Goal: Task Accomplishment & Management: Use online tool/utility

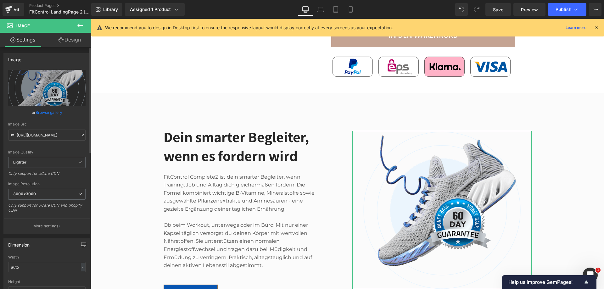
click at [52, 114] on link "Browse gallery" at bounding box center [49, 112] width 27 height 11
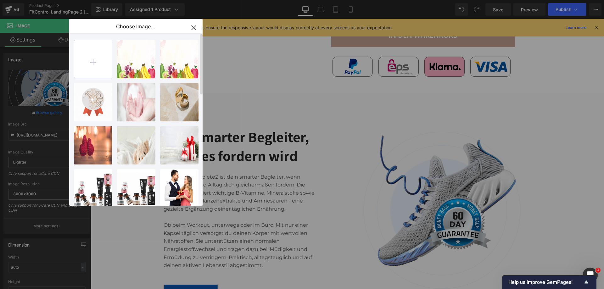
click at [96, 61] on input "file" at bounding box center [93, 59] width 38 height 38
type input "C:\fakepath\FitControl-Pomobild.webp"
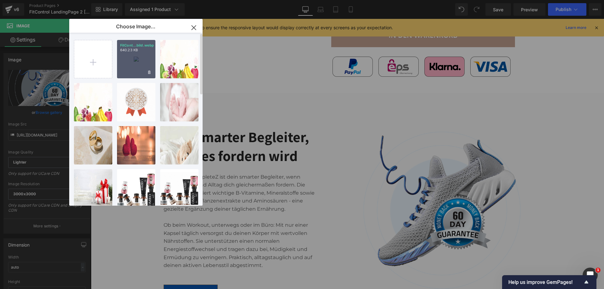
click at [125, 62] on div "FitCont...bild.webp 640.23 KB" at bounding box center [136, 59] width 38 height 38
type input "[URL][DOMAIN_NAME]"
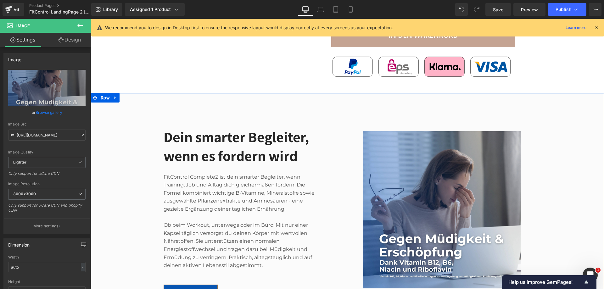
click at [559, 171] on div "Image Dein smarter Begleiter, wenn es fordern wird Heading FitControl CompleteZ…" at bounding box center [347, 207] width 513 height 196
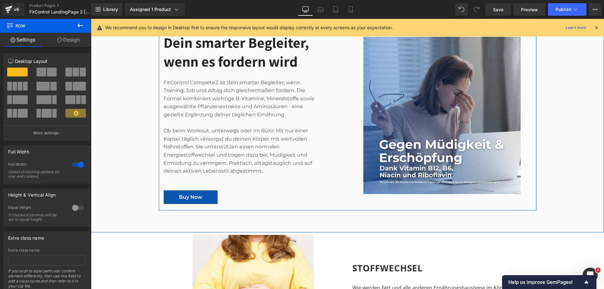
scroll to position [315, 0]
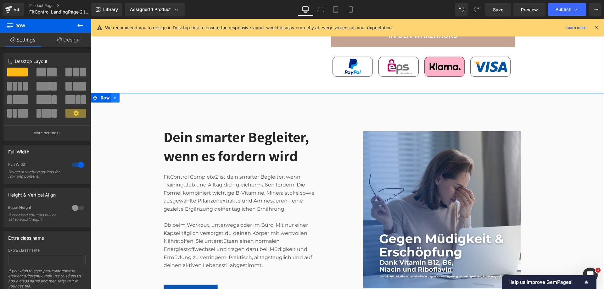
click at [114, 96] on icon at bounding box center [115, 98] width 4 height 5
click at [123, 96] on icon at bounding box center [123, 98] width 4 height 4
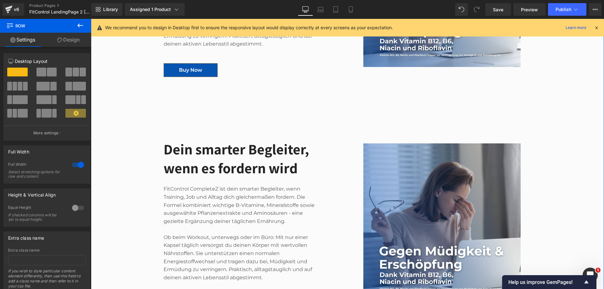
scroll to position [583, 0]
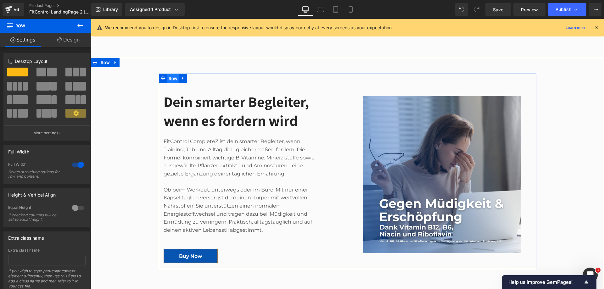
click at [172, 74] on span "Row" at bounding box center [173, 78] width 12 height 9
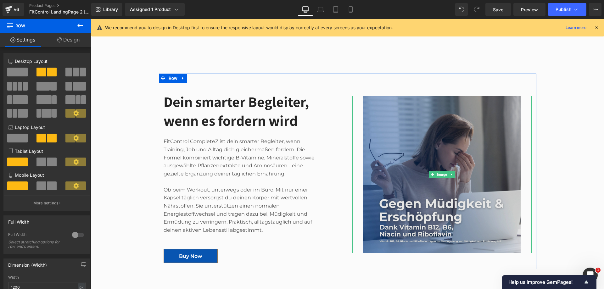
click at [373, 96] on img at bounding box center [441, 174] width 179 height 157
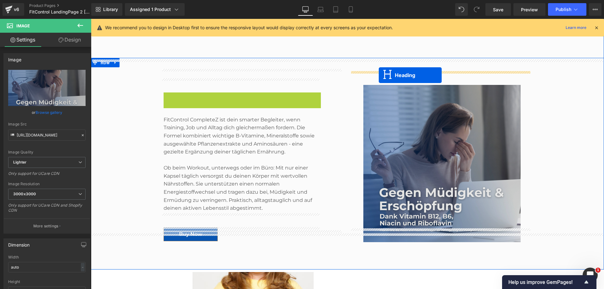
drag, startPoint x: 227, startPoint y: 96, endPoint x: 379, endPoint y: 75, distance: 152.8
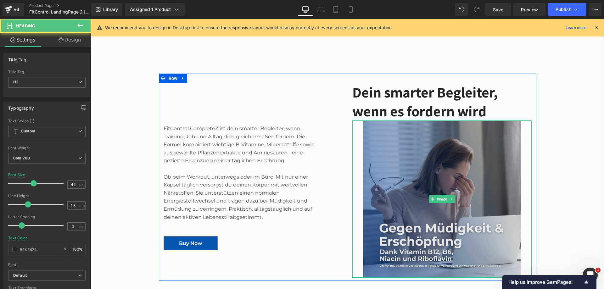
click at [393, 131] on img at bounding box center [441, 198] width 179 height 157
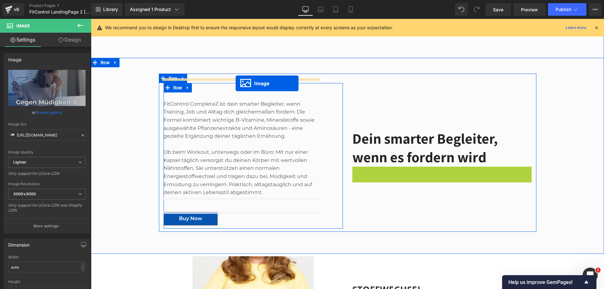
drag, startPoint x: 429, startPoint y: 184, endPoint x: 236, endPoint y: 83, distance: 218.2
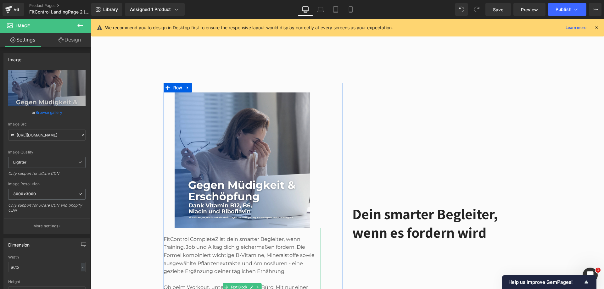
click at [253, 235] on p "FitControl CompleteZ ist dein smarter Begleiter, wenn Training, Job und Alltag …" at bounding box center [242, 255] width 157 height 40
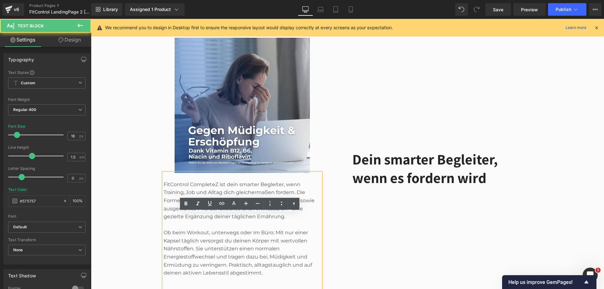
scroll to position [709, 0]
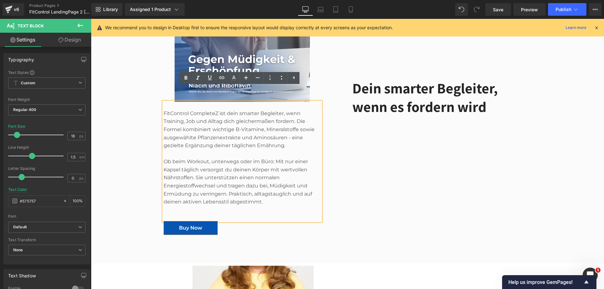
click at [360, 137] on div "Dein smarter Begleiter, wenn es fordern wird Heading" at bounding box center [442, 97] width 189 height 281
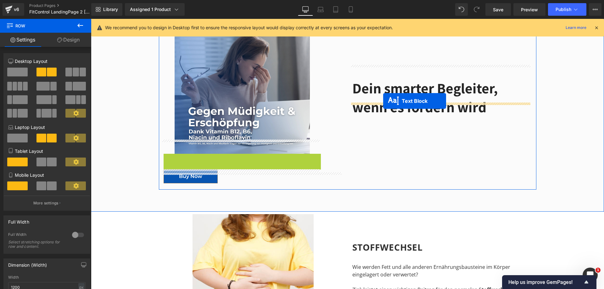
drag, startPoint x: 222, startPoint y: 148, endPoint x: 383, endPoint y: 101, distance: 167.4
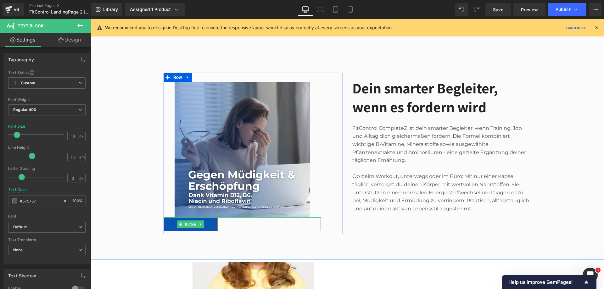
scroll to position [595, 0]
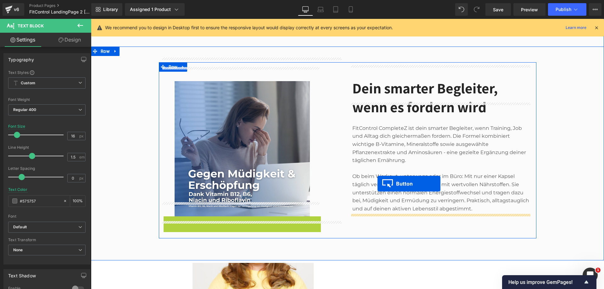
drag, startPoint x: 177, startPoint y: 209, endPoint x: 377, endPoint y: 184, distance: 202.0
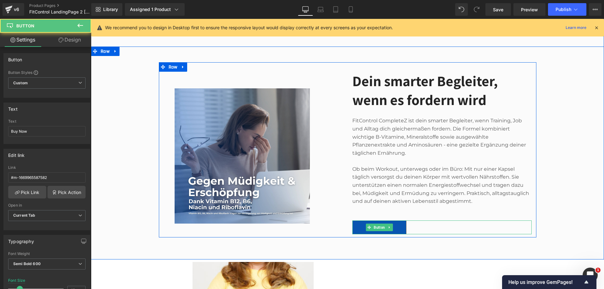
scroll to position [588, 0]
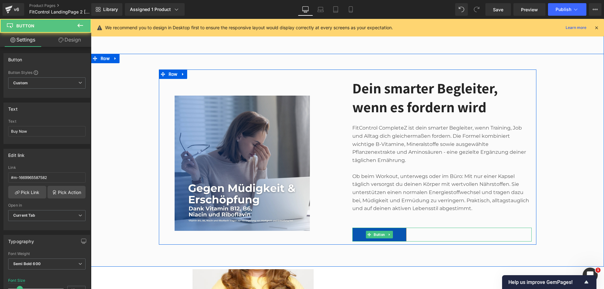
click at [553, 194] on div "Dein smarter Begleiter, wenn es fordern wird Heading FitControl CompleteZ ist d…" at bounding box center [347, 157] width 513 height 175
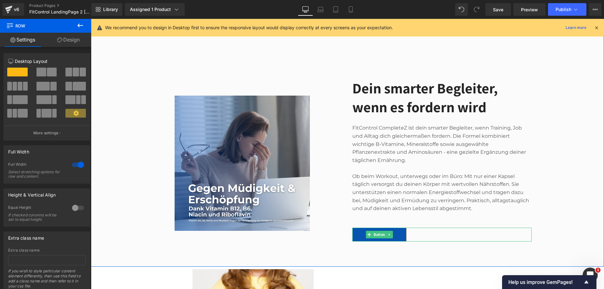
click at [565, 203] on div "Dein smarter Begleiter, wenn es fordern wird Heading FitControl CompleteZ ist d…" at bounding box center [347, 157] width 513 height 175
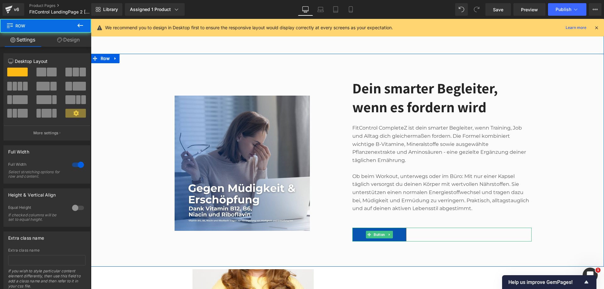
click at [565, 203] on div "Dein smarter Begleiter, wenn es fordern wird Heading FitControl CompleteZ ist d…" at bounding box center [347, 157] width 513 height 175
click at [461, 145] on p "FitControl CompleteZ ist dein smarter Begleiter, wenn Training, Job und Alltag …" at bounding box center [441, 144] width 179 height 40
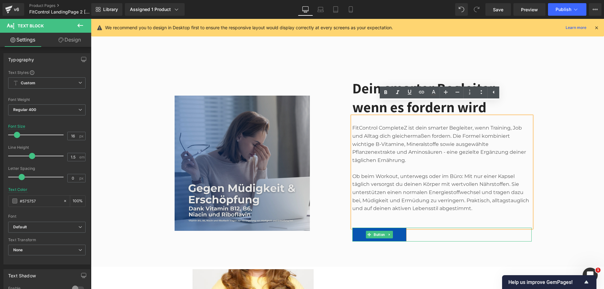
click at [299, 165] on img at bounding box center [242, 163] width 157 height 135
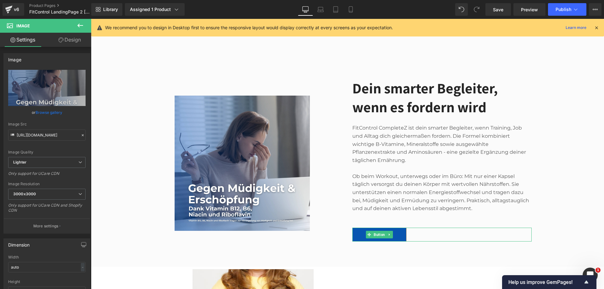
click at [153, 142] on div "Dein smarter Begleiter, wenn es fordern wird Heading FitControl CompleteZ ist d…" at bounding box center [347, 157] width 513 height 175
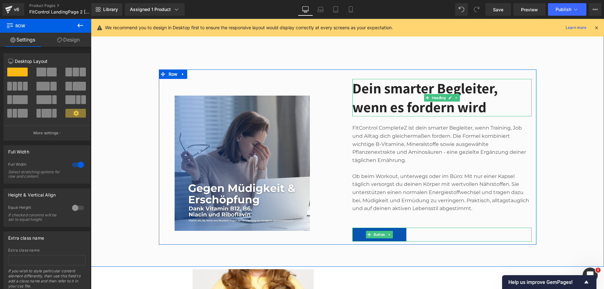
click at [421, 96] on h2 "Dein smarter Begleiter, wenn es fordern wird" at bounding box center [441, 98] width 179 height 38
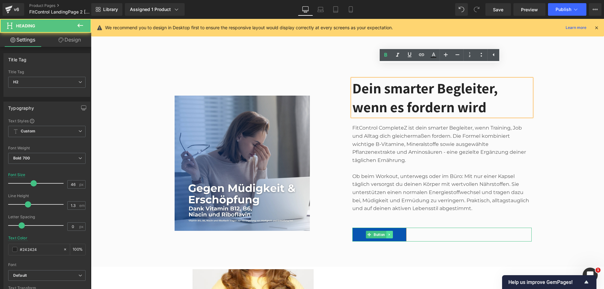
click at [388, 233] on icon at bounding box center [389, 235] width 3 height 4
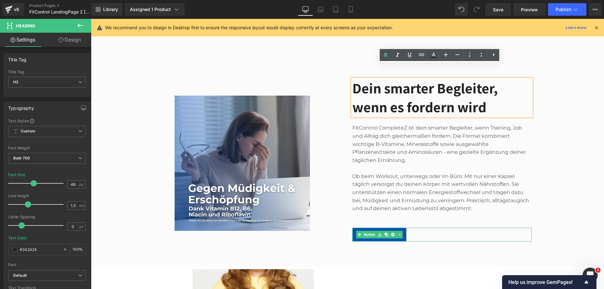
click at [423, 191] on p "Ob beim Workout, unterwegs oder im Büro: Mit nur einer Kapsel täglich versorgst…" at bounding box center [441, 192] width 179 height 40
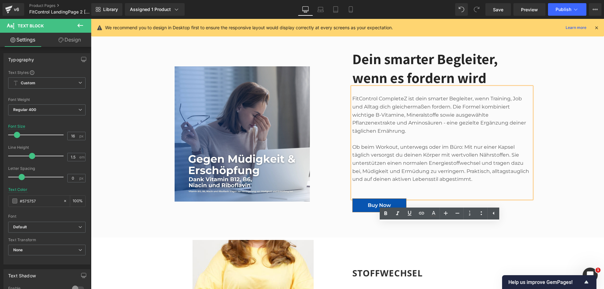
scroll to position [619, 0]
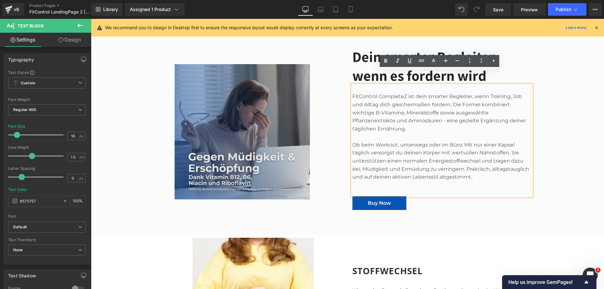
click at [284, 93] on img at bounding box center [242, 131] width 157 height 135
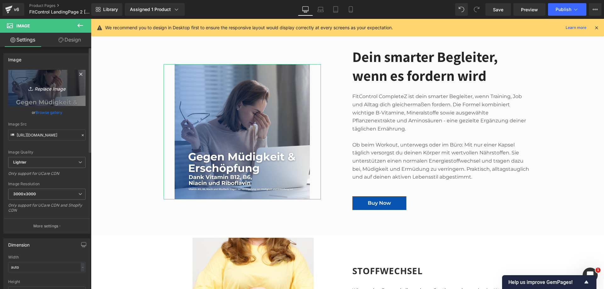
click at [63, 83] on link "Replace Image" at bounding box center [46, 88] width 77 height 36
type input "C:\fakepath\FitControl-Pomobild2.webp"
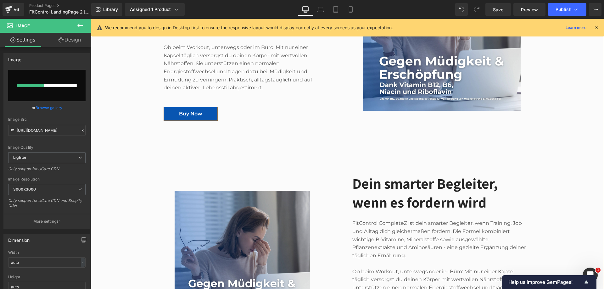
scroll to position [430, 0]
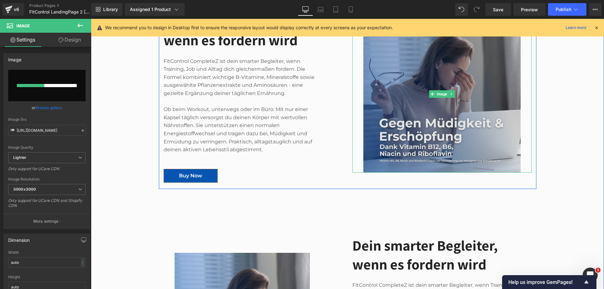
click at [429, 85] on img at bounding box center [441, 93] width 179 height 157
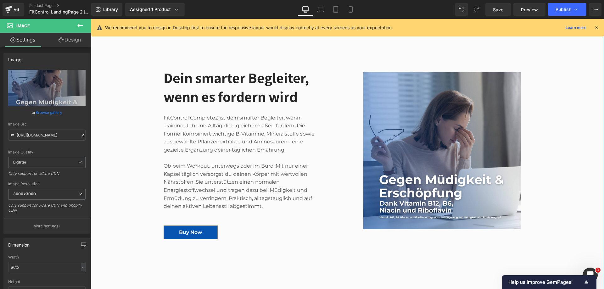
scroll to position [304, 0]
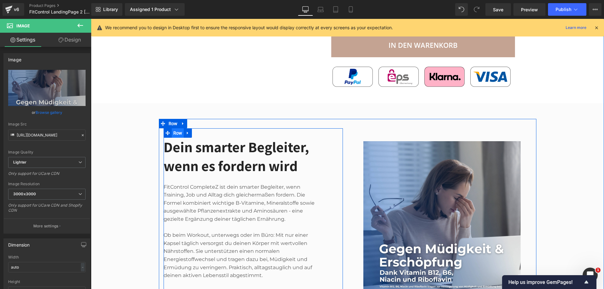
click at [172, 128] on span "Row" at bounding box center [178, 132] width 12 height 9
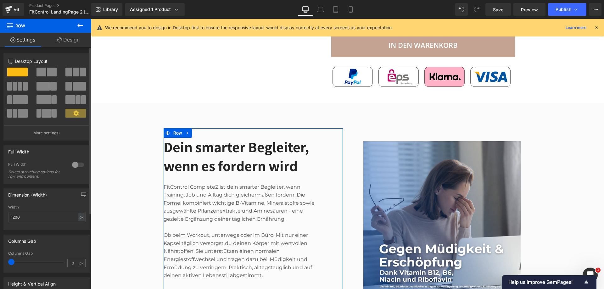
click at [73, 113] on icon at bounding box center [75, 112] width 5 height 5
click at [48, 135] on p "More settings" at bounding box center [45, 133] width 25 height 6
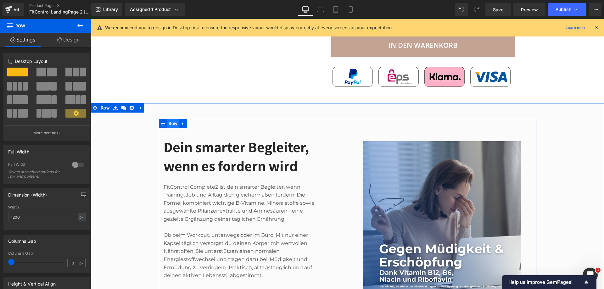
click at [170, 119] on span "Row" at bounding box center [173, 123] width 12 height 9
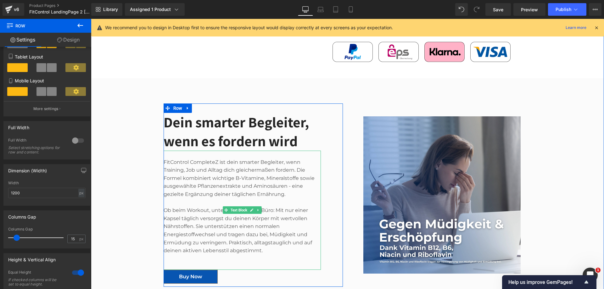
scroll to position [462, 0]
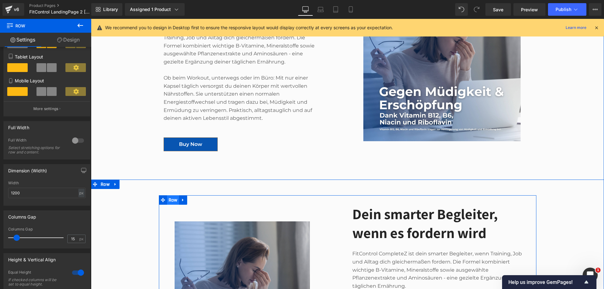
click at [170, 195] on span "Row" at bounding box center [173, 199] width 12 height 9
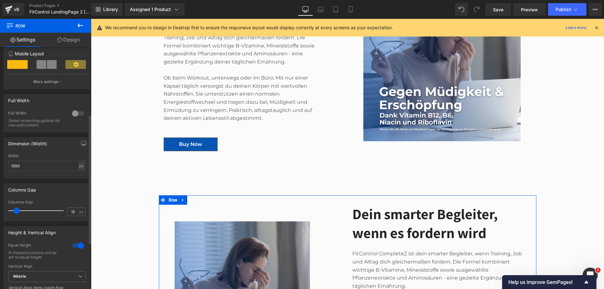
scroll to position [126, 0]
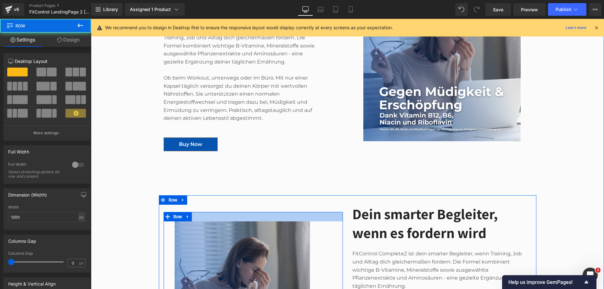
click at [264, 212] on div at bounding box center [253, 216] width 179 height 9
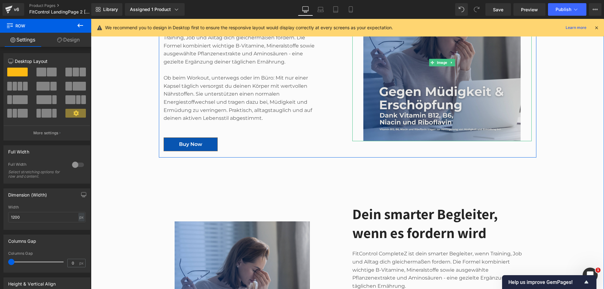
scroll to position [367, 0]
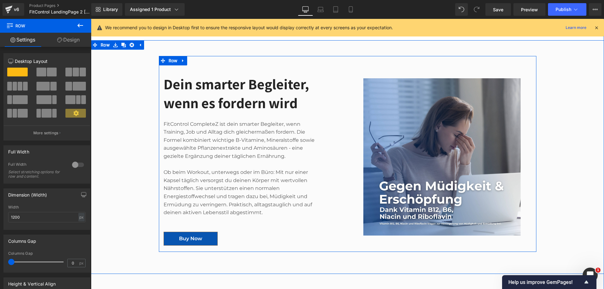
click at [353, 65] on div "Image" at bounding box center [442, 156] width 189 height 183
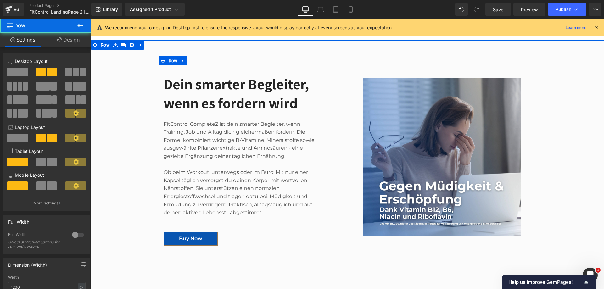
click at [365, 65] on div "Image" at bounding box center [442, 156] width 189 height 183
click at [382, 65] on div "Image" at bounding box center [442, 156] width 189 height 183
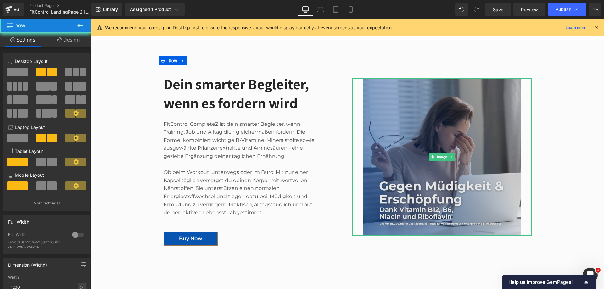
click at [384, 79] on img at bounding box center [441, 156] width 179 height 157
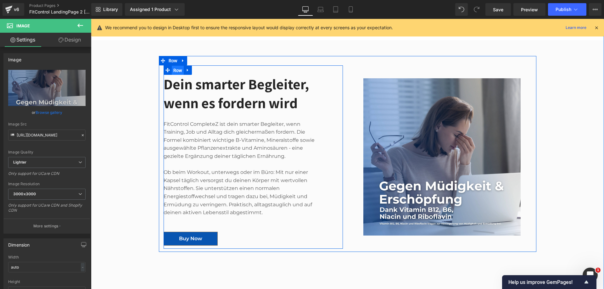
click at [172, 66] on span "Row" at bounding box center [178, 70] width 12 height 9
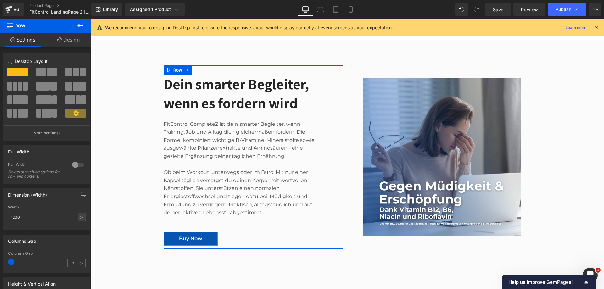
scroll to position [556, 0]
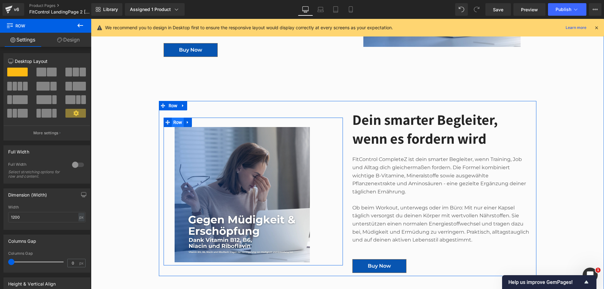
click at [177, 118] on span "Row" at bounding box center [178, 122] width 12 height 9
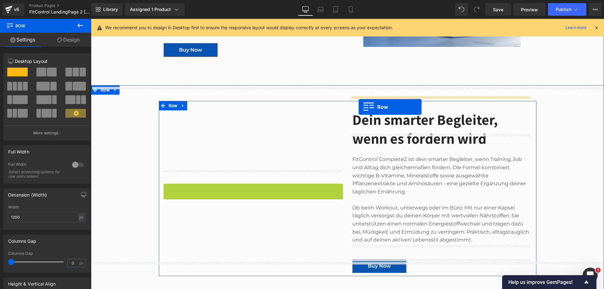
drag, startPoint x: 164, startPoint y: 108, endPoint x: 359, endPoint y: 107, distance: 194.4
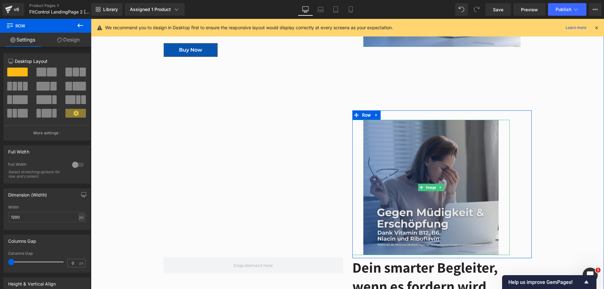
click at [384, 130] on img at bounding box center [430, 187] width 157 height 135
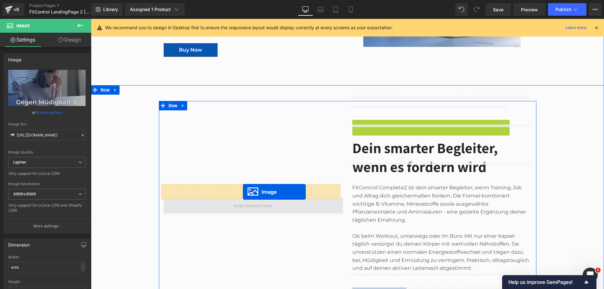
drag, startPoint x: 416, startPoint y: 172, endPoint x: 243, endPoint y: 192, distance: 174.1
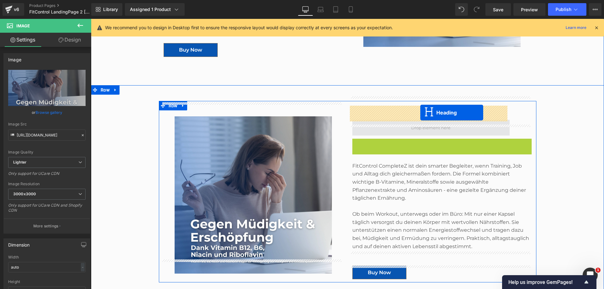
drag, startPoint x: 424, startPoint y: 144, endPoint x: 420, endPoint y: 113, distance: 31.3
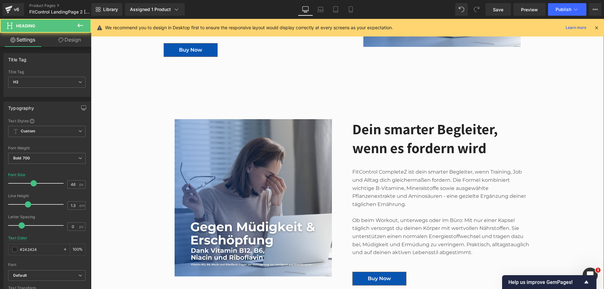
click at [392, 168] on p "FitControl CompleteZ ist dein smarter Begleiter, wenn Training, Job und Alltag …" at bounding box center [441, 188] width 179 height 40
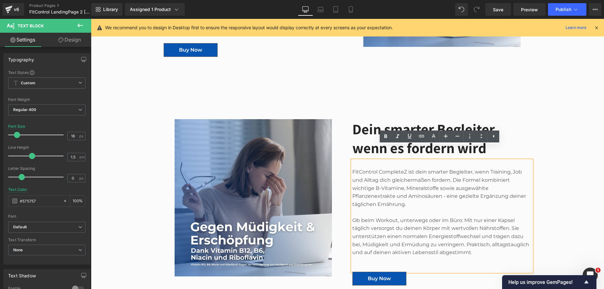
click at [564, 146] on div "Dein smarter Begleiter, wenn es fordern wird Heading Row FitControl CompleteZ i…" at bounding box center [347, 195] width 513 height 188
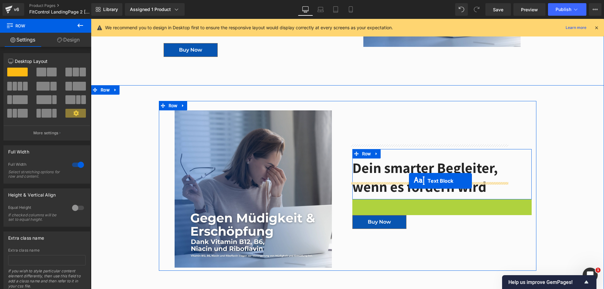
drag, startPoint x: 423, startPoint y: 201, endPoint x: 409, endPoint y: 181, distance: 24.7
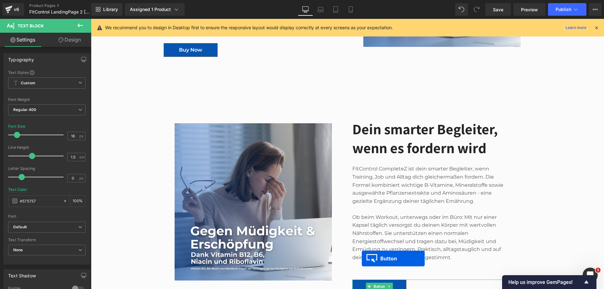
scroll to position [562, 0]
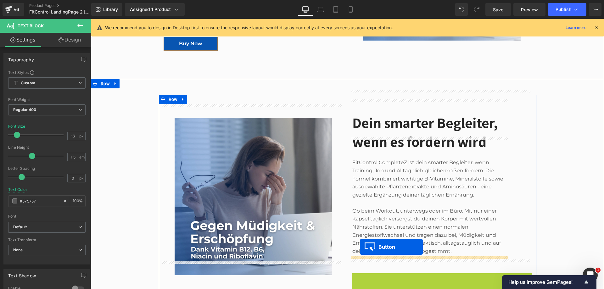
drag, startPoint x: 356, startPoint y: 269, endPoint x: 360, endPoint y: 247, distance: 22.6
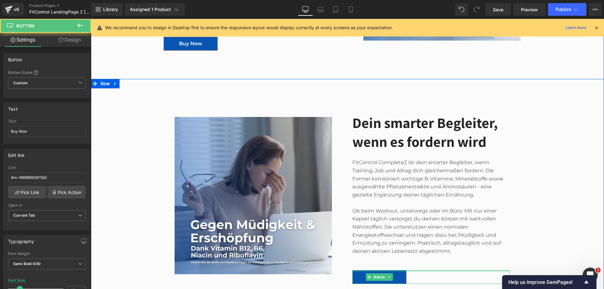
click at [547, 194] on div "Dein smarter Begleiter, wenn es fordern wird Heading FitControl CompleteZ ist d…" at bounding box center [347, 193] width 513 height 196
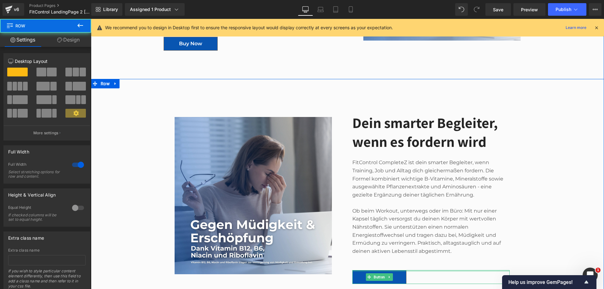
click at [546, 193] on div "Dein smarter Begleiter, wenn es fordern wird Heading FitControl CompleteZ ist d…" at bounding box center [347, 193] width 513 height 196
click at [420, 114] on h2 "Dein smarter Begleiter, wenn es fordern wird" at bounding box center [430, 133] width 157 height 38
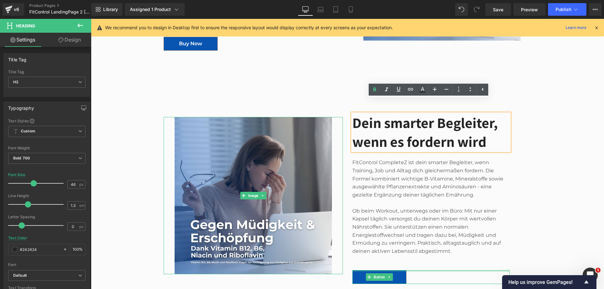
click at [142, 138] on div "Dein smarter Begleiter, wenn es fordern wird Heading FitControl CompleteZ ist d…" at bounding box center [347, 193] width 513 height 196
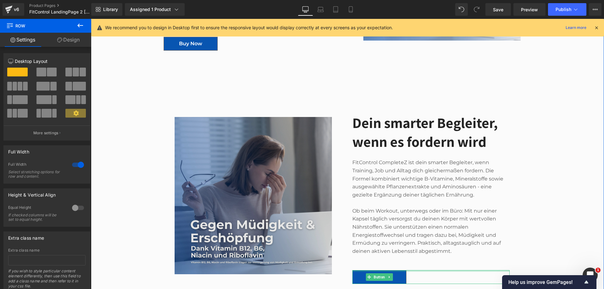
click at [237, 123] on img at bounding box center [253, 195] width 179 height 157
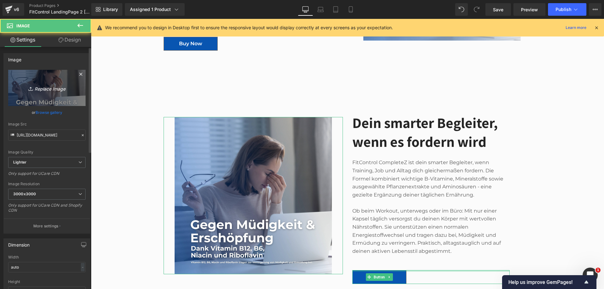
click at [60, 73] on link "Replace Image" at bounding box center [46, 88] width 77 height 36
type input "C:\fakepath\FitControl-Pomobild2.webp"
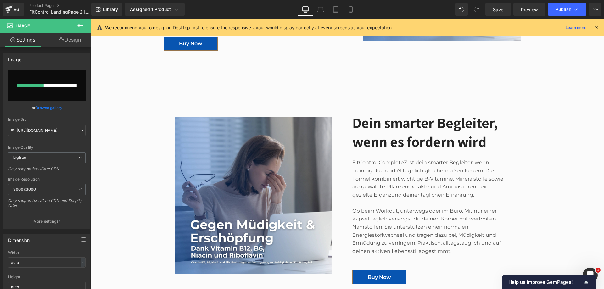
type input "[URL][DOMAIN_NAME]"
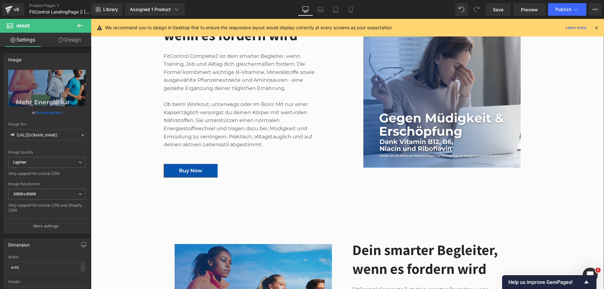
scroll to position [437, 0]
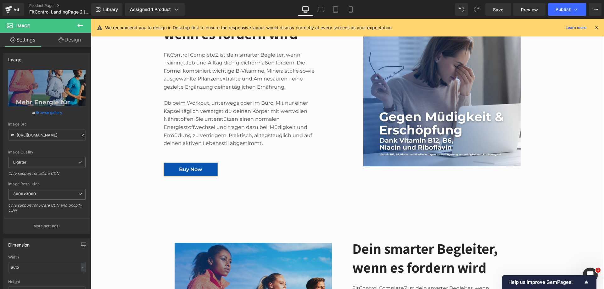
click at [420, 239] on h2 "Dein smarter Begleiter, wenn es fordern wird" at bounding box center [430, 258] width 157 height 38
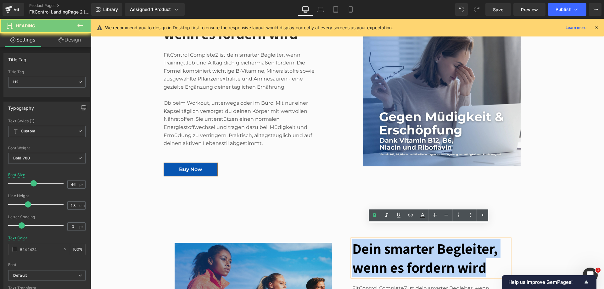
click at [420, 239] on h2 "Dein smarter Begleiter, wenn es fordern wird" at bounding box center [430, 258] width 157 height 38
paste div
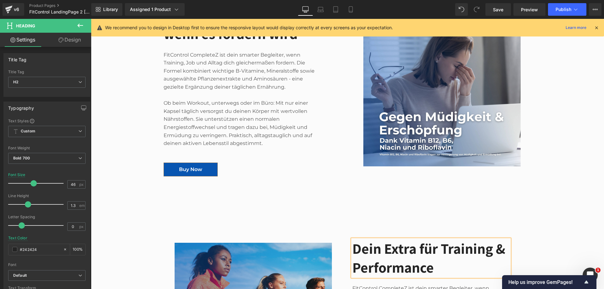
scroll to position [562, 0]
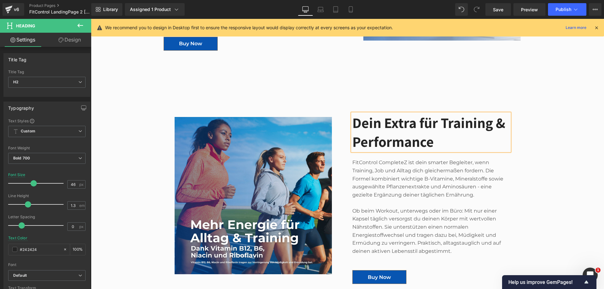
click at [395, 185] on p "FitControl CompleteZ ist dein smarter Begleiter, wenn Training, Job und Alltag …" at bounding box center [430, 179] width 157 height 40
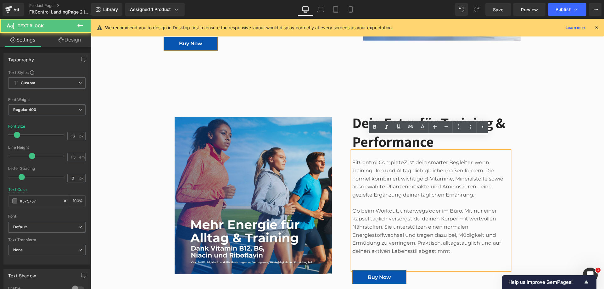
click at [400, 170] on p "FitControl CompleteZ ist dein smarter Begleiter, wenn Training, Job und Alltag …" at bounding box center [430, 179] width 157 height 40
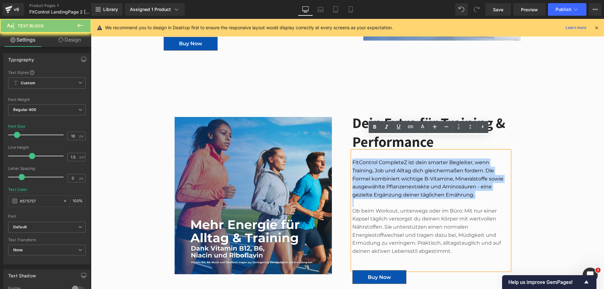
click at [400, 170] on p "FitControl CompleteZ ist dein smarter Begleiter, wenn Training, Job und Alltag …" at bounding box center [430, 179] width 157 height 40
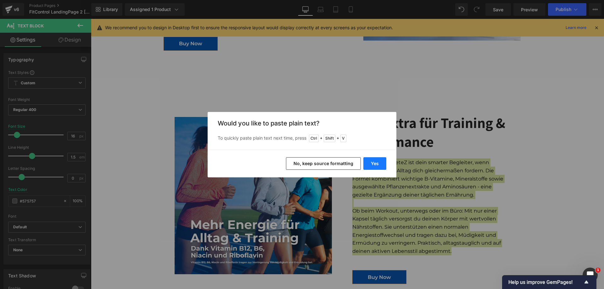
drag, startPoint x: 368, startPoint y: 166, endPoint x: 278, endPoint y: 147, distance: 92.6
click at [368, 166] on button "Yes" at bounding box center [374, 163] width 23 height 13
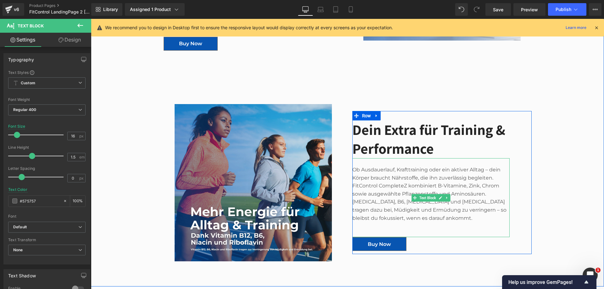
click at [551, 211] on div "Dein Extra für Training & Performance Heading Ob Ausdauerlauf, Krafttraining od…" at bounding box center [347, 180] width 513 height 170
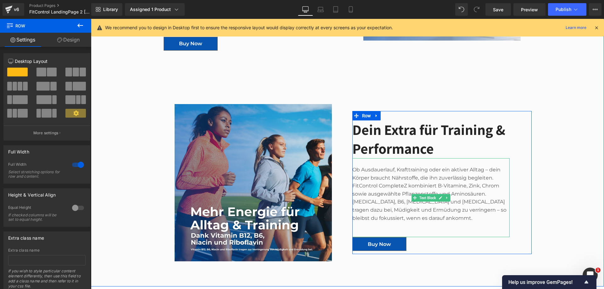
click at [445, 196] on icon at bounding box center [446, 198] width 3 height 4
click at [442, 196] on icon at bounding box center [443, 197] width 3 height 3
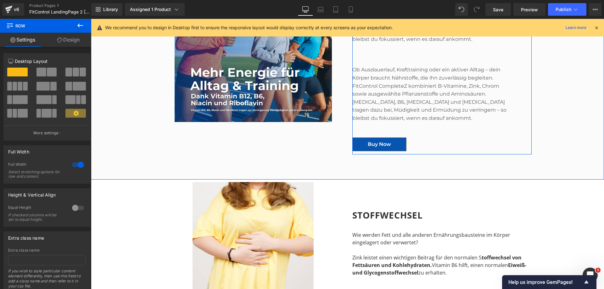
scroll to position [734, 0]
click at [400, 79] on p "Ob Ausdauerlauf, Krafttraining oder ein aktiver Alltag – dein Körper braucht Nä…" at bounding box center [430, 93] width 157 height 56
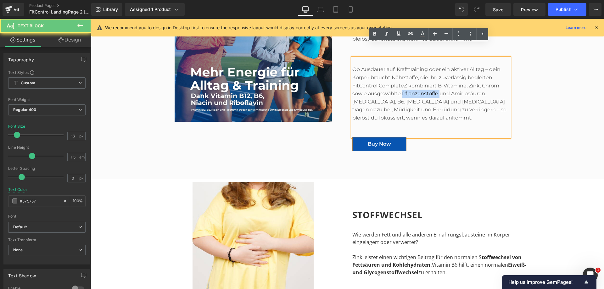
click at [400, 79] on p "Ob Ausdauerlauf, Krafttraining oder ein aktiver Alltag – dein Körper braucht Nä…" at bounding box center [430, 93] width 157 height 56
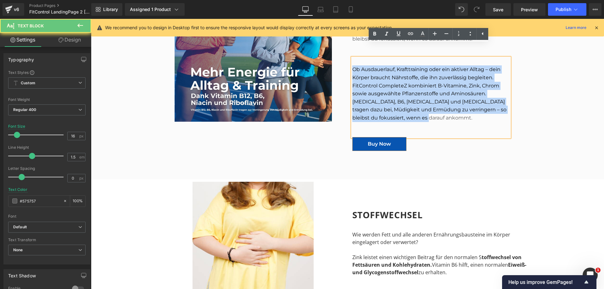
click at [400, 79] on p "Ob Ausdauerlauf, Krafttraining oder ein aktiver Alltag – dein Körper braucht Nä…" at bounding box center [430, 93] width 157 height 56
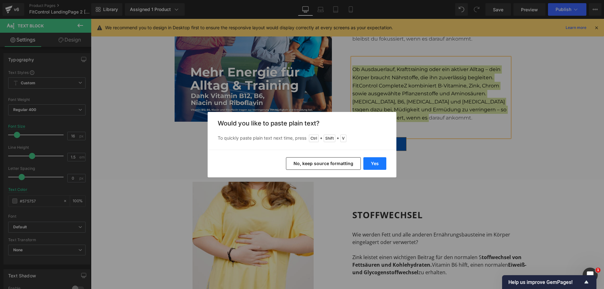
click at [372, 159] on button "Yes" at bounding box center [374, 163] width 23 height 13
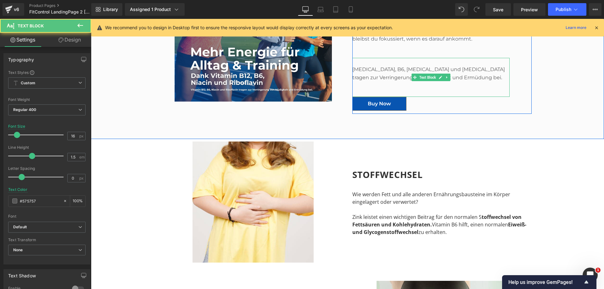
click at [352, 65] on p "[MEDICAL_DATA], B6, [MEDICAL_DATA] und [MEDICAL_DATA] tragen zur Verringerung v…" at bounding box center [430, 73] width 157 height 16
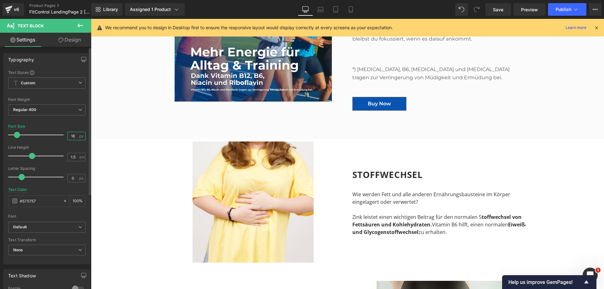
click at [72, 137] on input "16" at bounding box center [73, 136] width 11 height 8
type input "12"
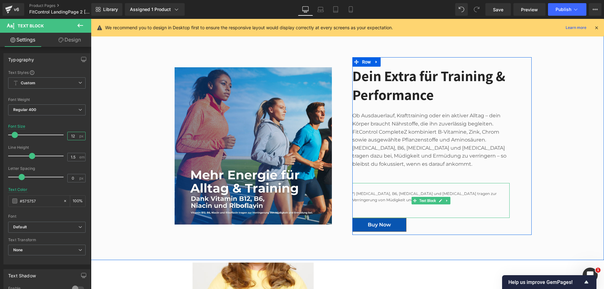
scroll to position [609, 0]
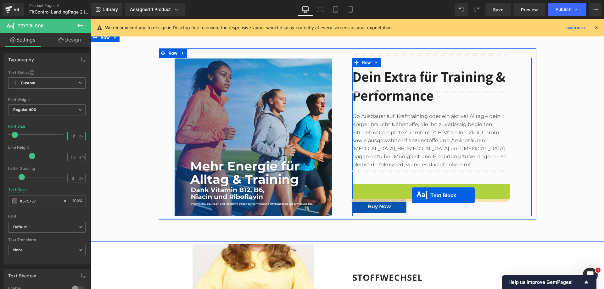
drag, startPoint x: 412, startPoint y: 186, endPoint x: 412, endPoint y: 195, distance: 9.1
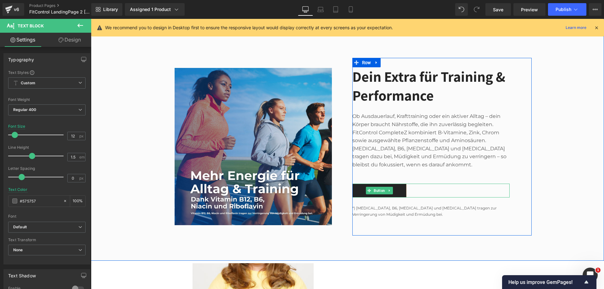
click at [394, 184] on link "Buy Now" at bounding box center [379, 191] width 54 height 14
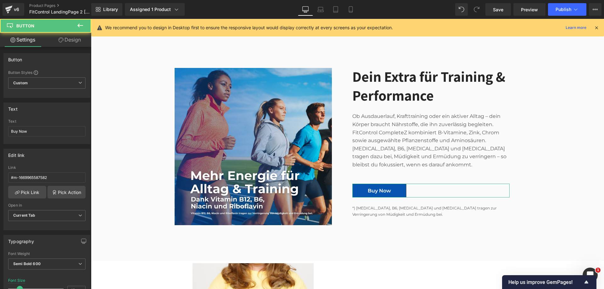
click at [73, 39] on link "Design" at bounding box center [70, 40] width 46 height 14
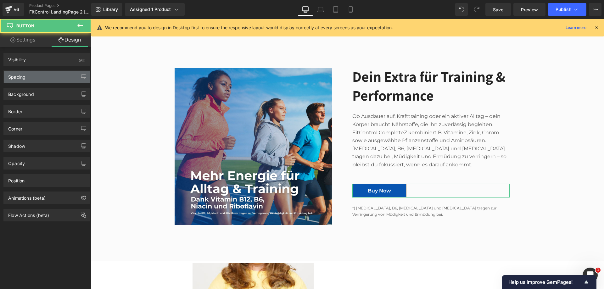
type input "0"
type input "11"
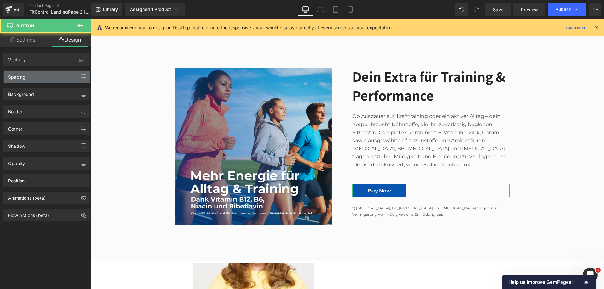
type input "48"
type input "11"
type input "48"
click at [36, 76] on div "Spacing" at bounding box center [47, 77] width 86 height 12
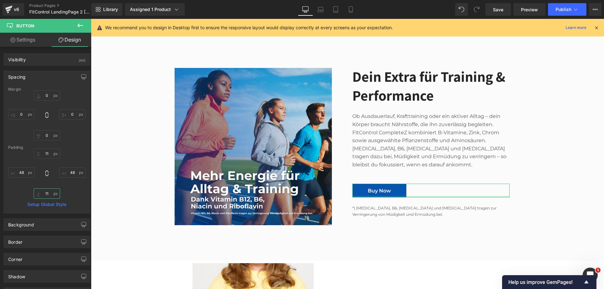
click at [47, 193] on input "11" at bounding box center [47, 193] width 26 height 10
type input "2"
type input "11"
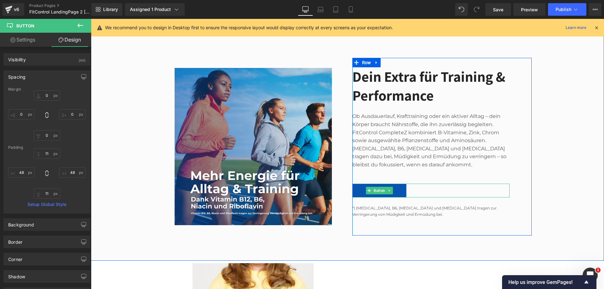
click at [432, 184] on div "Buy Now" at bounding box center [430, 191] width 157 height 14
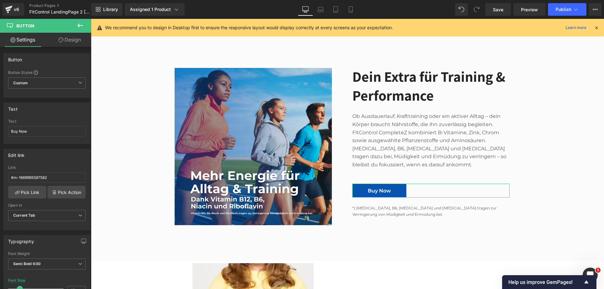
click at [73, 38] on link "Design" at bounding box center [70, 40] width 46 height 14
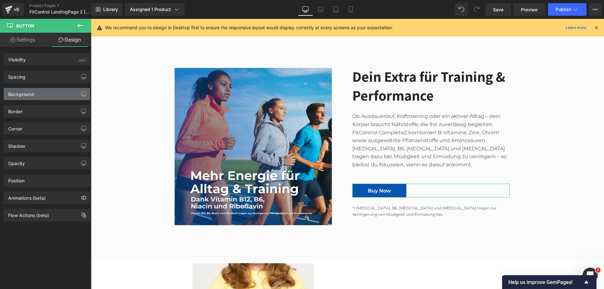
type input "0"
type input "11"
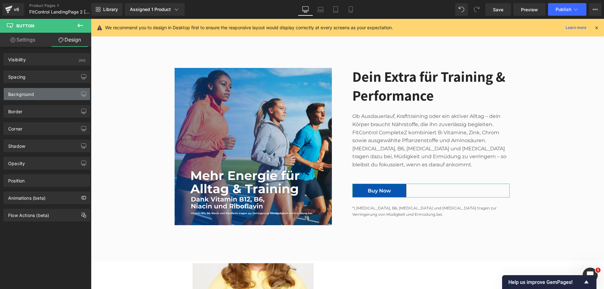
type input "48"
type input "11"
type input "48"
click at [33, 72] on div "Spacing" at bounding box center [47, 77] width 86 height 12
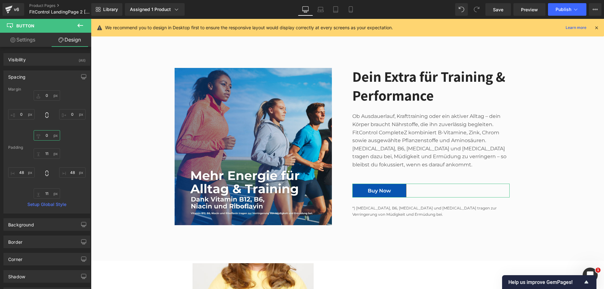
click at [47, 135] on input "0" at bounding box center [47, 135] width 26 height 10
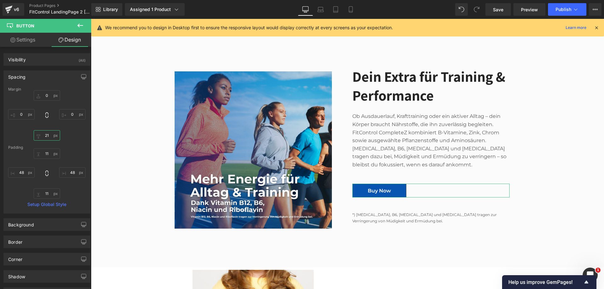
type input "2"
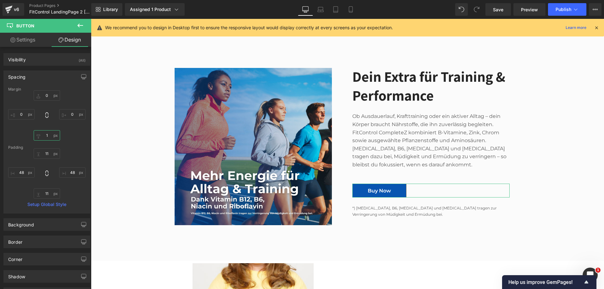
type input "10"
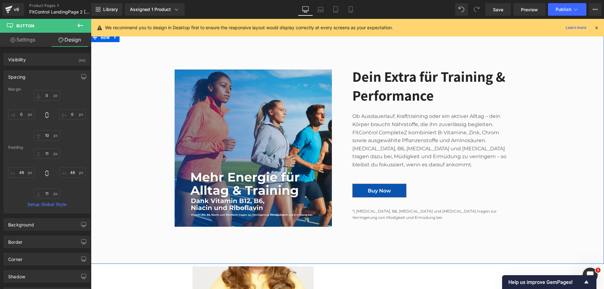
click at [562, 130] on div "Dein Extra für Training & Performance Heading Ob Ausdauerlauf, Krafttraining od…" at bounding box center [347, 144] width 513 height 193
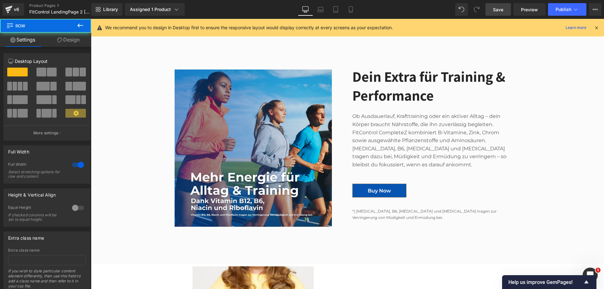
click at [501, 9] on span "Save" at bounding box center [498, 9] width 10 height 7
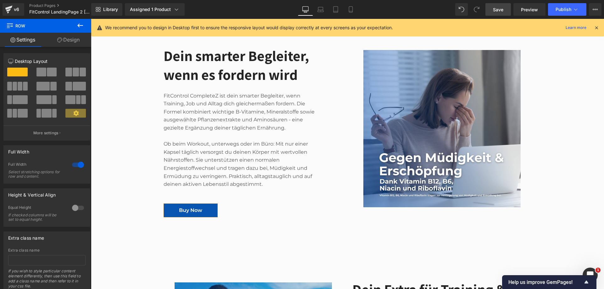
scroll to position [326, 0]
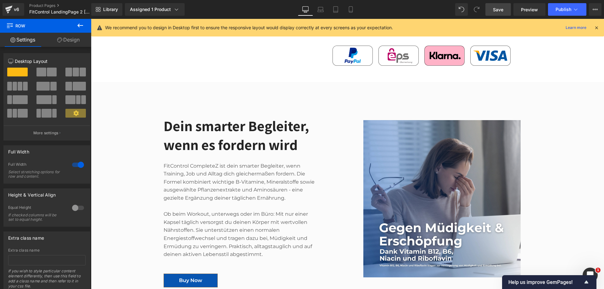
click at [499, 6] on span "Save" at bounding box center [498, 9] width 10 height 7
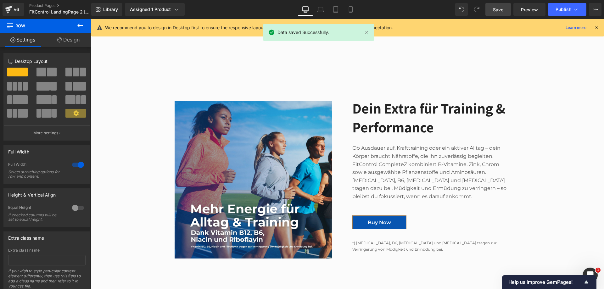
scroll to position [483, 0]
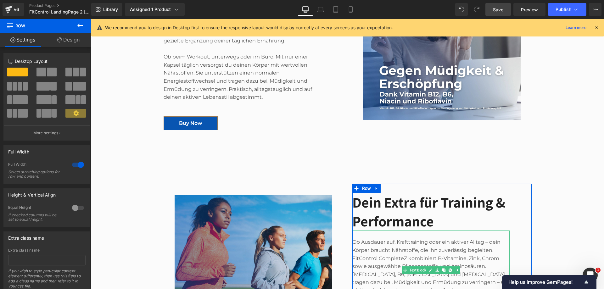
click at [419, 238] on p "Ob Ausdauerlauf, Krafttraining oder ein aktiver Alltag – dein Körper braucht Nä…" at bounding box center [430, 266] width 157 height 56
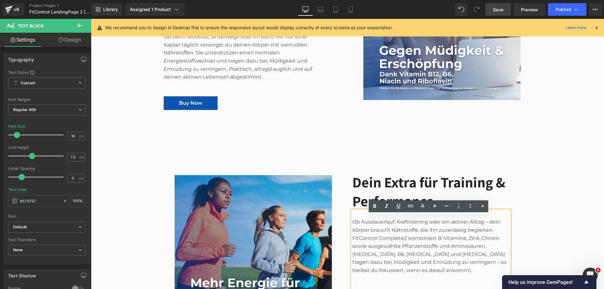
scroll to position [514, 0]
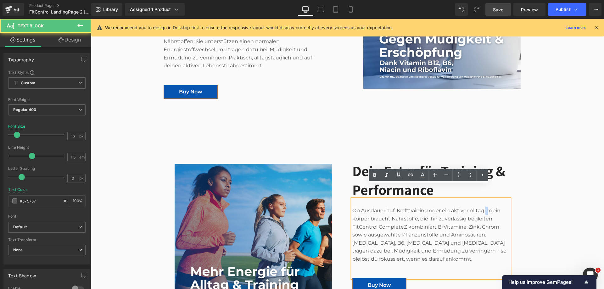
click at [485, 207] on p "Ob Ausdauerlauf, Krafttraining oder ein aktiver Alltag – dein Körper braucht Nä…" at bounding box center [430, 235] width 157 height 56
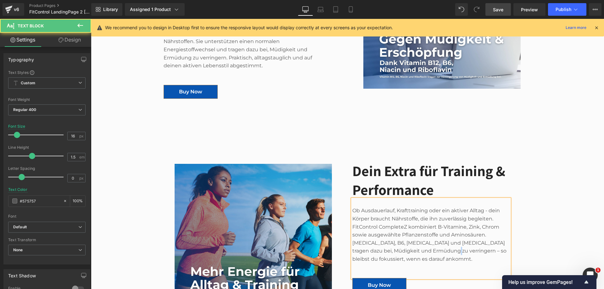
click at [415, 237] on p "Ob Ausdauerlauf, Krafttraining oder ein aktiver Alltag - dein Körper braucht Nä…" at bounding box center [430, 235] width 157 height 56
click at [570, 227] on div "Dein Extra für Training & Performance Heading Ob Ausdauerlauf, Krafttraining od…" at bounding box center [347, 239] width 513 height 193
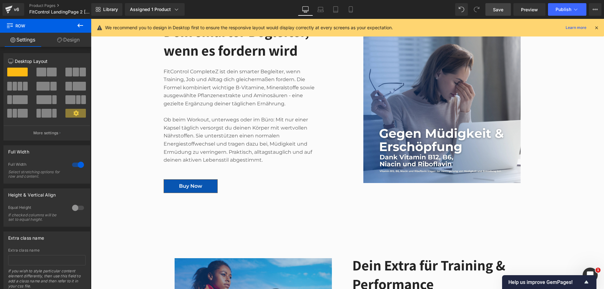
scroll to position [326, 0]
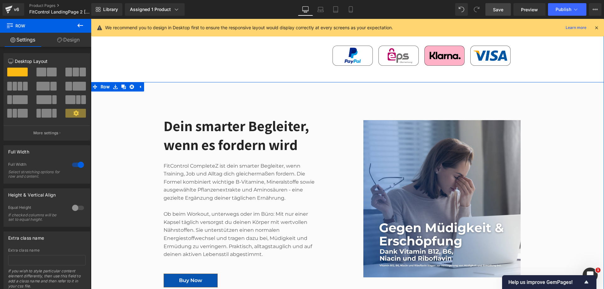
click at [148, 148] on div "Image Dein smarter Begleiter, wenn es fordern wird Heading FitControl CompleteZ…" at bounding box center [347, 196] width 513 height 196
click at [122, 85] on icon at bounding box center [123, 87] width 4 height 4
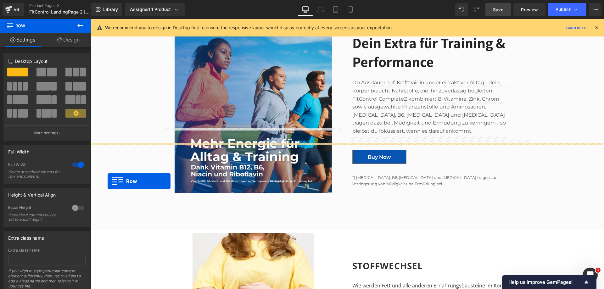
scroll to position [709, 0]
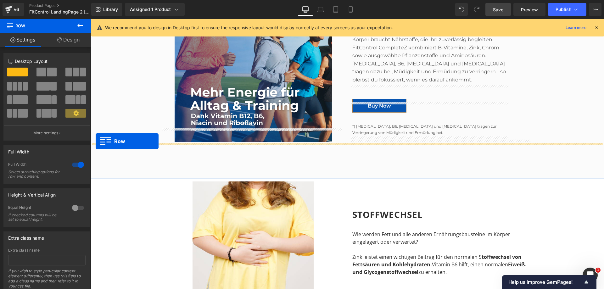
drag, startPoint x: 93, startPoint y: 79, endPoint x: 96, endPoint y: 141, distance: 62.0
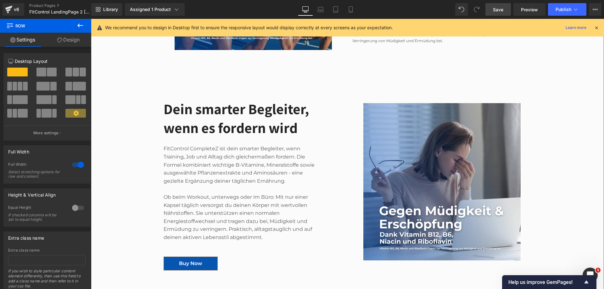
scroll to position [788, 0]
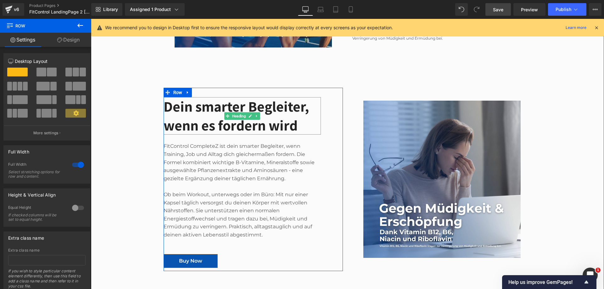
click at [225, 97] on h2 "Dein smarter Begleiter, wenn es fordern wird" at bounding box center [242, 116] width 157 height 38
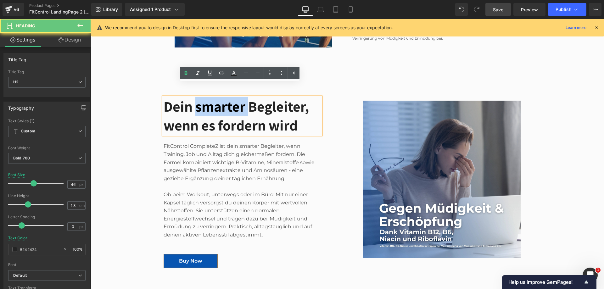
click at [225, 97] on h2 "Dein smarter Begleiter, wenn es fordern wird" at bounding box center [242, 116] width 157 height 38
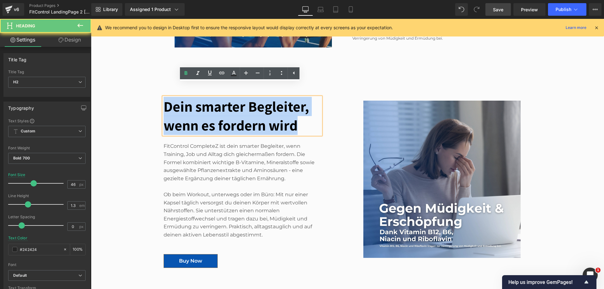
click at [225, 97] on h2 "Dein smarter Begleiter, wenn es fordern wird" at bounding box center [242, 116] width 157 height 38
paste div
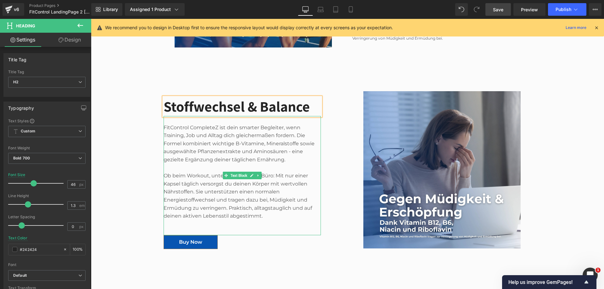
click at [245, 127] on p "FitControl CompleteZ ist dein smarter Begleiter, wenn Training, Job und Alltag …" at bounding box center [242, 144] width 157 height 40
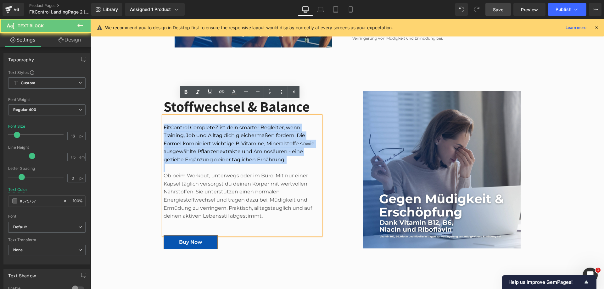
click at [245, 127] on p "FitControl CompleteZ ist dein smarter Begleiter, wenn Training, Job und Alltag …" at bounding box center [242, 144] width 157 height 40
paste div
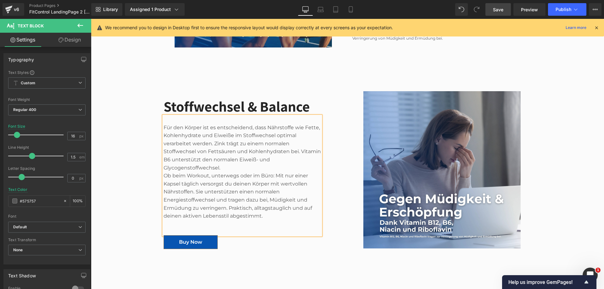
click at [232, 172] on p "Ob beim Workout, unterwegs oder im Büro: Mit nur einer Kapsel täglich versorgst…" at bounding box center [242, 196] width 157 height 48
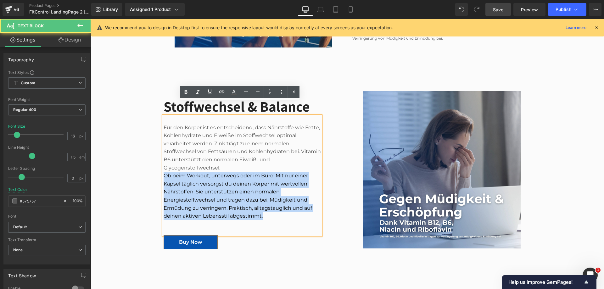
drag, startPoint x: 262, startPoint y: 202, endPoint x: 163, endPoint y: 163, distance: 106.9
click at [164, 172] on p "Ob beim Workout, unterwegs oder im Büro: Mit nur einer Kapsel täglich versorgst…" at bounding box center [242, 196] width 157 height 48
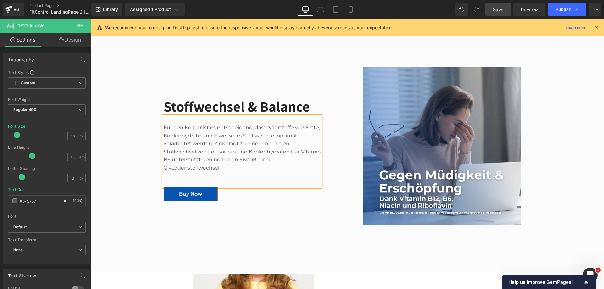
click at [133, 171] on div "Image Stoffwechsel & Balance Heading Für den Körper ist es entscheidend, dass N…" at bounding box center [347, 143] width 513 height 170
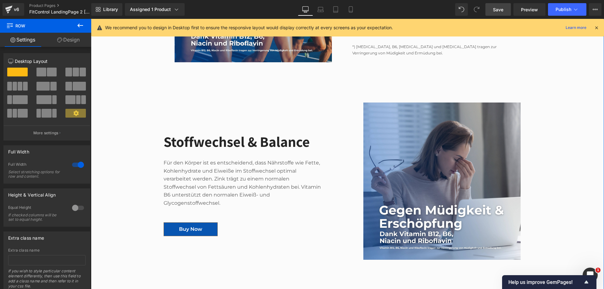
scroll to position [777, 0]
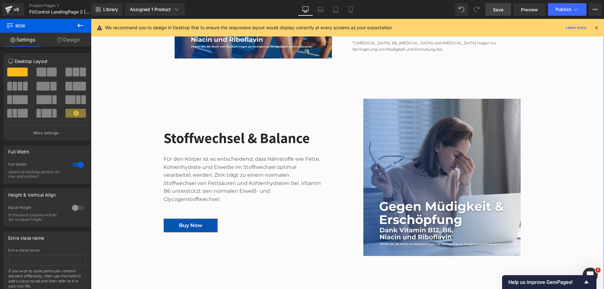
click at [251, 157] on p "Für den Körper ist es entscheidend, dass Nährstoffe wie Fette, Kohlenhydrate un…" at bounding box center [242, 179] width 157 height 48
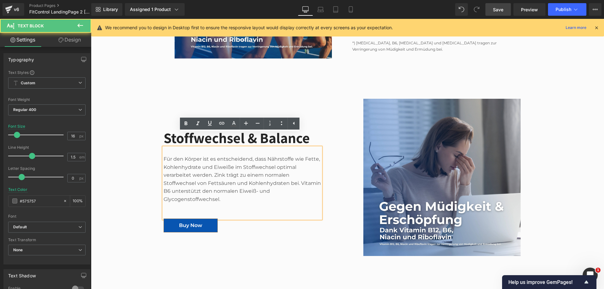
click at [112, 158] on div "Image Stoffwechsel & Balance Heading Für den Körper ist es entscheidend, dass N…" at bounding box center [347, 174] width 513 height 170
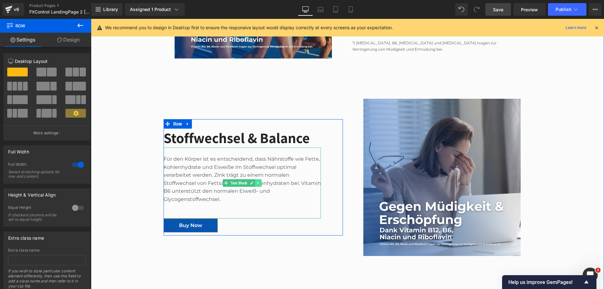
click at [257, 182] on icon at bounding box center [257, 183] width 1 height 2
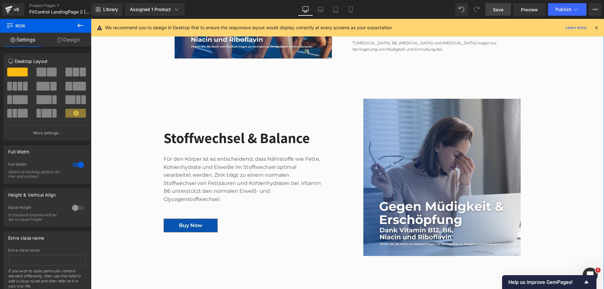
click at [91, 19] on div "50px" at bounding box center [91, 19] width 0 height 0
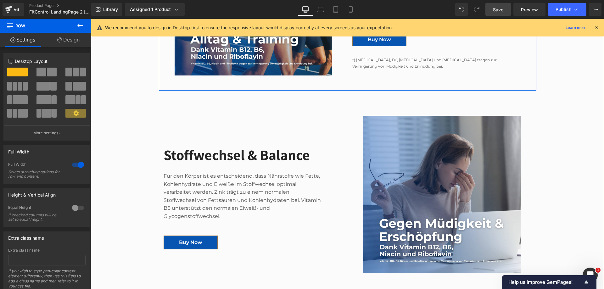
scroll to position [745, 0]
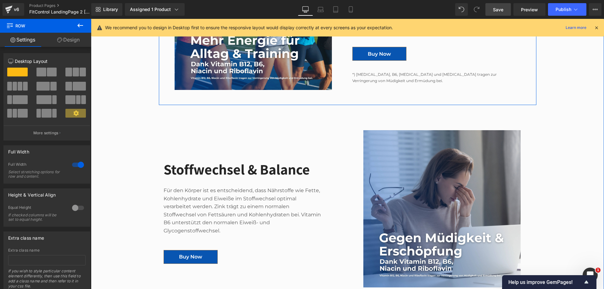
click at [375, 71] on p "*) [MEDICAL_DATA], B6, [MEDICAL_DATA] und [MEDICAL_DATA] tragen zur Verringerun…" at bounding box center [430, 77] width 157 height 12
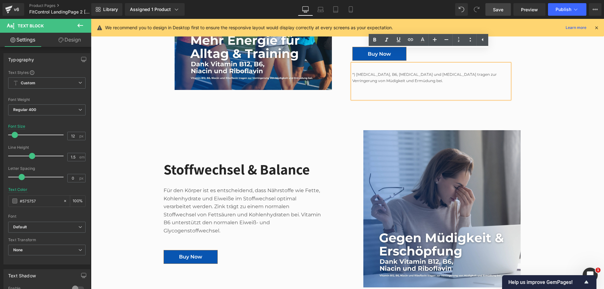
click at [540, 68] on div "Dein Extra für Training & Performance Heading Ob Ausdauerlauf, Krafttraining od…" at bounding box center [347, 112] width 513 height 401
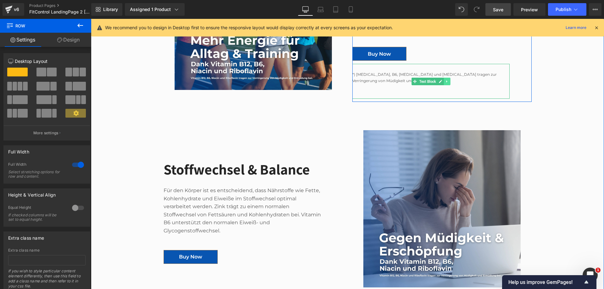
click at [446, 80] on icon at bounding box center [446, 81] width 1 height 2
click at [442, 80] on icon at bounding box center [443, 81] width 3 height 3
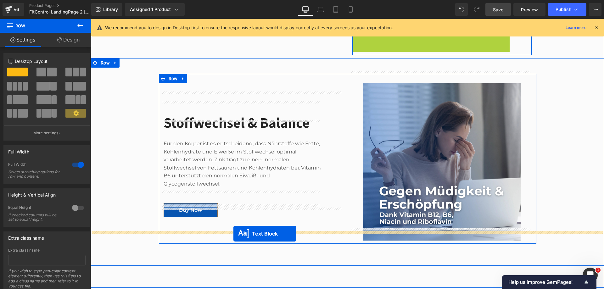
scroll to position [808, 0]
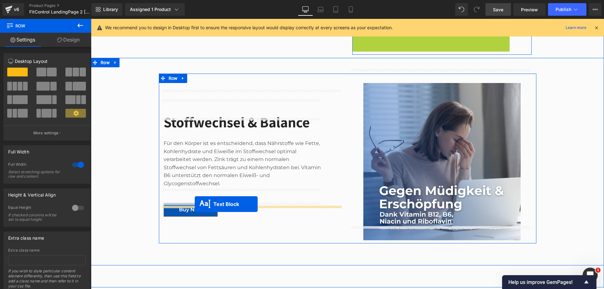
drag, startPoint x: 411, startPoint y: 103, endPoint x: 194, endPoint y: 204, distance: 239.4
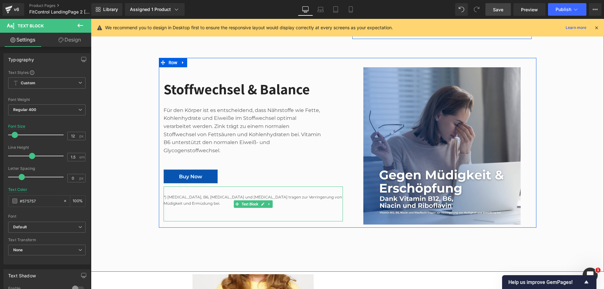
click at [198, 194] on p "*) [MEDICAL_DATA], B6, [MEDICAL_DATA] und [MEDICAL_DATA] tragen zur Verringerun…" at bounding box center [253, 200] width 179 height 12
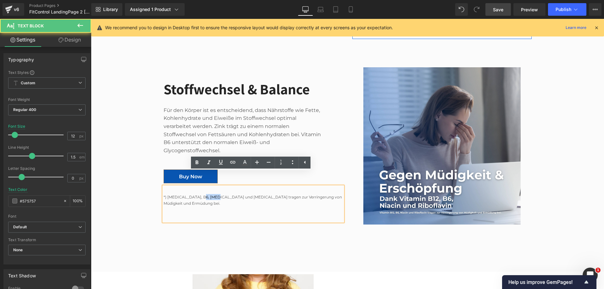
click at [198, 194] on p "*) [MEDICAL_DATA], B6, [MEDICAL_DATA] und [MEDICAL_DATA] tragen zur Verringerun…" at bounding box center [253, 200] width 179 height 12
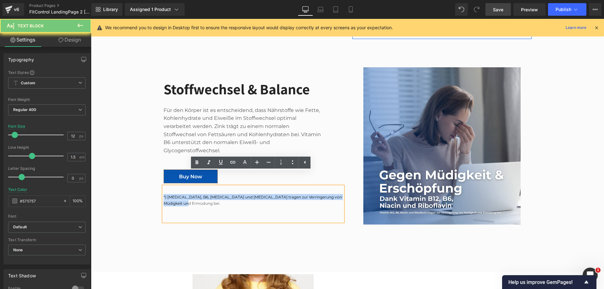
click at [198, 194] on p "*) [MEDICAL_DATA], B6, [MEDICAL_DATA] und [MEDICAL_DATA] tragen zur Verringerun…" at bounding box center [253, 200] width 179 height 12
click at [193, 193] on div "*) [MEDICAL_DATA], B6, [MEDICAL_DATA] und [MEDICAL_DATA] tragen zur Verringerun…" at bounding box center [253, 204] width 179 height 35
drag, startPoint x: 195, startPoint y: 191, endPoint x: 166, endPoint y: 185, distance: 29.9
click at [166, 194] on p "*) [MEDICAL_DATA], B6, [MEDICAL_DATA] und [MEDICAL_DATA] tragen zur Verringerun…" at bounding box center [253, 200] width 179 height 12
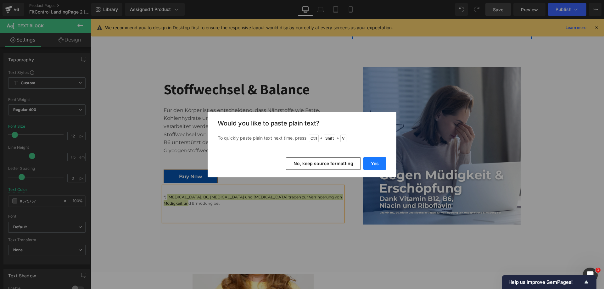
drag, startPoint x: 382, startPoint y: 166, endPoint x: 272, endPoint y: 145, distance: 111.5
click at [382, 166] on button "Yes" at bounding box center [374, 163] width 23 height 13
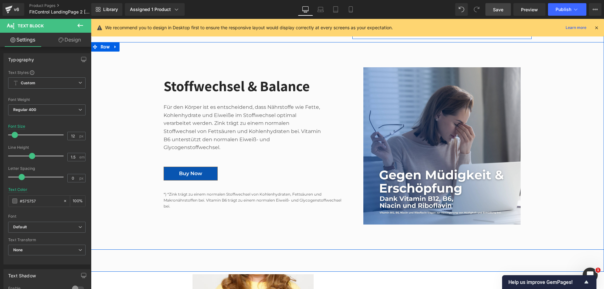
click at [135, 171] on div "Image Stoffwechsel & Balance Heading Für den Körper ist es entscheidend, dass N…" at bounding box center [347, 143] width 513 height 170
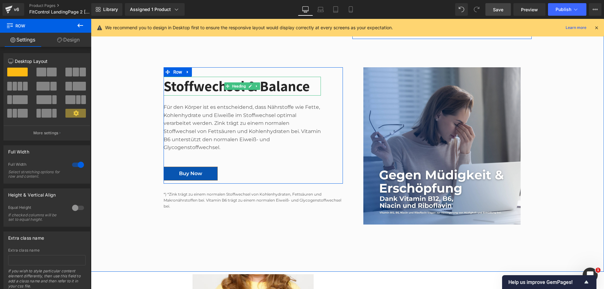
click at [309, 77] on h2 "Stoffwechsel & Balance" at bounding box center [242, 86] width 157 height 19
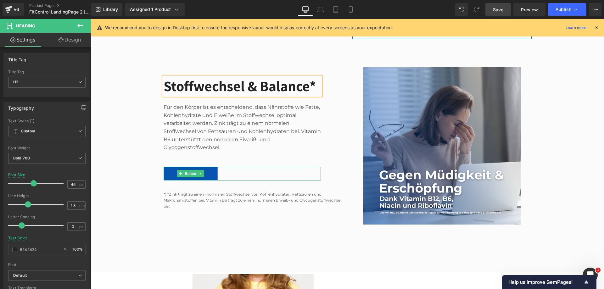
click at [141, 162] on div "Image Stoffwechsel & Balance* Heading Für den Körper ist es entscheidend, dass …" at bounding box center [347, 143] width 513 height 170
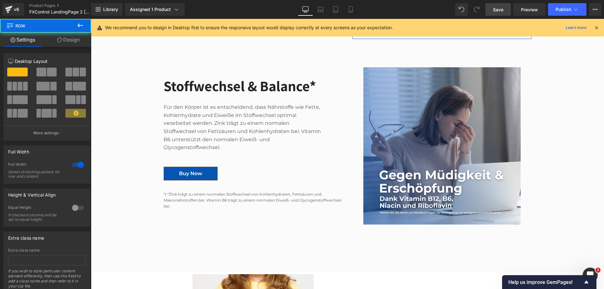
click at [167, 191] on p "*) *Zink trägt zu einem normalen Stoffwechsel von Kohlenhydraten, Fettsäuren un…" at bounding box center [253, 200] width 179 height 18
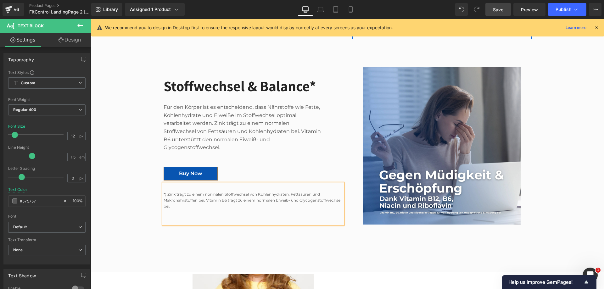
click at [150, 184] on div "Image Stoffwechsel & Balance* Heading Für den Körper ist es entscheidend, dass …" at bounding box center [347, 143] width 513 height 170
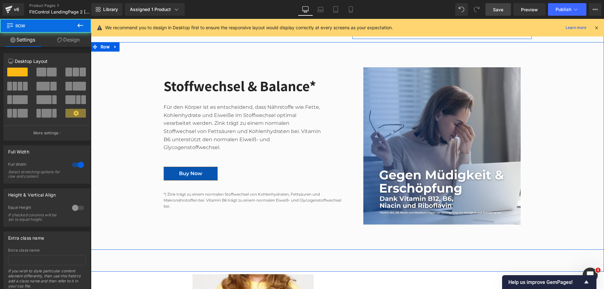
click at [122, 201] on div "Image Stoffwechsel & Balance* Heading Für den Körper ist es entscheidend, dass …" at bounding box center [347, 143] width 513 height 170
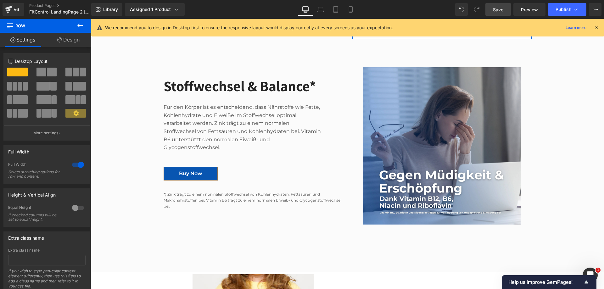
click at [499, 7] on span "Save" at bounding box center [498, 9] width 10 height 7
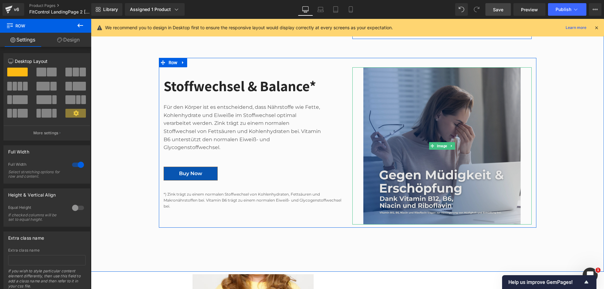
click at [402, 91] on img at bounding box center [441, 145] width 179 height 157
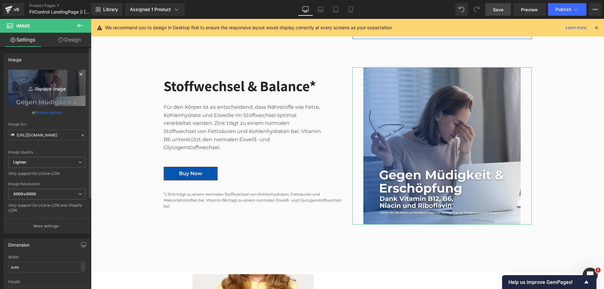
click at [65, 79] on link "Replace Image" at bounding box center [46, 88] width 77 height 36
type input "C:\fakepath\FitControl-Promobild2.webp"
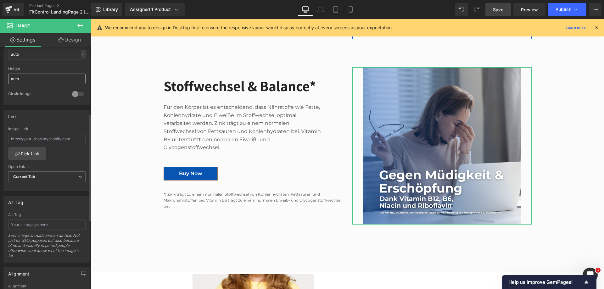
scroll to position [220, 0]
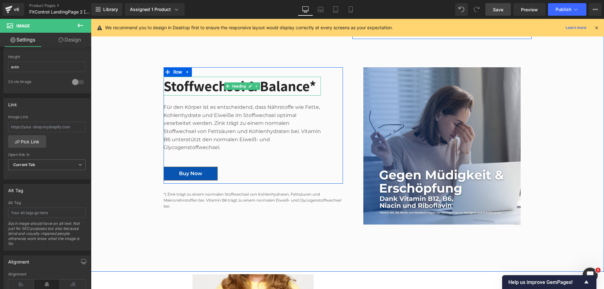
click at [199, 77] on h2 "Stoffwechsel & Balance*" at bounding box center [242, 86] width 157 height 19
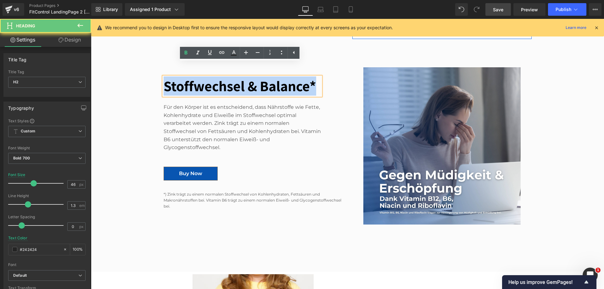
click at [199, 77] on h2 "Stoffwechsel & Balance*" at bounding box center [242, 86] width 157 height 19
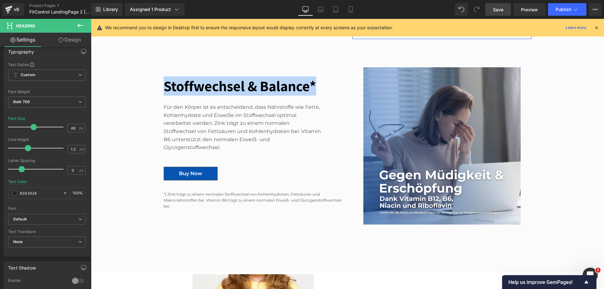
scroll to position [157, 0]
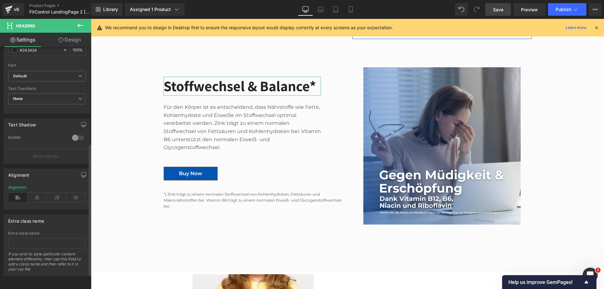
scroll to position [204, 0]
click at [32, 238] on input "text" at bounding box center [46, 243] width 77 height 10
click at [39, 93] on span "None" at bounding box center [46, 98] width 77 height 11
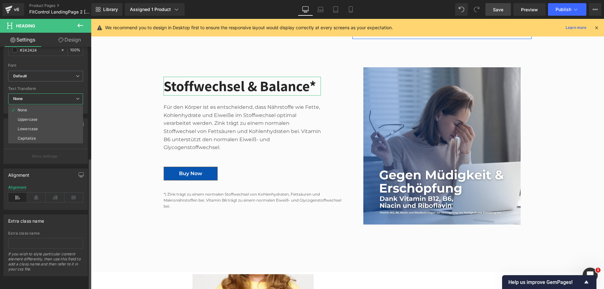
click at [61, 175] on div "Alignment" at bounding box center [46, 175] width 84 height 12
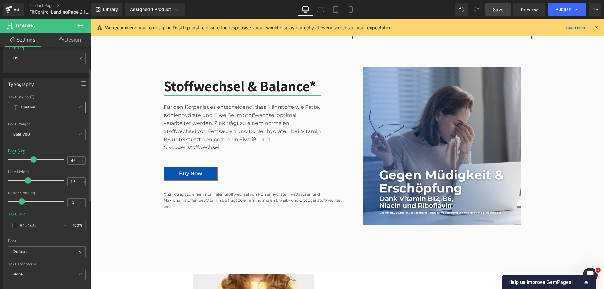
scroll to position [0, 0]
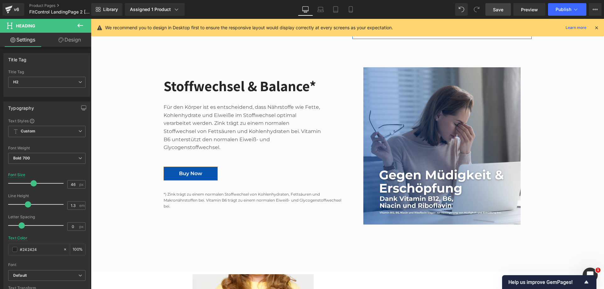
click at [388, 109] on img at bounding box center [441, 145] width 179 height 157
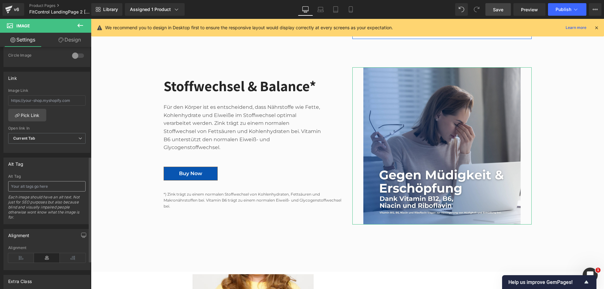
scroll to position [252, 0]
click at [41, 186] on input "text" at bounding box center [46, 186] width 77 height 10
paste input "Stoffwechsel & Balance*"
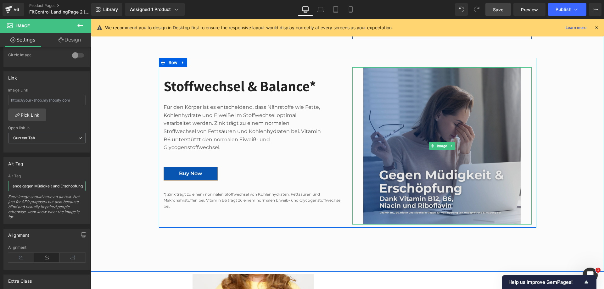
type input "FitControl - Stoffwechsel & Balance gegen Müdigkeit und Erschöpfung"
click at [389, 93] on img at bounding box center [441, 145] width 179 height 157
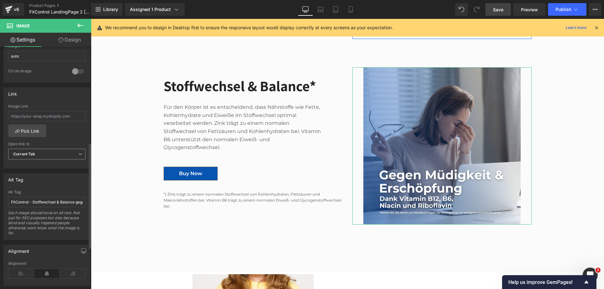
scroll to position [220, 0]
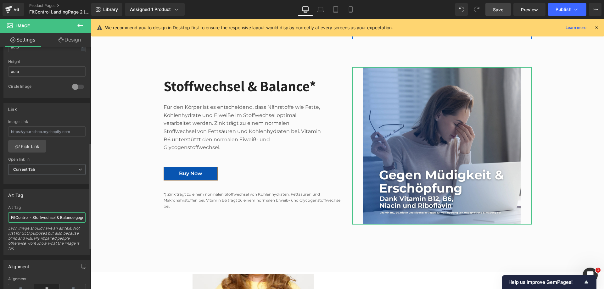
click at [52, 217] on input "FitControl - Stoffwechsel & Balance gegen Müdigkeit und Erschöpfung" at bounding box center [46, 217] width 77 height 10
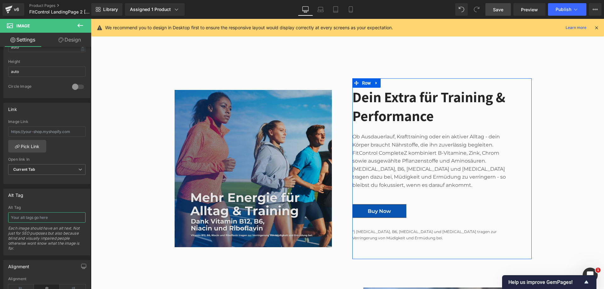
scroll to position [494, 0]
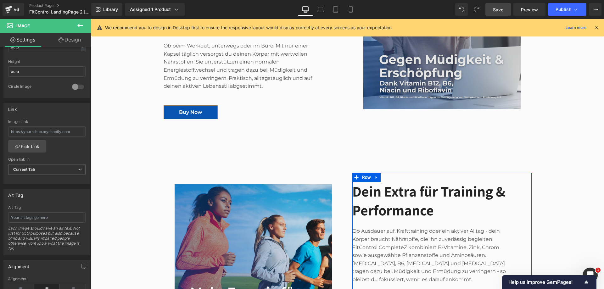
click at [396, 71] on img at bounding box center [441, 30] width 179 height 157
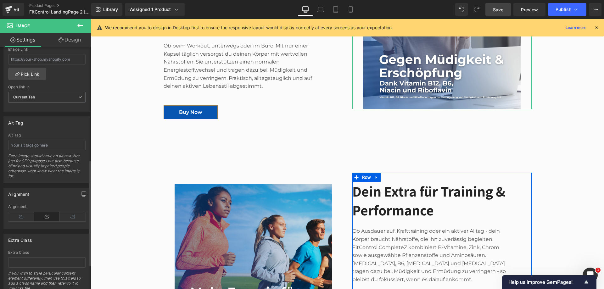
scroll to position [222, 0]
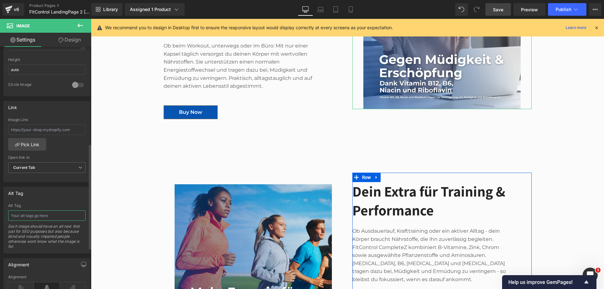
click at [44, 217] on input "text" at bounding box center [46, 215] width 77 height 10
paste input "FitControl - Stoffwechsel & Balance gegen Müdigkeit und Erschöpfung"
type input "FitControl - Stoffwechsel & Balance gegen Müdigkeit und Erschöpfung"
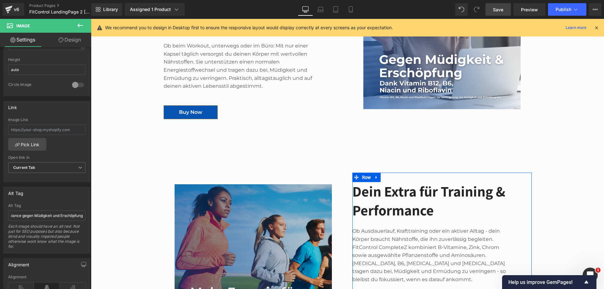
click at [230, 200] on img at bounding box center [253, 262] width 179 height 157
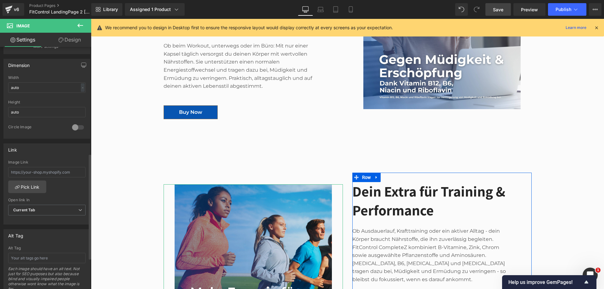
scroll to position [252, 0]
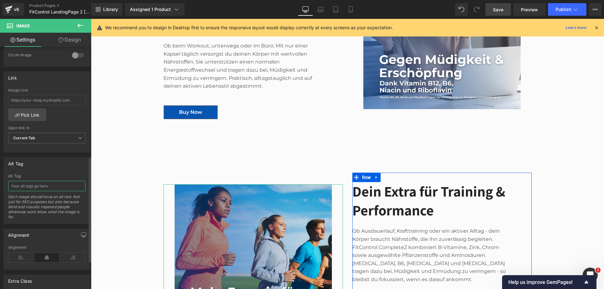
click at [41, 184] on input "text" at bounding box center [46, 186] width 77 height 10
paste input "FitControl - Stoffwechsel & Balance gegen Müdigkeit und Erschöpfung"
drag, startPoint x: 19, startPoint y: 186, endPoint x: 84, endPoint y: 186, distance: 65.7
click at [84, 186] on div "FitControl - Stoffwechsel & Balance gegen Müdigkeit und Erschöpfung Alt Tag Fit…" at bounding box center [47, 199] width 86 height 50
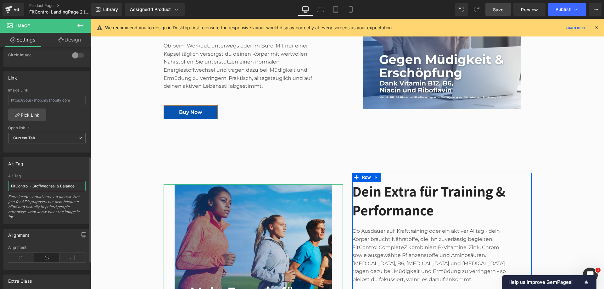
scroll to position [0, 0]
type input "FitControl - Dein Extra für Training und Performance"
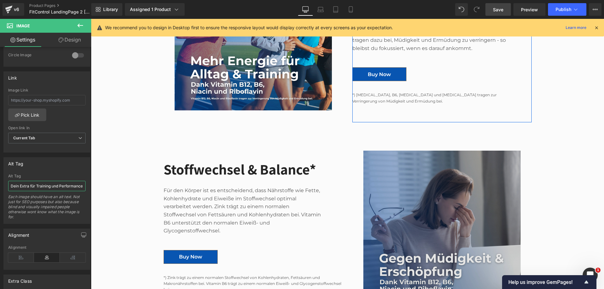
scroll to position [777, 0]
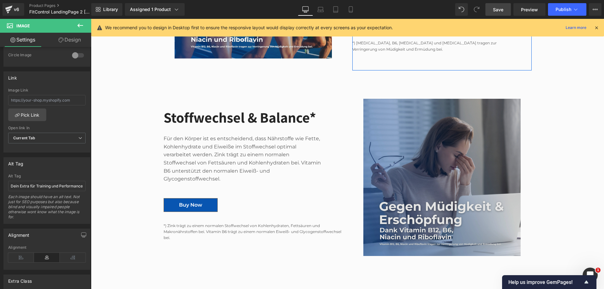
click at [403, 139] on img at bounding box center [441, 177] width 179 height 157
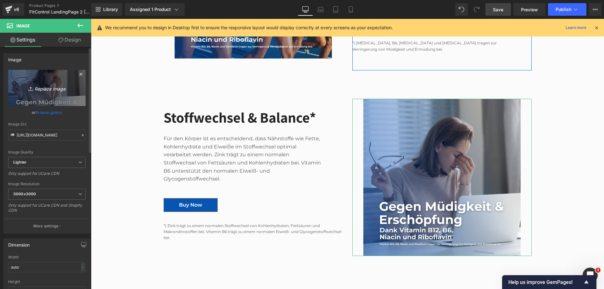
click at [55, 75] on link "Replace Image" at bounding box center [46, 88] width 77 height 36
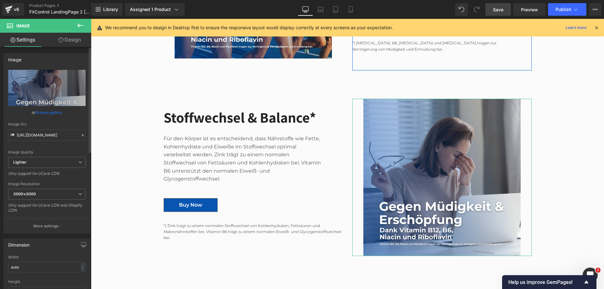
click at [48, 113] on link "Browse gallery" at bounding box center [49, 112] width 27 height 11
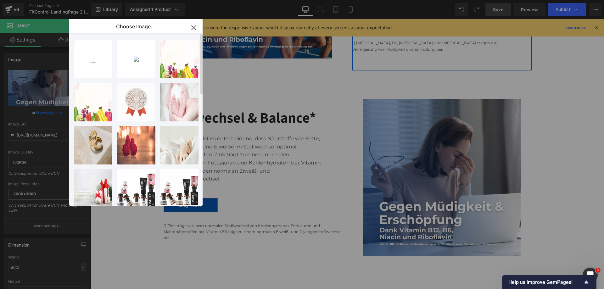
click at [90, 59] on input "file" at bounding box center [93, 59] width 38 height 38
type input "C:\fakepath\FitControl-Promobild2.webp"
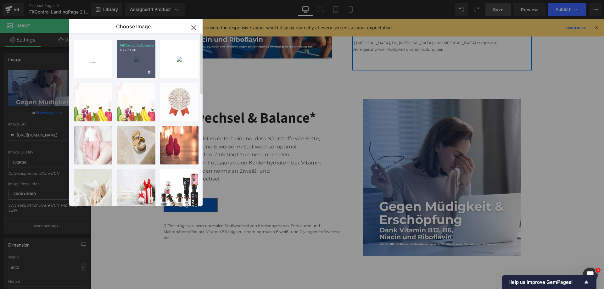
click at [142, 54] on div "FitCont...ild2.webp 827.31 KB" at bounding box center [136, 59] width 38 height 38
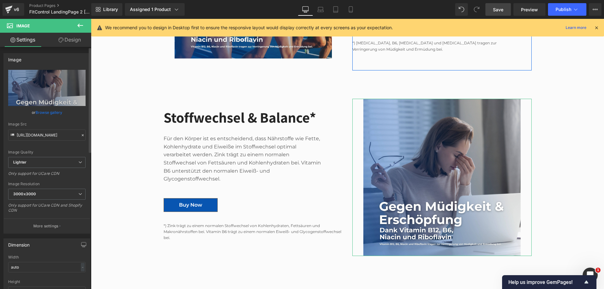
click at [51, 112] on link "Browse gallery" at bounding box center [49, 112] width 27 height 11
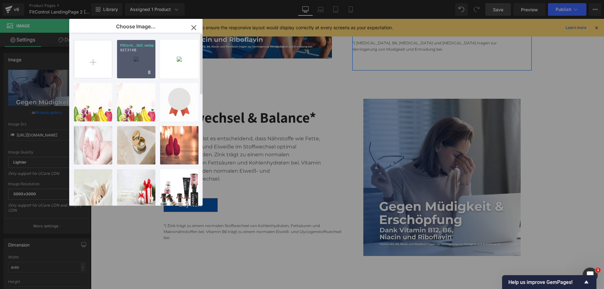
drag, startPoint x: 136, startPoint y: 52, endPoint x: 50, endPoint y: 57, distance: 86.1
click at [136, 52] on p "827.31 KB" at bounding box center [136, 50] width 32 height 5
type input "[URL][DOMAIN_NAME]"
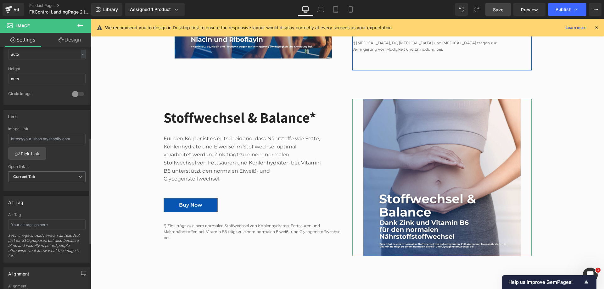
scroll to position [220, 0]
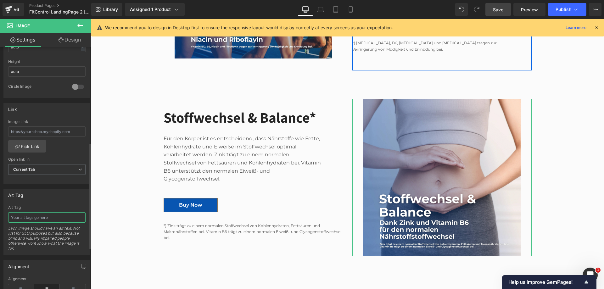
click at [49, 215] on input "text" at bounding box center [46, 217] width 77 height 10
type input "FitControl - Für Stoffwechsel und Balance"
click at [57, 199] on div "Alt Tag" at bounding box center [47, 195] width 86 height 12
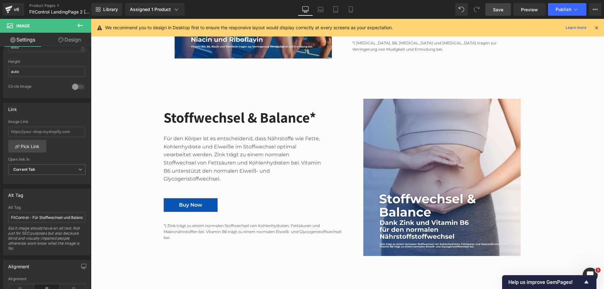
drag, startPoint x: 506, startPoint y: 8, endPoint x: 472, endPoint y: 113, distance: 109.7
click at [506, 8] on link "Save" at bounding box center [497, 9] width 25 height 13
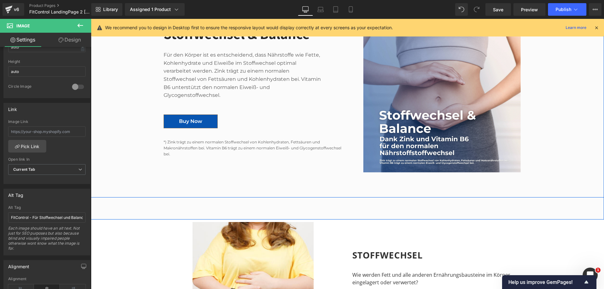
scroll to position [871, 0]
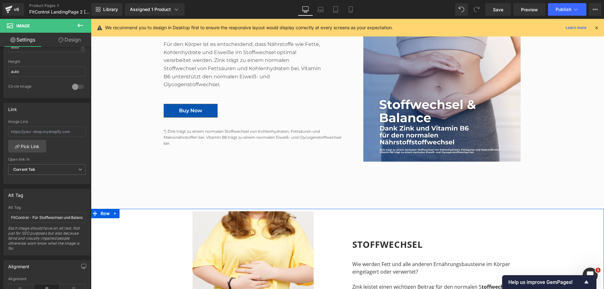
click at [135, 211] on div "Image Row STOFFWECHSEL Heading Wie werden Fett und alle anderen Ernährungsbaust…" at bounding box center [347, 271] width 513 height 121
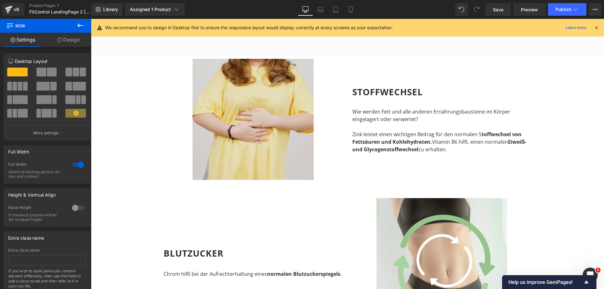
scroll to position [966, 0]
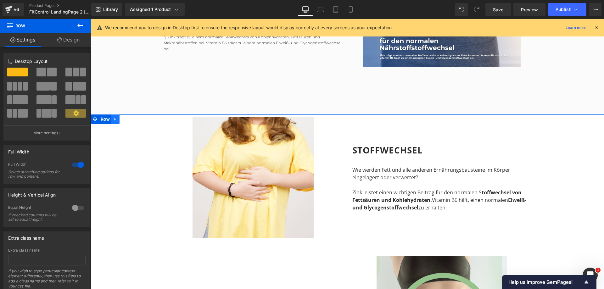
click at [114, 117] on icon at bounding box center [115, 119] width 4 height 5
click at [130, 117] on icon at bounding box center [132, 119] width 4 height 5
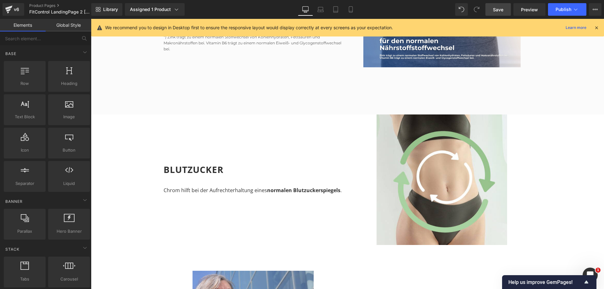
click at [495, 8] on span "Save" at bounding box center [498, 9] width 10 height 7
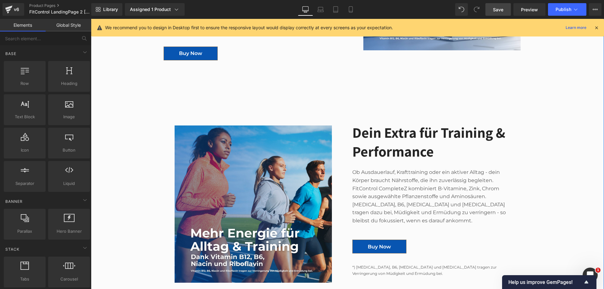
scroll to position [462, 0]
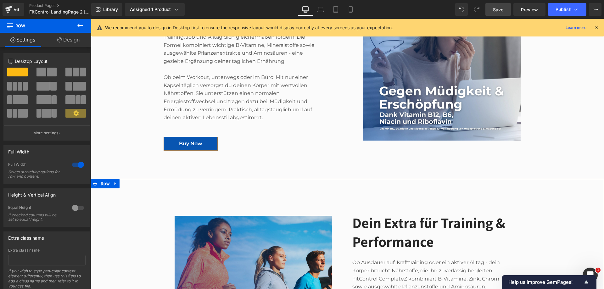
click at [70, 37] on link "Design" at bounding box center [69, 40] width 46 height 14
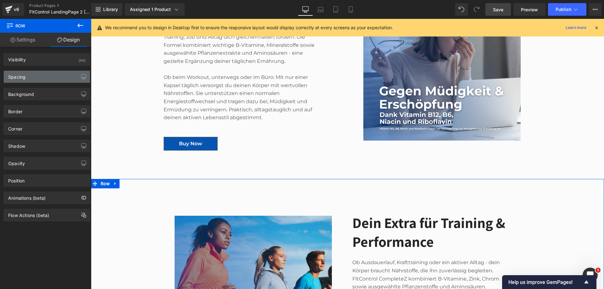
click at [36, 78] on div "Spacing" at bounding box center [47, 77] width 86 height 12
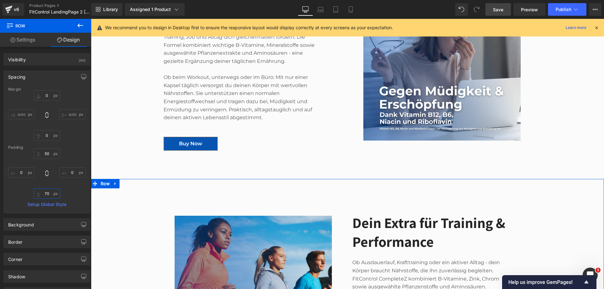
click at [48, 194] on input "70" at bounding box center [47, 193] width 26 height 10
type input "50"
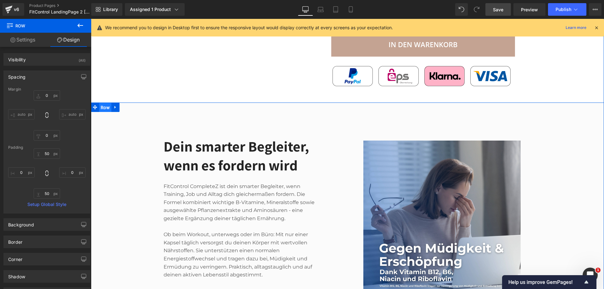
click at [104, 103] on span "Row" at bounding box center [105, 107] width 12 height 9
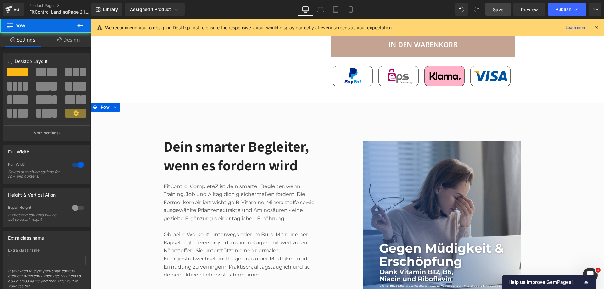
click at [69, 42] on link "Design" at bounding box center [69, 40] width 46 height 14
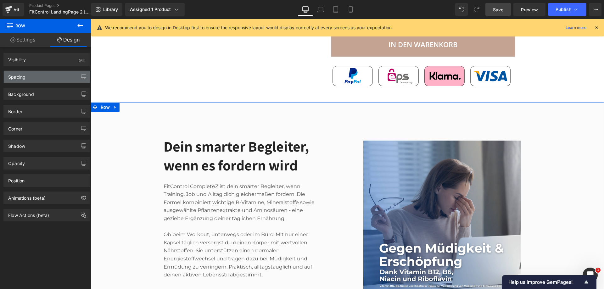
click at [39, 79] on div "Spacing" at bounding box center [47, 77] width 86 height 12
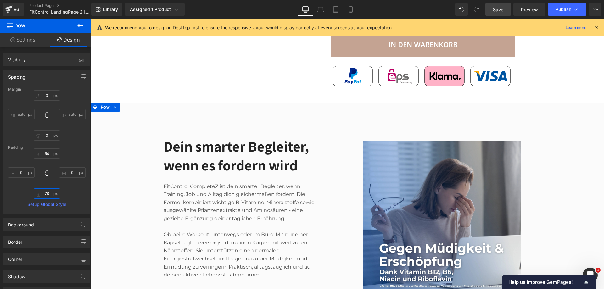
click at [46, 192] on input "70" at bounding box center [47, 193] width 26 height 10
type input "50"
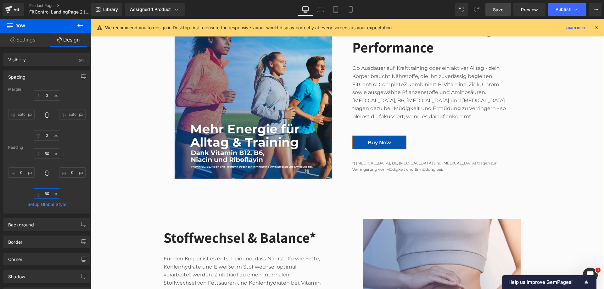
scroll to position [777, 0]
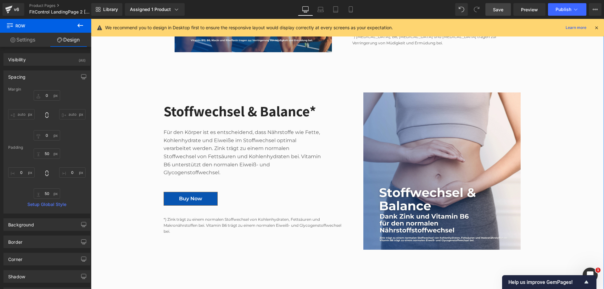
click at [128, 67] on div "Image Stoffwechsel & Balance* Heading Für den Körper ist es entscheidend, dass …" at bounding box center [347, 171] width 513 height 208
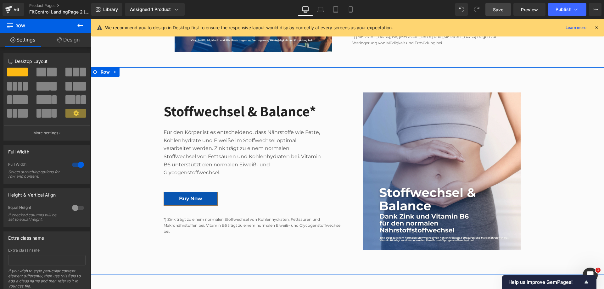
click at [66, 41] on link "Design" at bounding box center [69, 40] width 46 height 14
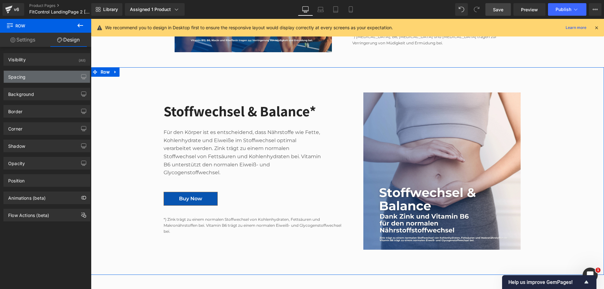
click at [40, 73] on div "Spacing" at bounding box center [47, 77] width 86 height 12
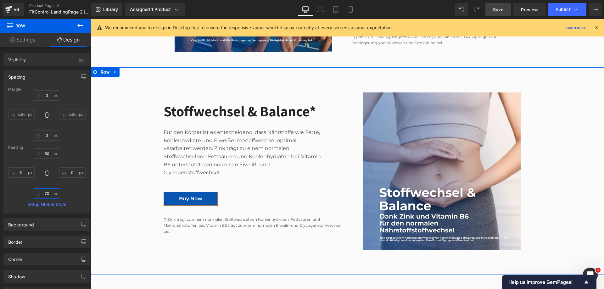
click at [50, 194] on input "70" at bounding box center [47, 193] width 26 height 10
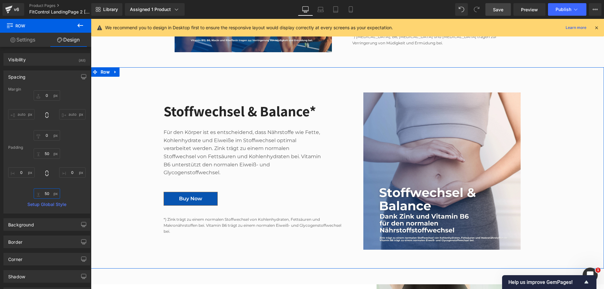
type input "50"
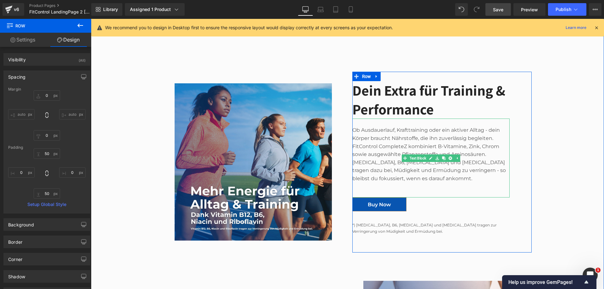
scroll to position [588, 0]
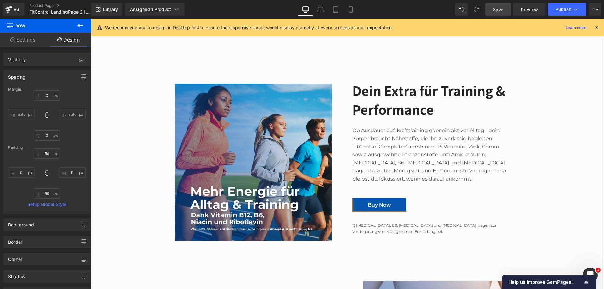
click at [135, 73] on div "Dein Extra für Training & Performance Heading Ob Ausdauerlauf, Krafttraining od…" at bounding box center [347, 260] width 513 height 395
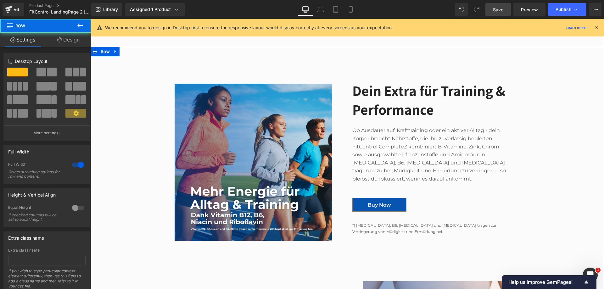
scroll to position [525, 0]
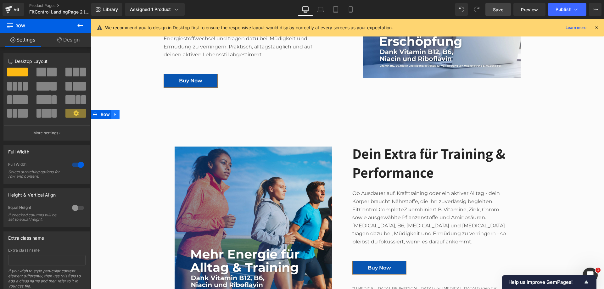
click at [115, 112] on icon at bounding box center [115, 114] width 4 height 5
click at [121, 112] on icon at bounding box center [123, 114] width 4 height 4
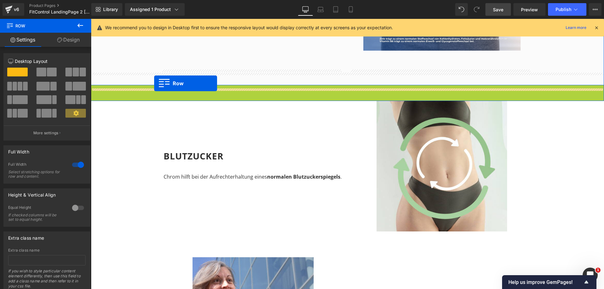
scroll to position [941, 0]
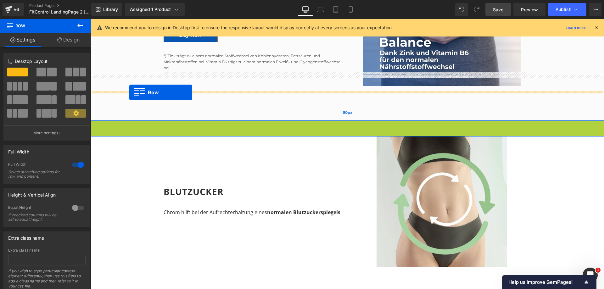
drag, startPoint x: 93, startPoint y: 49, endPoint x: 129, endPoint y: 92, distance: 56.3
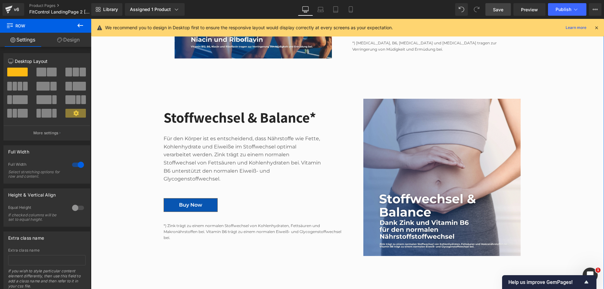
scroll to position [909, 0]
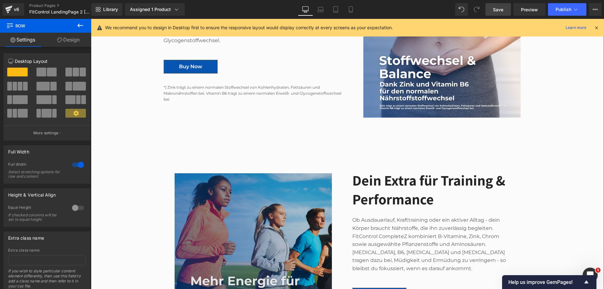
click at [290, 174] on img at bounding box center [253, 251] width 179 height 157
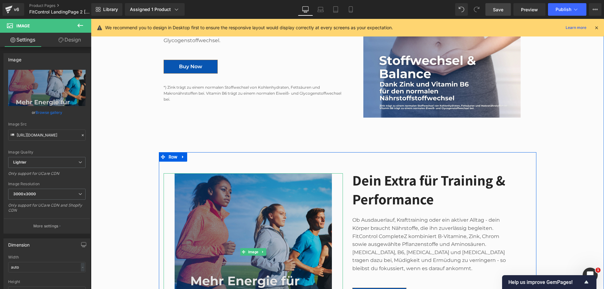
click at [321, 178] on img at bounding box center [253, 251] width 179 height 157
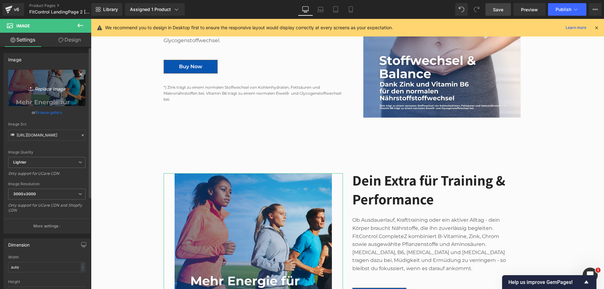
click at [17, 79] on link "Replace Image" at bounding box center [46, 88] width 77 height 36
type input "C:\fakepath\FitControl-Promobild3.webp"
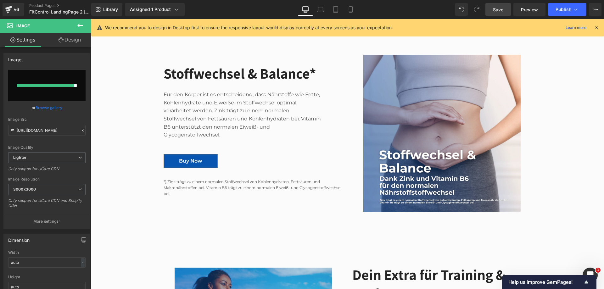
scroll to position [626, 0]
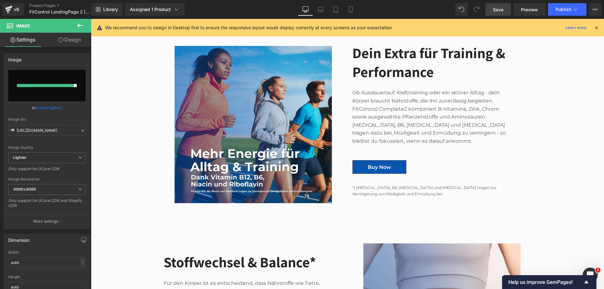
click at [507, 11] on link "Save" at bounding box center [497, 9] width 25 height 13
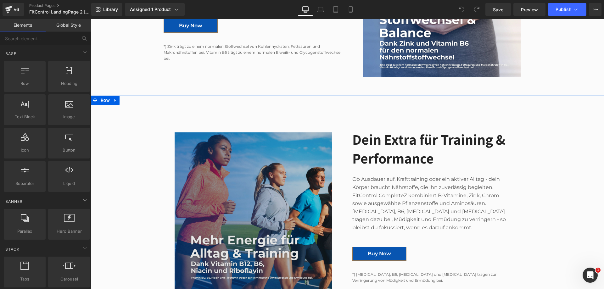
scroll to position [1007, 0]
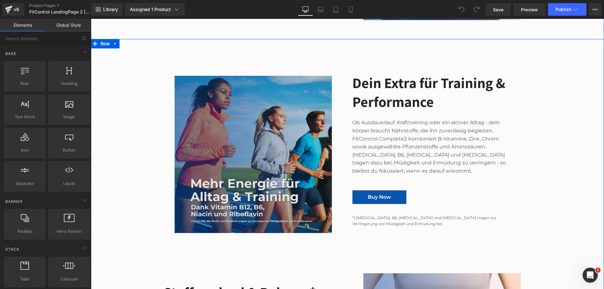
click at [259, 103] on img at bounding box center [253, 154] width 179 height 157
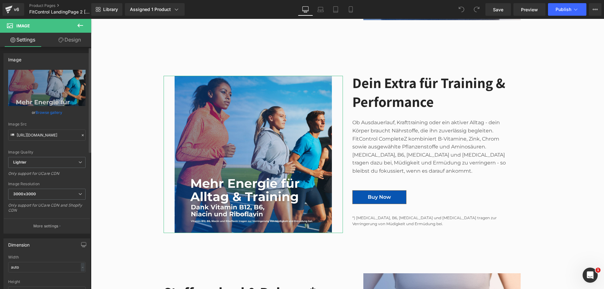
click at [55, 114] on link "Browse gallery" at bounding box center [49, 112] width 27 height 11
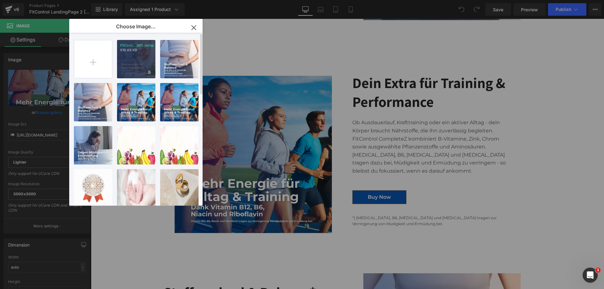
click at [134, 46] on p "FitCont...ild3.webp" at bounding box center [136, 45] width 32 height 5
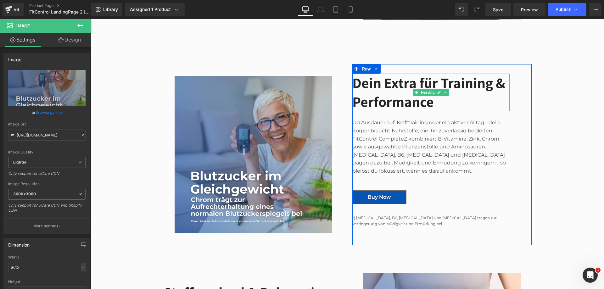
click at [383, 74] on h2 "Dein Extra für Training & Performance" at bounding box center [430, 93] width 157 height 38
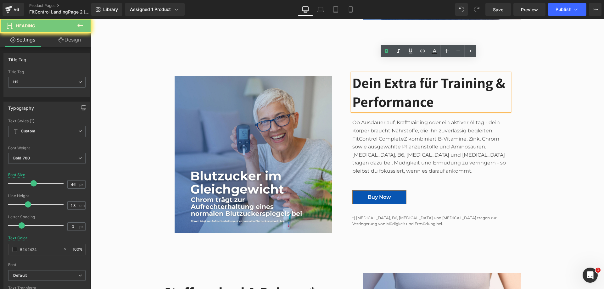
click at [383, 74] on h2 "Dein Extra für Training & Performance" at bounding box center [430, 93] width 157 height 38
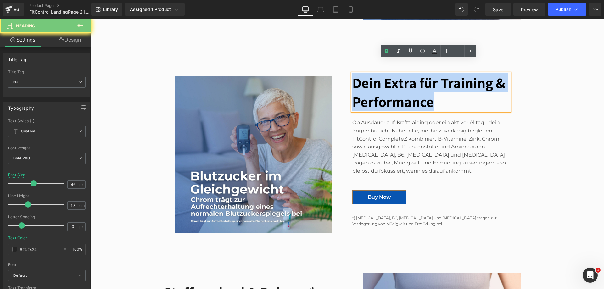
paste div
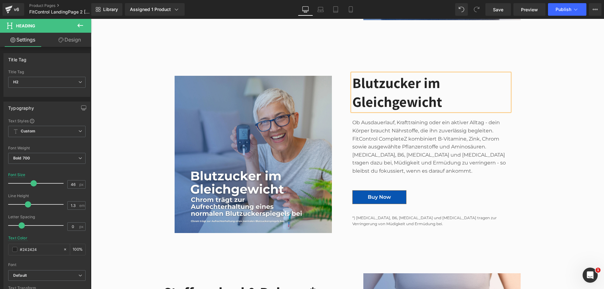
click at [390, 119] on p "Ob Ausdauerlauf, Krafttraining oder ein aktiver Alltag - dein Körper braucht Nä…" at bounding box center [430, 147] width 157 height 56
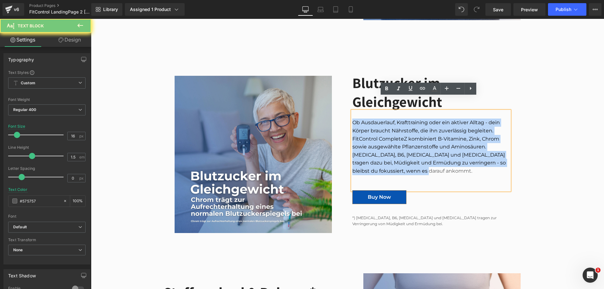
click at [390, 119] on p "Ob Ausdauerlauf, Krafttraining oder ein aktiver Alltag - dein Körper braucht Nä…" at bounding box center [430, 147] width 157 height 56
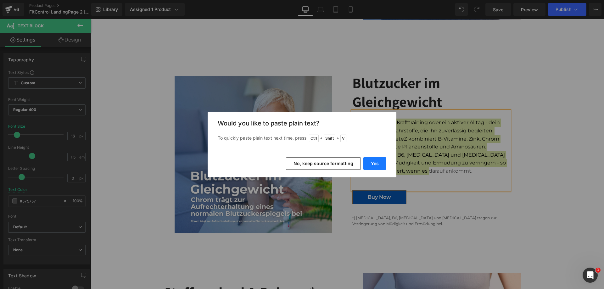
click at [372, 162] on button "Yes" at bounding box center [374, 163] width 23 height 13
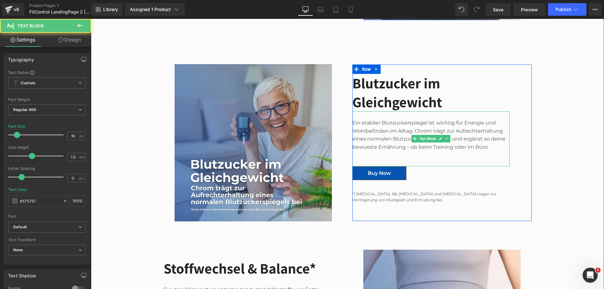
click at [406, 131] on p "Ein stabiler Blutzuckerspiegel ist wichtig für Energie und Wohlbefinden im Allt…" at bounding box center [430, 135] width 157 height 32
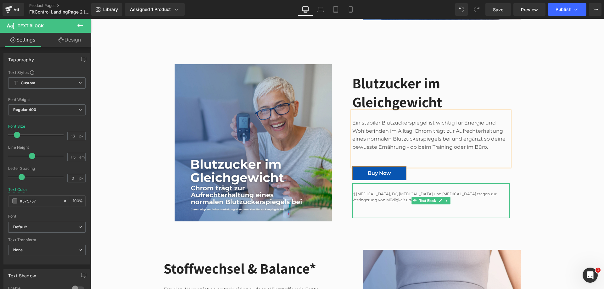
click at [409, 191] on p "*) [MEDICAL_DATA], B6, [MEDICAL_DATA] und [MEDICAL_DATA] tragen zur Verringerun…" at bounding box center [430, 197] width 157 height 12
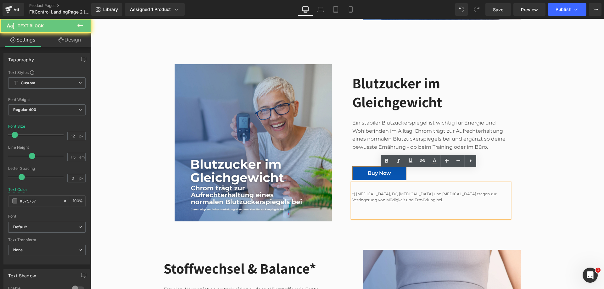
click at [409, 191] on p "*) [MEDICAL_DATA], B6, [MEDICAL_DATA] und [MEDICAL_DATA] tragen zur Verringerun…" at bounding box center [430, 197] width 157 height 12
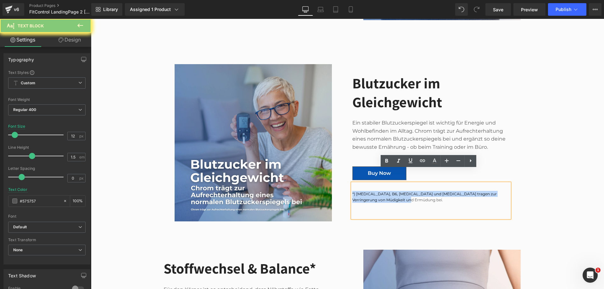
click at [397, 191] on p "*) [MEDICAL_DATA], B6, [MEDICAL_DATA] und [MEDICAL_DATA] tragen zur Verringerun…" at bounding box center [430, 197] width 157 height 12
drag, startPoint x: 381, startPoint y: 187, endPoint x: 354, endPoint y: 181, distance: 27.7
click at [354, 191] on p "*) [MEDICAL_DATA], B6, [MEDICAL_DATA] und [MEDICAL_DATA] tragen zur Verringerun…" at bounding box center [430, 197] width 157 height 12
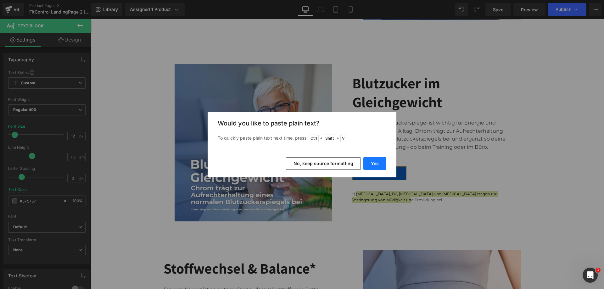
click at [372, 162] on button "Yes" at bounding box center [374, 163] width 23 height 13
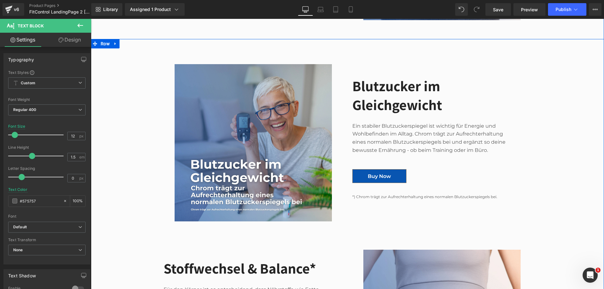
click at [536, 166] on div "Blutzucker im Gleichgewicht Heading Ein stabiler Blutzuckerspiegel ist wichtig …" at bounding box center [347, 240] width 513 height 371
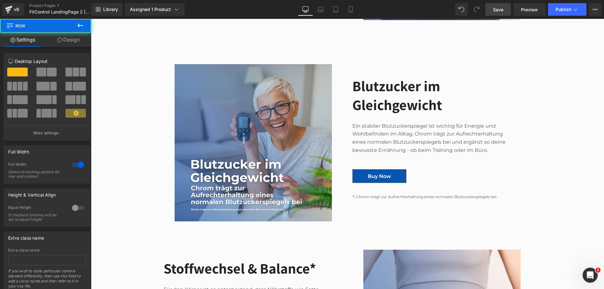
click at [500, 7] on span "Save" at bounding box center [498, 9] width 10 height 7
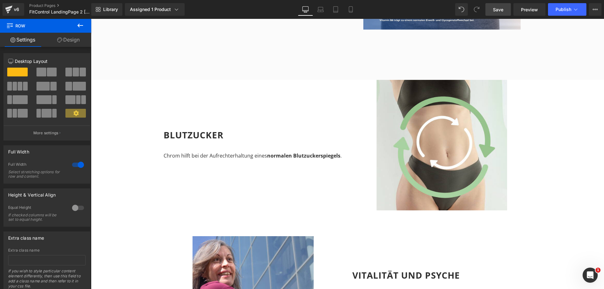
scroll to position [1321, 0]
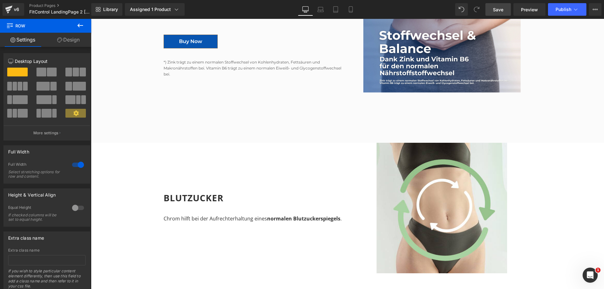
click at [215, 143] on div "BLUTZUCKER Heading Chrom hilft bei der Aufrechterhaltung eines normalen Blutzuc…" at bounding box center [253, 208] width 189 height 131
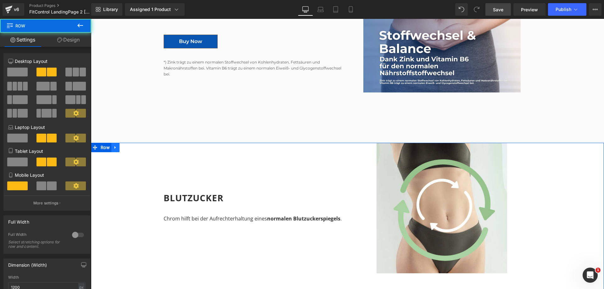
click at [114, 145] on icon at bounding box center [115, 147] width 4 height 5
click at [130, 145] on icon at bounding box center [132, 147] width 4 height 5
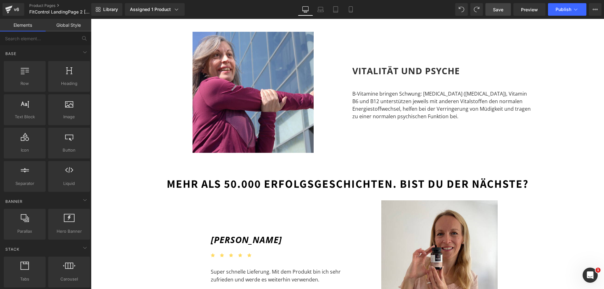
scroll to position [1510, 0]
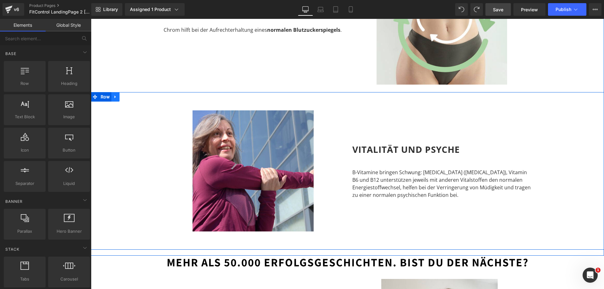
click at [114, 94] on icon at bounding box center [115, 96] width 4 height 5
click at [130, 94] on icon at bounding box center [132, 96] width 4 height 5
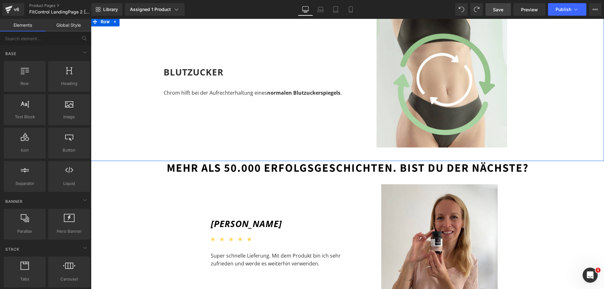
click at [134, 99] on div "BLUTZUCKER Heading Chrom hilft bei der Aufrechterhaltung eines normalen Blutzuc…" at bounding box center [347, 86] width 513 height 138
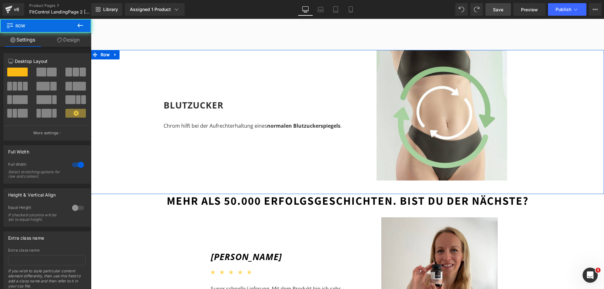
scroll to position [1353, 0]
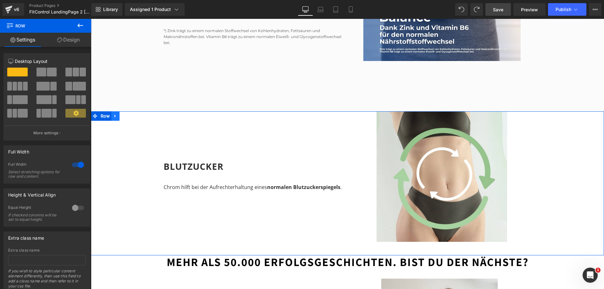
click at [115, 111] on link at bounding box center [115, 115] width 8 height 9
click at [130, 114] on icon at bounding box center [132, 116] width 4 height 5
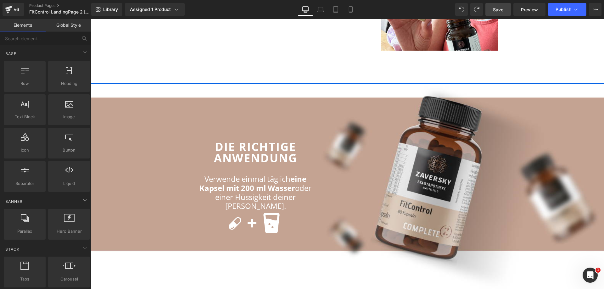
scroll to position [1824, 0]
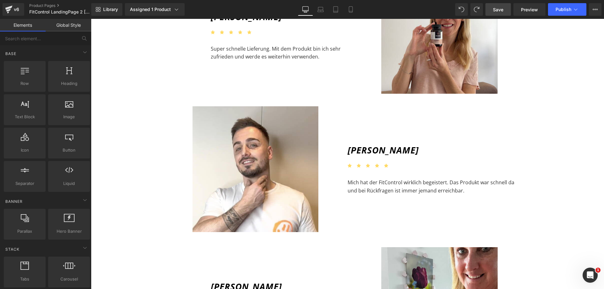
click at [148, 94] on div "Image Row Petra Gerner Heading Icon Icon Icon Icon Icon Icon List Hoz Super sch…" at bounding box center [347, 167] width 513 height 399
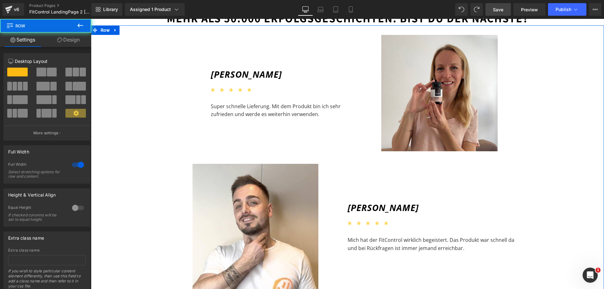
scroll to position [1384, 0]
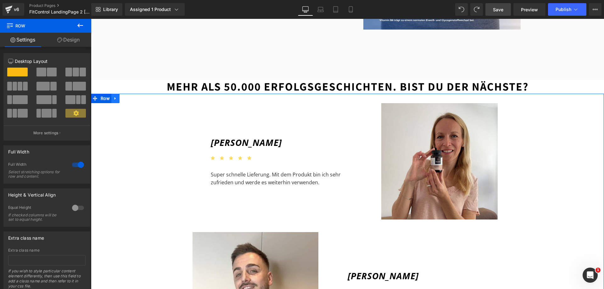
click at [115, 94] on link at bounding box center [115, 98] width 8 height 9
click at [131, 96] on icon at bounding box center [132, 98] width 4 height 4
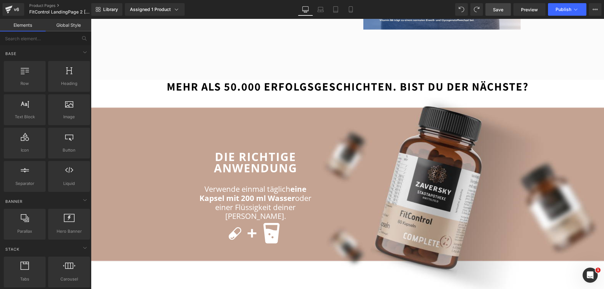
click at [91, 19] on div at bounding box center [91, 19] width 0 height 0
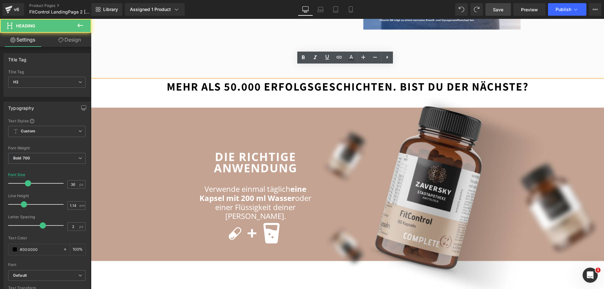
click at [173, 80] on h2 "Mehr als 50.000 Erfolgsgeschichten. BIST DU DER NÄCHSTE?" at bounding box center [347, 86] width 513 height 13
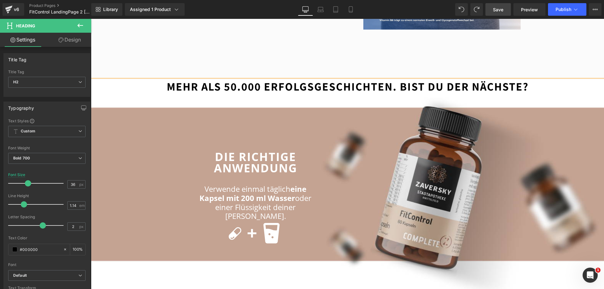
click at [503, 6] on span "Save" at bounding box center [498, 9] width 10 height 7
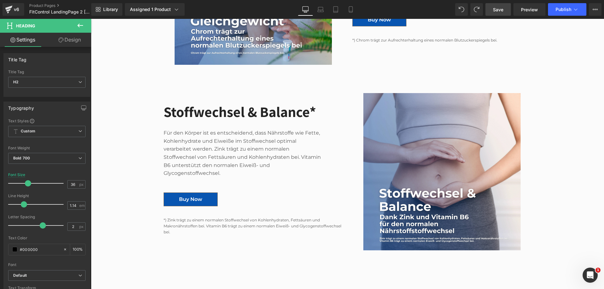
scroll to position [1132, 0]
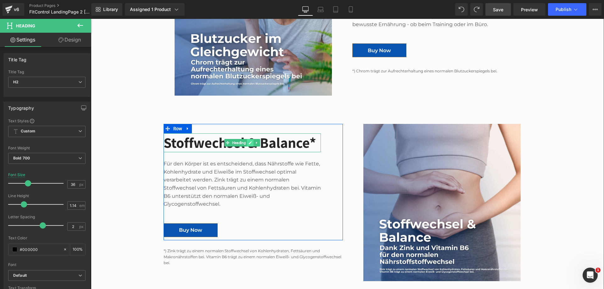
click at [247, 139] on link at bounding box center [250, 143] width 7 height 8
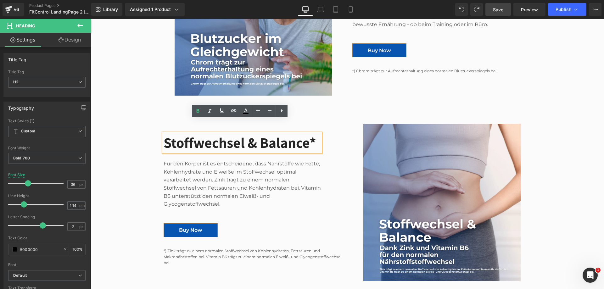
click at [290, 133] on h2 "Stoffwechsel & Balance*" at bounding box center [242, 142] width 157 height 19
click at [306, 133] on h2 "Stoffwechsel & Balance*" at bounding box center [242, 142] width 157 height 19
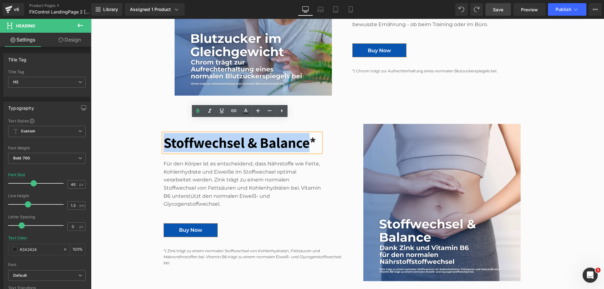
drag, startPoint x: 307, startPoint y: 128, endPoint x: 163, endPoint y: 126, distance: 144.1
click at [164, 133] on h2 "Stoffwechsel & Balance*" at bounding box center [242, 142] width 157 height 19
paste div
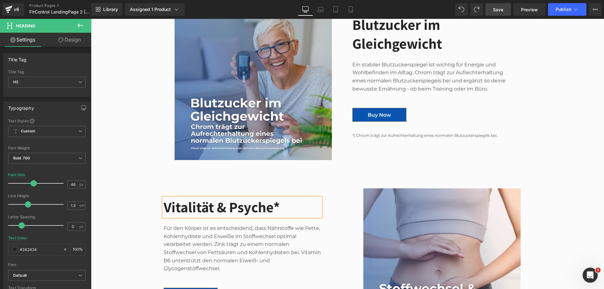
scroll to position [975, 0]
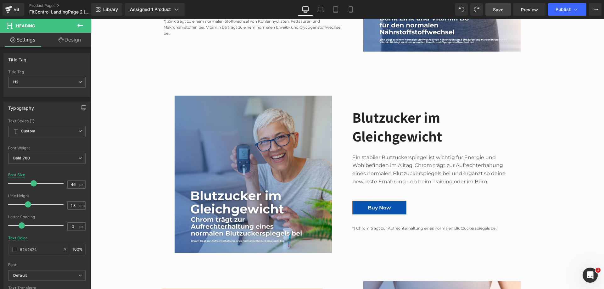
click at [440, 118] on h2 "Blutzucker im Gleichgewicht" at bounding box center [430, 127] width 157 height 38
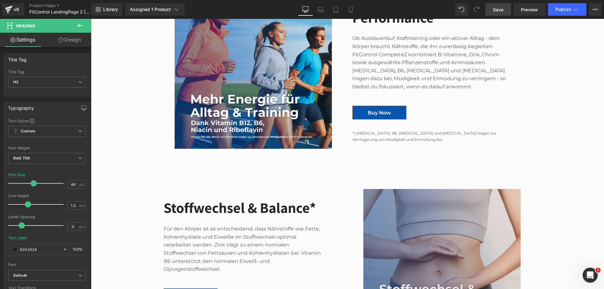
scroll to position [566, 0]
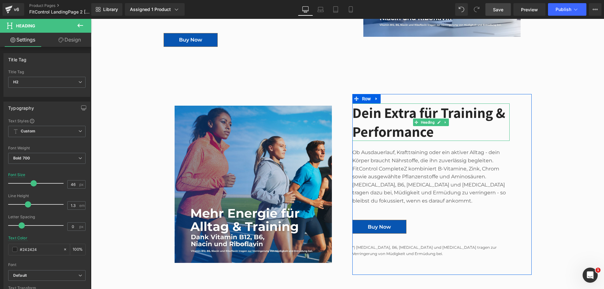
click at [426, 120] on h2 "Dein Extra für Training & Performance" at bounding box center [430, 122] width 157 height 38
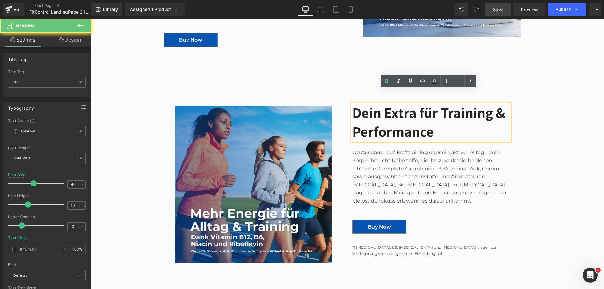
click at [432, 119] on h2 "Dein Extra für Training & Performance" at bounding box center [430, 122] width 157 height 38
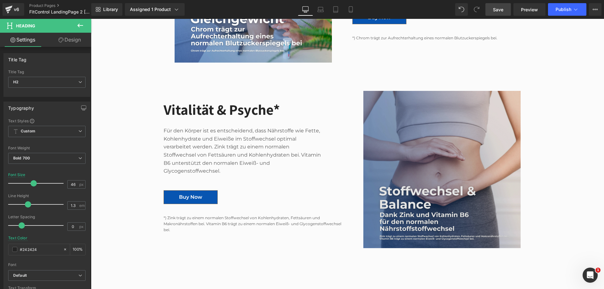
scroll to position [1132, 0]
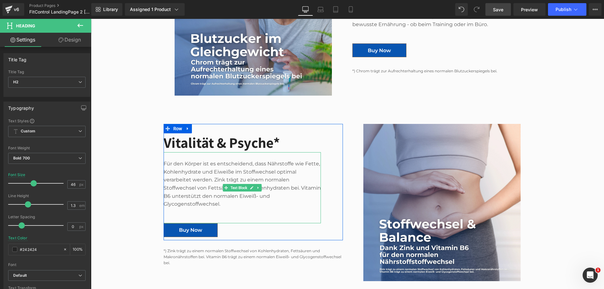
click at [193, 160] on p "Für den Körper ist es entscheidend, dass Nährstoffe wie Fette, Kohlenhydrate un…" at bounding box center [242, 184] width 157 height 48
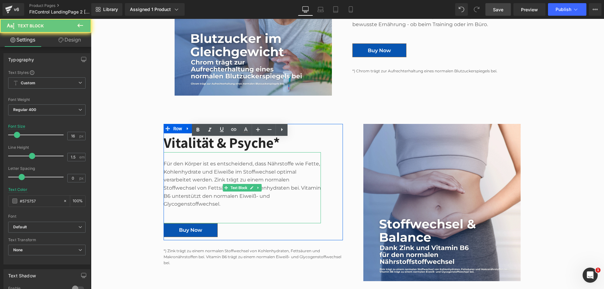
click at [193, 160] on p "Für den Körper ist es entscheidend, dass Nährstoffe wie Fette, Kohlenhydrate un…" at bounding box center [242, 184] width 157 height 48
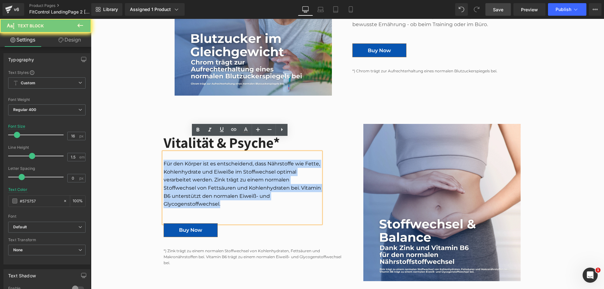
click at [193, 160] on p "Für den Körper ist es entscheidend, dass Nährstoffe wie Fette, Kohlenhydrate un…" at bounding box center [242, 184] width 157 height 48
paste div
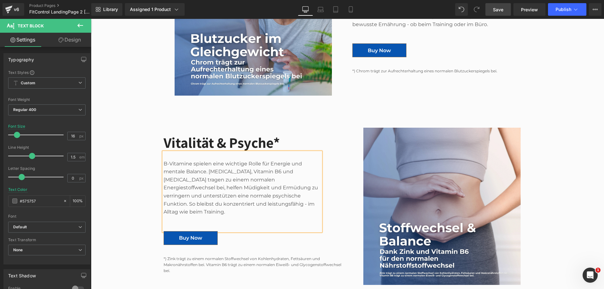
click at [131, 161] on div "Image Vitalität & Psyche* Heading B-Vitamine spielen eine wichtige Rolle für En…" at bounding box center [347, 203] width 513 height 178
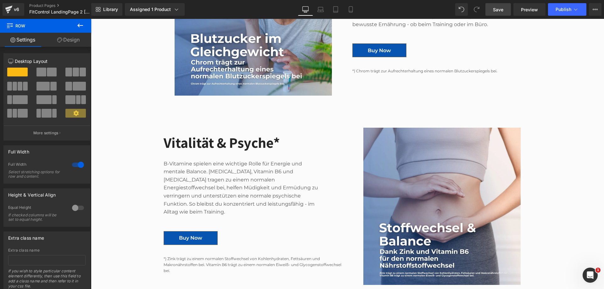
click at [208, 256] on p "*) Zink trägt zu einem normalen Stoffwechsel von Kohlenhydraten, Fettsäuren und…" at bounding box center [253, 265] width 179 height 18
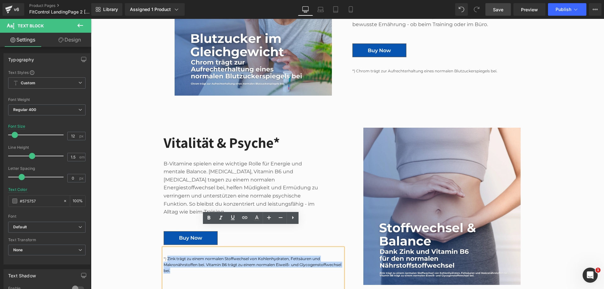
drag, startPoint x: 181, startPoint y: 250, endPoint x: 165, endPoint y: 237, distance: 19.9
click at [165, 256] on p "*) Zink trägt zu einem normalen Stoffwechsel von Kohlenhydraten, Fettsäuren und…" at bounding box center [253, 265] width 179 height 18
paste div
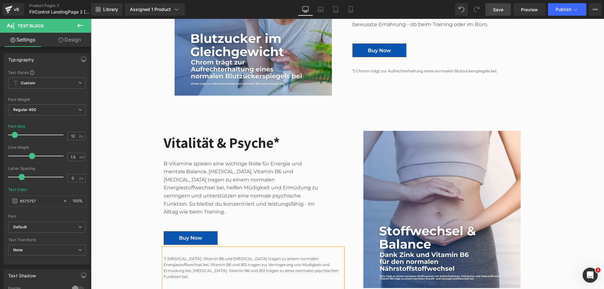
click at [139, 200] on div "Image Vitalität & Psyche* Heading B-Vitamine spielen eine wichtige Rolle für En…" at bounding box center [347, 206] width 513 height 184
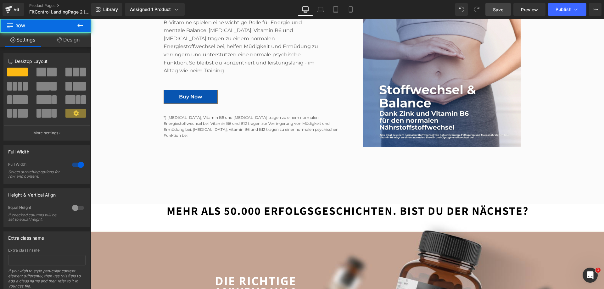
scroll to position [1290, 0]
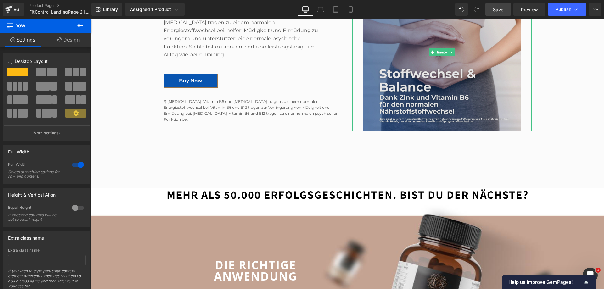
click at [405, 39] on img at bounding box center [441, 52] width 179 height 157
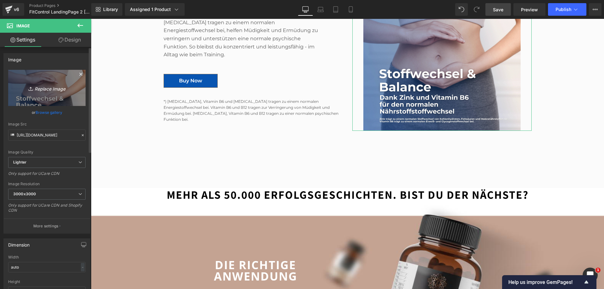
click at [53, 74] on link "Replace Image" at bounding box center [46, 88] width 77 height 36
type input "C:\fakepath\FitControl-Promobild4.webp"
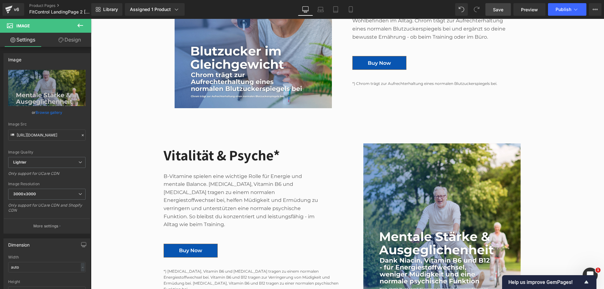
scroll to position [1227, 0]
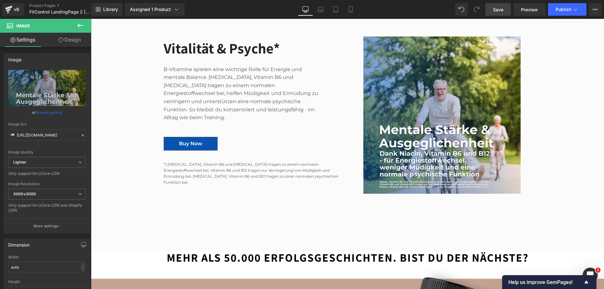
click at [500, 9] on span "Save" at bounding box center [498, 9] width 10 height 7
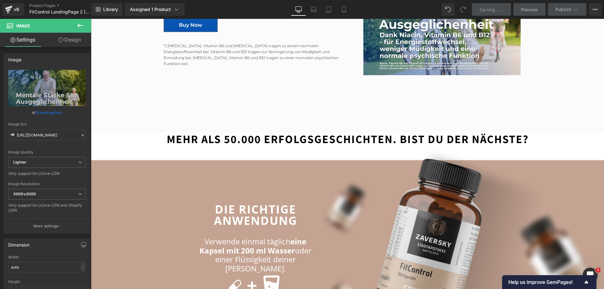
scroll to position [1353, 0]
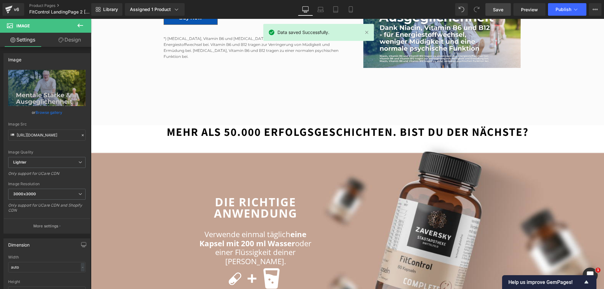
click at [83, 23] on icon at bounding box center [80, 26] width 8 height 8
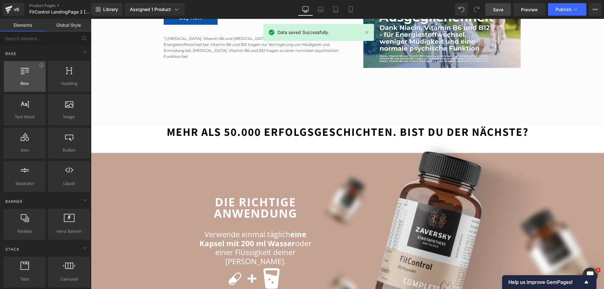
click at [25, 73] on icon at bounding box center [25, 70] width 8 height 8
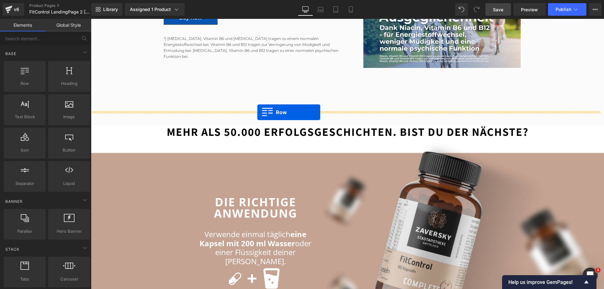
drag, startPoint x: 178, startPoint y: 110, endPoint x: 257, endPoint y: 112, distance: 79.0
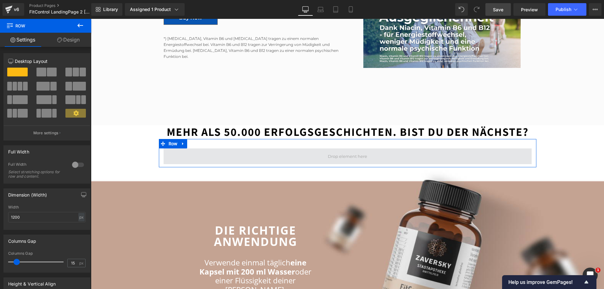
click at [227, 148] on span at bounding box center [348, 156] width 368 height 16
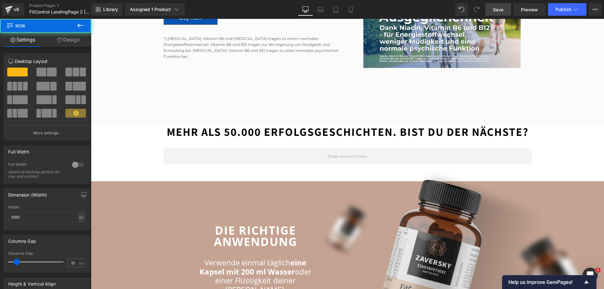
click at [82, 25] on icon at bounding box center [80, 26] width 8 height 8
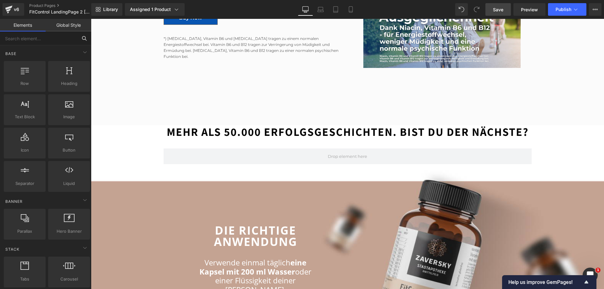
click at [33, 40] on input "text" at bounding box center [38, 38] width 77 height 14
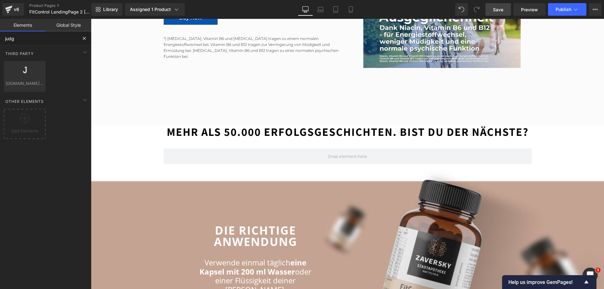
type input "judge"
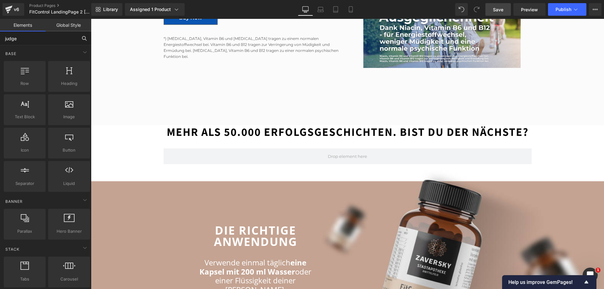
click at [43, 38] on input "judge" at bounding box center [38, 38] width 77 height 14
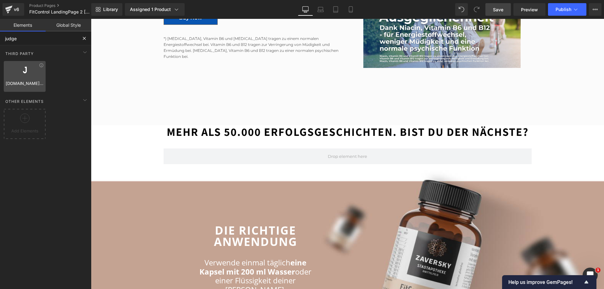
click at [23, 65] on div "Judge.me Reviews reviews,judge,app,star,badge" at bounding box center [25, 76] width 42 height 31
click at [28, 71] on icon at bounding box center [25, 70] width 8 height 8
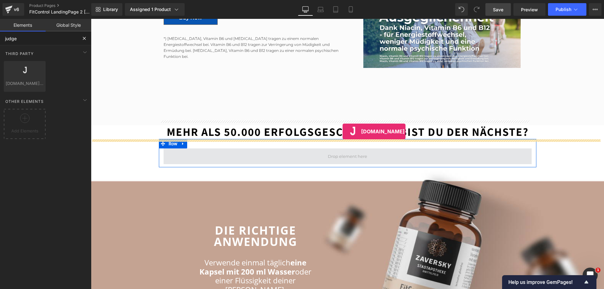
drag, startPoint x: 143, startPoint y: 98, endPoint x: 343, endPoint y: 131, distance: 202.2
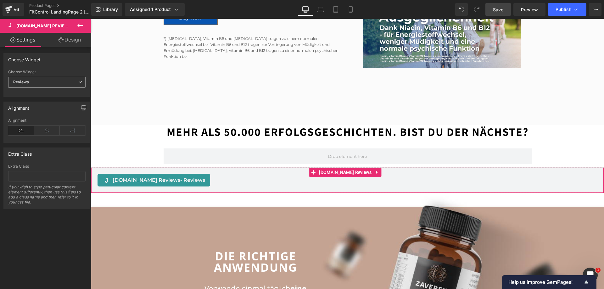
click at [68, 81] on span "Reviews" at bounding box center [46, 82] width 77 height 11
click at [68, 81] on span "Reviews" at bounding box center [45, 82] width 75 height 11
drag, startPoint x: 171, startPoint y: 153, endPoint x: 177, endPoint y: 153, distance: 6.6
click at [180, 177] on span "- Reviews" at bounding box center [192, 180] width 25 height 6
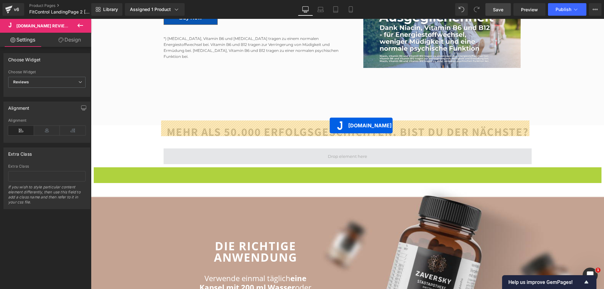
drag, startPoint x: 321, startPoint y: 146, endPoint x: 330, endPoint y: 126, distance: 21.7
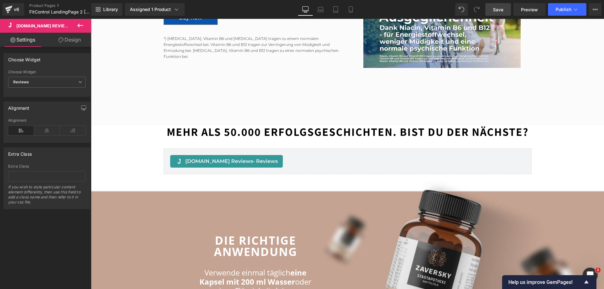
click at [507, 11] on link "Save" at bounding box center [497, 9] width 25 height 13
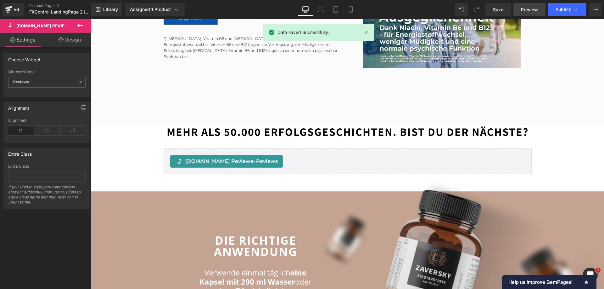
click at [528, 6] on link "Preview" at bounding box center [529, 9] width 32 height 13
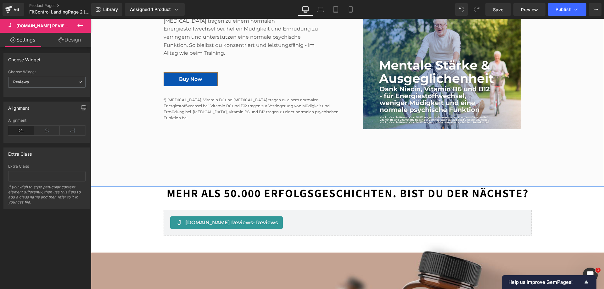
scroll to position [1321, 0]
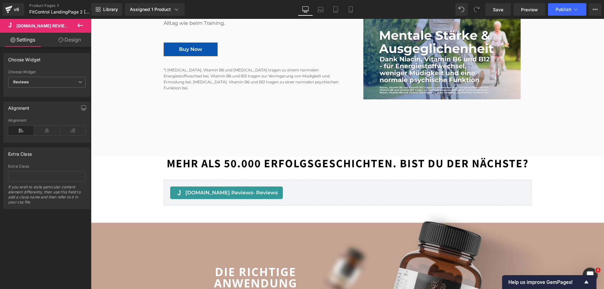
click at [83, 25] on icon at bounding box center [80, 26] width 8 height 8
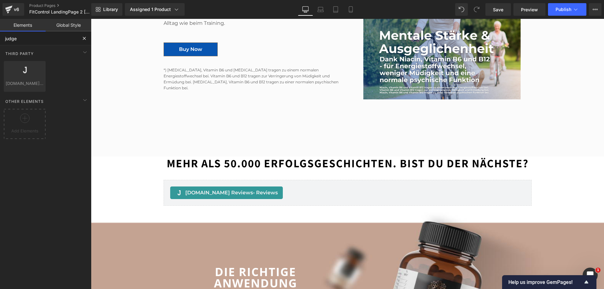
click at [52, 38] on input "judge" at bounding box center [38, 38] width 77 height 14
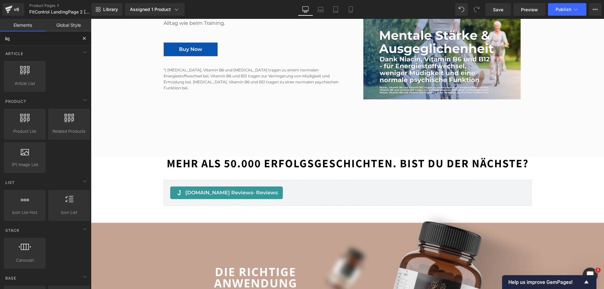
type input "liqu"
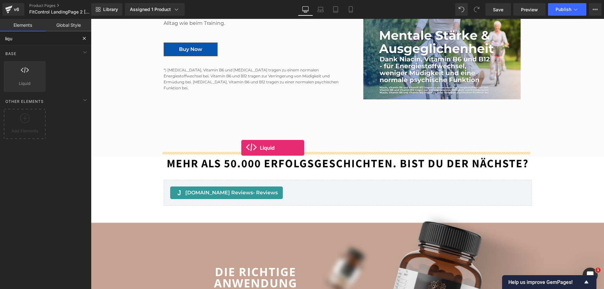
drag, startPoint x: 107, startPoint y: 96, endPoint x: 241, endPoint y: 148, distance: 144.3
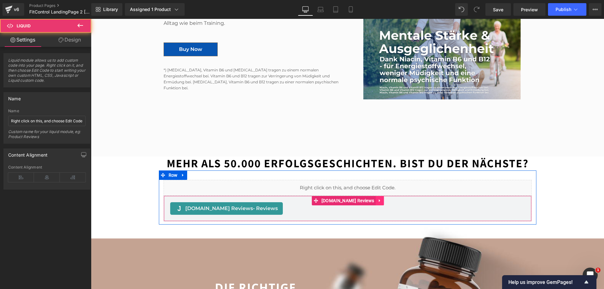
click at [379, 199] on icon at bounding box center [379, 200] width 1 height 3
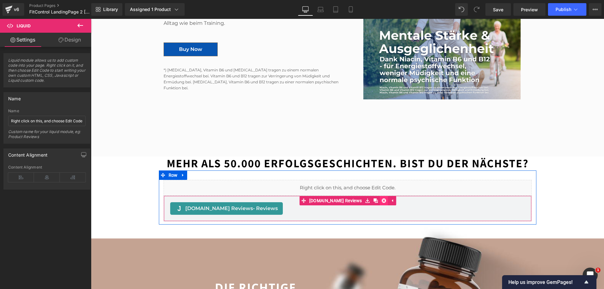
click at [382, 198] on icon at bounding box center [384, 200] width 4 height 4
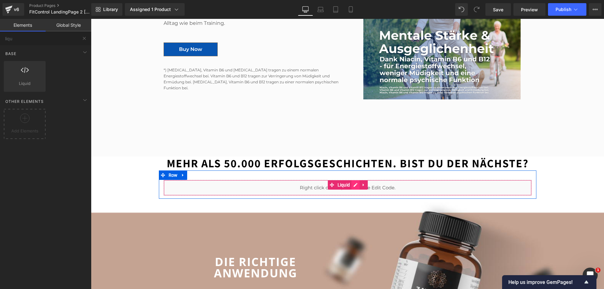
click at [354, 180] on div "Liquid" at bounding box center [348, 188] width 368 height 16
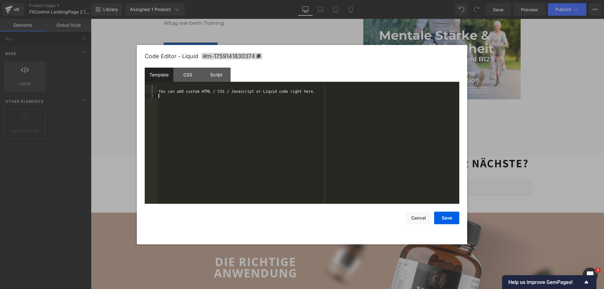
click at [260, 109] on div "You can add custom HTML / CSS / Javascript or Liquid code right here." at bounding box center [308, 149] width 302 height 128
click at [374, 90] on div "<!-- Begin eTrusted widget tag --> < etrusted-widget data-etrusted-widget-id = …" at bounding box center [308, 149] width 302 height 128
click at [444, 222] on button "Save" at bounding box center [446, 218] width 25 height 13
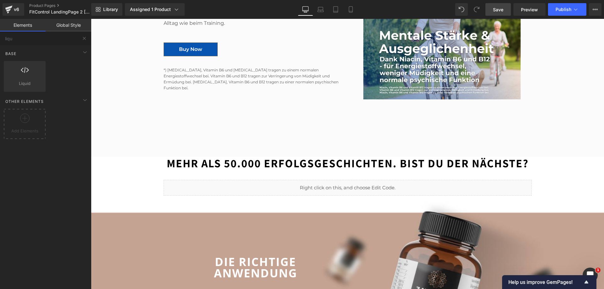
click at [500, 10] on span "Save" at bounding box center [498, 9] width 10 height 7
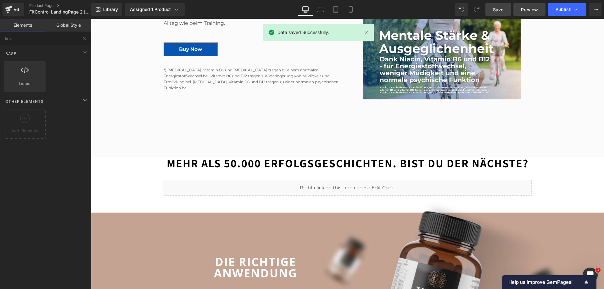
click at [533, 7] on span "Preview" at bounding box center [529, 9] width 17 height 7
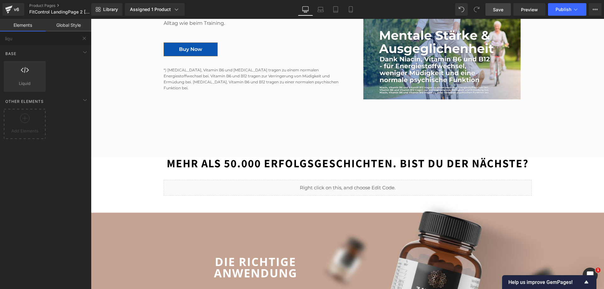
click at [313, 157] on h2 "Mehr als 50.000 Erfolgsgeschichten. BIST DU DER NÄCHSTE?" at bounding box center [347, 163] width 513 height 13
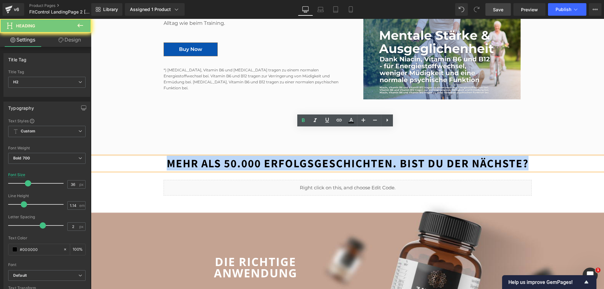
click at [313, 157] on h2 "Mehr als 50.000 Erfolgsgeschichten. BIST DU DER NÄCHSTE?" at bounding box center [347, 163] width 513 height 13
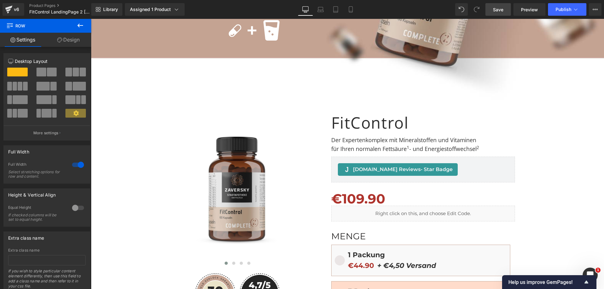
scroll to position [1636, 0]
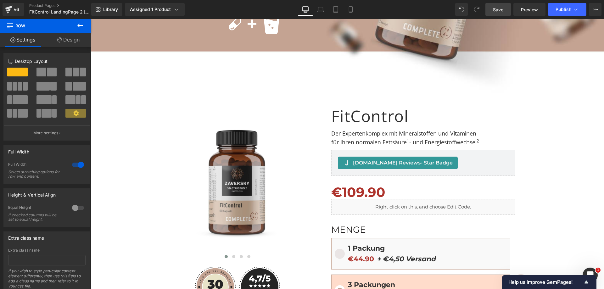
click at [501, 11] on span "Save" at bounding box center [498, 9] width 10 height 7
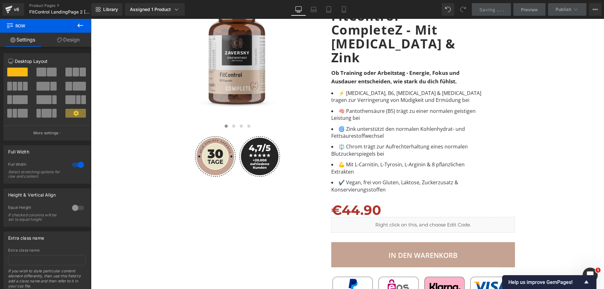
scroll to position [0, 0]
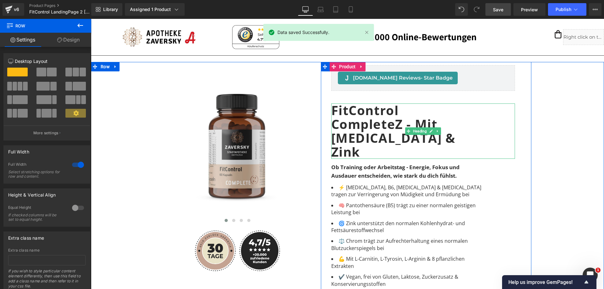
click at [380, 121] on h1 "FitControl CompleteZ - Mit [MEDICAL_DATA] & Zink" at bounding box center [402, 130] width 142 height 55
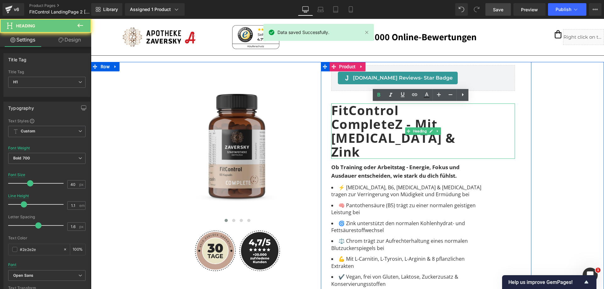
click at [380, 121] on h1 "FitControl CompleteZ - Mit [MEDICAL_DATA] & Zink" at bounding box center [402, 130] width 142 height 55
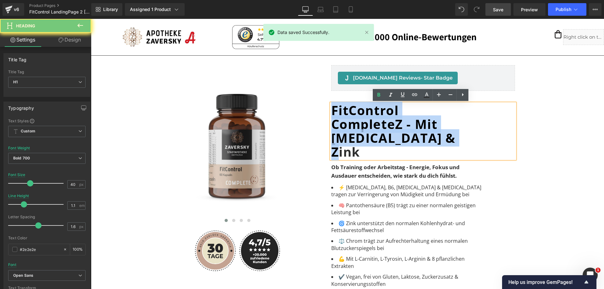
click at [380, 121] on h1 "FitControl CompleteZ - Mit [MEDICAL_DATA] & Zink" at bounding box center [402, 130] width 142 height 55
copy h1 "FitControl CompleteZ - Mit [MEDICAL_DATA] & Zink"
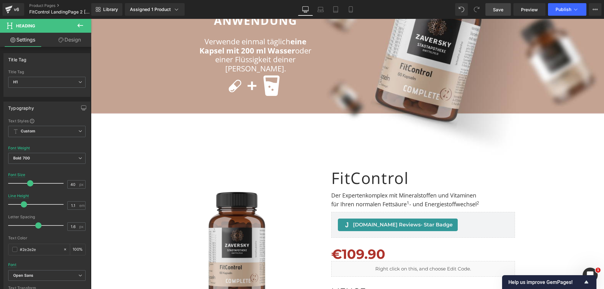
scroll to position [1636, 0]
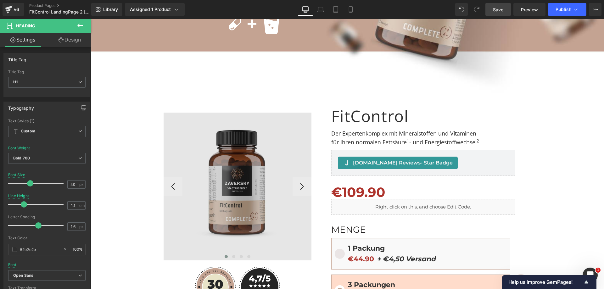
click at [227, 113] on img at bounding box center [238, 187] width 148 height 148
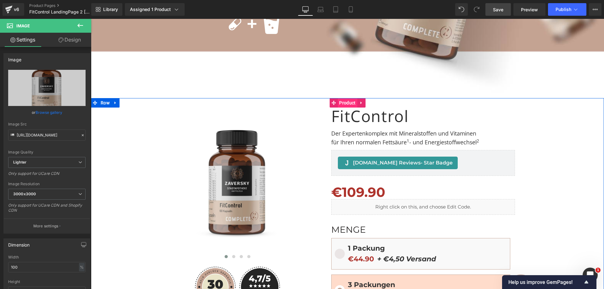
click at [338, 98] on span "Product" at bounding box center [348, 102] width 20 height 9
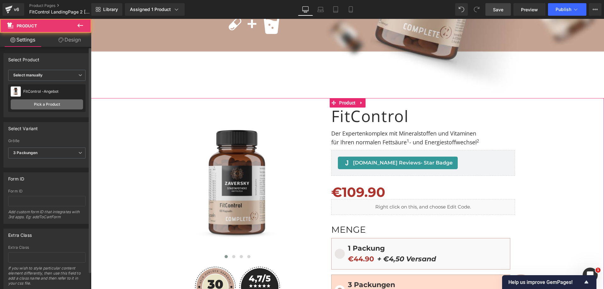
click at [53, 103] on link "Pick a Product" at bounding box center [47, 104] width 72 height 10
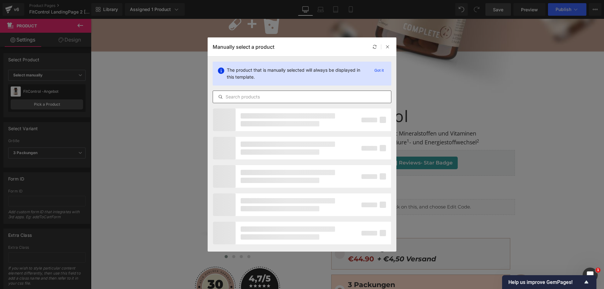
click at [255, 101] on div at bounding box center [302, 97] width 179 height 13
click at [258, 98] on input "text" at bounding box center [302, 97] width 178 height 8
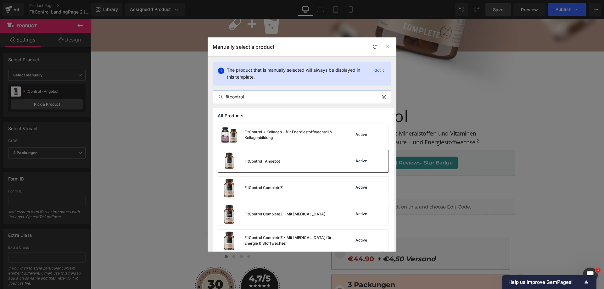
scroll to position [94, 0]
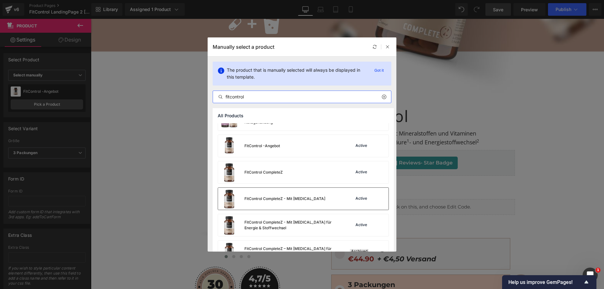
type input "fitcontrol"
click at [290, 195] on div "FitControl CompleteZ - Mit [MEDICAL_DATA]" at bounding box center [271, 199] width 107 height 22
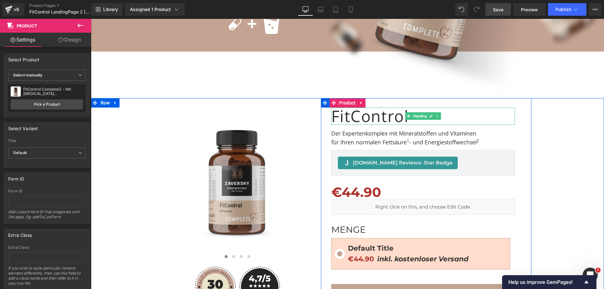
click at [386, 108] on h1 "FitControl" at bounding box center [402, 116] width 142 height 17
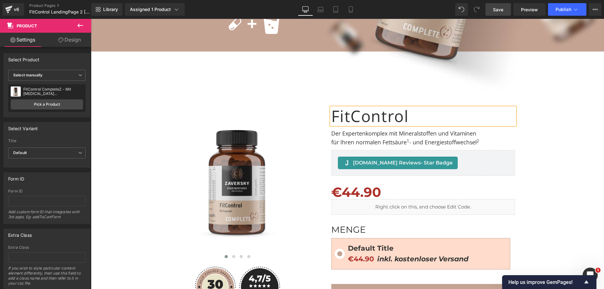
click at [386, 108] on h1 "FitControl" at bounding box center [402, 116] width 142 height 17
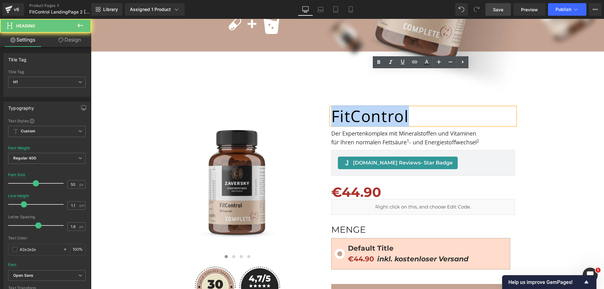
click at [386, 108] on h1 "FitControl" at bounding box center [402, 116] width 142 height 17
paste div
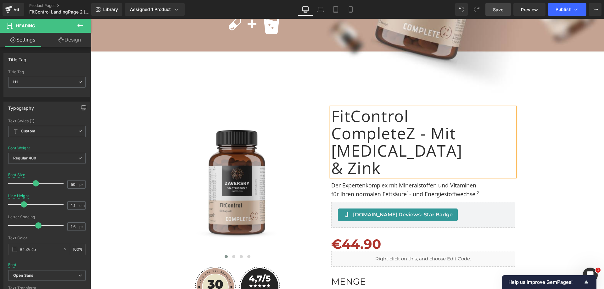
click at [366, 108] on h1 "FitControl CompleteZ - Mit [MEDICAL_DATA] & Zink" at bounding box center [402, 142] width 142 height 69
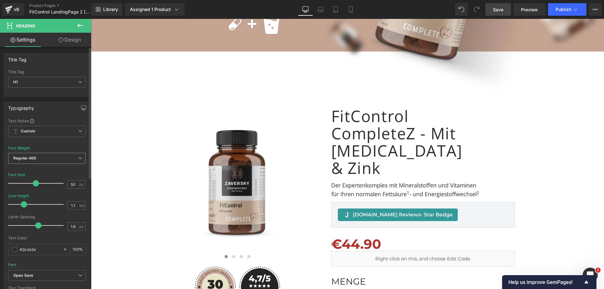
click at [81, 158] on span "Regular 400" at bounding box center [46, 158] width 77 height 11
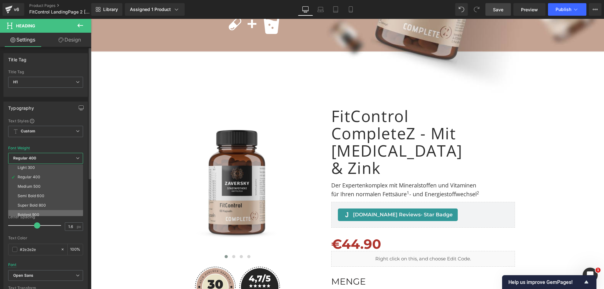
scroll to position [31, 0]
click at [50, 210] on li "Bold 700" at bounding box center [47, 213] width 78 height 9
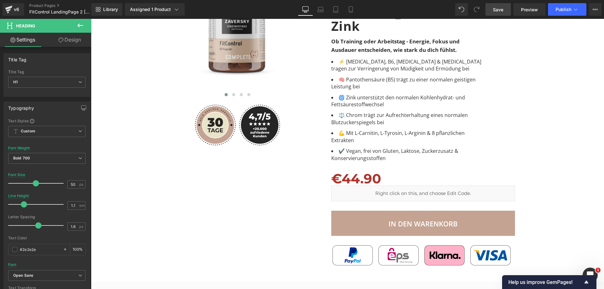
scroll to position [0, 0]
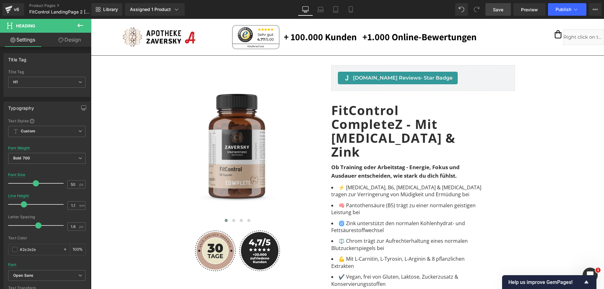
click at [339, 118] on h1 "FitControl CompleteZ - Mit [MEDICAL_DATA] & Zink" at bounding box center [402, 130] width 142 height 55
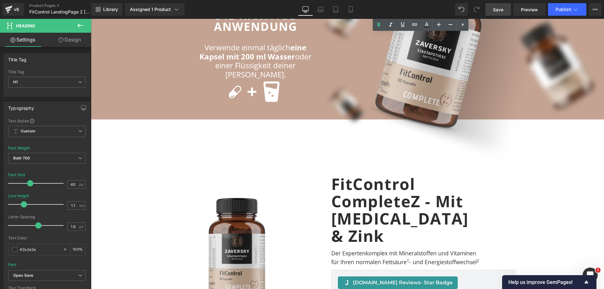
scroll to position [1636, 0]
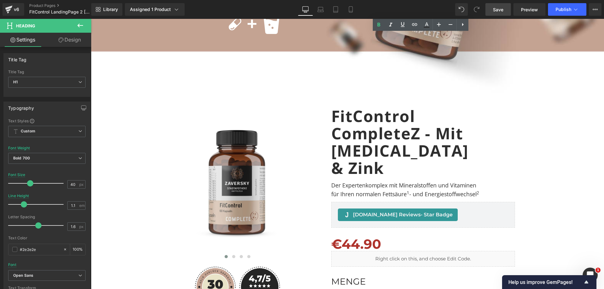
click at [366, 108] on h1 "FitControl CompleteZ - Mit [MEDICAL_DATA] & Zink" at bounding box center [402, 142] width 142 height 69
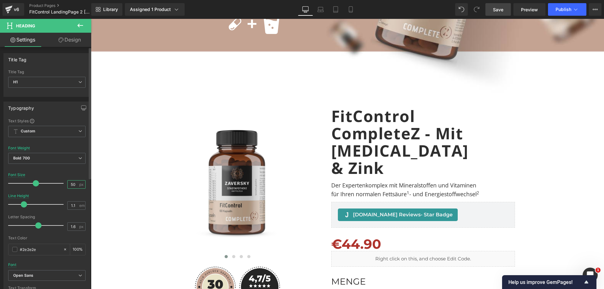
click at [73, 184] on input "50" at bounding box center [73, 185] width 11 height 8
type input "5"
type input "40"
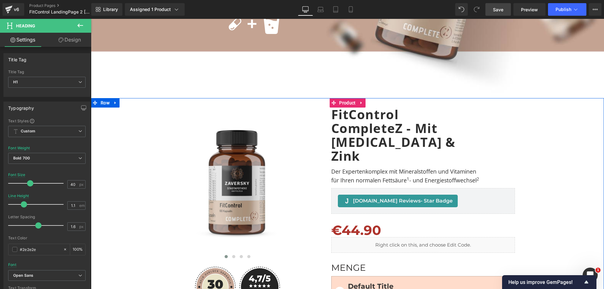
click at [555, 139] on div "Image Image" at bounding box center [347, 247] width 507 height 298
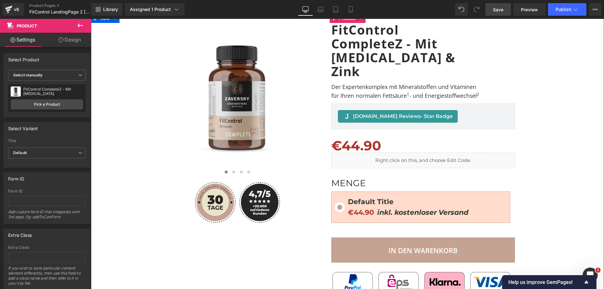
scroll to position [1730, 0]
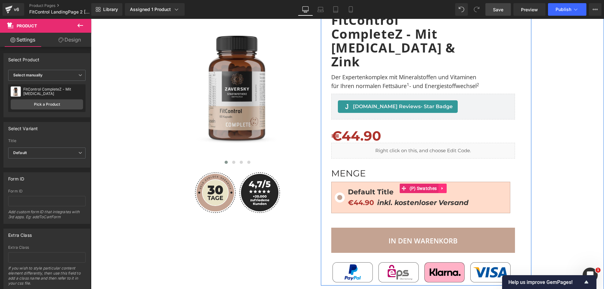
click at [440, 186] on icon at bounding box center [442, 188] width 4 height 5
click at [446, 186] on icon at bounding box center [446, 188] width 4 height 4
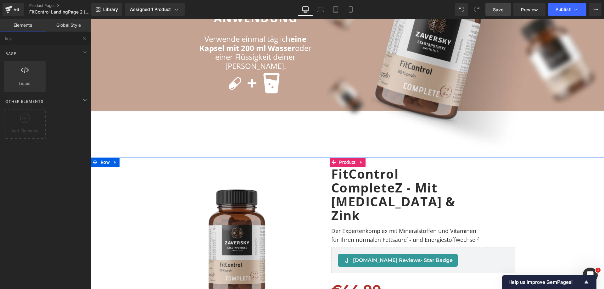
scroll to position [1573, 0]
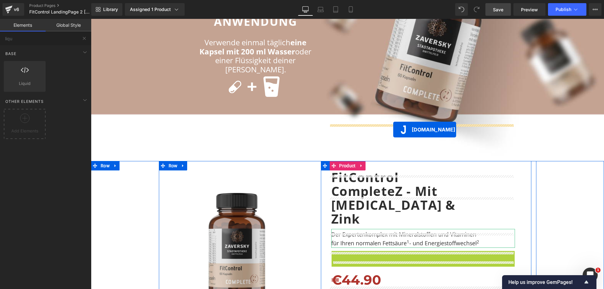
drag, startPoint x: 395, startPoint y: 207, endPoint x: 393, endPoint y: 130, distance: 77.1
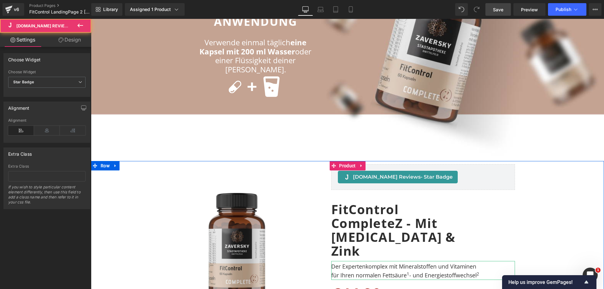
click at [561, 165] on div "Image Image" at bounding box center [347, 280] width 507 height 238
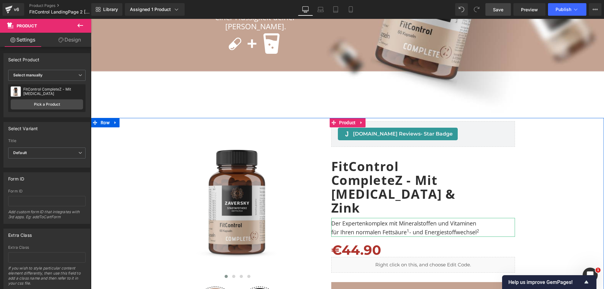
scroll to position [1636, 0]
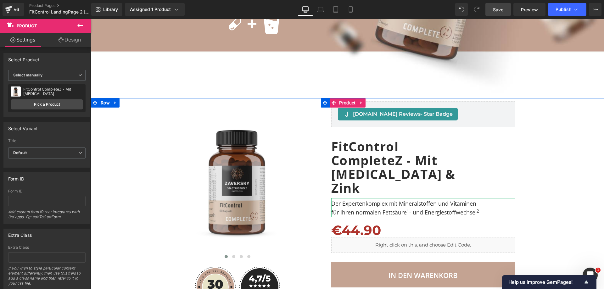
click at [430, 237] on div "Liquid" at bounding box center [423, 245] width 184 height 16
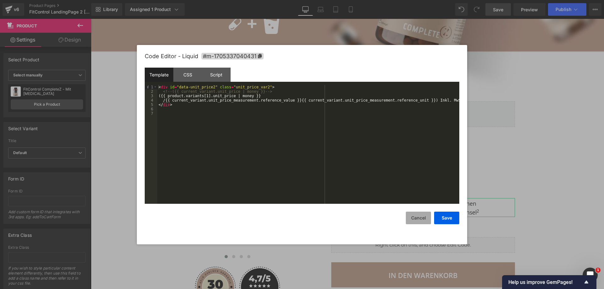
drag, startPoint x: 415, startPoint y: 216, endPoint x: 423, endPoint y: 214, distance: 7.9
click at [416, 216] on button "Cancel" at bounding box center [418, 218] width 25 height 13
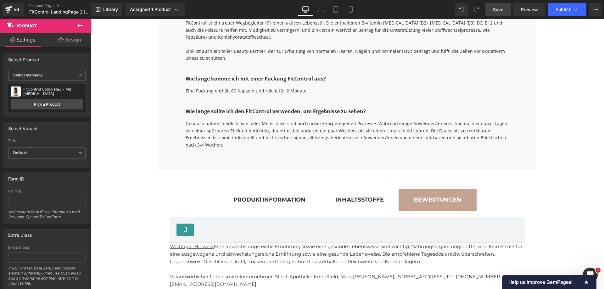
scroll to position [2139, 0]
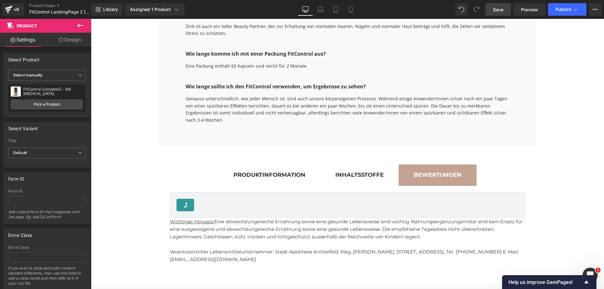
click at [295, 171] on b "Produktinformation" at bounding box center [269, 174] width 72 height 7
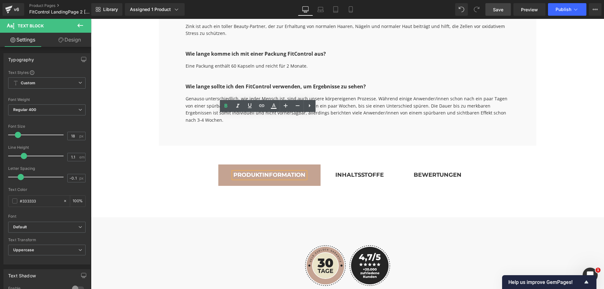
click at [360, 165] on span "Inhaltsstoffe Text Block" at bounding box center [359, 175] width 79 height 21
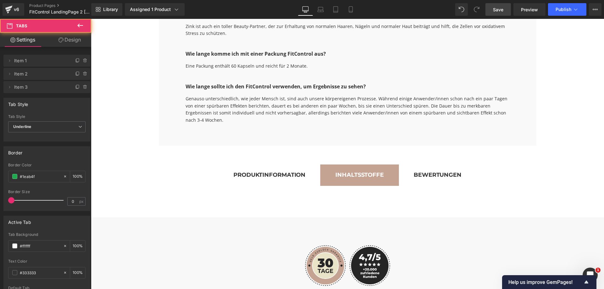
click at [91, 19] on div at bounding box center [91, 19] width 0 height 0
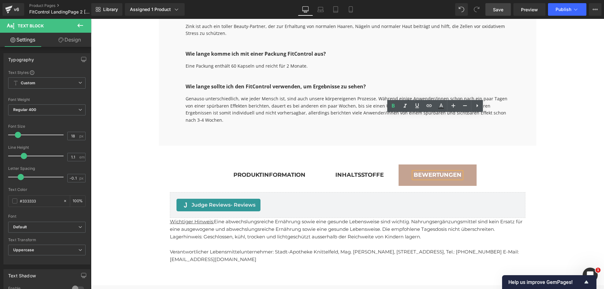
click at [283, 165] on span "Produktinformation Text Block" at bounding box center [269, 175] width 102 height 21
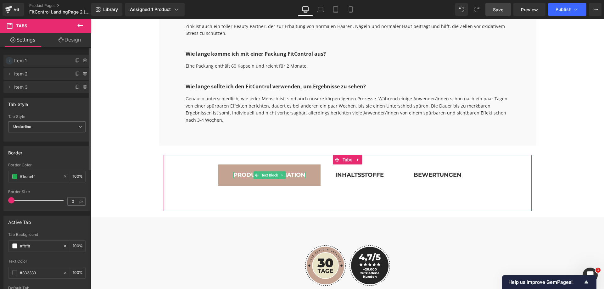
click at [9, 59] on icon at bounding box center [9, 60] width 5 height 5
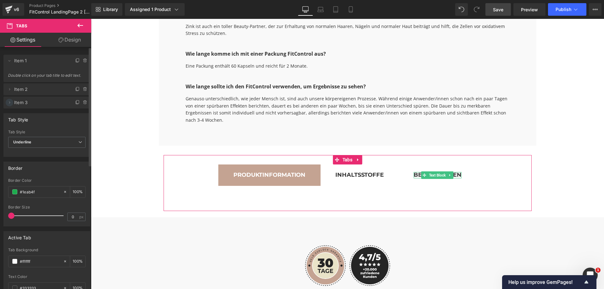
click at [9, 103] on icon at bounding box center [9, 102] width 5 height 5
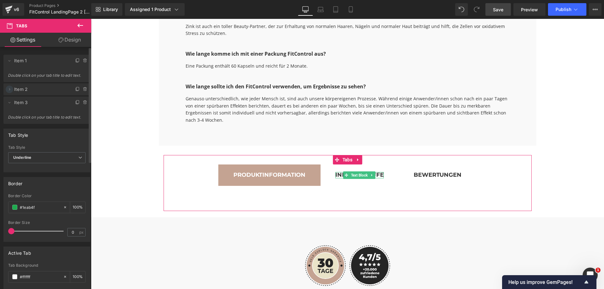
click at [10, 87] on icon at bounding box center [9, 89] width 5 height 5
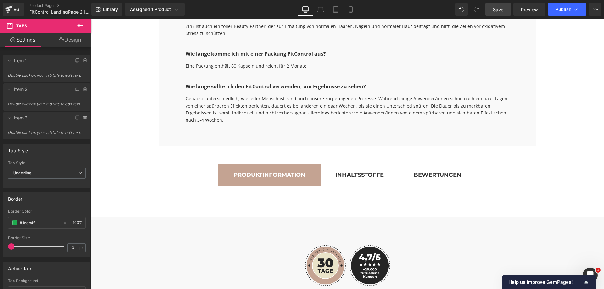
click at [78, 23] on icon at bounding box center [80, 26] width 8 height 8
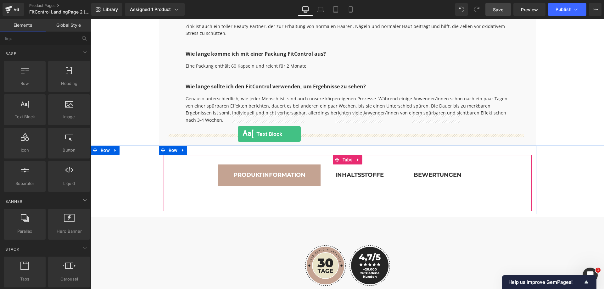
drag, startPoint x: 115, startPoint y: 130, endPoint x: 237, endPoint y: 134, distance: 122.4
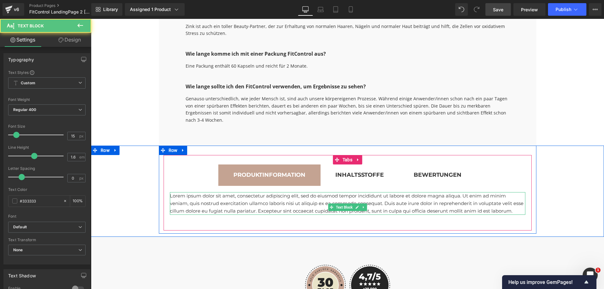
click at [265, 192] on p "Lorem ipsum dolor sit amet, consectetur adipiscing elit, sed do eiusmod tempor …" at bounding box center [347, 203] width 355 height 23
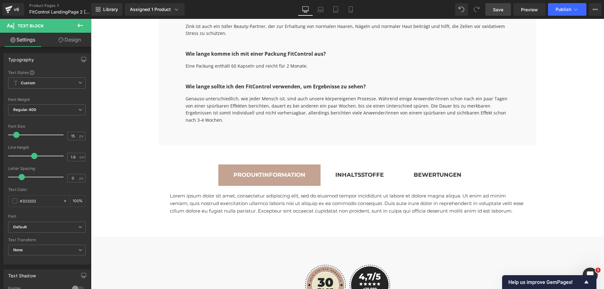
click at [71, 37] on link "Design" at bounding box center [70, 40] width 46 height 14
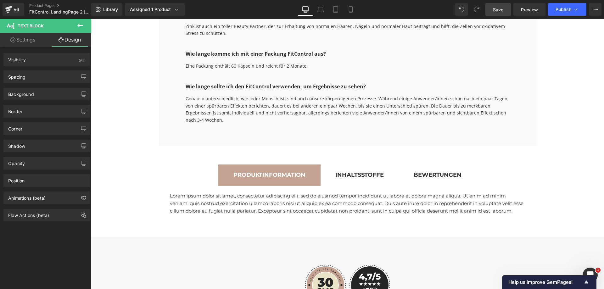
click at [26, 38] on link "Settings" at bounding box center [23, 40] width 46 height 14
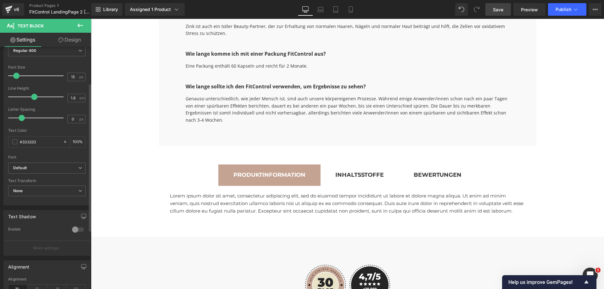
scroll to position [0, 0]
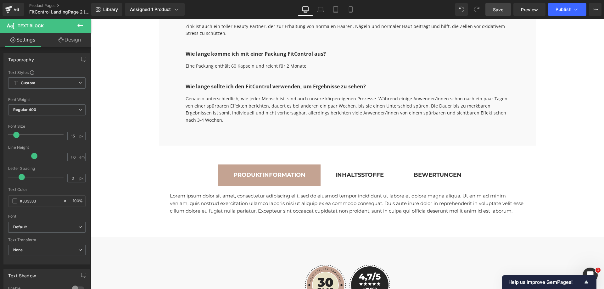
click at [79, 25] on icon at bounding box center [80, 26] width 6 height 4
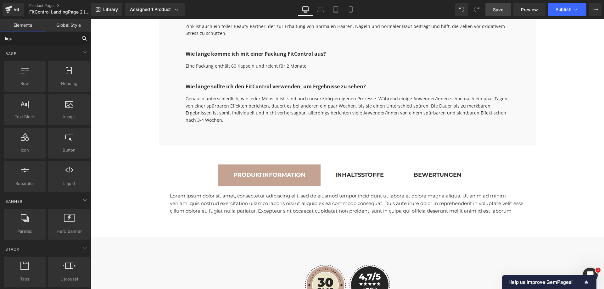
click at [33, 35] on input "liqu" at bounding box center [38, 38] width 77 height 14
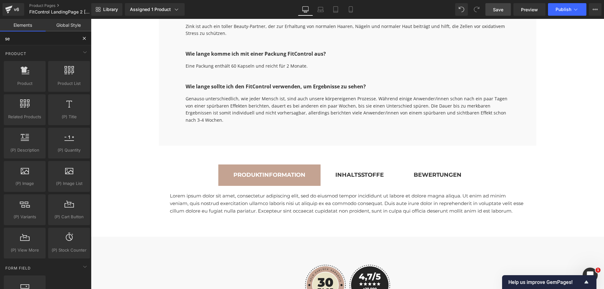
type input "sec"
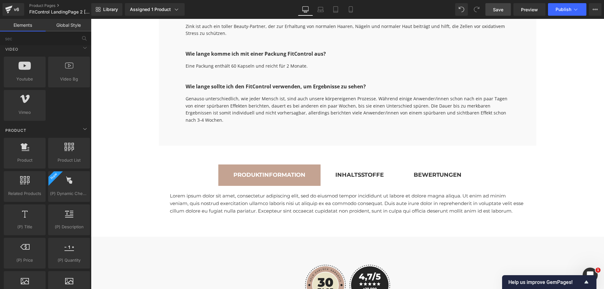
scroll to position [472, 0]
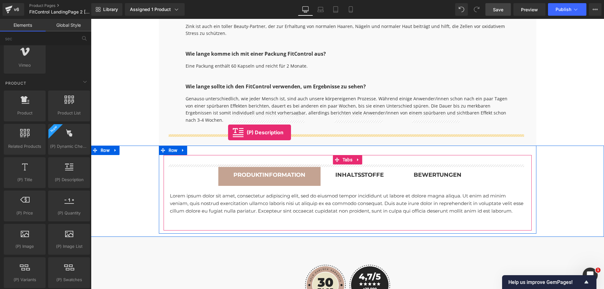
drag, startPoint x: 155, startPoint y: 187, endPoint x: 228, endPoint y: 132, distance: 91.3
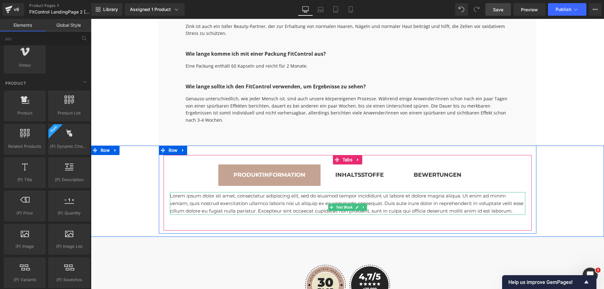
click at [281, 192] on p "Lorem ipsum dolor sit amet, consectetur adipiscing elit, sed do eiusmod tempor …" at bounding box center [347, 203] width 355 height 23
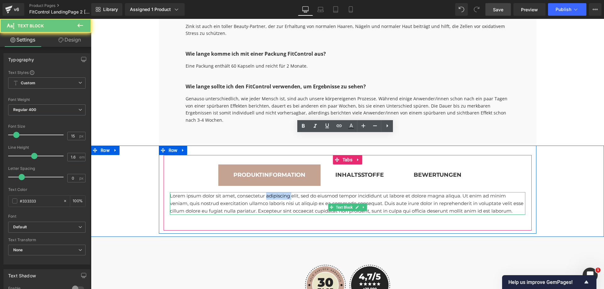
click at [281, 192] on p "Lorem ipsum dolor sit amet, consectetur adipiscing elit, sed do eiusmod tempor …" at bounding box center [347, 203] width 355 height 23
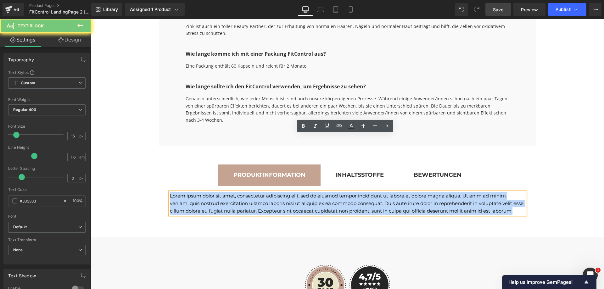
click at [281, 192] on p "Lorem ipsum dolor sit amet, consectetur adipiscing elit, sed do eiusmod tempor …" at bounding box center [347, 203] width 355 height 23
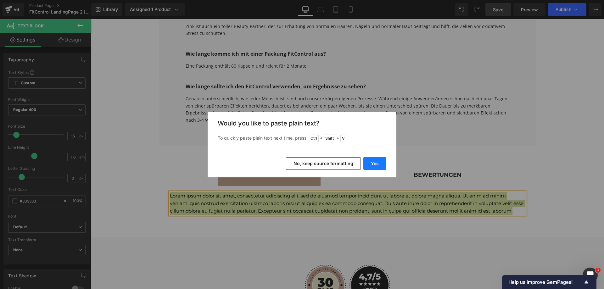
click at [381, 166] on button "Yes" at bounding box center [374, 163] width 23 height 13
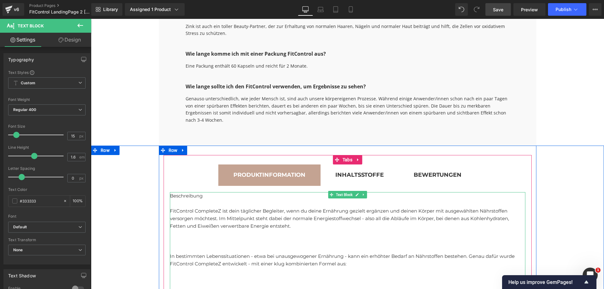
click at [186, 192] on p "Beschreibung" at bounding box center [347, 196] width 355 height 8
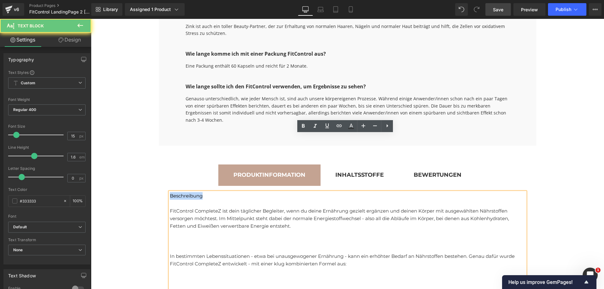
click at [186, 192] on p "Beschreibung" at bounding box center [347, 196] width 355 height 8
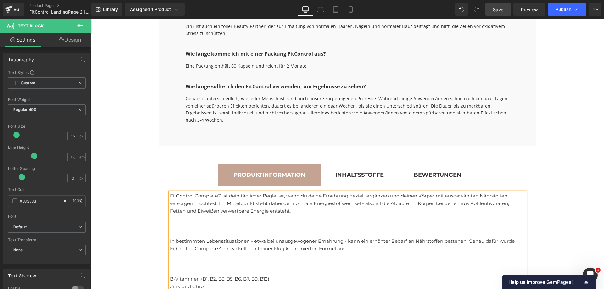
click at [299, 192] on p "FitControl CompleteZ ist dein täglicher Begleiter, wenn du deine Ernährung gezi…" at bounding box center [347, 203] width 355 height 23
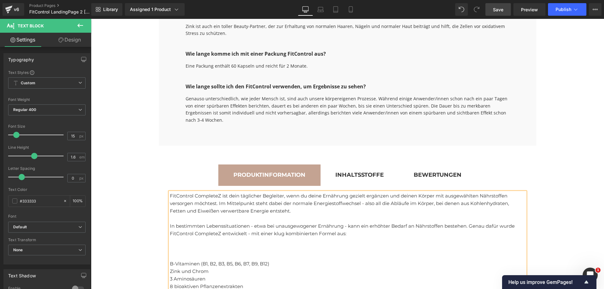
click at [358, 222] on p "In bestimmten Lebenssituationen - etwa bei unausgewogener Ernährung - kann ein …" at bounding box center [347, 229] width 355 height 15
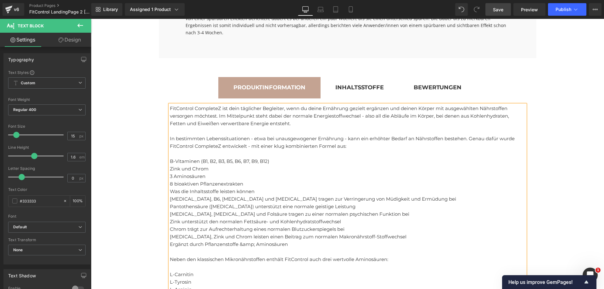
scroll to position [2233, 0]
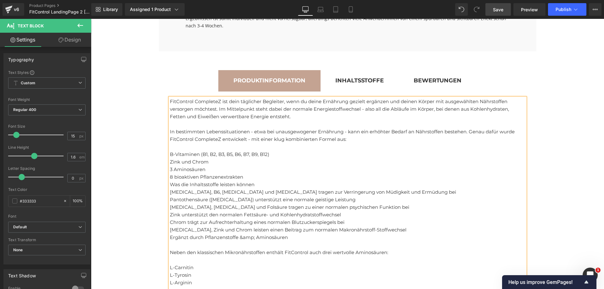
click at [259, 204] on p "Thiamin, Biotin und Folsäure tragen zu einer normalen psychischen Funktion bei" at bounding box center [347, 208] width 355 height 8
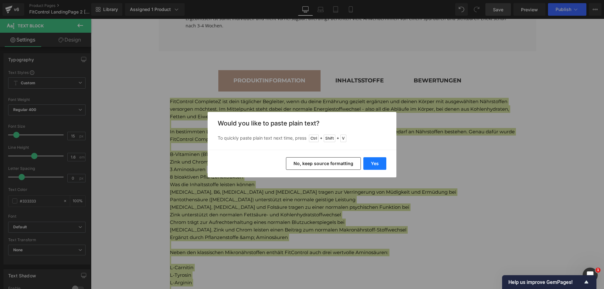
click at [373, 160] on button "Yes" at bounding box center [374, 163] width 23 height 13
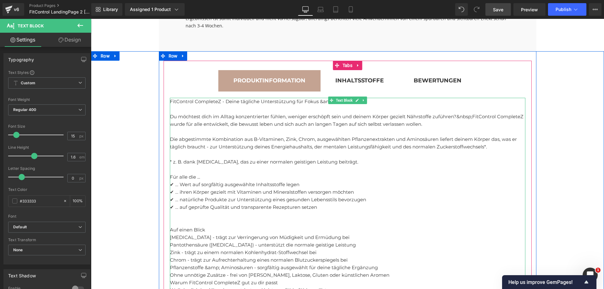
click at [308, 98] on div at bounding box center [347, 99] width 355 height 2
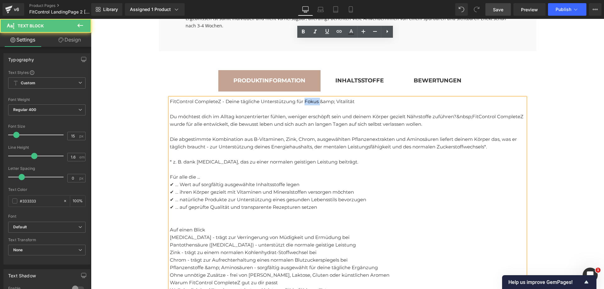
click at [308, 98] on p "FitControl CompleteZ - Deine tägliche Unterstützung für Fokus &amp; Vitalität" at bounding box center [347, 102] width 355 height 8
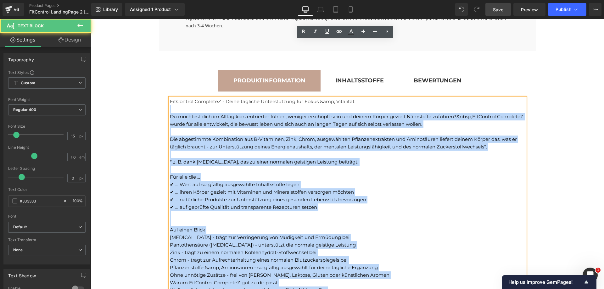
drag, startPoint x: 379, startPoint y: 45, endPoint x: 166, endPoint y: 45, distance: 213.3
click at [170, 98] on div "FitControl CompleteZ - Deine tägliche Unterstützung für Fokus &amp; Vitalität D…" at bounding box center [347, 226] width 355 height 257
click at [176, 105] on p at bounding box center [347, 109] width 355 height 8
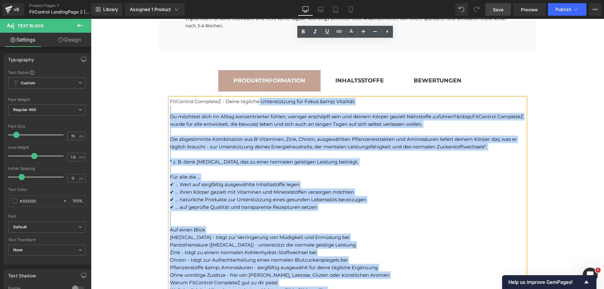
drag, startPoint x: 168, startPoint y: 42, endPoint x: 257, endPoint y: 43, distance: 89.4
click at [257, 98] on div "FitControl CompleteZ - Deine tägliche Unterstützung für Fokus &amp; Vitalität D…" at bounding box center [347, 226] width 355 height 257
drag, startPoint x: 295, startPoint y: 51, endPoint x: 334, endPoint y: 48, distance: 39.7
click at [295, 105] on p at bounding box center [347, 109] width 355 height 8
click at [353, 98] on p "FitControl CompleteZ - Deine tägliche Unterstützung für Fokus &amp; Vitalität" at bounding box center [347, 102] width 355 height 8
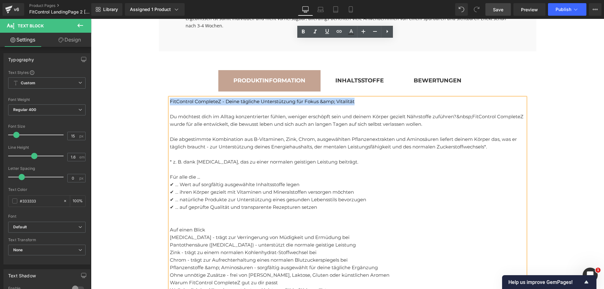
drag, startPoint x: 354, startPoint y: 44, endPoint x: 169, endPoint y: 44, distance: 185.6
click at [170, 98] on p "FitControl CompleteZ - Deine tägliche Unterstützung für Fokus &amp; Vitalität" at bounding box center [347, 102] width 355 height 8
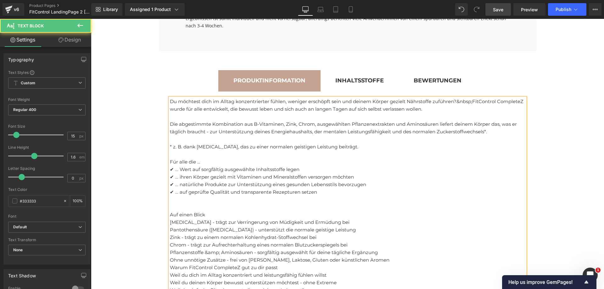
click at [192, 113] on p at bounding box center [347, 117] width 355 height 8
click at [184, 196] on p at bounding box center [347, 200] width 355 height 8
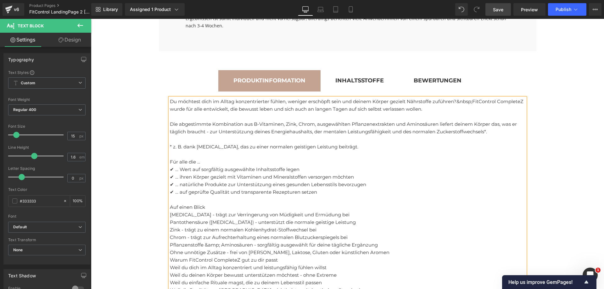
click at [387, 249] on p "Ohne unnötige Zusätze - frei von Zuckerzusatz, Laktose, Gluten oder künstlichen…" at bounding box center [347, 253] width 355 height 8
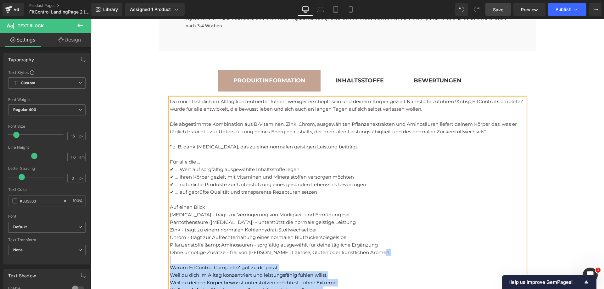
drag, startPoint x: 386, startPoint y: 196, endPoint x: 167, endPoint y: 156, distance: 222.5
click at [170, 156] on div "Du möchtest dich im Alltag konzentrierter fühlen, weniger erschöpft sein und de…" at bounding box center [347, 219] width 355 height 242
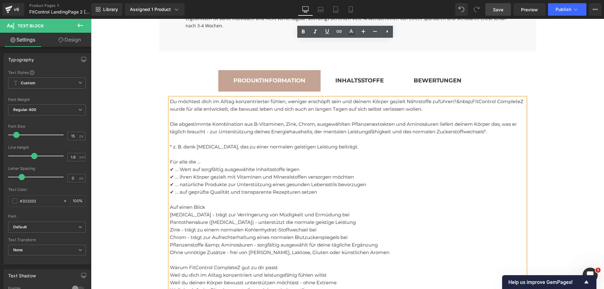
drag, startPoint x: 192, startPoint y: 161, endPoint x: 238, endPoint y: 167, distance: 46.4
click at [194, 160] on div "Du möchtest dich im Alltag konzentrierter fühlen, weniger erschöpft sein und de…" at bounding box center [347, 219] width 355 height 242
click at [379, 249] on p "Ohne unnötige Zusätze - frei von Zuckerzusatz, Laktose, Gluten oder künstlichen…" at bounding box center [347, 253] width 355 height 8
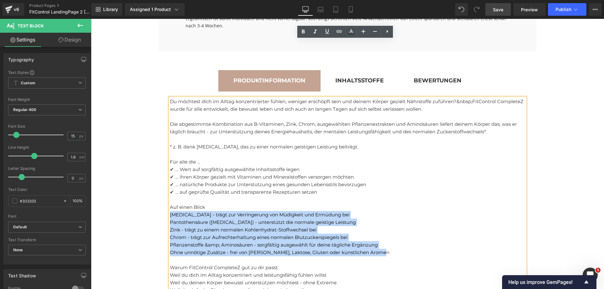
drag, startPoint x: 369, startPoint y: 196, endPoint x: 168, endPoint y: 157, distance: 204.3
click at [170, 157] on div "Du möchtest dich im Alltag konzentrierter fühlen, weniger erschöpft sein und de…" at bounding box center [347, 219] width 355 height 242
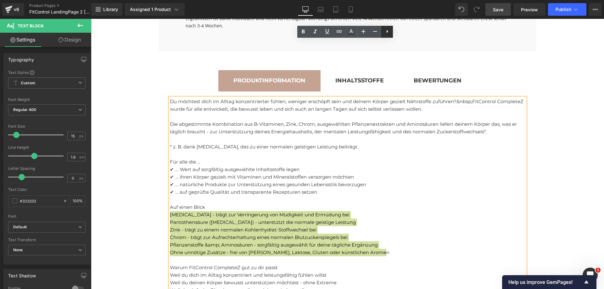
click at [386, 32] on icon at bounding box center [387, 32] width 8 height 8
click at [387, 30] on icon at bounding box center [386, 32] width 1 height 4
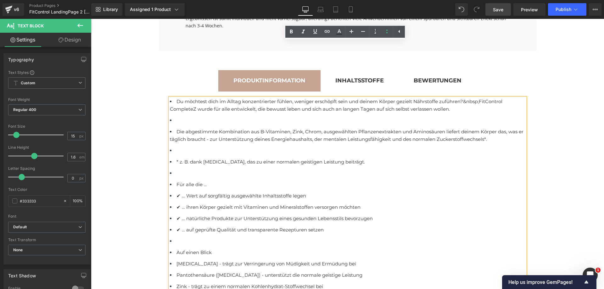
click at [226, 158] on li "* z. B. dank Vitamin B5, das zu einer normalen geistigen Leistung beiträgt." at bounding box center [347, 162] width 355 height 8
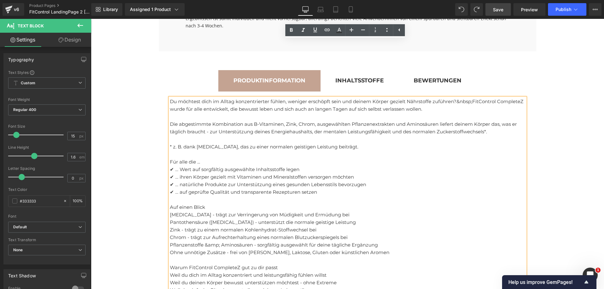
click at [223, 173] on p "✔ … ihren Körper gezielt mit Vitaminen und Mineralstoffen versorgen möchten" at bounding box center [347, 177] width 355 height 8
click at [356, 143] on p "* z. B. dank Vitamin B5, das zu einer normalen geistigen Leistung beiträgt." at bounding box center [347, 147] width 355 height 8
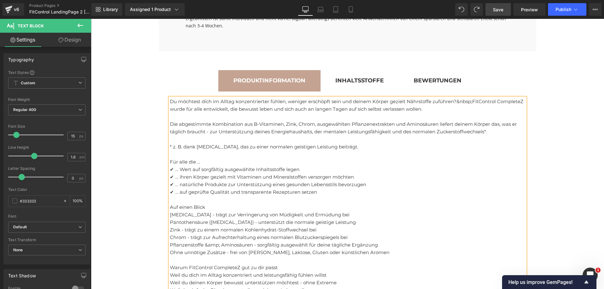
click at [216, 204] on p "Auf einen Blick" at bounding box center [347, 208] width 355 height 8
click at [386, 249] on p "Ohne unnötige Zusätze - frei von Zuckerzusatz, Laktose, Gluten oder künstlichen…" at bounding box center [347, 253] width 355 height 8
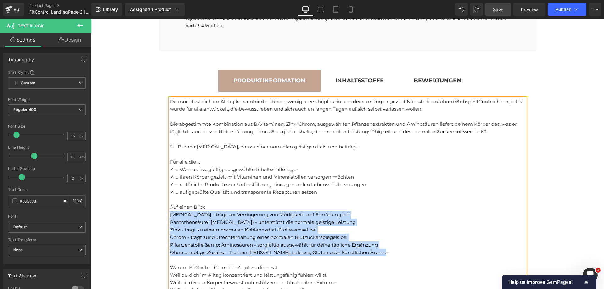
drag, startPoint x: 384, startPoint y: 196, endPoint x: 194, endPoint y: 146, distance: 196.7
click at [170, 156] on div "Du möchtest dich im Alltag konzentrierter fühlen, weniger erschöpft sein und de…" at bounding box center [347, 219] width 355 height 242
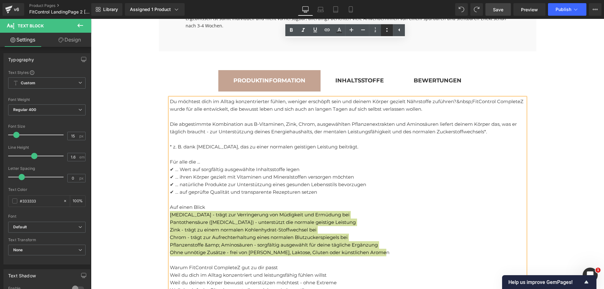
click at [385, 29] on icon at bounding box center [387, 30] width 8 height 8
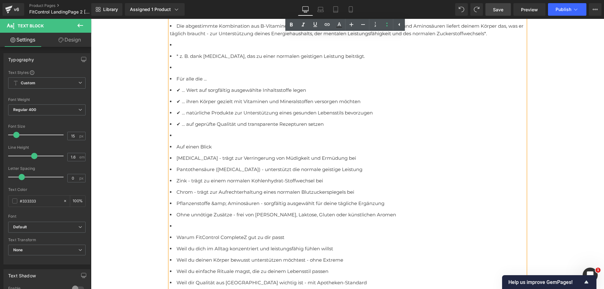
scroll to position [2202, 0]
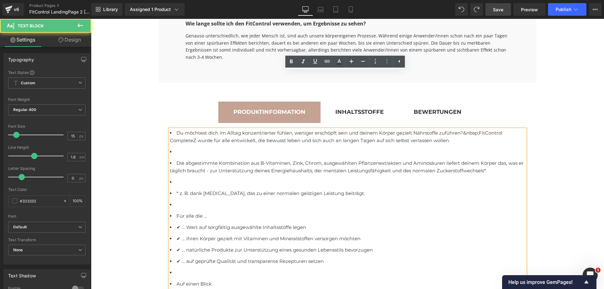
click at [198, 148] on li at bounding box center [347, 152] width 355 height 8
click at [175, 130] on span "Du möchtest dich im Alltag konzentrierter fühlen, weniger erschöpft sein und de…" at bounding box center [336, 137] width 332 height 14
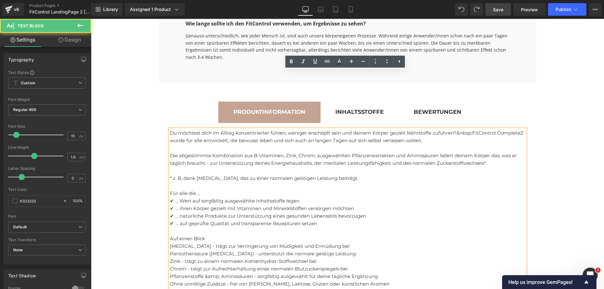
drag, startPoint x: 227, startPoint y: 117, endPoint x: 230, endPoint y: 125, distance: 8.1
click at [227, 175] on p "* z. B. dank Vitamin B5, das zu einer normalen geistigen Leistung beiträgt." at bounding box center [347, 179] width 355 height 8
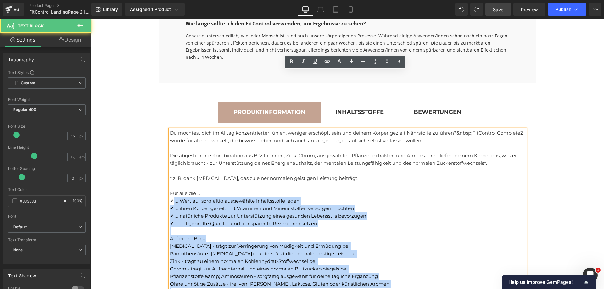
drag, startPoint x: 170, startPoint y: 143, endPoint x: 166, endPoint y: 143, distance: 4.4
click at [170, 143] on div "Du möchtest dich im Alltag konzentrierter fühlen, weniger erschöpft sein und de…" at bounding box center [347, 250] width 355 height 242
click at [175, 205] on p "✔ … ihren Körper gezielt mit Vitaminen und Mineralstoffen versorgen möchten" at bounding box center [347, 209] width 355 height 8
click at [172, 197] on p "✔ … Wert auf sorgfältig ausgewählte Inhaltsstoffe legen" at bounding box center [347, 201] width 355 height 8
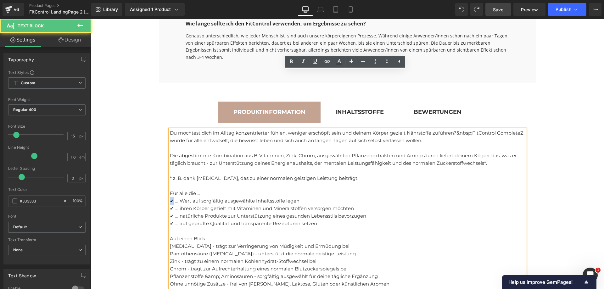
click at [170, 197] on p "✔ … Wert auf sorgfältig ausgewählte Inhaltsstoffe legen" at bounding box center [347, 201] width 355 height 8
copy p "✔"
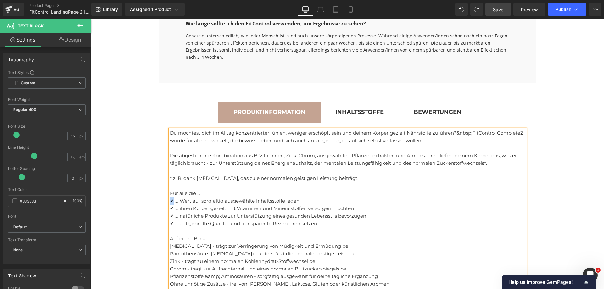
click at [170, 243] on span "Vitamin B12 - trägt zur Verringerung von Müdigkeit und Ermüdung bei" at bounding box center [260, 246] width 180 height 6
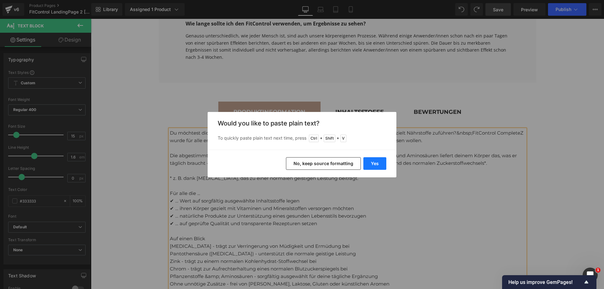
drag, startPoint x: 378, startPoint y: 159, endPoint x: 287, endPoint y: 140, distance: 92.8
click at [378, 159] on button "Yes" at bounding box center [374, 163] width 23 height 13
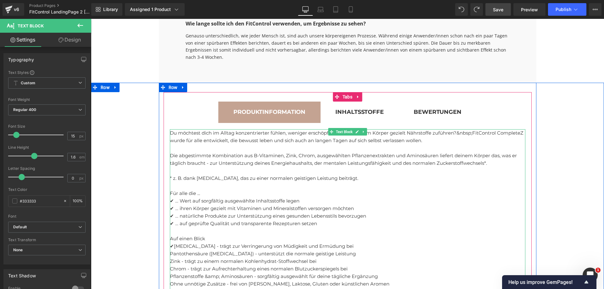
click at [171, 243] on span "✔Vitamin B12 - trägt zur Verringerung von Müdigkeit und Ermüdung bei" at bounding box center [262, 246] width 184 height 6
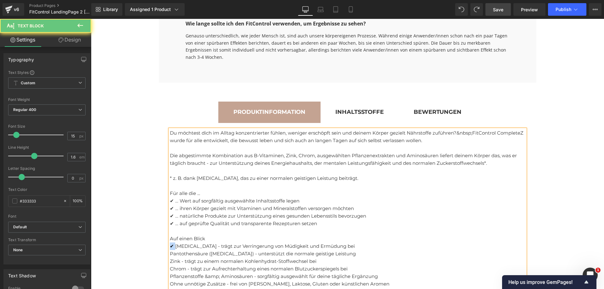
drag, startPoint x: 173, startPoint y: 188, endPoint x: 168, endPoint y: 188, distance: 4.7
click at [170, 243] on span "✔ Vitamin B12 - trägt zur Verringerung von Müdigkeit und Ermüdung bei" at bounding box center [262, 246] width 185 height 6
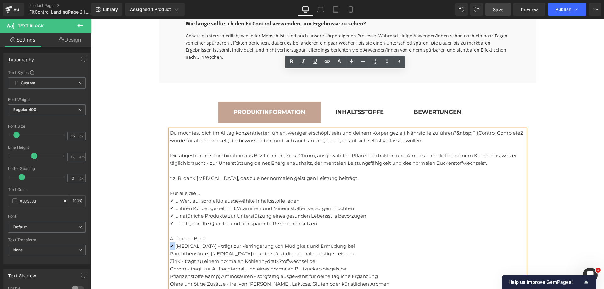
copy span "✔"
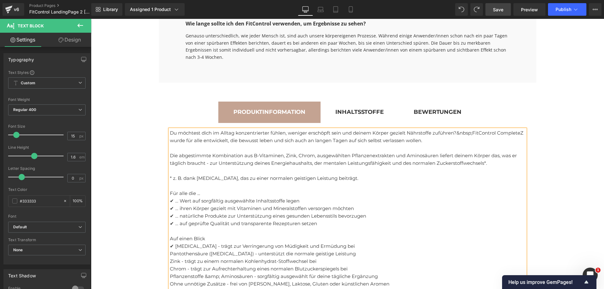
click at [170, 250] on p "Pantothensäure (Vitamin B5) - unterstützt die normale geistige Leistung" at bounding box center [347, 254] width 355 height 8
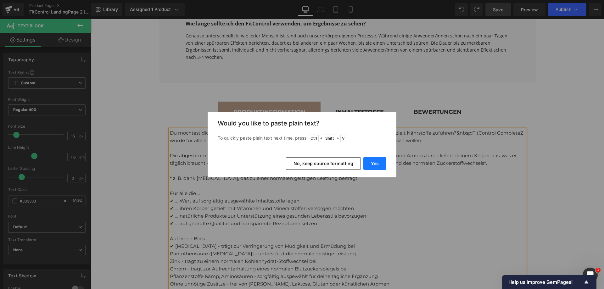
drag, startPoint x: 373, startPoint y: 160, endPoint x: 279, endPoint y: 144, distance: 95.8
click at [373, 160] on button "Yes" at bounding box center [374, 163] width 23 height 13
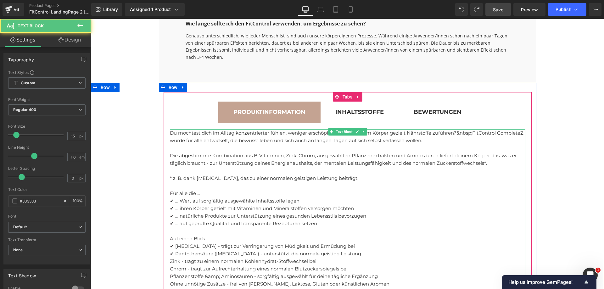
click at [170, 258] on p "Zink - trägt zu einem normalen Kohlenhydrat-Stoffwechsel bei" at bounding box center [347, 262] width 355 height 8
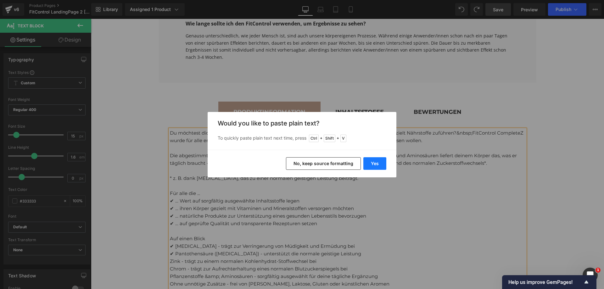
drag, startPoint x: 380, startPoint y: 164, endPoint x: 159, endPoint y: 190, distance: 223.0
click at [380, 164] on button "Yes" at bounding box center [374, 163] width 23 height 13
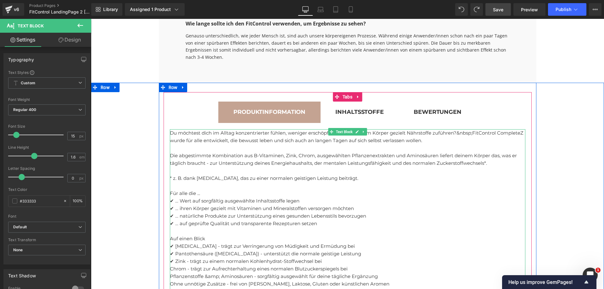
click at [170, 265] on p "Chrom - trägt zur Aufrechterhaltung eines normalen Blutzuckerspiegels bei" at bounding box center [347, 269] width 355 height 8
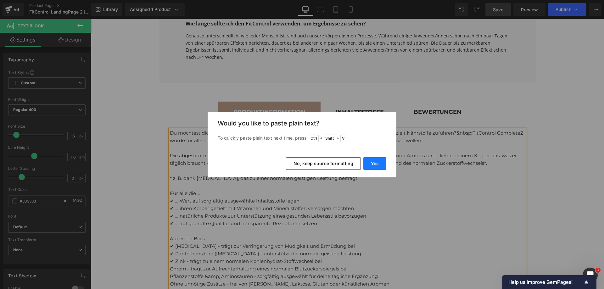
drag, startPoint x: 375, startPoint y: 163, endPoint x: 240, endPoint y: 169, distance: 134.7
click at [375, 163] on button "Yes" at bounding box center [374, 163] width 23 height 13
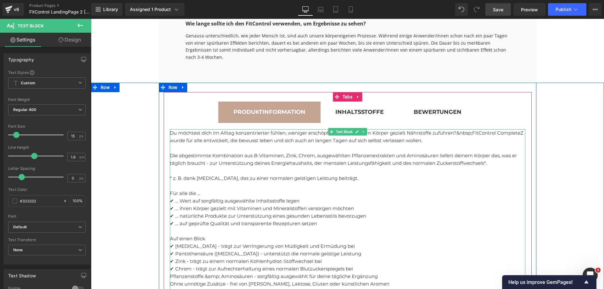
click at [170, 218] on div at bounding box center [171, 250] width 2 height 242
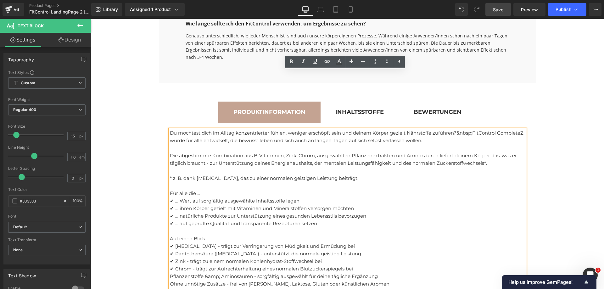
click at [172, 273] on p "Pflanzenstoffe &amp; Aminosäuren - sorgfältig ausgewählt für deine tägliche Erg…" at bounding box center [347, 277] width 355 height 8
click at [170, 273] on p "Pflanzenstoffe &amp; Aminosäuren - sorgfältig ausgewählt für deine tägliche Erg…" at bounding box center [347, 277] width 355 height 8
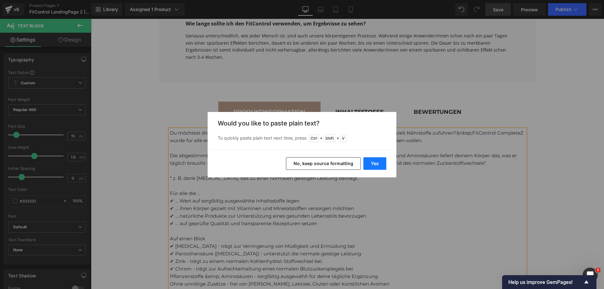
click at [370, 157] on button "Yes" at bounding box center [374, 163] width 23 height 13
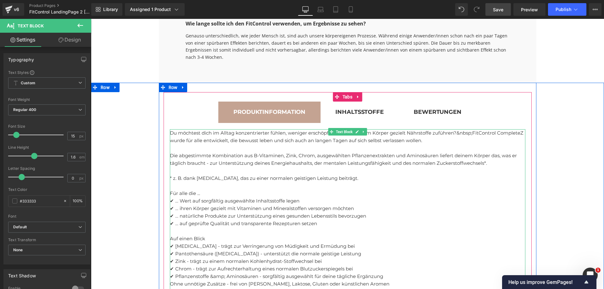
click at [170, 280] on p "Ohne unnötige Zusätze - frei von Zuckerzusatz, Laktose, Gluten oder künstlichen…" at bounding box center [347, 284] width 355 height 8
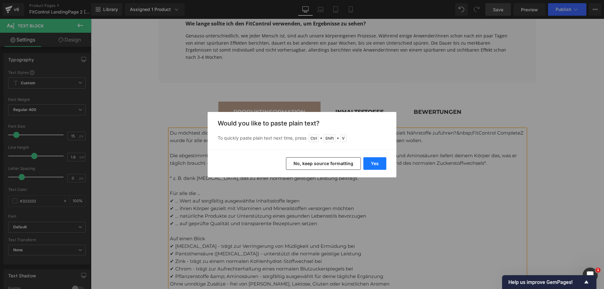
click at [373, 164] on button "Yes" at bounding box center [374, 163] width 23 height 13
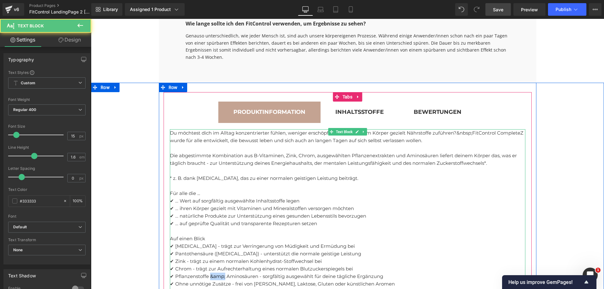
drag, startPoint x: 223, startPoint y: 219, endPoint x: 208, endPoint y: 218, distance: 14.8
click at [208, 273] on p "✔ Pflanzenstoffe &amp; Aminosäuren - sorgfältig ausgewählt für deine tägliche E…" at bounding box center [347, 277] width 355 height 8
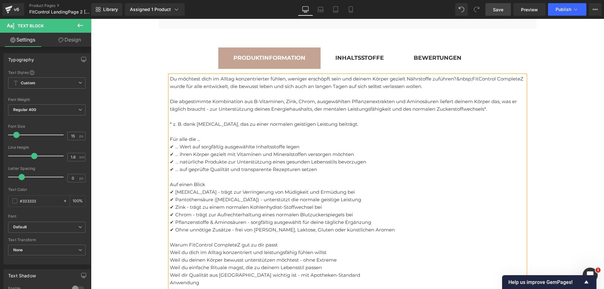
scroll to position [2265, 0]
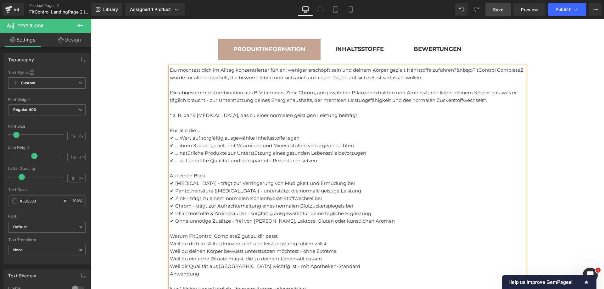
click at [170, 240] on p "Weil du dich im Alltag konzentriert und leistungsfähig fühlen willst" at bounding box center [347, 244] width 355 height 8
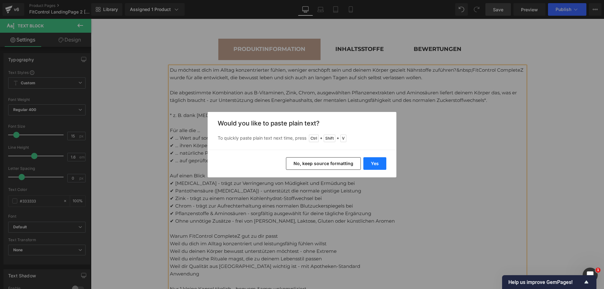
drag, startPoint x: 376, startPoint y: 164, endPoint x: 284, endPoint y: 145, distance: 93.2
click at [376, 164] on button "Yes" at bounding box center [374, 163] width 23 height 13
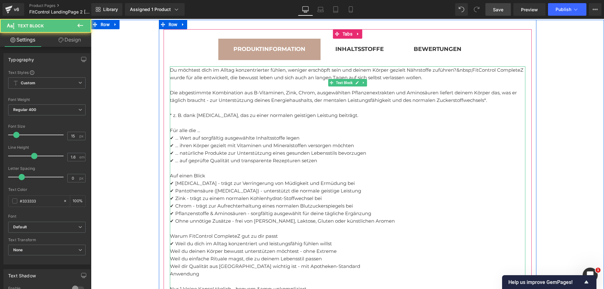
click at [170, 248] on p "Weil du deinen Körper bewusst unterstützen möchtest - ohne Extreme" at bounding box center [347, 252] width 355 height 8
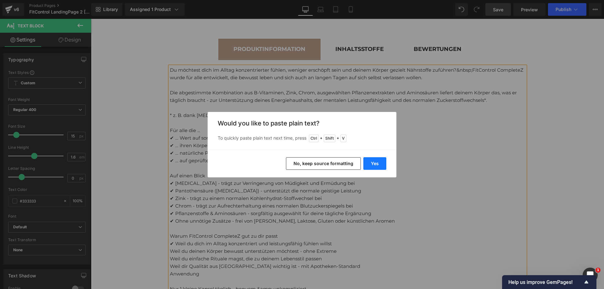
drag, startPoint x: 368, startPoint y: 160, endPoint x: 276, endPoint y: 141, distance: 93.5
click at [368, 160] on button "Yes" at bounding box center [374, 163] width 23 height 13
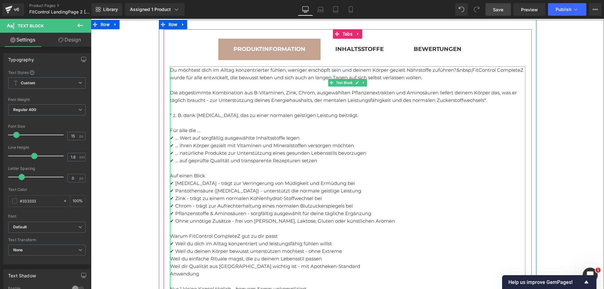
click at [170, 200] on div at bounding box center [171, 187] width 2 height 242
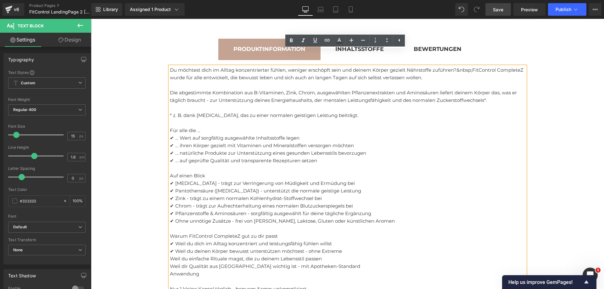
click at [170, 255] on p "Weil du einfache Rituale magst, die zu deinem Lebensstil passen" at bounding box center [347, 259] width 355 height 8
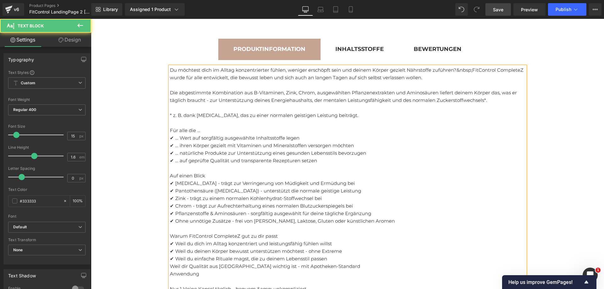
click at [170, 263] on p "Weil dir Qualität aus Österreich wichtig ist - mit Apotheken-Standard" at bounding box center [347, 267] width 355 height 8
click at [170, 270] on p "Anwendung" at bounding box center [347, 274] width 355 height 8
drag, startPoint x: 258, startPoint y: 231, endPoint x: 270, endPoint y: 232, distance: 12.1
click at [270, 285] on p "Nur 1 kleine Kapsel täglich - bequem &amp; unkompliziert." at bounding box center [347, 289] width 355 height 8
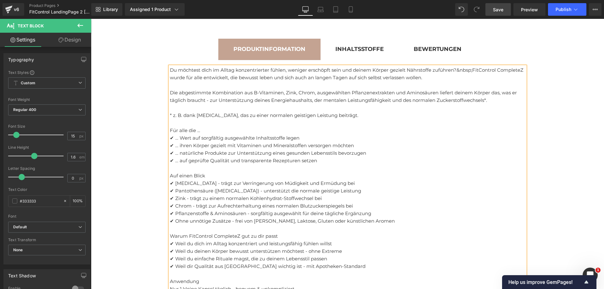
click at [130, 186] on div "Produktinformation Text Block Inhaltsstoffe Text Block Bewertungen Text Block D…" at bounding box center [347, 173] width 513 height 307
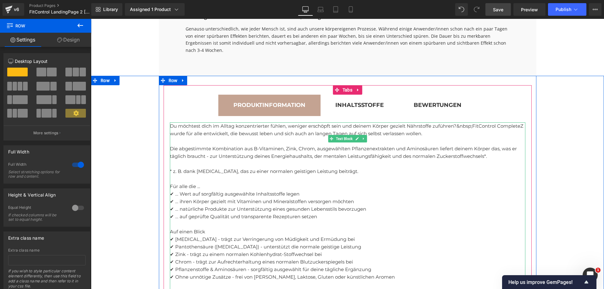
scroll to position [2202, 0]
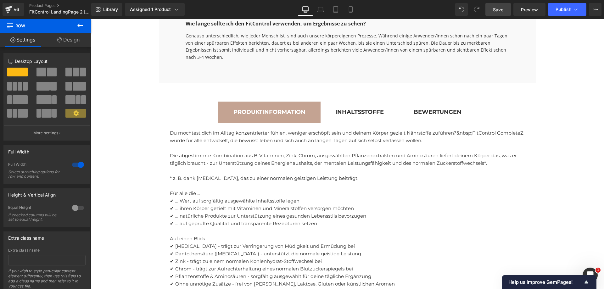
click at [494, 5] on link "Save" at bounding box center [497, 9] width 25 height 13
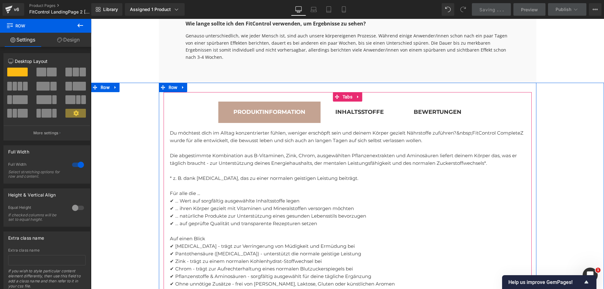
click at [349, 109] on b "Inhaltsstoffe" at bounding box center [359, 112] width 48 height 7
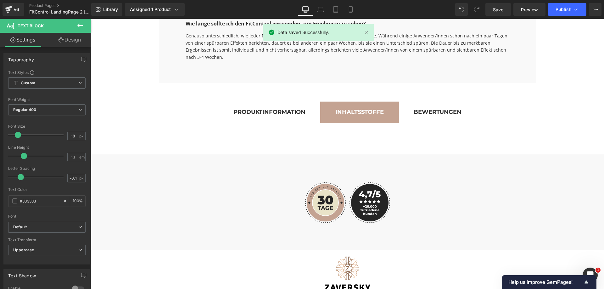
click at [80, 26] on icon at bounding box center [80, 26] width 6 height 4
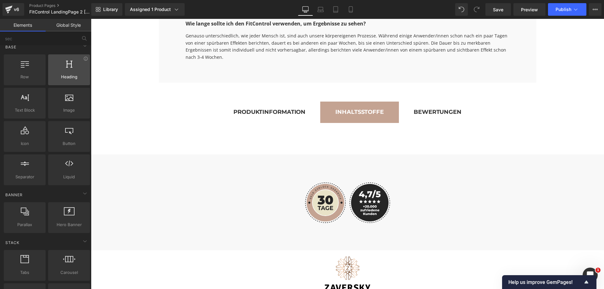
scroll to position [0, 0]
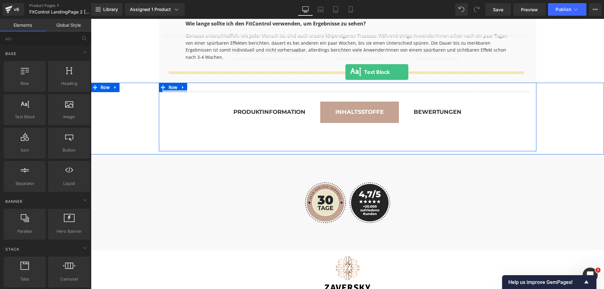
drag, startPoint x: 116, startPoint y: 128, endPoint x: 345, endPoint y: 72, distance: 235.7
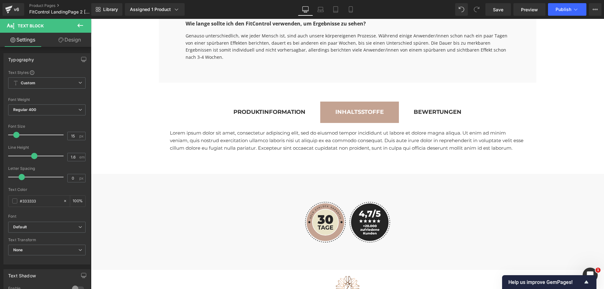
click at [206, 129] on p "Lorem ipsum dolor sit amet, consectetur adipiscing elit, sed do eiusmod tempor …" at bounding box center [347, 140] width 355 height 23
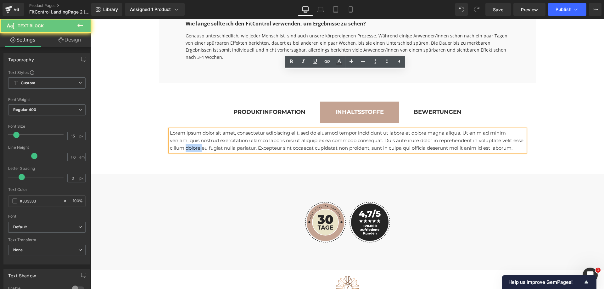
click at [206, 129] on p "Lorem ipsum dolor sit amet, consectetur adipiscing elit, sed do eiusmod tempor …" at bounding box center [347, 140] width 355 height 23
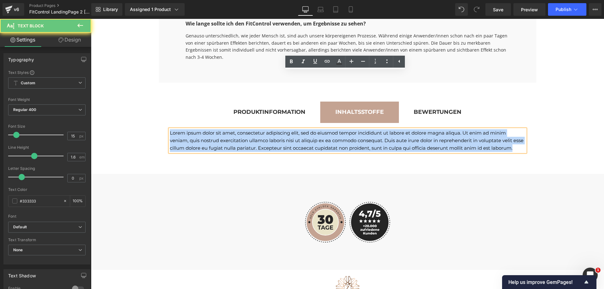
click at [206, 129] on p "Lorem ipsum dolor sit amet, consectetur adipiscing elit, sed do eiusmod tempor …" at bounding box center [347, 140] width 355 height 23
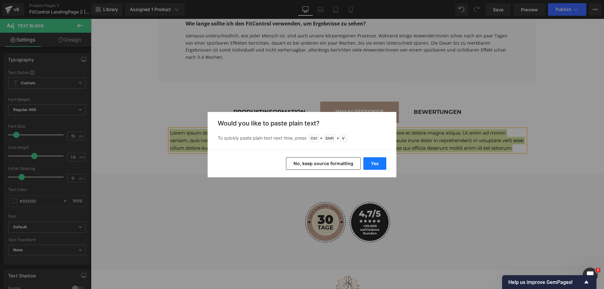
click at [380, 161] on button "Yes" at bounding box center [374, 163] width 23 height 13
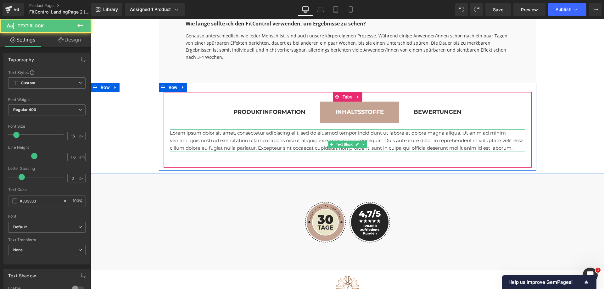
click at [289, 129] on p "Lorem ipsum dolor sit amet, consectetur adipiscing elit, sed do eiusmod tempor …" at bounding box center [347, 140] width 355 height 23
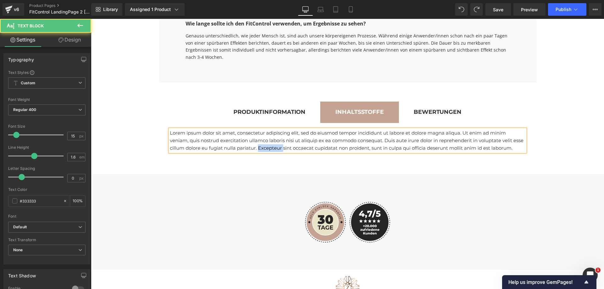
click at [289, 129] on p "Lorem ipsum dolor sit amet, consectetur adipiscing elit, sed do eiusmod tempor …" at bounding box center [347, 140] width 355 height 23
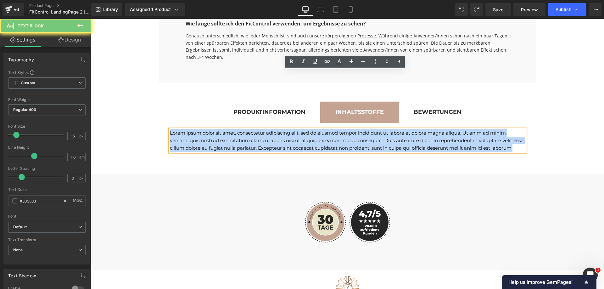
click at [289, 129] on p "Lorem ipsum dolor sit amet, consectetur adipiscing elit, sed do eiusmod tempor …" at bounding box center [347, 140] width 355 height 23
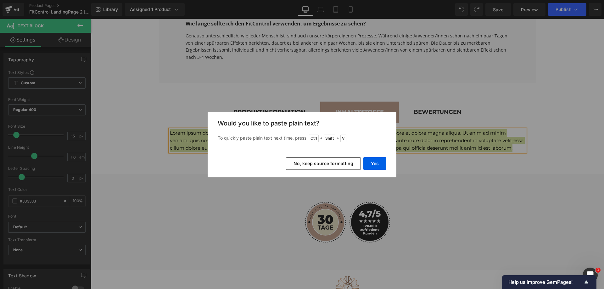
click at [320, 161] on button "No, keep source formatting" at bounding box center [323, 163] width 75 height 13
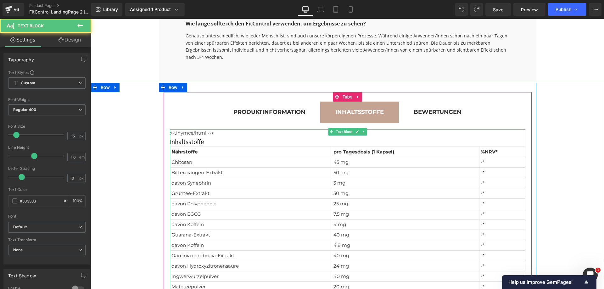
drag, startPoint x: 215, startPoint y: 75, endPoint x: 180, endPoint y: 79, distance: 35.1
click at [170, 129] on p "x-tinymce/html -->" at bounding box center [347, 133] width 355 height 8
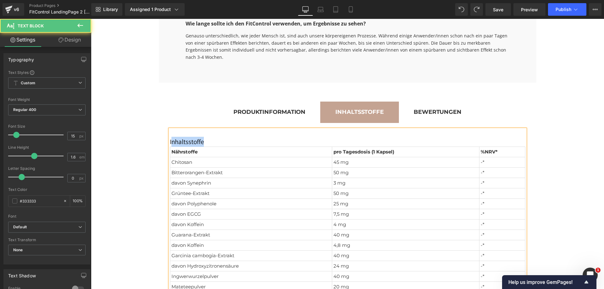
drag, startPoint x: 200, startPoint y: 84, endPoint x: 170, endPoint y: 85, distance: 30.2
click at [170, 137] on h2 "Inhaltsstoffe" at bounding box center [347, 142] width 355 height 10
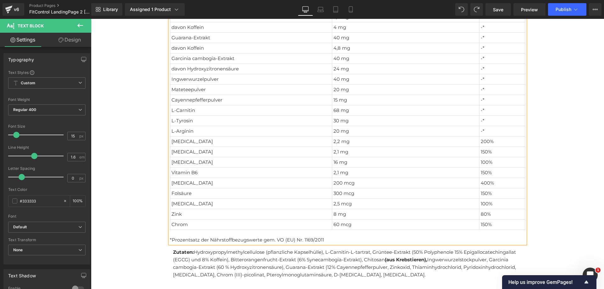
scroll to position [2391, 0]
click at [544, 170] on div "Produktinformation Text Block Inhaltsstoffe Text Block Bewertungen Text Block (…" at bounding box center [347, 98] width 513 height 408
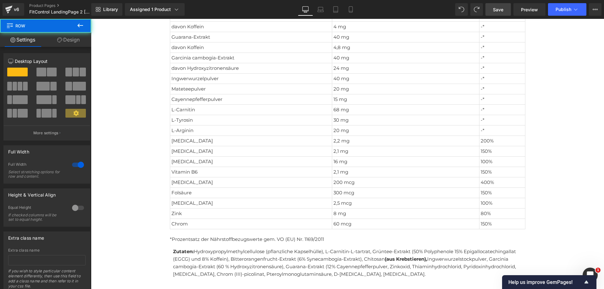
click at [495, 7] on span "Save" at bounding box center [498, 9] width 10 height 7
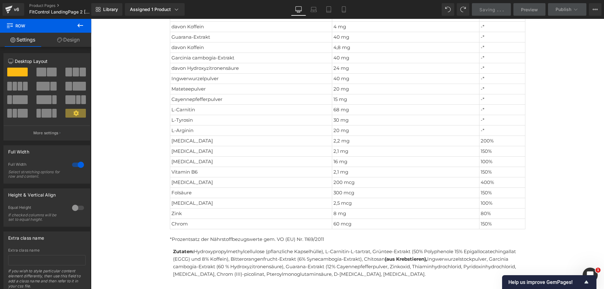
scroll to position [2202, 0]
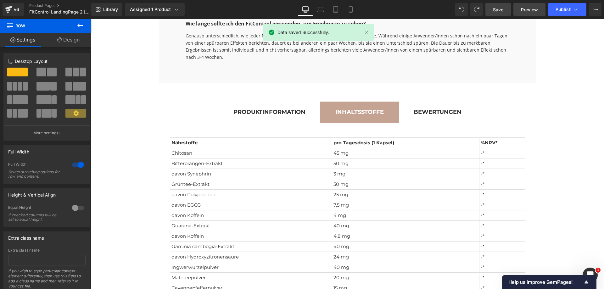
click at [522, 10] on span "Preview" at bounding box center [529, 9] width 17 height 7
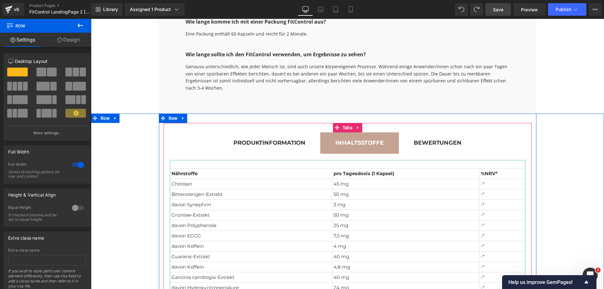
scroll to position [2076, 0]
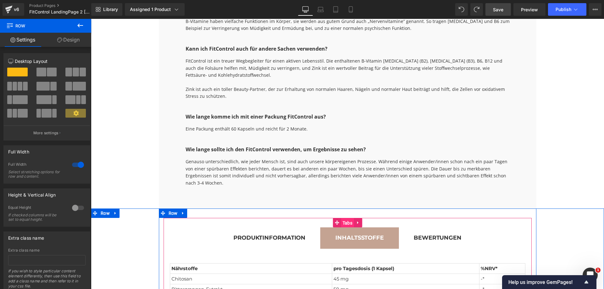
click at [346, 218] on span "Tabs" at bounding box center [347, 222] width 13 height 9
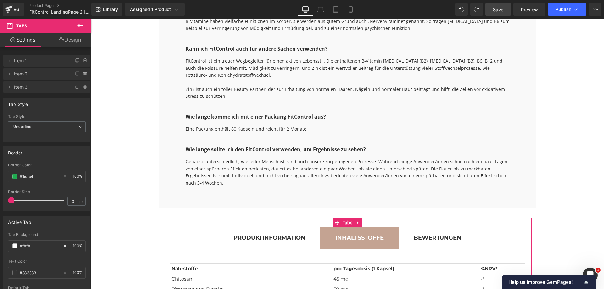
click at [74, 35] on link "Design" at bounding box center [70, 40] width 46 height 14
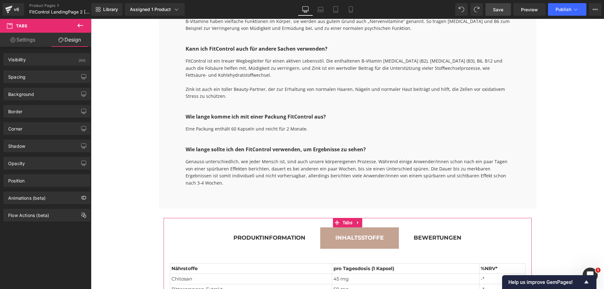
click at [32, 41] on link "Settings" at bounding box center [23, 40] width 46 height 14
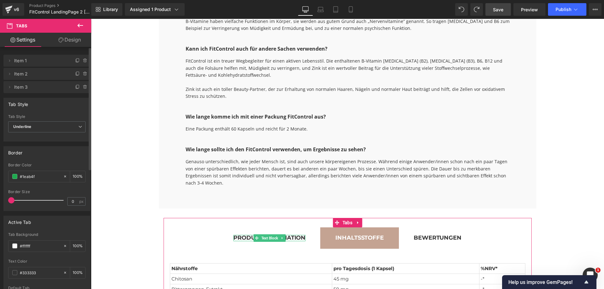
click at [37, 62] on span "Item 1" at bounding box center [40, 61] width 53 height 12
click at [10, 61] on icon at bounding box center [9, 60] width 5 height 5
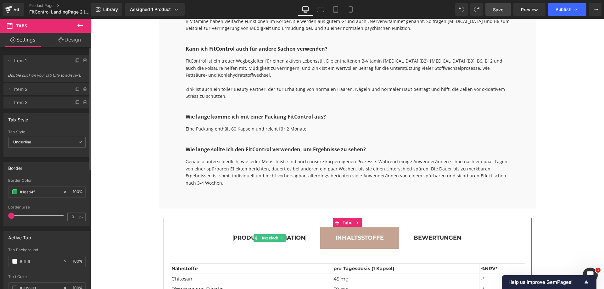
click at [26, 74] on span "Double click on your tab title to edit text." at bounding box center [47, 77] width 78 height 9
click at [29, 60] on span "Item 1" at bounding box center [40, 61] width 53 height 12
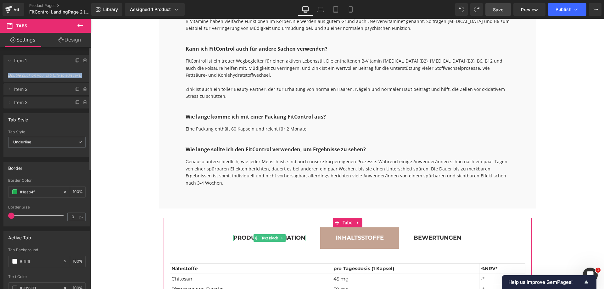
click at [29, 60] on span "Item 1" at bounding box center [40, 61] width 53 height 12
click at [20, 60] on span "Item 1" at bounding box center [40, 61] width 53 height 12
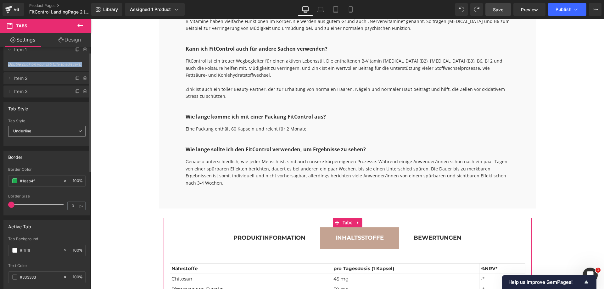
scroll to position [0, 0]
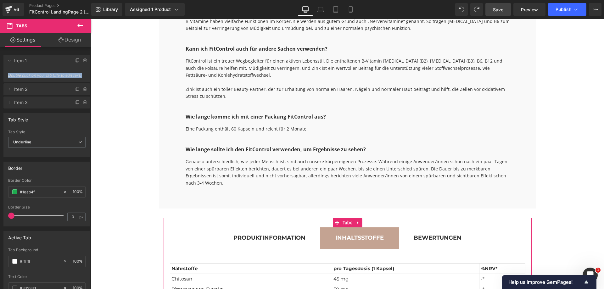
click at [68, 40] on link "Design" at bounding box center [70, 40] width 46 height 14
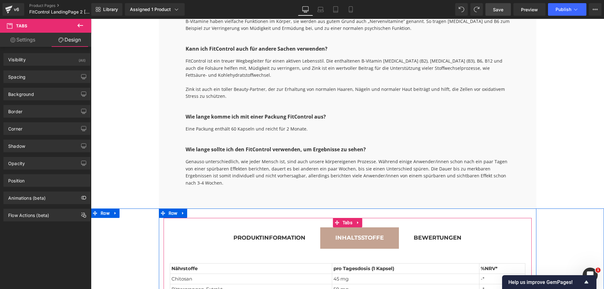
click at [282, 234] on b "Produktinformation" at bounding box center [269, 237] width 72 height 7
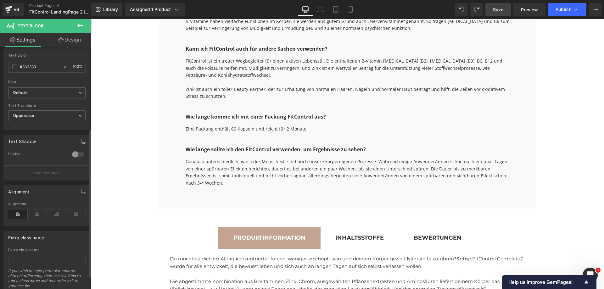
scroll to position [156, 0]
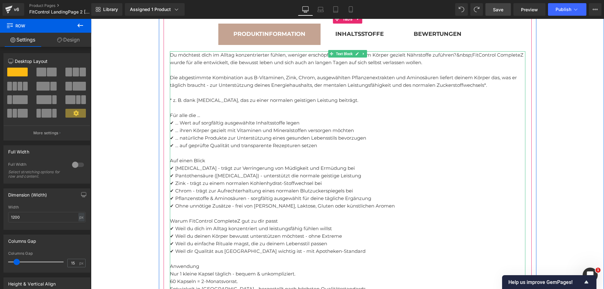
scroll to position [2202, 0]
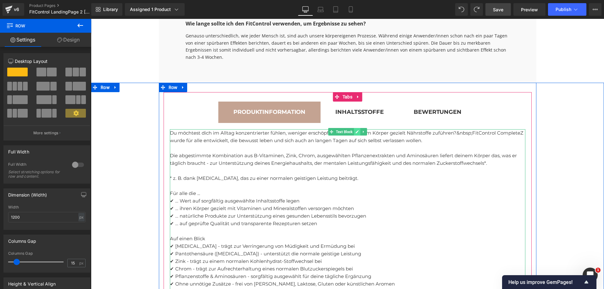
click at [356, 130] on icon at bounding box center [356, 131] width 3 height 3
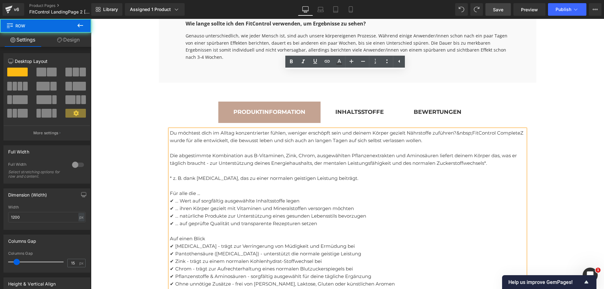
click at [159, 132] on div "Produktinformation Text Block Inhaltsstoffe Text Block Bewertungen Text Block D…" at bounding box center [347, 239] width 377 height 294
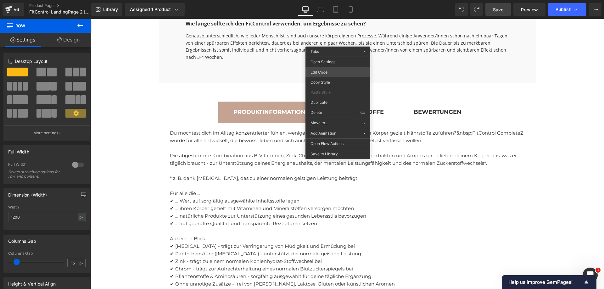
click at [333, 0] on div "Tabs You are previewing how the will restyle your page. You can not edit Elemen…" at bounding box center [302, 0] width 604 height 0
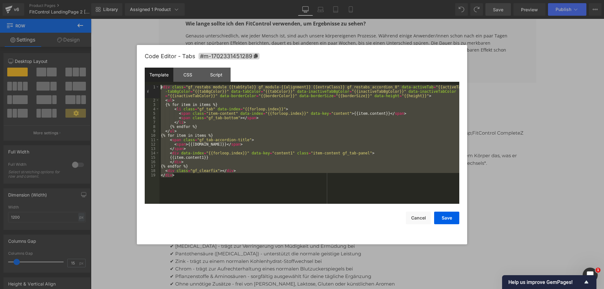
drag, startPoint x: 187, startPoint y: 178, endPoint x: 155, endPoint y: 84, distance: 99.5
click at [155, 84] on div "Template CSS Script Data 1 2 3 4 5 6 7 8 9 10 11 12 13 14 15 16 17 18 19 < div …" at bounding box center [302, 136] width 315 height 136
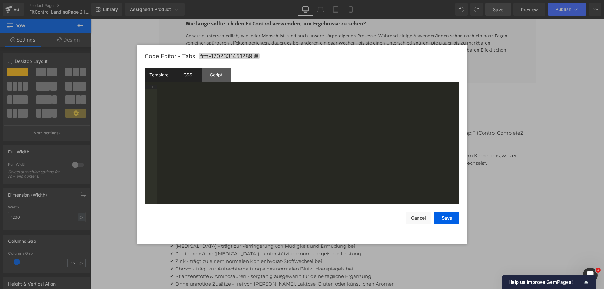
click at [188, 74] on div "CSS" at bounding box center [187, 75] width 29 height 14
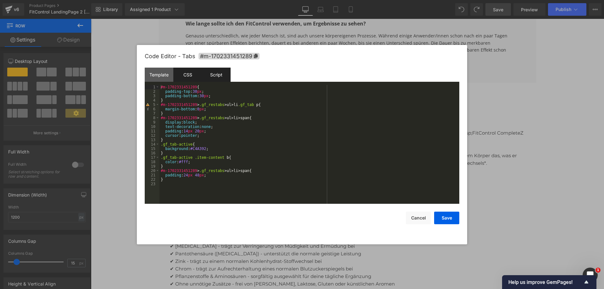
click at [209, 76] on div "Script" at bounding box center [216, 75] width 29 height 14
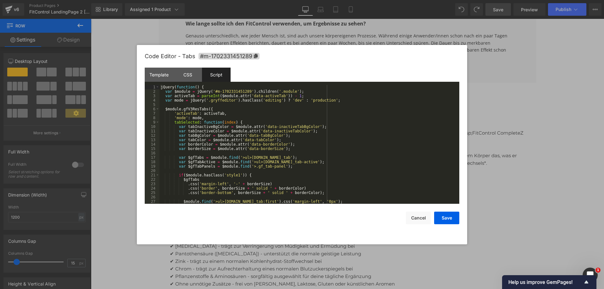
scroll to position [151, 0]
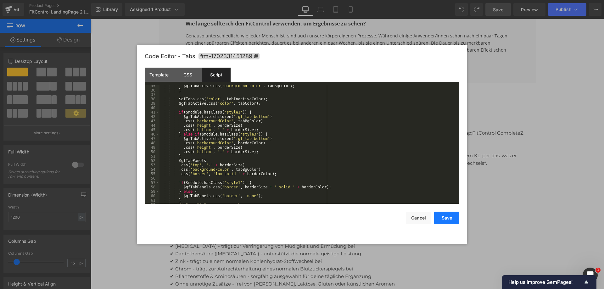
click at [453, 222] on button "Save" at bounding box center [446, 218] width 25 height 13
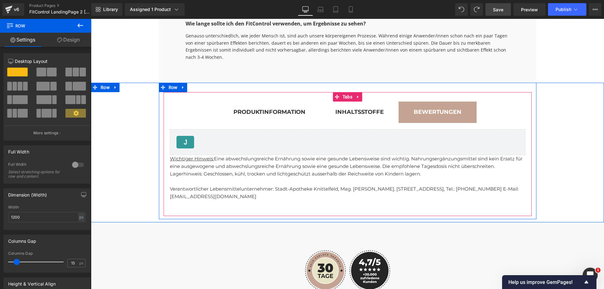
click at [91, 19] on div at bounding box center [91, 19] width 0 height 0
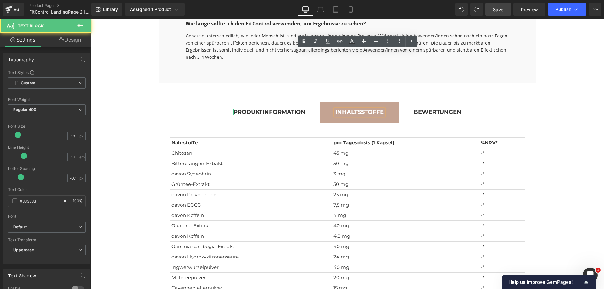
click at [272, 109] on b "Produktinformation" at bounding box center [269, 112] width 72 height 7
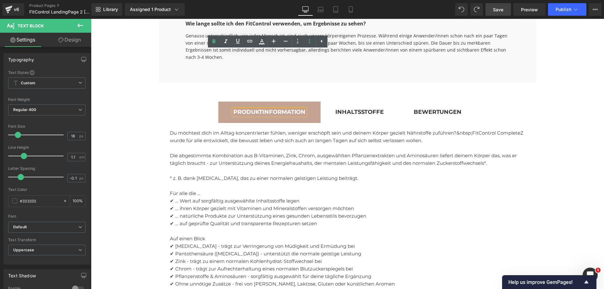
click at [503, 8] on span "Save" at bounding box center [498, 9] width 10 height 7
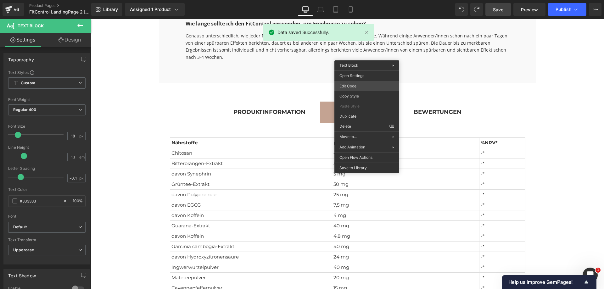
click at [359, 0] on div "Tabs You are previewing how the will restyle your page. You can not edit Elemen…" at bounding box center [302, 0] width 604 height 0
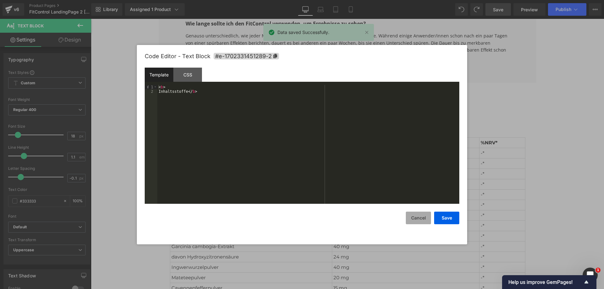
click at [418, 216] on button "Cancel" at bounding box center [418, 218] width 25 height 13
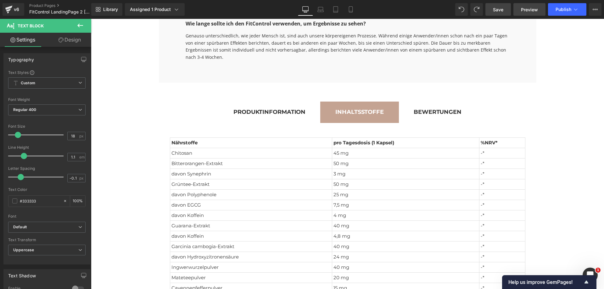
click at [528, 9] on span "Preview" at bounding box center [529, 9] width 17 height 7
click at [79, 23] on icon at bounding box center [80, 26] width 8 height 8
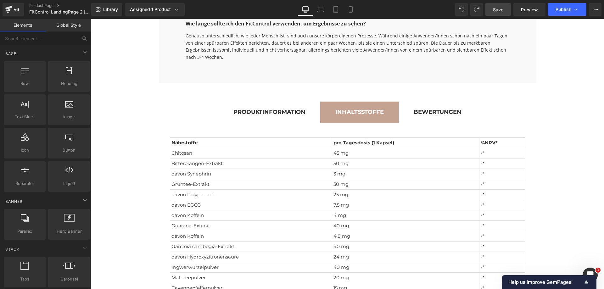
click at [31, 45] on div "Base Row rows, columns, layouts, div Heading headings, titles, h1,h2,h3,h4,h5,h…" at bounding box center [47, 119] width 89 height 148
click at [34, 36] on input "text" at bounding box center [38, 38] width 77 height 14
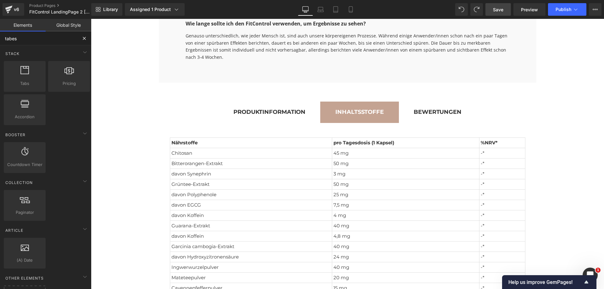
type input "tabe"
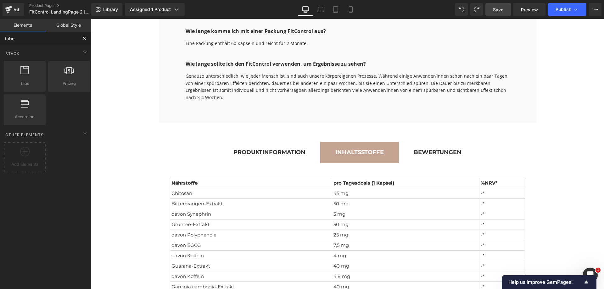
scroll to position [2107, 0]
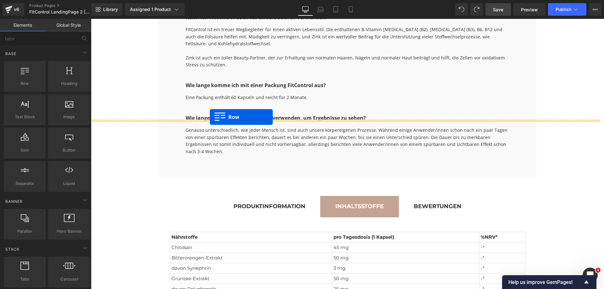
drag, startPoint x: 114, startPoint y: 96, endPoint x: 210, endPoint y: 117, distance: 97.9
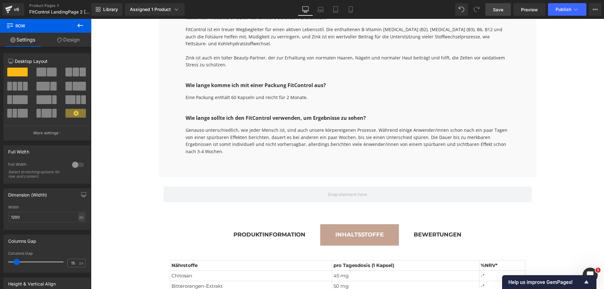
click at [84, 23] on icon at bounding box center [80, 26] width 8 height 8
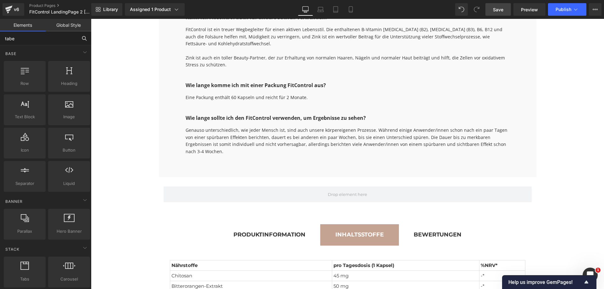
click at [40, 40] on input "tabe" at bounding box center [38, 38] width 77 height 14
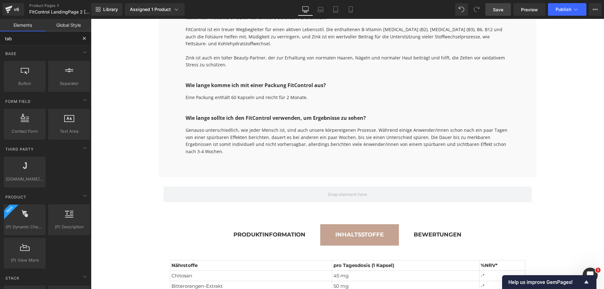
type input "tabs"
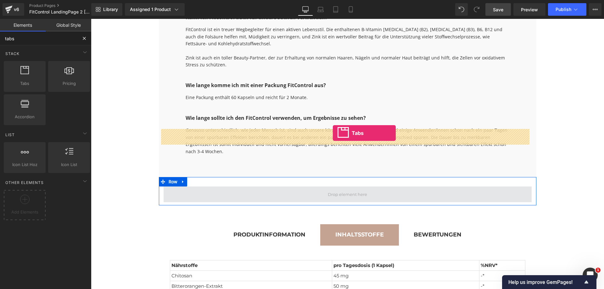
drag, startPoint x: 117, startPoint y: 88, endPoint x: 333, endPoint y: 133, distance: 220.4
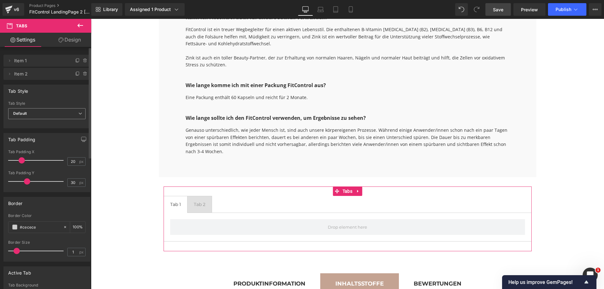
click at [78, 115] on icon at bounding box center [80, 114] width 4 height 4
click at [55, 132] on li "Underline" at bounding box center [45, 134] width 75 height 9
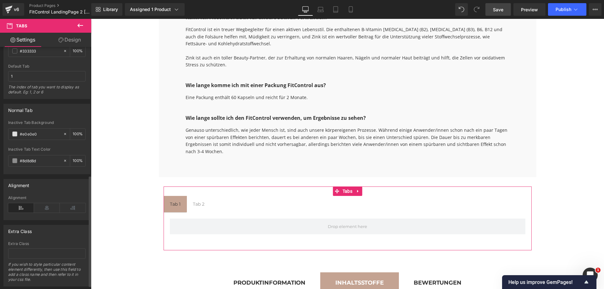
scroll to position [287, 0]
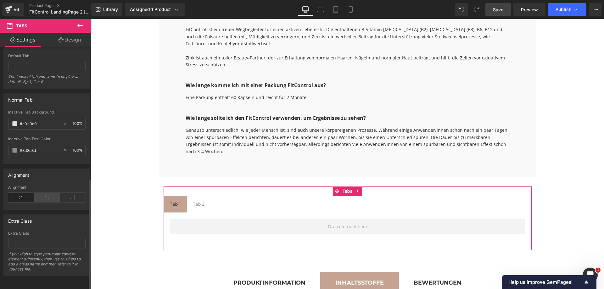
click at [41, 193] on icon at bounding box center [47, 197] width 26 height 9
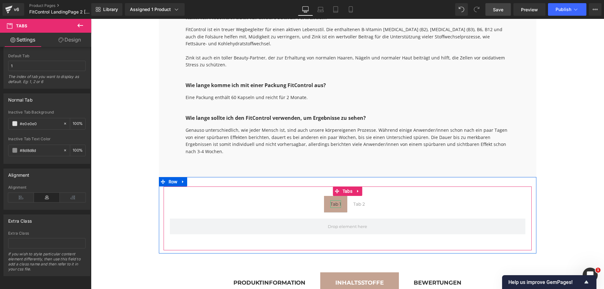
click at [332, 200] on div "Tab 1" at bounding box center [335, 204] width 11 height 8
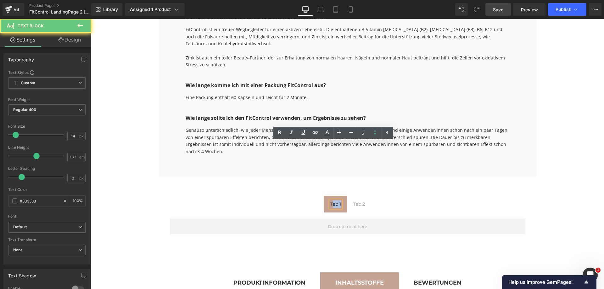
click at [332, 200] on div "Tab 1" at bounding box center [335, 204] width 11 height 8
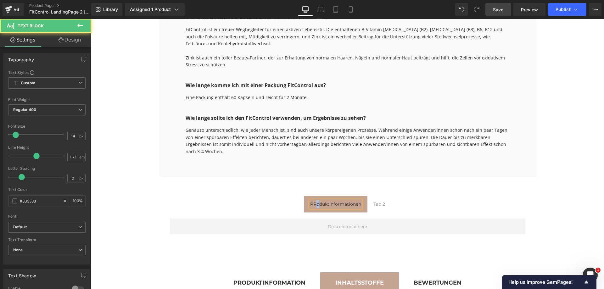
click at [312, 200] on div "PRoduktinformationen" at bounding box center [335, 204] width 51 height 8
click at [373, 200] on div "Tab 2" at bounding box center [379, 204] width 12 height 8
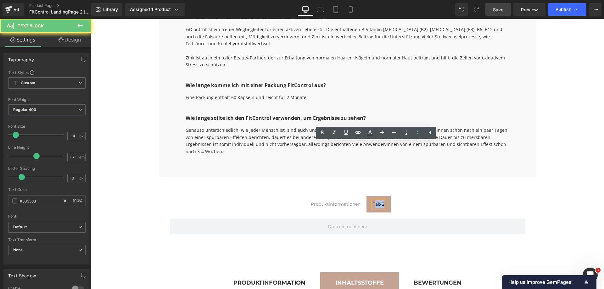
click at [373, 200] on div "Tab 2" at bounding box center [379, 204] width 12 height 8
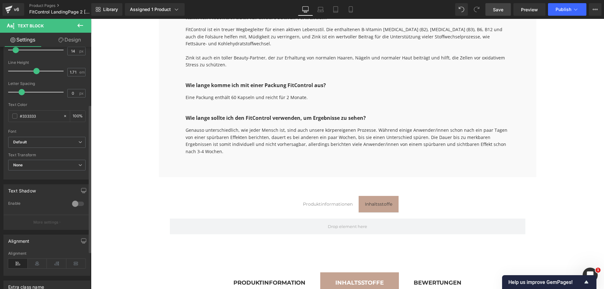
scroll to position [94, 0]
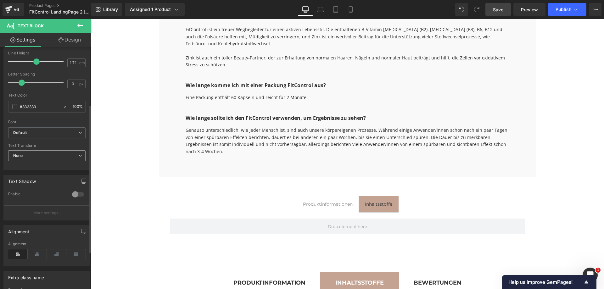
click at [78, 155] on icon at bounding box center [80, 156] width 4 height 4
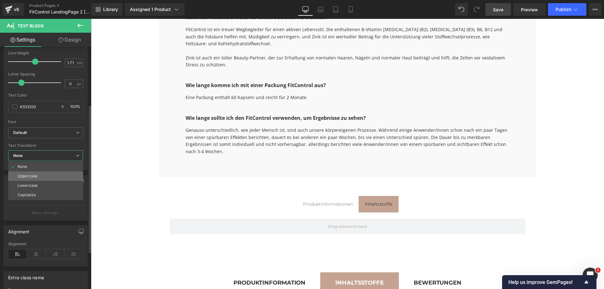
click at [53, 176] on li "Uppercase" at bounding box center [45, 175] width 75 height 9
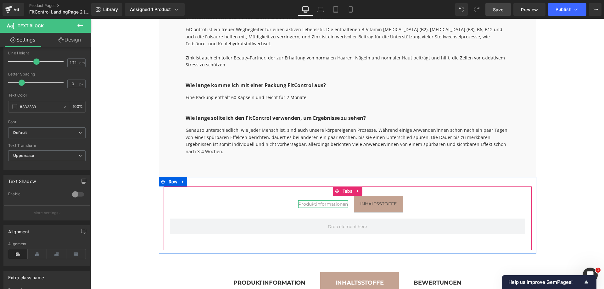
click at [316, 200] on div "Produktinformationen" at bounding box center [323, 204] width 50 height 8
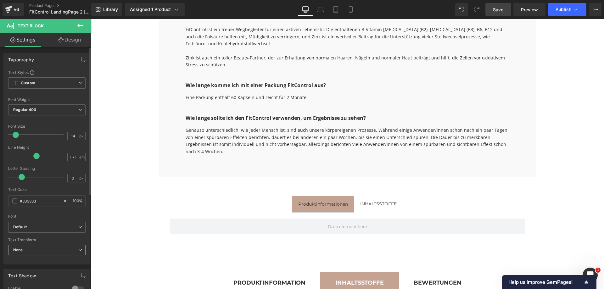
click at [75, 249] on span "None" at bounding box center [46, 250] width 77 height 11
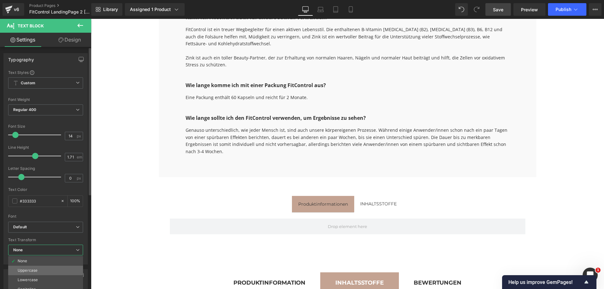
drag, startPoint x: 29, startPoint y: 271, endPoint x: 33, endPoint y: 265, distance: 7.2
click at [29, 271] on div "Uppercase" at bounding box center [28, 270] width 20 height 4
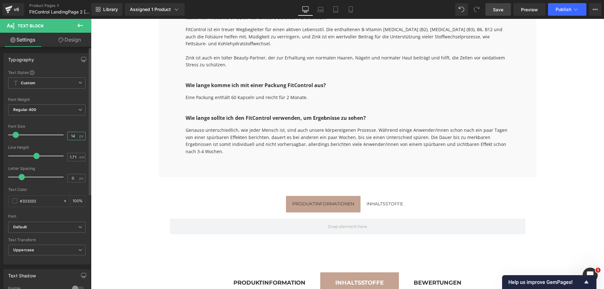
drag, startPoint x: 72, startPoint y: 135, endPoint x: 64, endPoint y: 136, distance: 7.6
click at [64, 136] on div "Font Size 14 px" at bounding box center [46, 134] width 77 height 21
type input "16"
click at [78, 110] on icon at bounding box center [80, 110] width 4 height 4
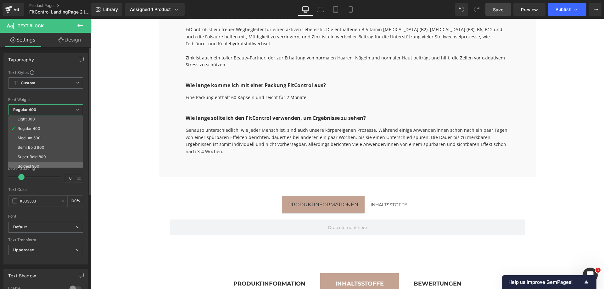
scroll to position [31, 0]
drag, startPoint x: 42, startPoint y: 161, endPoint x: 2, endPoint y: 139, distance: 45.3
click at [42, 161] on li "Bold 700" at bounding box center [47, 164] width 78 height 9
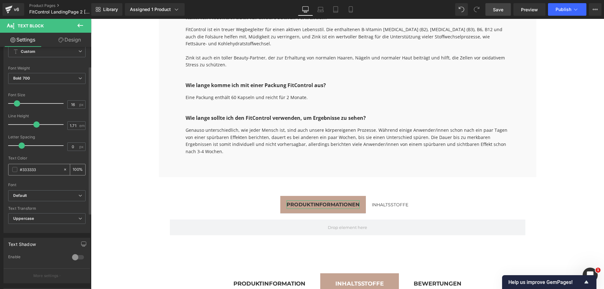
click at [16, 170] on span at bounding box center [14, 169] width 5 height 5
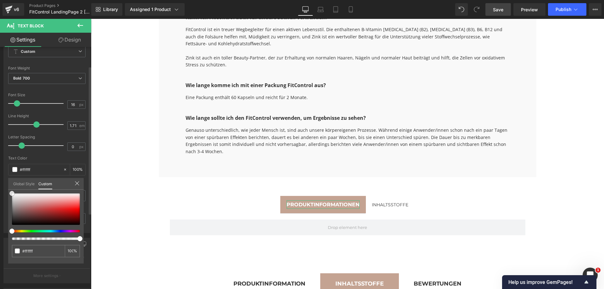
drag, startPoint x: 20, startPoint y: 211, endPoint x: 9, endPoint y: 186, distance: 27.7
click at [8, 186] on div "Global Style Custom Setup Global Style #333333 100 %" at bounding box center [45, 187] width 75 height 19
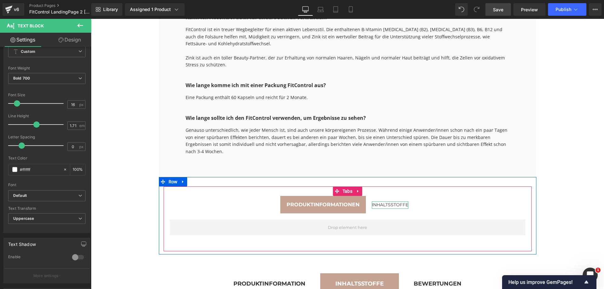
click at [390, 201] on div "Inhaltsstoffe" at bounding box center [390, 205] width 36 height 8
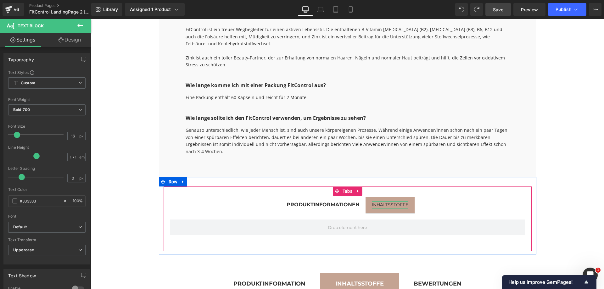
click at [387, 201] on div "Inhaltsstoffe" at bounding box center [390, 205] width 36 height 8
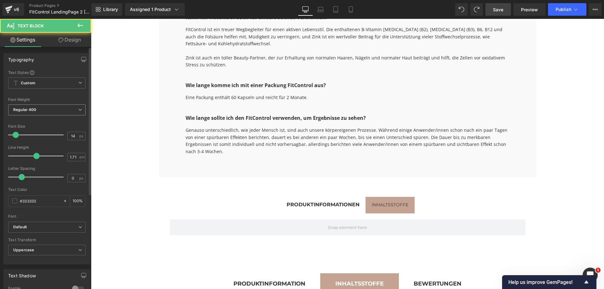
click at [74, 108] on span "Regular 400" at bounding box center [46, 109] width 77 height 11
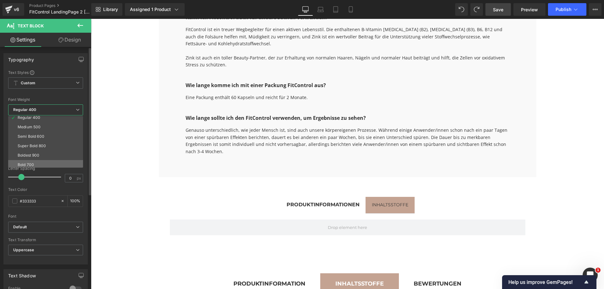
click at [37, 162] on li "Bold 700" at bounding box center [47, 164] width 78 height 9
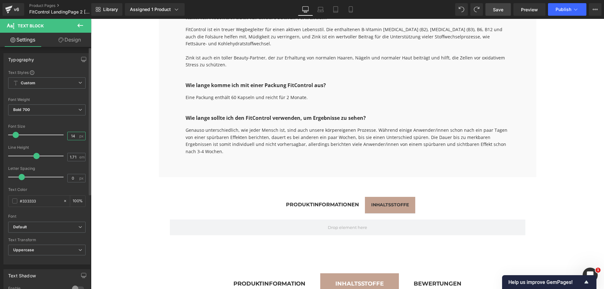
click at [72, 136] on input "14" at bounding box center [73, 136] width 11 height 8
type input "16"
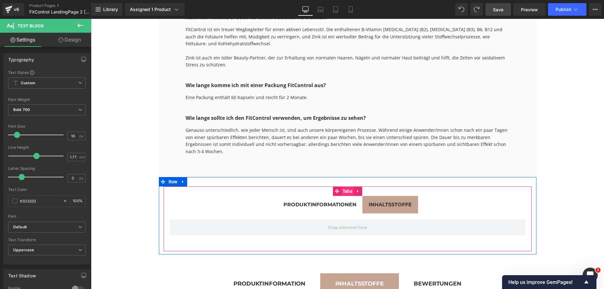
click at [345, 187] on span "Tabs" at bounding box center [347, 191] width 13 height 9
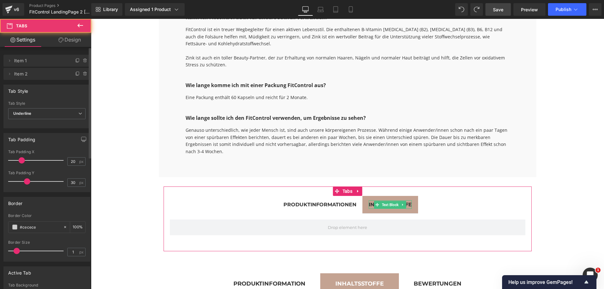
click at [71, 73] on li "Delete Cancel Item 2 Double click on your tab title to edit text." at bounding box center [46, 74] width 87 height 12
click at [74, 73] on span at bounding box center [78, 74] width 8 height 8
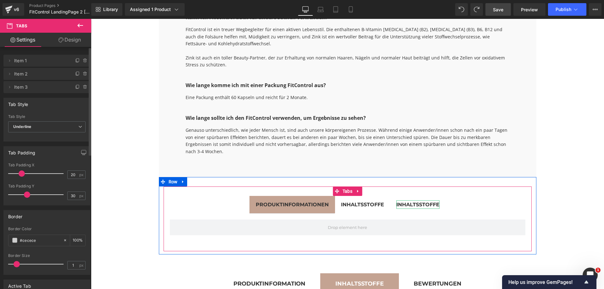
click at [427, 200] on div "Inhaltsstoffe" at bounding box center [417, 204] width 43 height 8
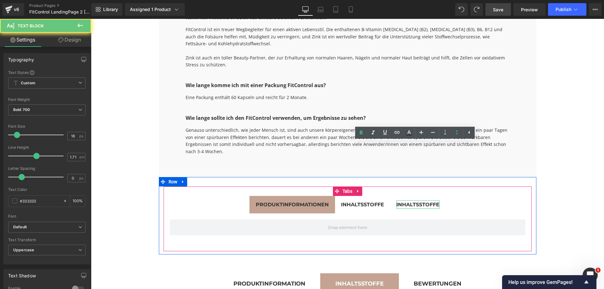
click at [427, 200] on div "Inhaltsstoffe" at bounding box center [417, 204] width 43 height 8
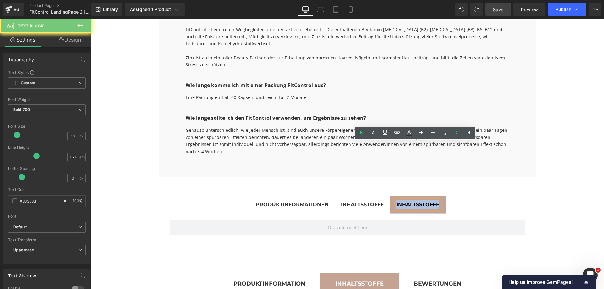
click at [427, 200] on div "Inhaltsstoffe" at bounding box center [417, 204] width 43 height 8
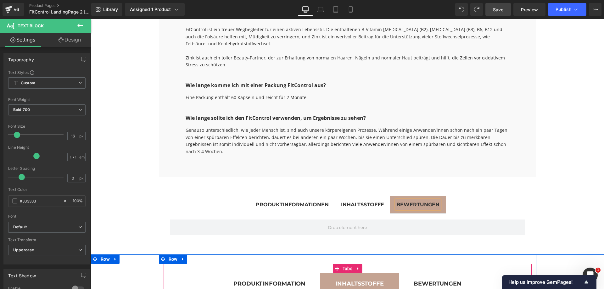
click at [274, 280] on b "Produktinformation" at bounding box center [269, 283] width 72 height 7
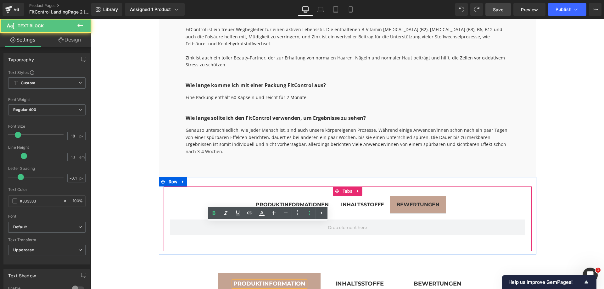
click at [290, 200] on div "Produktinformationen" at bounding box center [292, 204] width 73 height 8
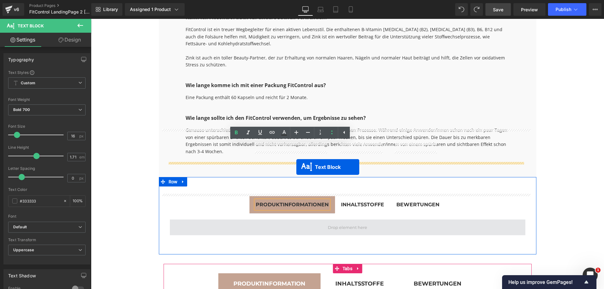
drag, startPoint x: 330, startPoint y: 247, endPoint x: 297, endPoint y: 167, distance: 86.6
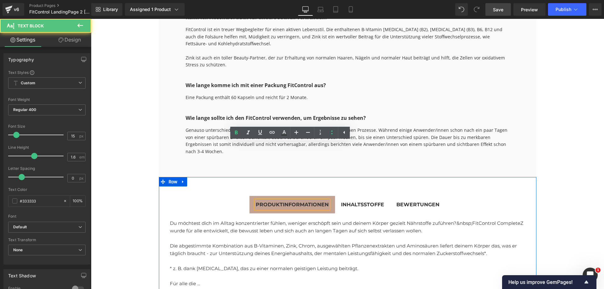
click at [358, 200] on div "Inhaltsstoffe" at bounding box center [362, 204] width 43 height 8
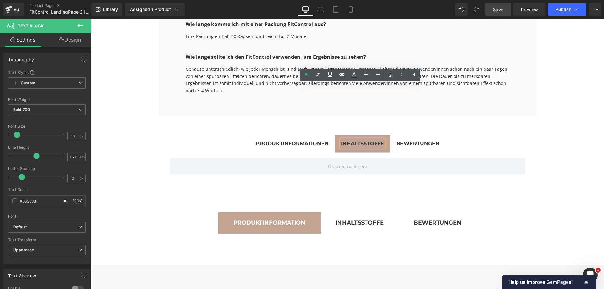
scroll to position [2165, 0]
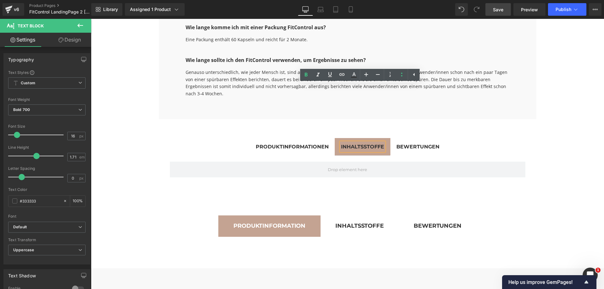
click at [354, 223] on div "Inhaltsstoffe Text Block" at bounding box center [359, 226] width 48 height 6
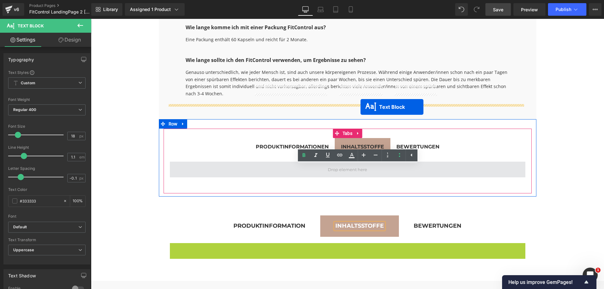
drag, startPoint x: 331, startPoint y: 188, endPoint x: 360, endPoint y: 107, distance: 86.2
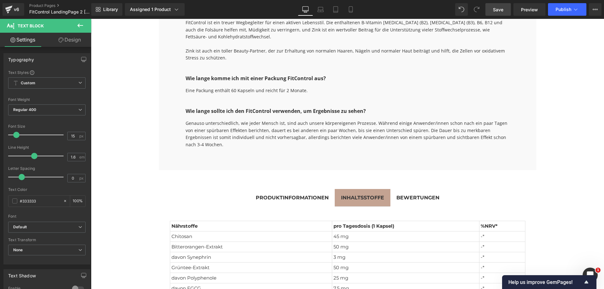
scroll to position [1989, 0]
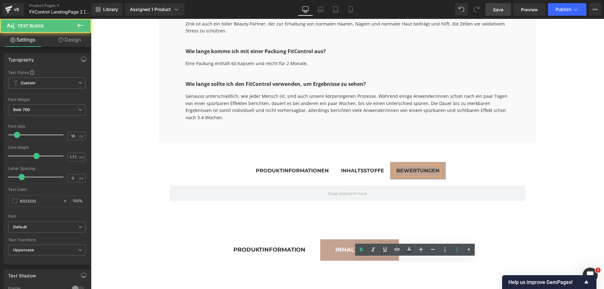
scroll to position [2177, 0]
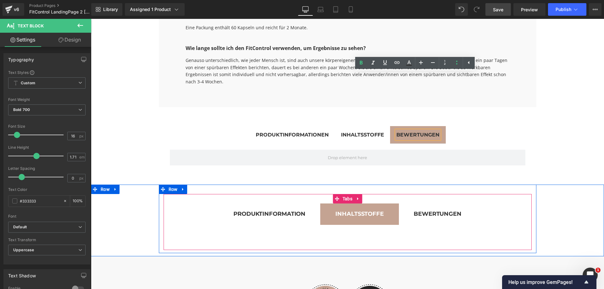
click at [434, 211] on div "Bewertungen Text Block" at bounding box center [438, 214] width 48 height 6
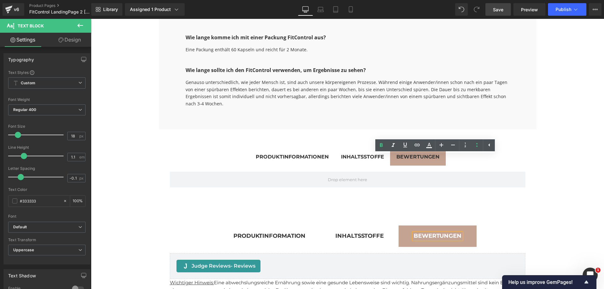
scroll to position [2146, 0]
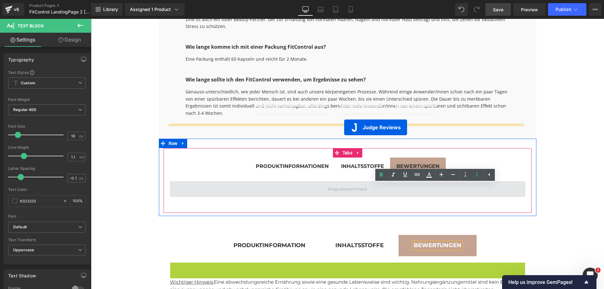
drag, startPoint x: 324, startPoint y: 211, endPoint x: 344, endPoint y: 127, distance: 85.7
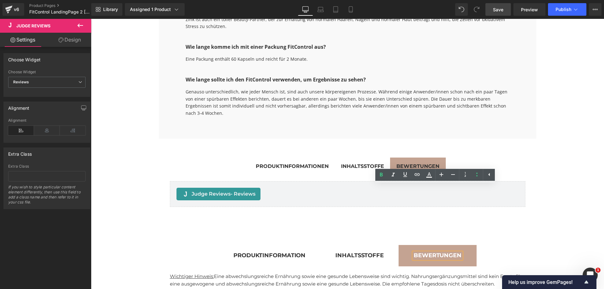
drag, startPoint x: 502, startPoint y: 10, endPoint x: 434, endPoint y: 8, distance: 68.3
click at [502, 10] on span "Save" at bounding box center [498, 9] width 10 height 7
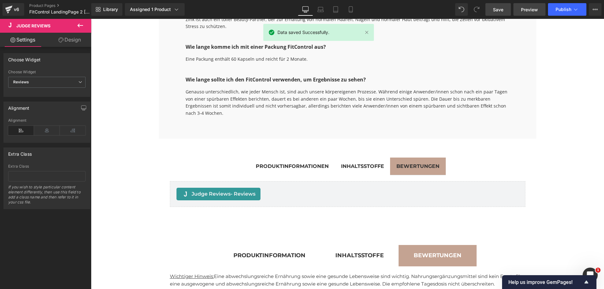
click at [534, 8] on span "Preview" at bounding box center [529, 9] width 17 height 7
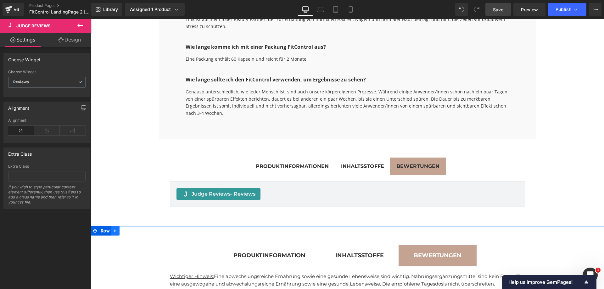
click at [113, 229] on icon at bounding box center [115, 231] width 4 height 5
click at [130, 229] on icon at bounding box center [132, 231] width 4 height 4
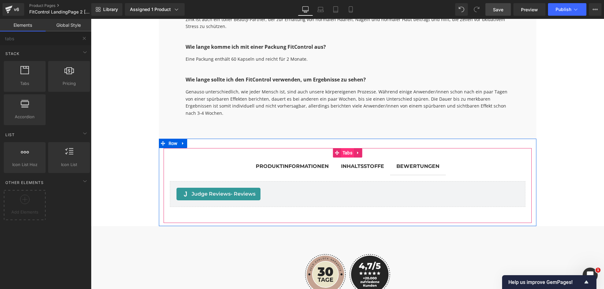
click at [347, 148] on span "Tabs" at bounding box center [347, 152] width 13 height 9
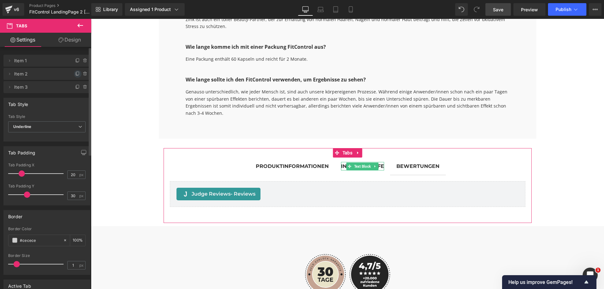
click at [75, 73] on icon at bounding box center [77, 73] width 5 height 5
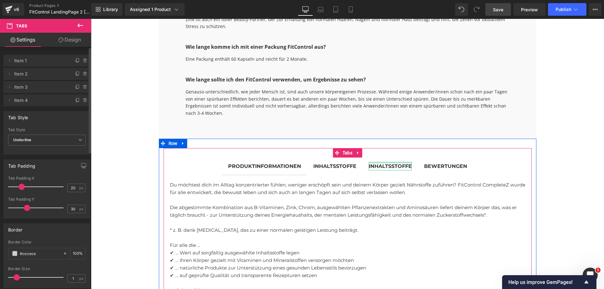
click at [386, 162] on div "Inhaltsstoffe" at bounding box center [390, 166] width 43 height 8
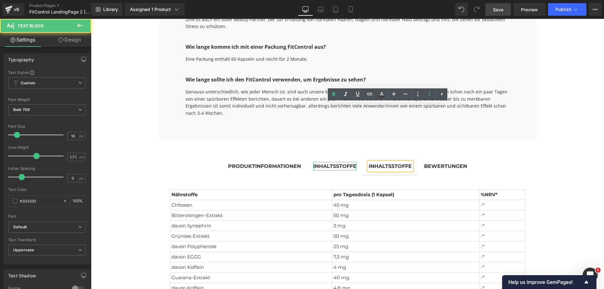
click at [337, 162] on div "Inhaltsstoffe" at bounding box center [334, 166] width 43 height 8
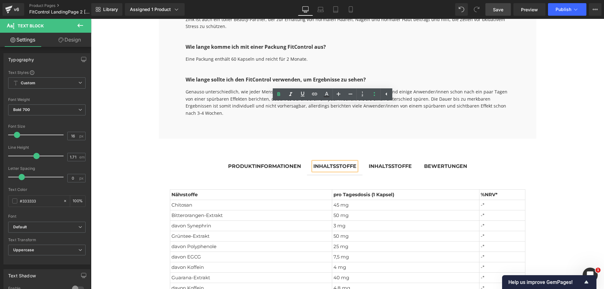
click at [384, 162] on div "Inhaltsstoffe" at bounding box center [390, 166] width 43 height 8
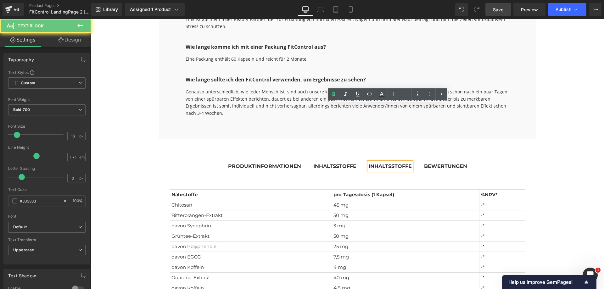
click at [384, 162] on div "Inhaltsstoffe" at bounding box center [390, 166] width 43 height 8
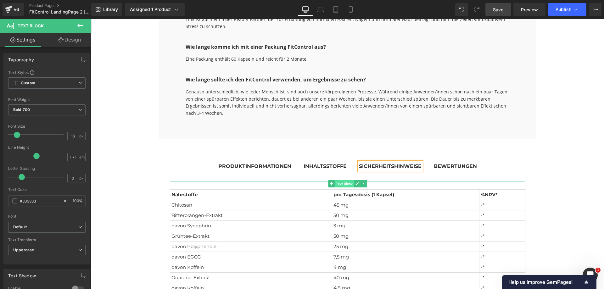
click at [337, 180] on span "Text Block" at bounding box center [344, 184] width 19 height 8
click at [315, 181] on p at bounding box center [347, 185] width 355 height 8
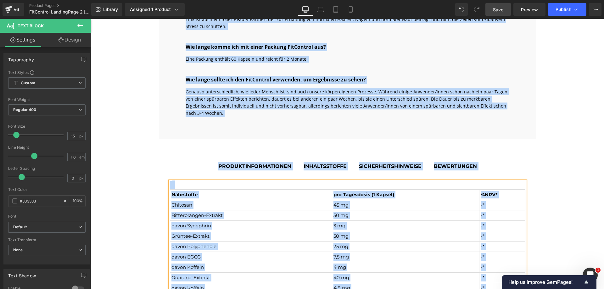
click at [330, 181] on p at bounding box center [347, 185] width 355 height 8
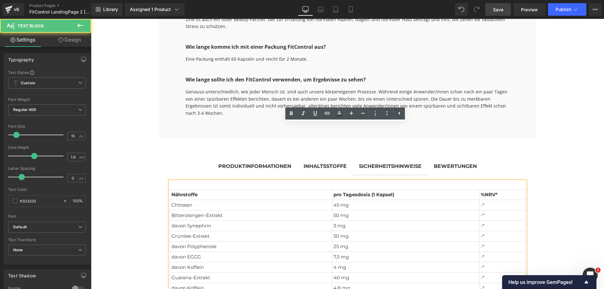
click at [350, 190] on td "pro Tagesdosis (1 Kapsel)" at bounding box center [405, 195] width 147 height 10
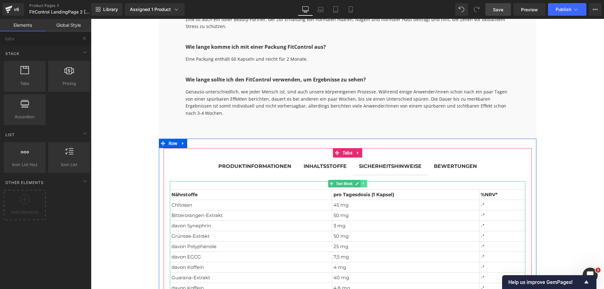
click at [361, 180] on link at bounding box center [363, 184] width 7 height 8
click at [365, 182] on icon at bounding box center [366, 183] width 3 height 3
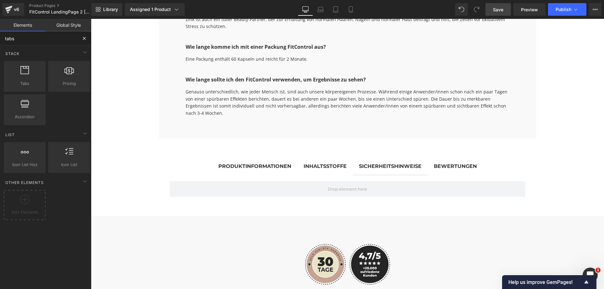
click at [34, 36] on input "tabs" at bounding box center [38, 38] width 77 height 14
click at [88, 39] on button at bounding box center [84, 38] width 14 height 14
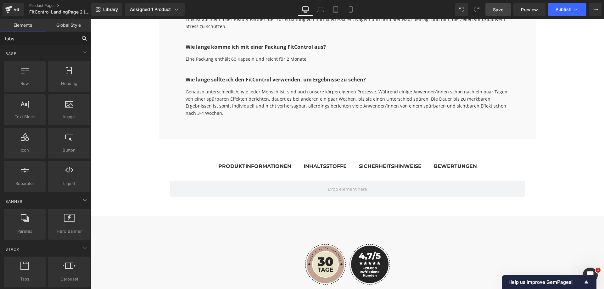
click at [35, 35] on input "tabs" at bounding box center [38, 38] width 77 height 14
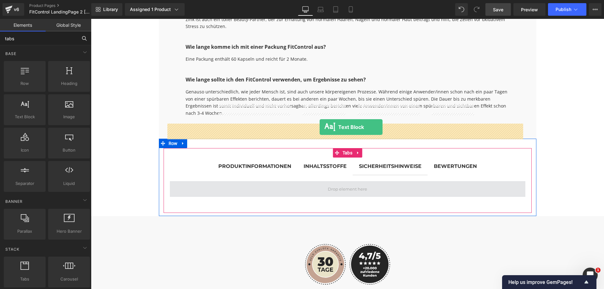
drag, startPoint x: 114, startPoint y: 130, endPoint x: 320, endPoint y: 127, distance: 205.4
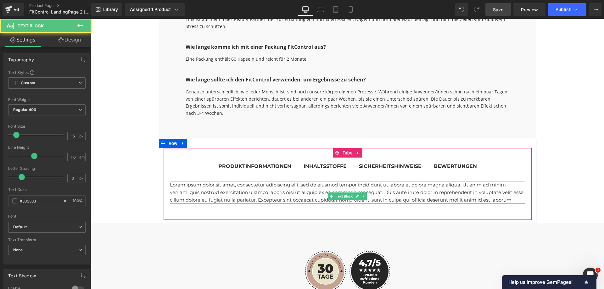
click at [289, 181] on p "Lorem ipsum dolor sit amet, consectetur adipiscing elit, sed do eiusmod tempor …" at bounding box center [347, 192] width 355 height 23
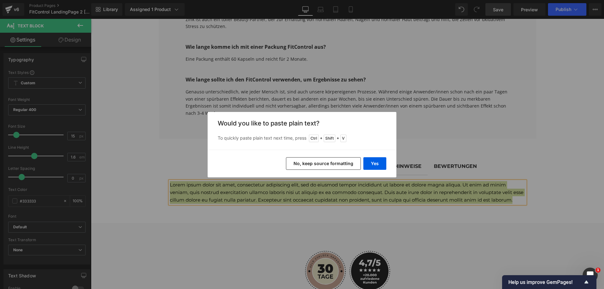
click at [310, 160] on button "No, keep source formatting" at bounding box center [323, 163] width 75 height 13
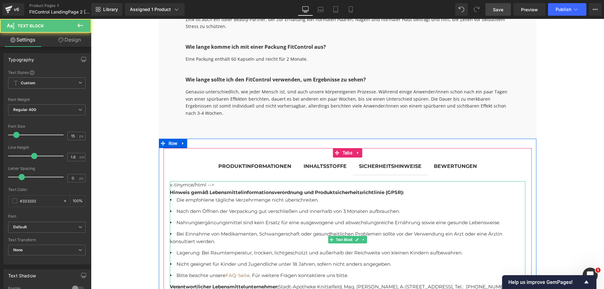
drag, startPoint x: 221, startPoint y: 127, endPoint x: 169, endPoint y: 129, distance: 52.2
click at [170, 181] on p "x-tinymce/html -->" at bounding box center [347, 185] width 355 height 8
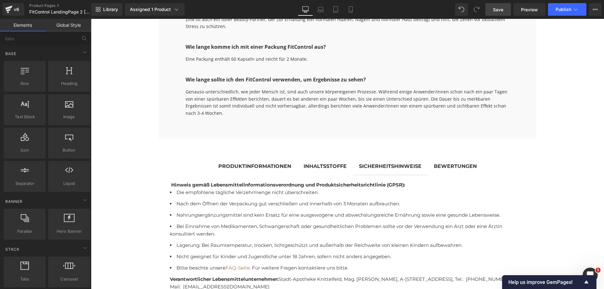
click at [501, 7] on span "Save" at bounding box center [498, 9] width 10 height 7
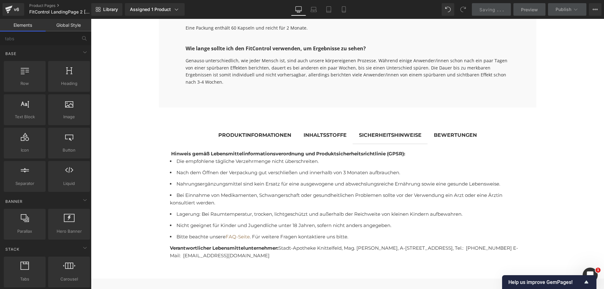
scroll to position [2177, 0]
click at [232, 157] on ul "Die empfohlene tägliche Verzehrmenge nicht überschreiten. Nach dem Öffnen der V…" at bounding box center [347, 198] width 355 height 83
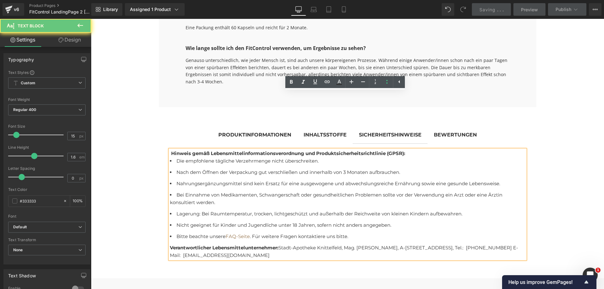
click at [227, 180] on li "Nahrungsergänzungsmittel sind kein Ersatz für eine ausgewogene und abwechslungs…" at bounding box center [347, 184] width 355 height 8
click at [254, 180] on li "Nahrungsergänzungsmittel sind kein Ersatz für eine ausgewogene und abwechslungs…" at bounding box center [347, 184] width 355 height 8
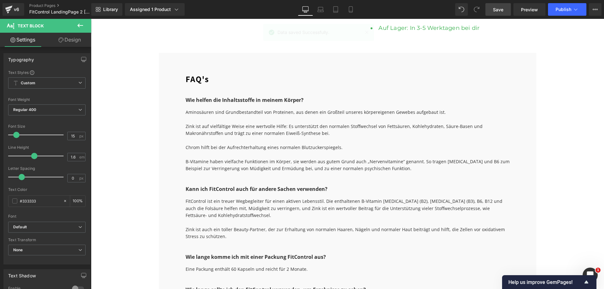
scroll to position [1747, 0]
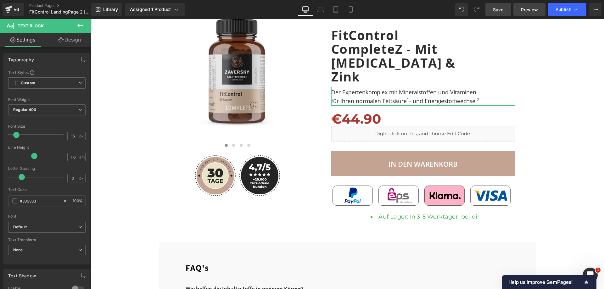
click at [528, 8] on span "Preview" at bounding box center [529, 9] width 17 height 7
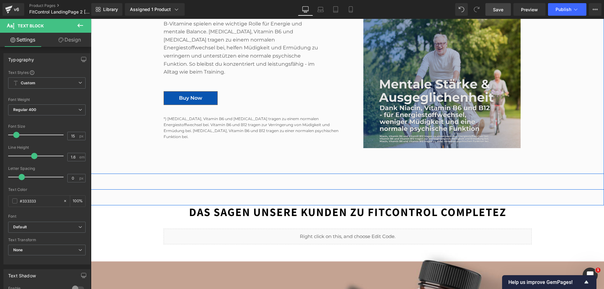
scroll to position [1307, 0]
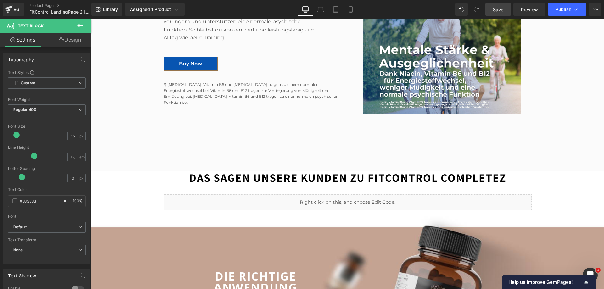
click at [382, 194] on div "Liquid" at bounding box center [348, 202] width 368 height 16
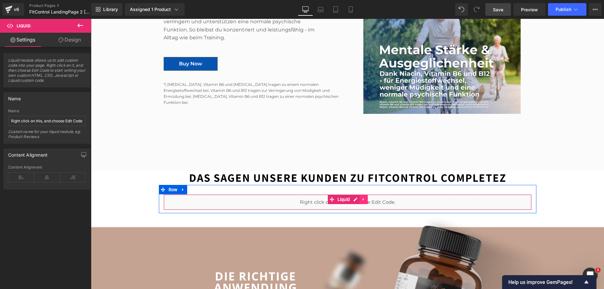
click at [362, 197] on icon at bounding box center [363, 199] width 4 height 5
click at [358, 197] on icon at bounding box center [359, 199] width 4 height 4
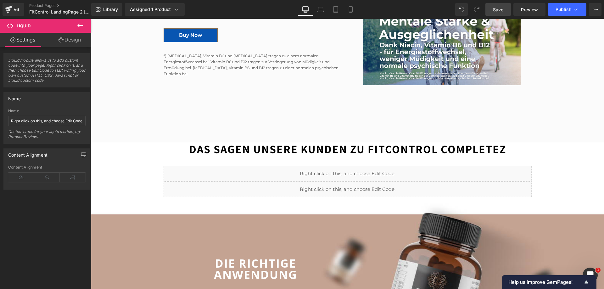
scroll to position [1370, 0]
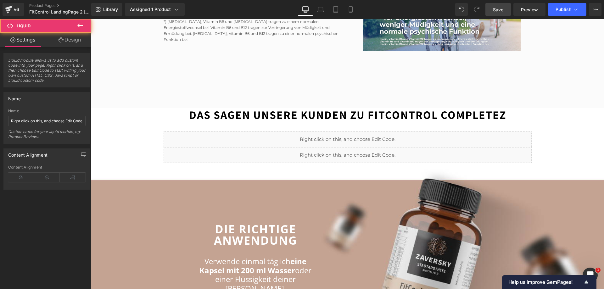
click at [343, 147] on div "Liquid" at bounding box center [348, 155] width 368 height 16
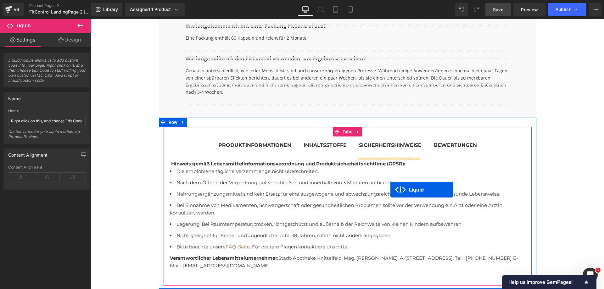
scroll to position [2187, 0]
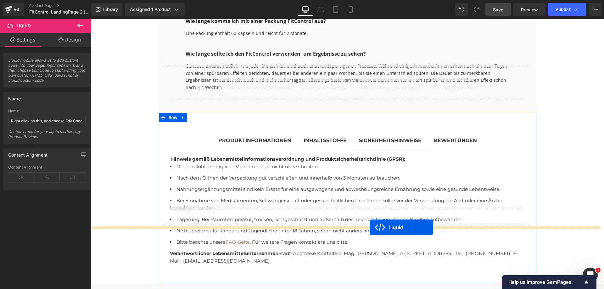
drag, startPoint x: 329, startPoint y: 122, endPoint x: 370, endPoint y: 227, distance: 112.9
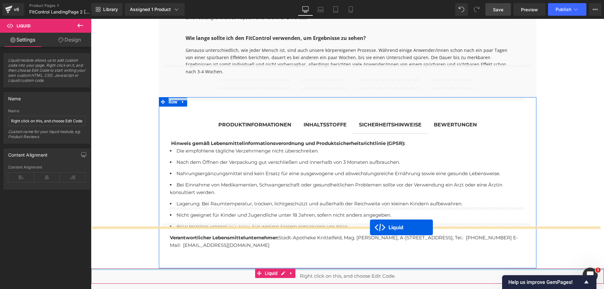
scroll to position [2172, 0]
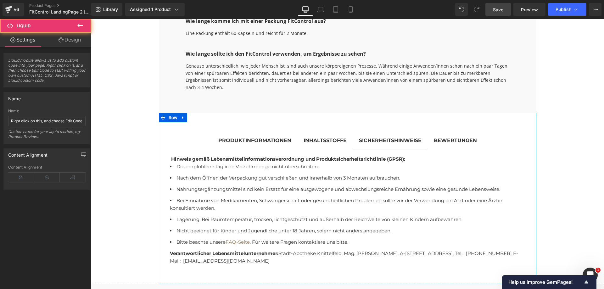
click at [450, 136] on div "Bewertungen" at bounding box center [455, 140] width 43 height 8
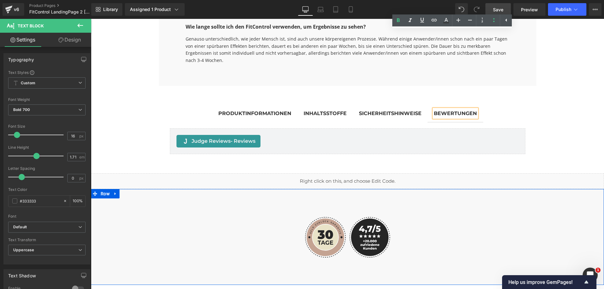
scroll to position [2140, 0]
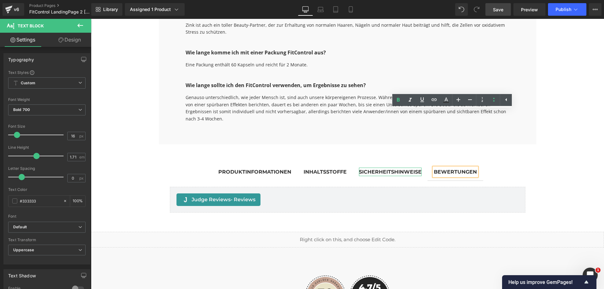
click at [397, 168] on div "SICHERHEITSHINWEISE" at bounding box center [390, 172] width 63 height 8
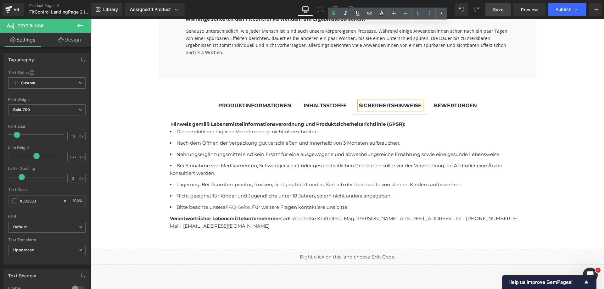
scroll to position [2172, 0]
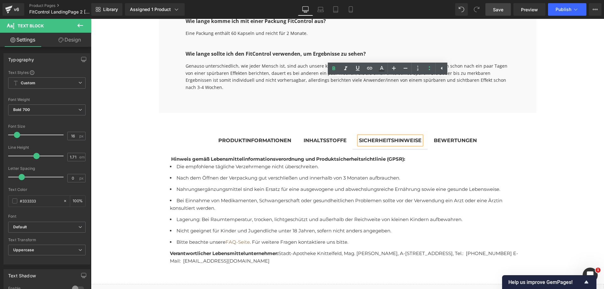
click at [91, 19] on div at bounding box center [91, 19] width 0 height 0
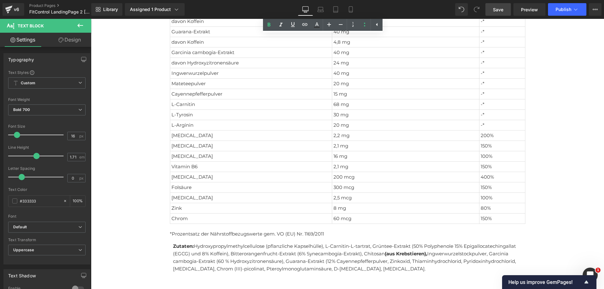
scroll to position [2455, 0]
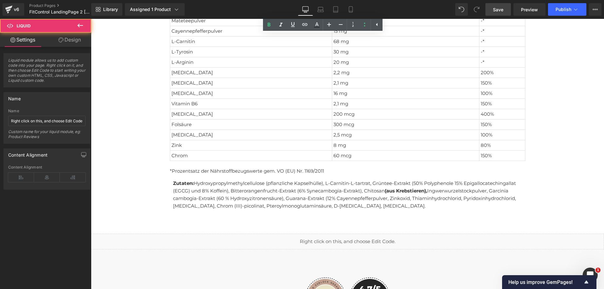
click at [357, 234] on div "Liquid" at bounding box center [347, 242] width 513 height 16
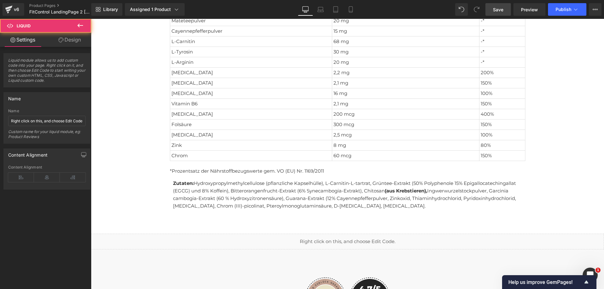
click at [353, 234] on div "Liquid" at bounding box center [347, 242] width 513 height 16
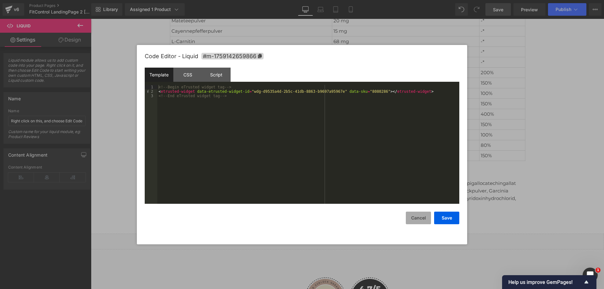
click at [415, 218] on button "Cancel" at bounding box center [418, 218] width 25 height 13
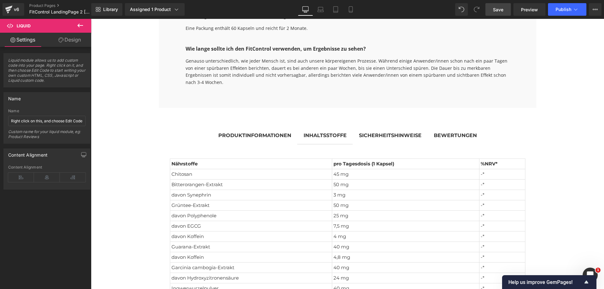
scroll to position [2077, 0]
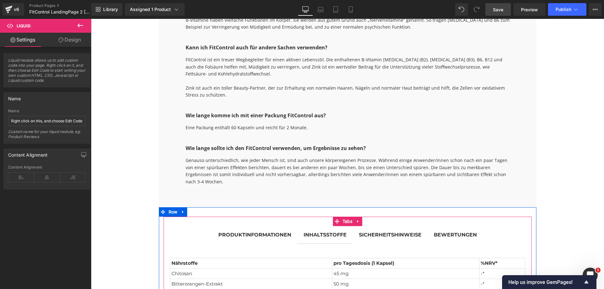
click at [449, 231] on div "Bewertungen" at bounding box center [455, 235] width 43 height 8
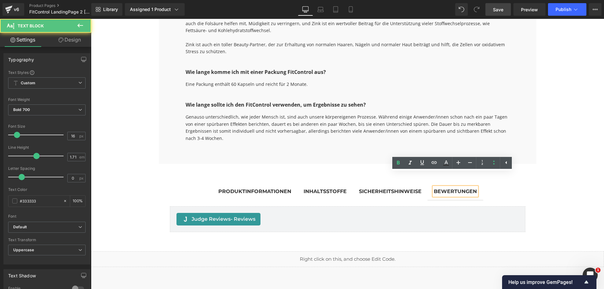
scroll to position [2203, 0]
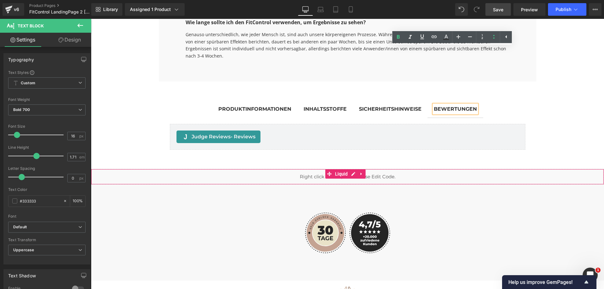
click at [248, 169] on div "Liquid" at bounding box center [347, 177] width 513 height 16
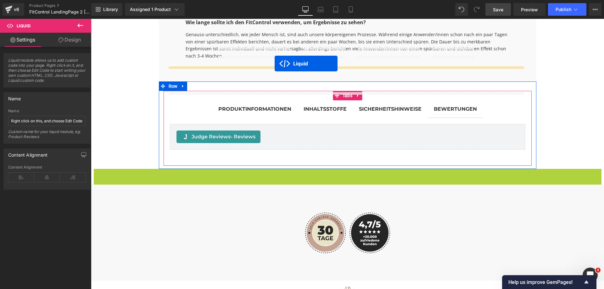
drag, startPoint x: 329, startPoint y: 117, endPoint x: 275, endPoint y: 64, distance: 76.1
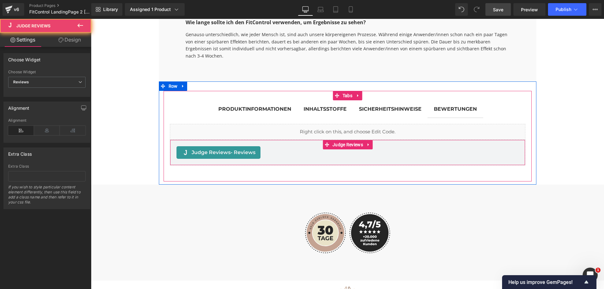
click at [310, 146] on div "Judge Reviews - Reviews" at bounding box center [347, 152] width 342 height 13
click at [368, 143] on icon at bounding box center [368, 144] width 1 height 3
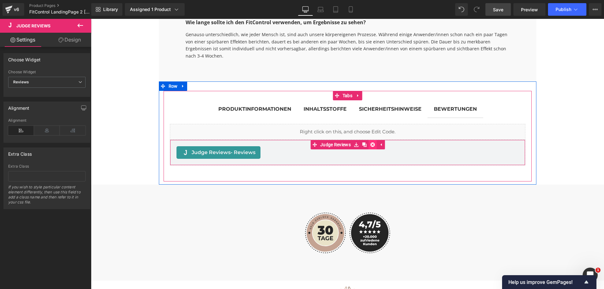
click at [371, 142] on icon at bounding box center [373, 144] width 4 height 4
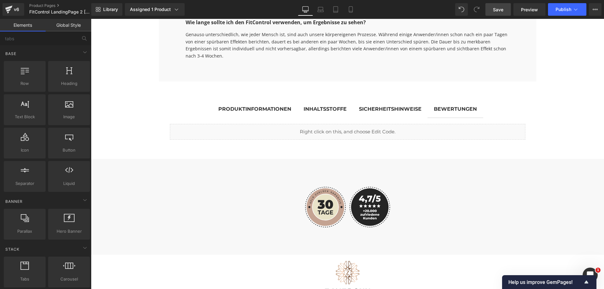
click at [506, 8] on link "Save" at bounding box center [497, 9] width 25 height 13
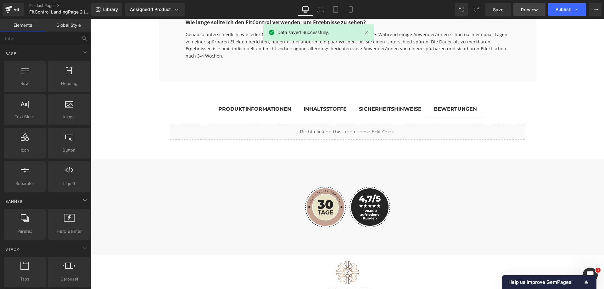
click at [532, 10] on span "Preview" at bounding box center [529, 9] width 17 height 7
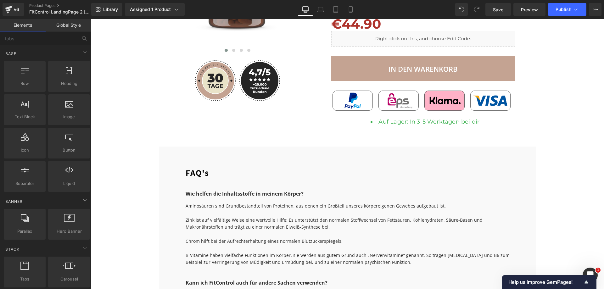
scroll to position [1716, 0]
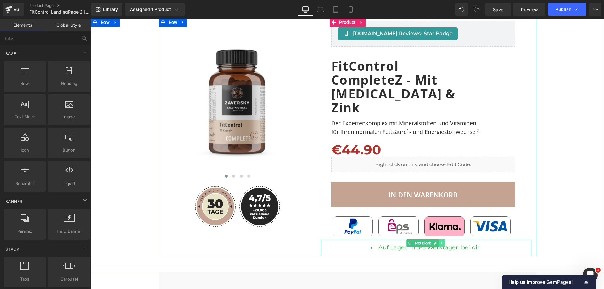
click at [440, 241] on icon at bounding box center [441, 243] width 3 height 4
click at [444, 241] on icon at bounding box center [445, 242] width 3 height 3
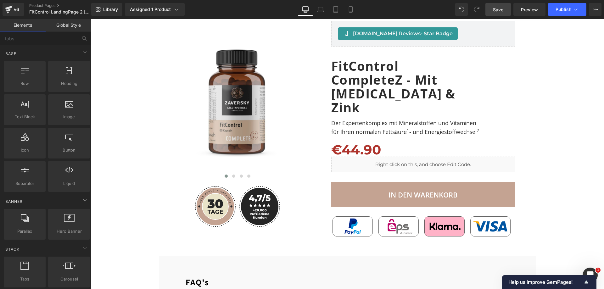
click at [503, 11] on span "Save" at bounding box center [498, 9] width 10 height 7
click at [322, 7] on icon at bounding box center [320, 9] width 6 height 6
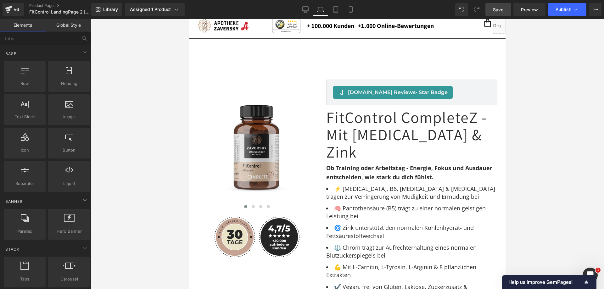
scroll to position [0, 0]
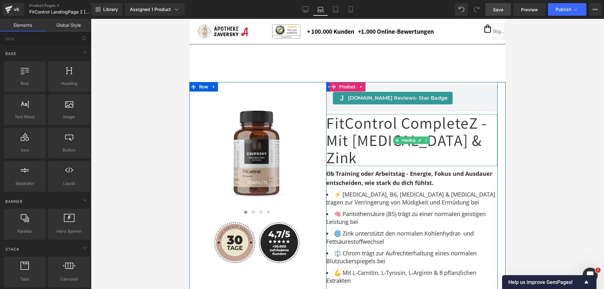
click at [437, 126] on h1 "FitControl CompleteZ - Mit [MEDICAL_DATA] & Zink" at bounding box center [411, 140] width 171 height 52
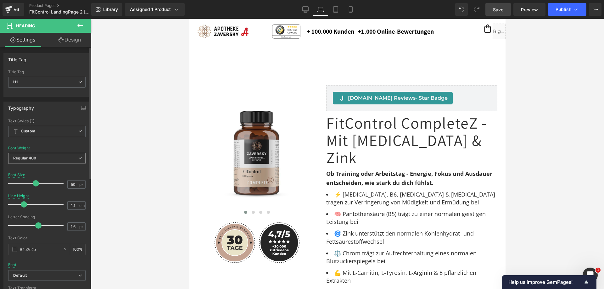
click at [59, 156] on span "Regular 400" at bounding box center [46, 158] width 77 height 11
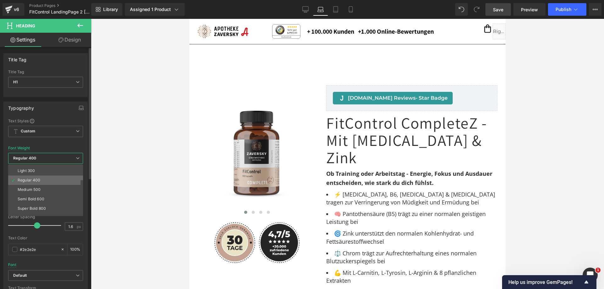
scroll to position [31, 0]
click at [42, 211] on li "Bold 700" at bounding box center [47, 213] width 78 height 9
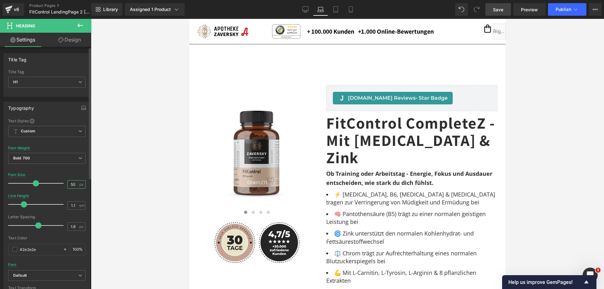
click at [75, 184] on input "50" at bounding box center [73, 185] width 11 height 8
type input "5"
type input "45"
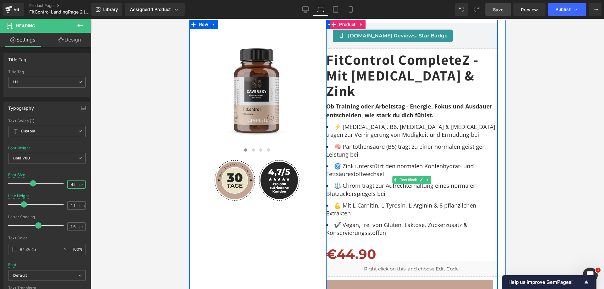
scroll to position [63, 0]
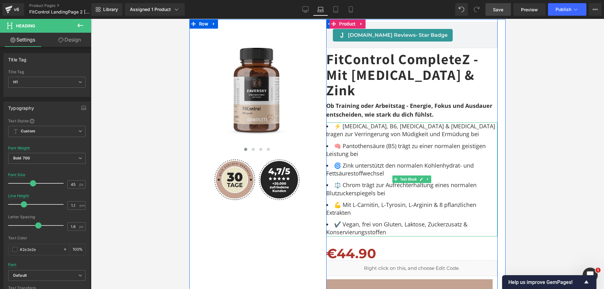
click at [409, 126] on ul "⚡ Vitamin B12, B6, Niacin & Riboflavin tragen zur Verringerung von Müdigkeit un…" at bounding box center [411, 179] width 171 height 114
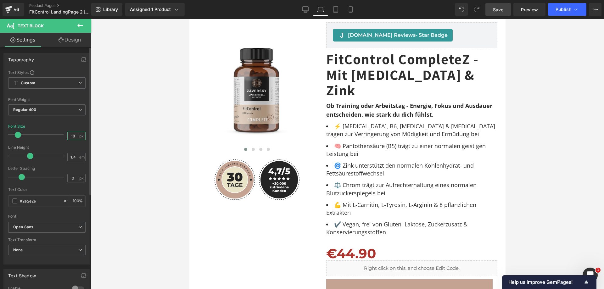
click at [75, 138] on input "18" at bounding box center [73, 136] width 11 height 8
type input "14"
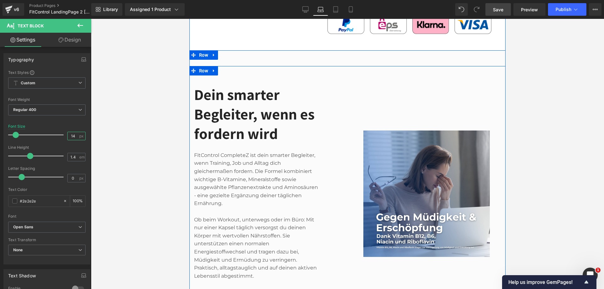
scroll to position [346, 0]
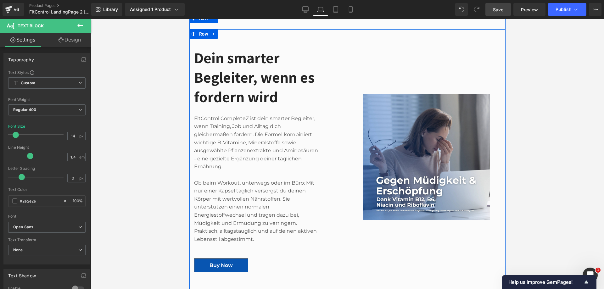
click at [249, 69] on h2 "Dein smarter Begleiter, wenn es fordern wird" at bounding box center [257, 77] width 127 height 59
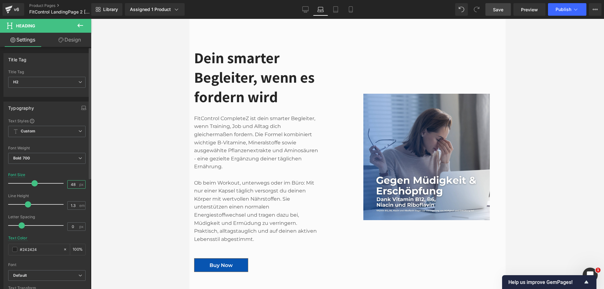
click at [75, 185] on input "48" at bounding box center [73, 185] width 11 height 8
type input "40"
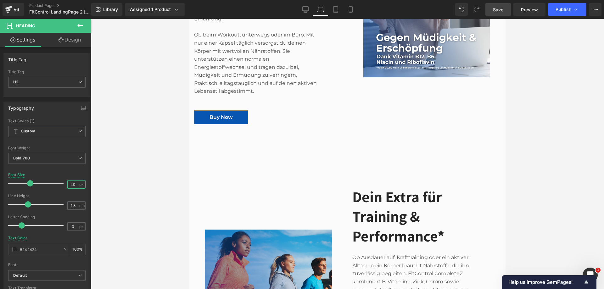
scroll to position [490, 0]
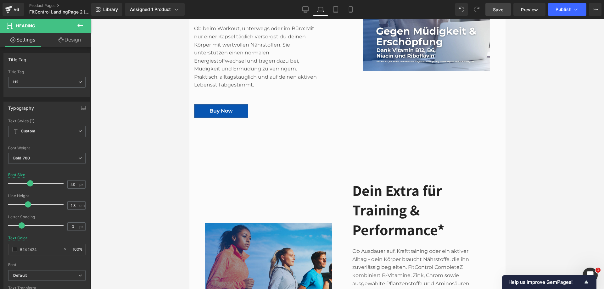
click at [393, 181] on h2 "Dein Extra für Training & Performance*" at bounding box center [415, 210] width 127 height 59
click at [74, 182] on input "48" at bounding box center [73, 185] width 11 height 8
type input "40"
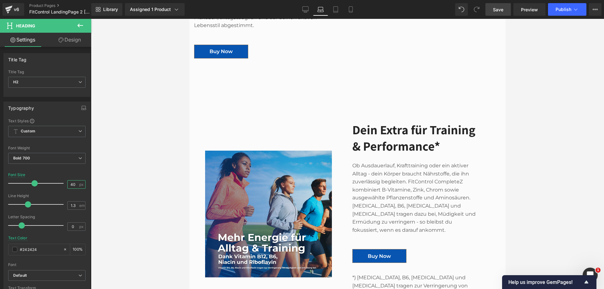
scroll to position [679, 0]
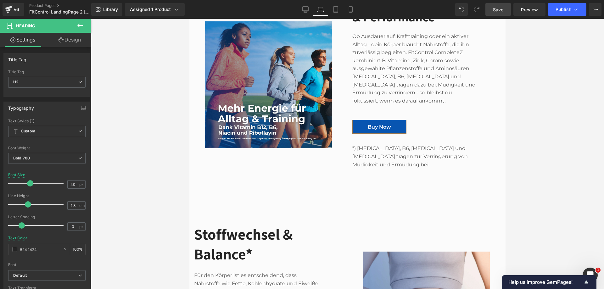
click at [243, 225] on h2 "Stoffwechsel & Balance*" at bounding box center [257, 244] width 127 height 39
drag, startPoint x: 76, startPoint y: 183, endPoint x: 78, endPoint y: 188, distance: 5.5
click at [76, 183] on div "48 px" at bounding box center [76, 184] width 18 height 8
type input "40"
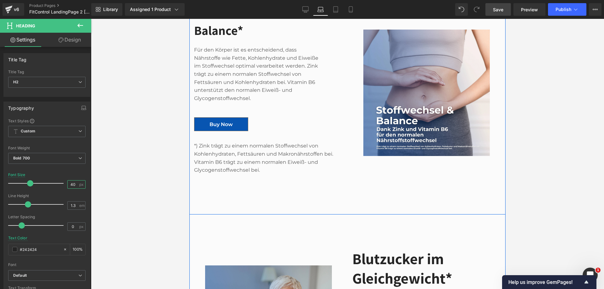
scroll to position [931, 0]
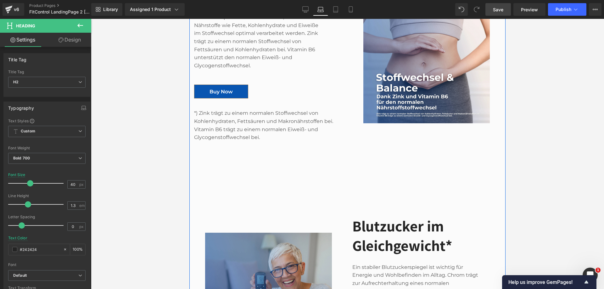
click at [378, 216] on h2 "Blutzucker im Gleichgewicht*" at bounding box center [415, 235] width 127 height 39
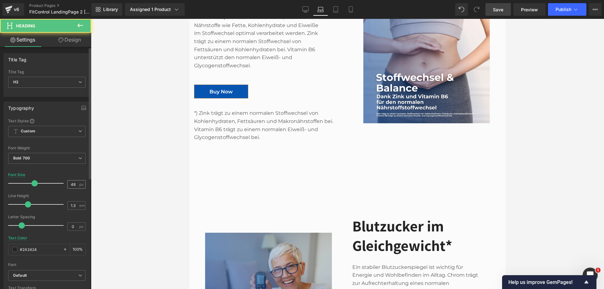
click at [73, 186] on input "48" at bounding box center [73, 185] width 11 height 8
type input "40"
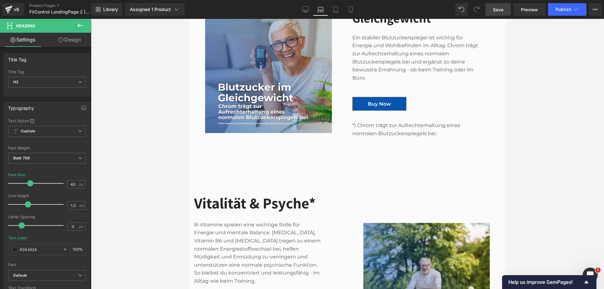
scroll to position [1182, 0]
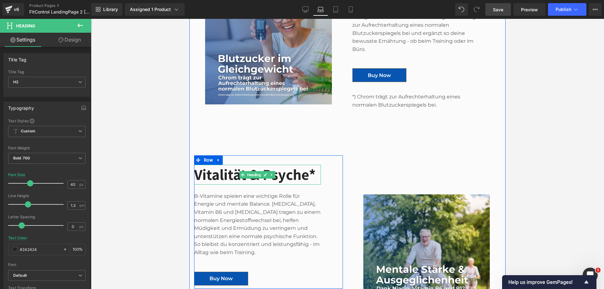
click at [235, 165] on h2 "Vitalität & Psyche*" at bounding box center [257, 175] width 127 height 20
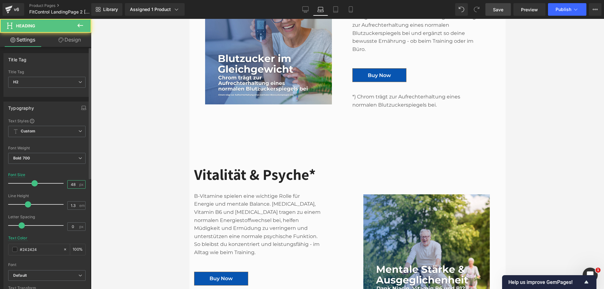
click at [73, 185] on input "48" at bounding box center [73, 185] width 11 height 8
type input "40"
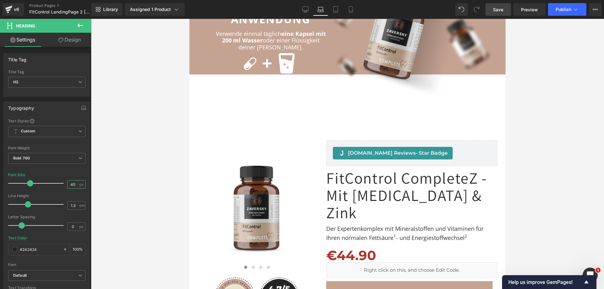
scroll to position [1686, 0]
click at [377, 169] on h1 "FitControl CompleteZ - Mit [MEDICAL_DATA] & Zink" at bounding box center [411, 195] width 171 height 52
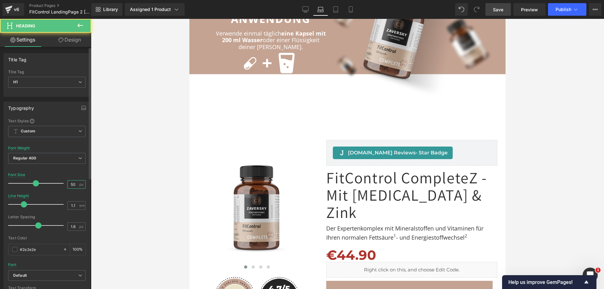
click at [73, 182] on input "50" at bounding box center [73, 185] width 11 height 8
type input "5"
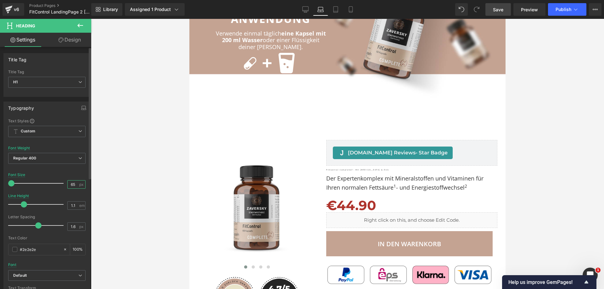
type input "6"
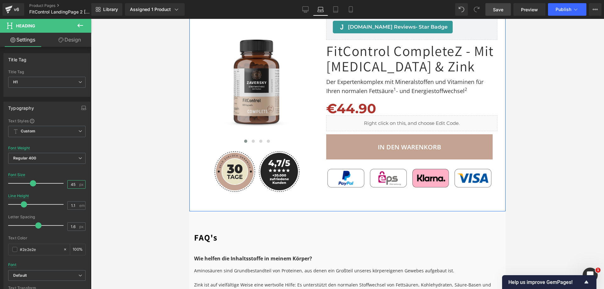
scroll to position [1717, 0]
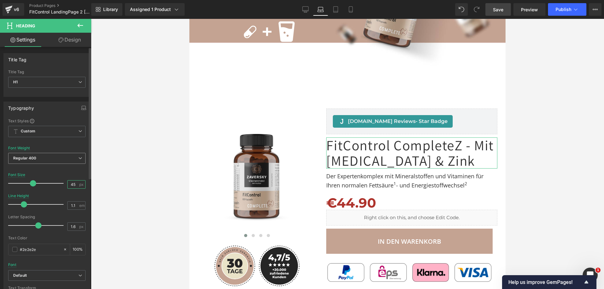
type input "45"
click at [53, 158] on span "Regular 400" at bounding box center [46, 158] width 77 height 11
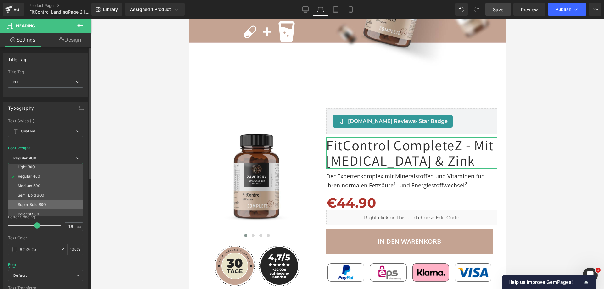
scroll to position [31, 0]
click at [39, 211] on li "Bold 700" at bounding box center [47, 213] width 78 height 9
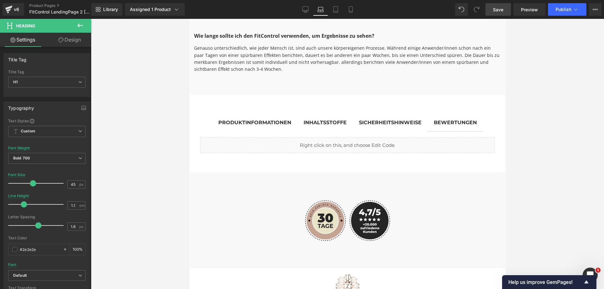
scroll to position [2169, 0]
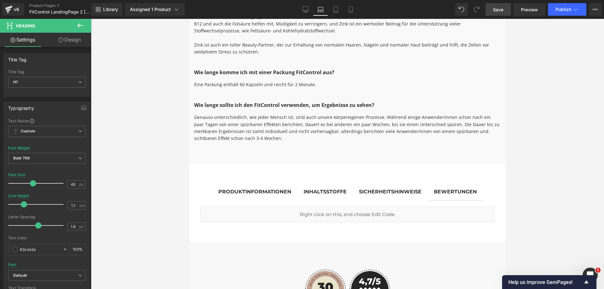
click at [189, 19] on div at bounding box center [189, 19] width 0 height 0
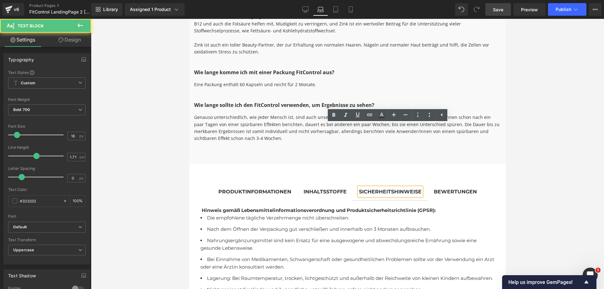
click at [332, 187] on div "Inhaltsstoffe" at bounding box center [325, 191] width 43 height 8
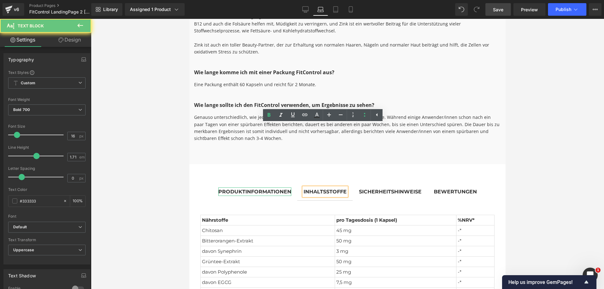
click at [257, 187] on div "Produktinformationen" at bounding box center [254, 191] width 73 height 8
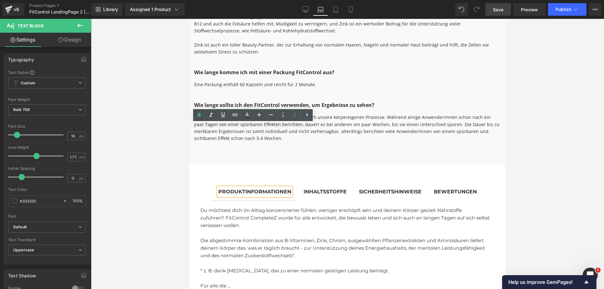
click at [496, 7] on span "Save" at bounding box center [498, 9] width 10 height 7
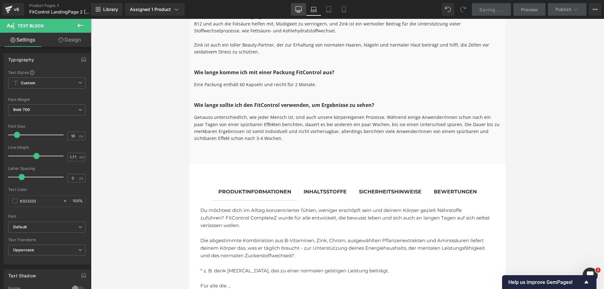
drag, startPoint x: 300, startPoint y: 8, endPoint x: 325, endPoint y: 54, distance: 53.2
click at [300, 8] on icon at bounding box center [298, 9] width 6 height 6
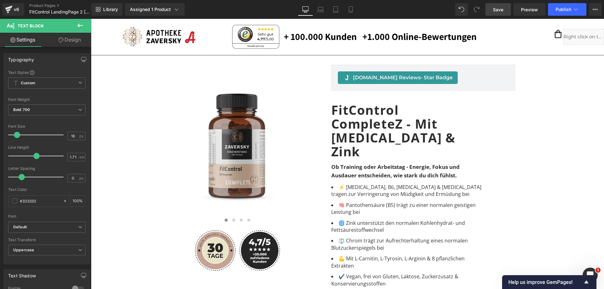
scroll to position [0, 0]
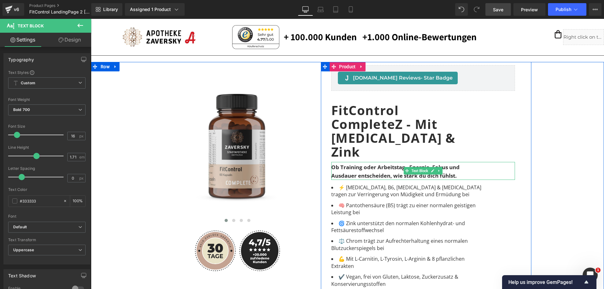
click at [382, 164] on span "Ob Training oder Arbeitstag - Energie, Fokus und Ausdauer entscheiden, wie star…" at bounding box center [396, 172] width 130 height 16
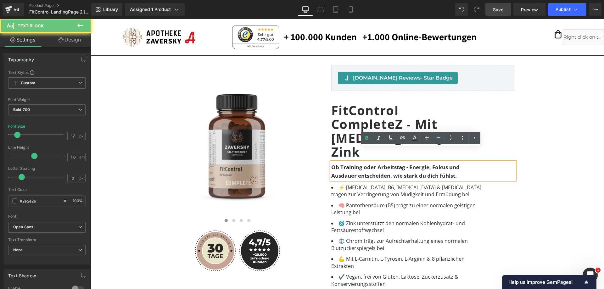
click at [382, 164] on span "Ob Training oder Arbeitstag - Energie, Fokus und Ausdauer entscheiden, wie star…" at bounding box center [396, 172] width 130 height 16
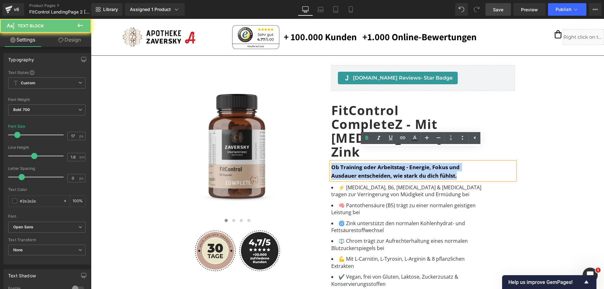
click at [382, 164] on span "Ob Training oder Arbeitstag - Energie, Fokus und Ausdauer entscheiden, wie star…" at bounding box center [396, 172] width 130 height 16
copy span "Ob Training oder Arbeitstag - Energie, Fokus und Ausdauer entscheiden, wie star…"
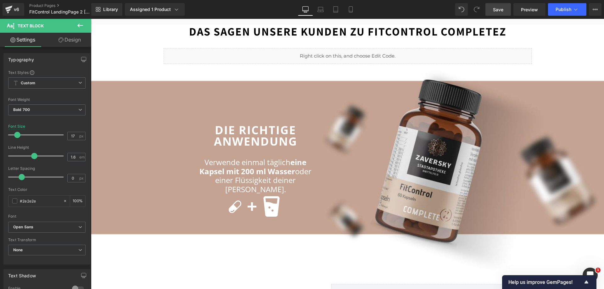
scroll to position [1604, 0]
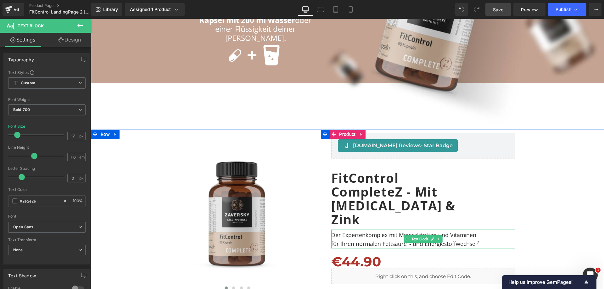
click at [372, 231] on span "Der Expertenkomplex mit Mineralstoffen und Vitaminen für Ihren normalen Fettsäu…" at bounding box center [404, 239] width 147 height 16
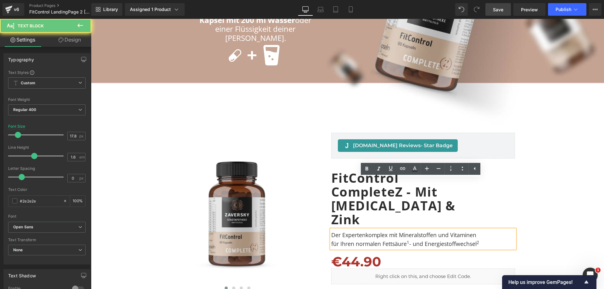
click at [372, 231] on span "Der Expertenkomplex mit Mineralstoffen und Vitaminen für Ihren normalen Fettsäu…" at bounding box center [404, 239] width 147 height 16
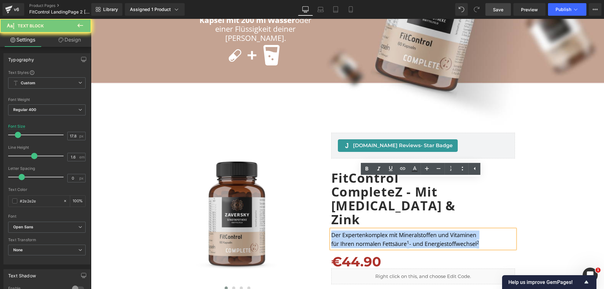
click at [372, 231] on span "Der Expertenkomplex mit Mineralstoffen und Vitaminen für Ihren normalen Fettsäu…" at bounding box center [404, 239] width 147 height 16
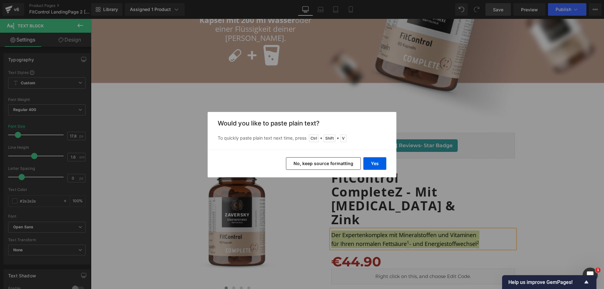
click at [337, 161] on button "No, keep source formatting" at bounding box center [323, 163] width 75 height 13
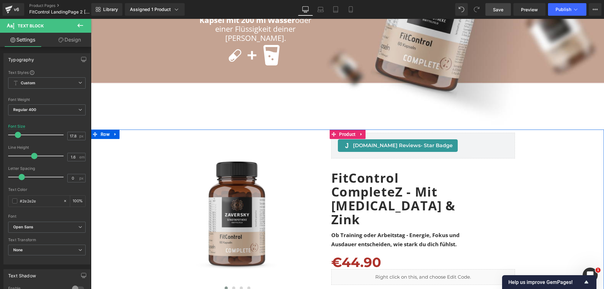
click at [555, 184] on div "Image Image" at bounding box center [347, 241] width 507 height 223
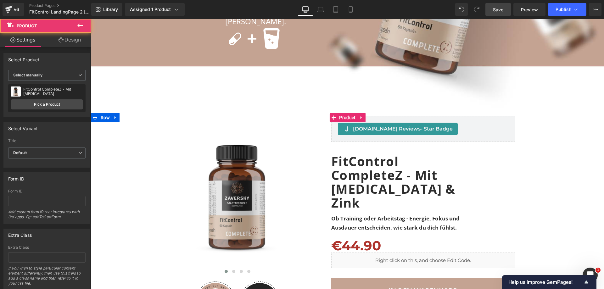
scroll to position [1636, 0]
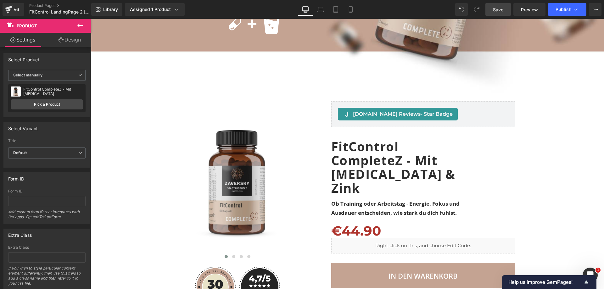
click at [502, 8] on span "Save" at bounding box center [498, 9] width 10 height 7
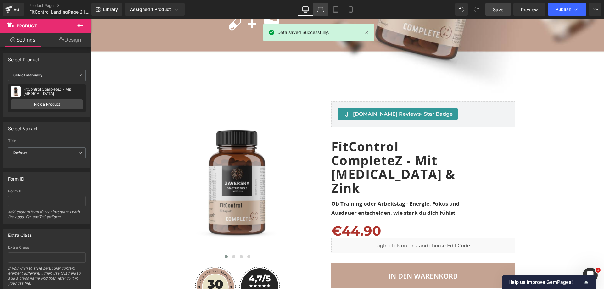
click at [315, 6] on link "Laptop" at bounding box center [320, 9] width 15 height 13
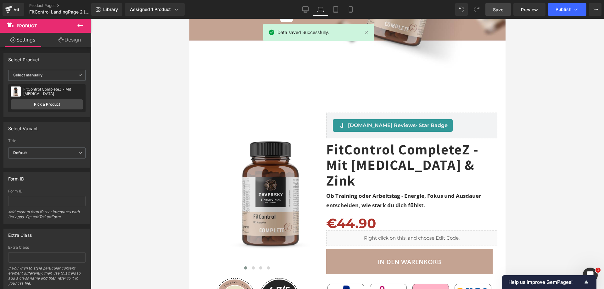
scroll to position [1737, 0]
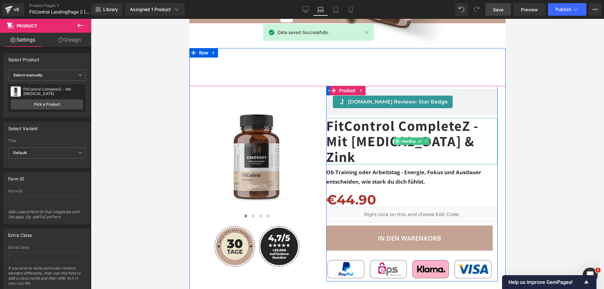
click at [396, 137] on span at bounding box center [397, 141] width 7 height 8
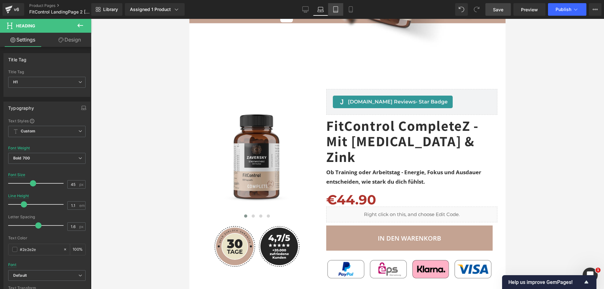
click at [335, 8] on icon at bounding box center [335, 9] width 6 height 6
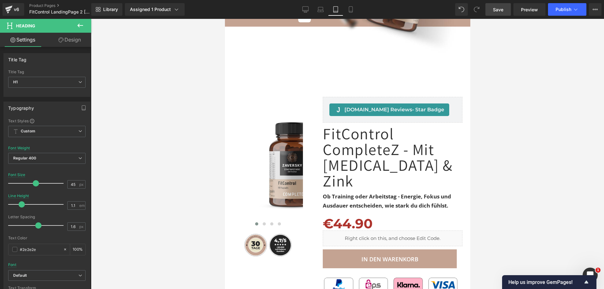
scroll to position [2595, 0]
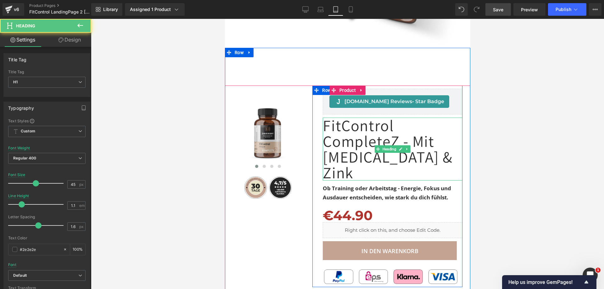
click at [353, 118] on h1 "FitControl CompleteZ - Mit [MEDICAL_DATA] & Zink" at bounding box center [392, 149] width 140 height 63
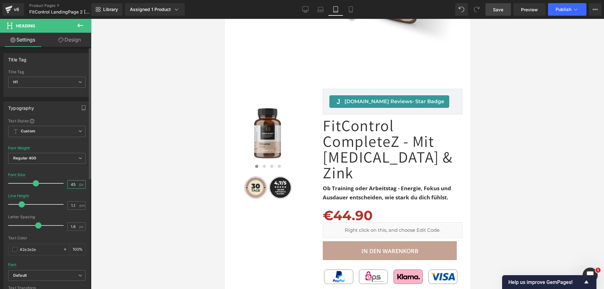
click at [75, 185] on input "45" at bounding box center [73, 185] width 11 height 8
type input "5"
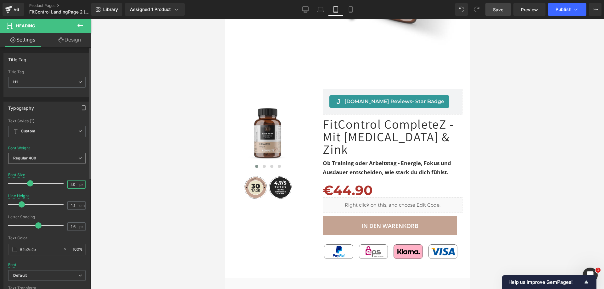
type input "40"
click at [59, 156] on span "Regular 400" at bounding box center [46, 158] width 77 height 11
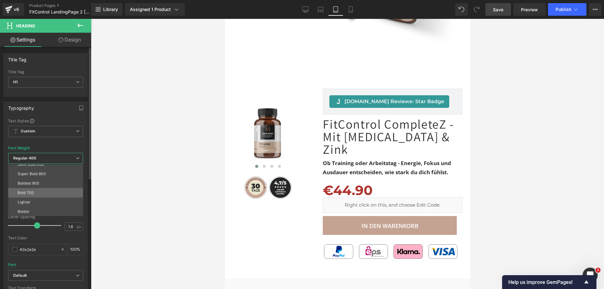
scroll to position [52, 0]
click at [44, 192] on li "Bold 700" at bounding box center [47, 192] width 78 height 9
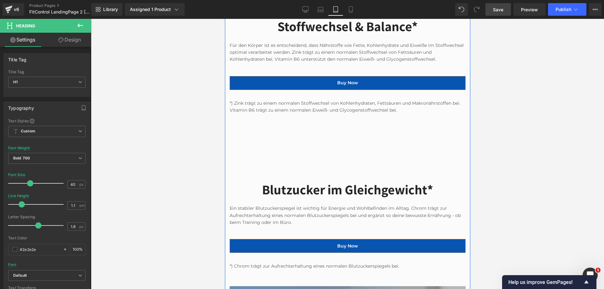
scroll to position [1589, 0]
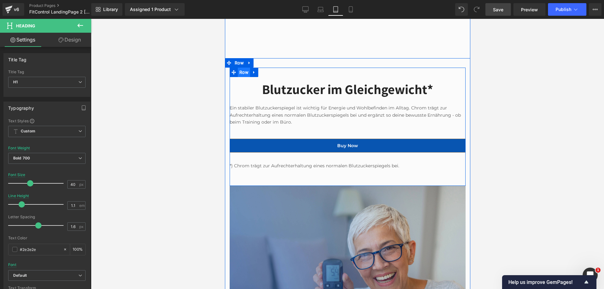
click at [237, 68] on span "Row" at bounding box center [243, 72] width 12 height 9
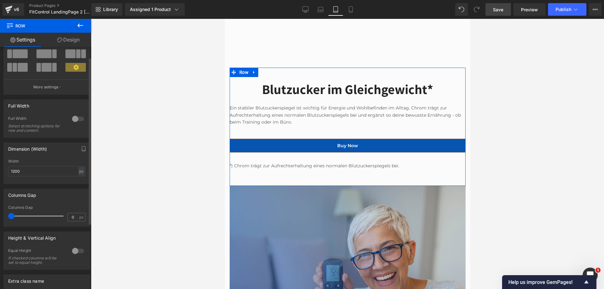
scroll to position [0, 0]
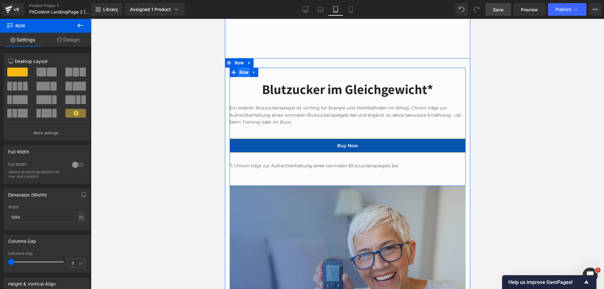
click at [243, 68] on span "Row" at bounding box center [243, 72] width 12 height 9
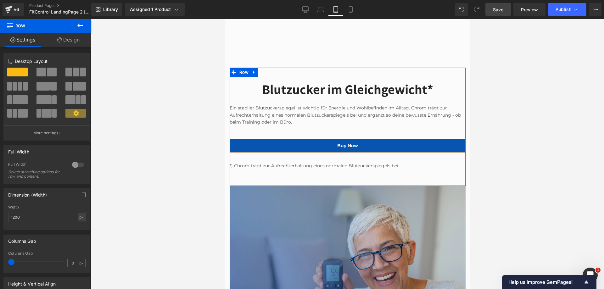
click at [72, 35] on link "Design" at bounding box center [69, 40] width 46 height 14
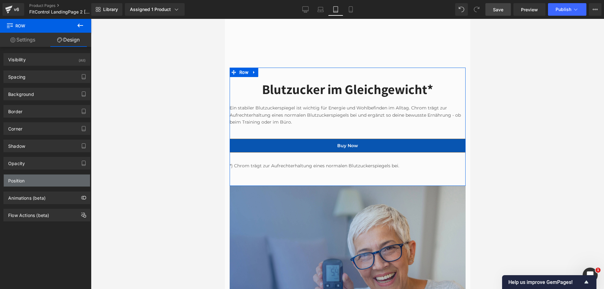
click at [26, 184] on div "Position" at bounding box center [47, 181] width 86 height 12
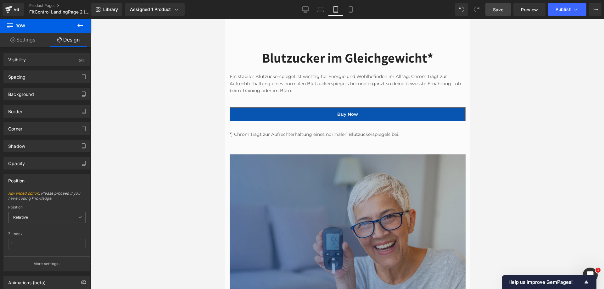
scroll to position [1526, 0]
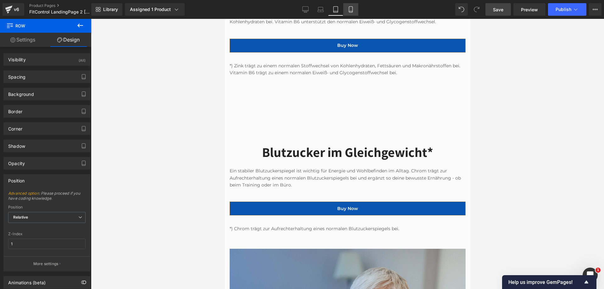
click at [352, 9] on icon at bounding box center [351, 9] width 6 height 6
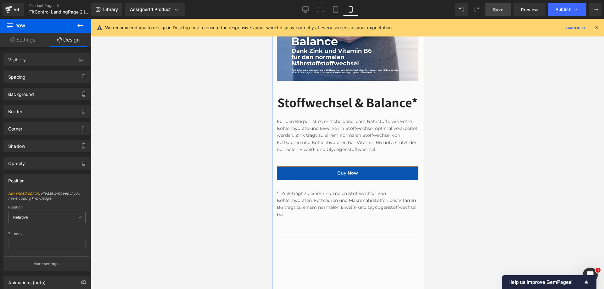
scroll to position [1321, 0]
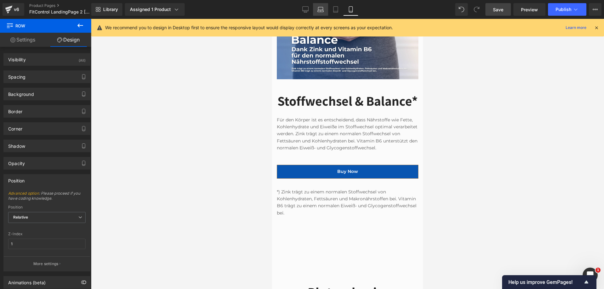
click at [323, 7] on icon at bounding box center [320, 8] width 5 height 3
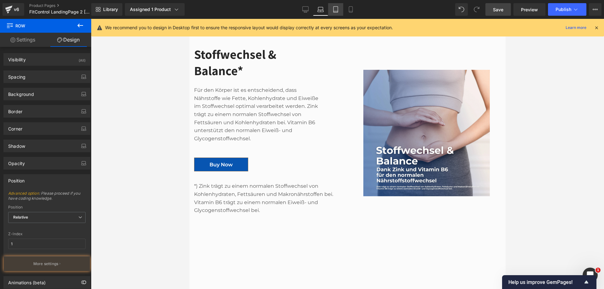
click at [336, 7] on icon at bounding box center [335, 9] width 6 height 6
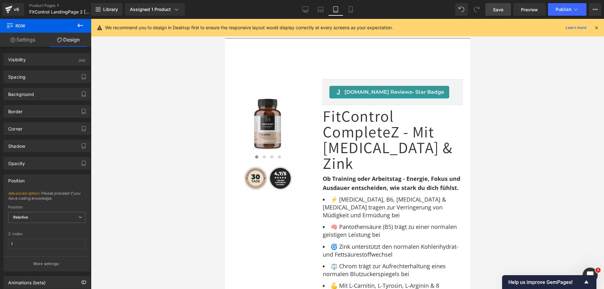
scroll to position [0, 0]
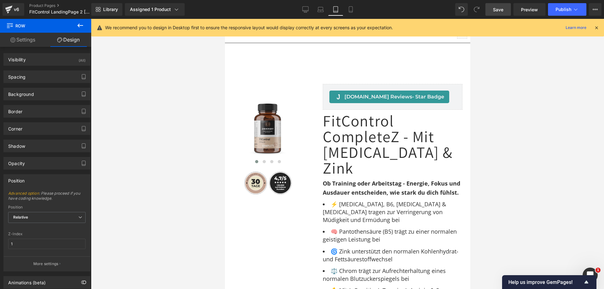
click at [369, 125] on h1 "FitControl CompleteZ - Mit [MEDICAL_DATA] & Zink" at bounding box center [392, 144] width 140 height 63
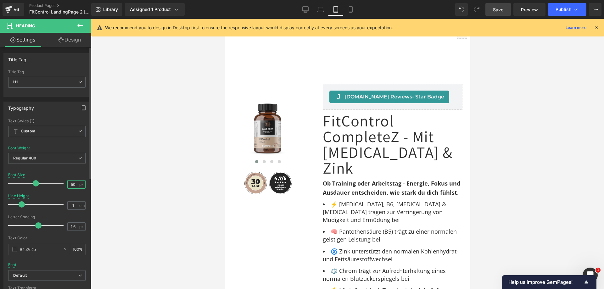
drag, startPoint x: 74, startPoint y: 184, endPoint x: 61, endPoint y: 186, distance: 13.3
click at [61, 186] on div "Font Size 50 px" at bounding box center [46, 183] width 77 height 21
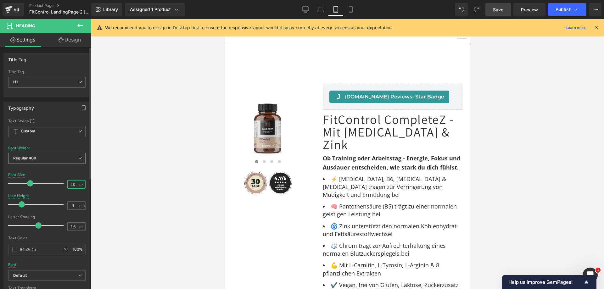
type input "40"
click at [74, 161] on span "Regular 400" at bounding box center [46, 158] width 77 height 11
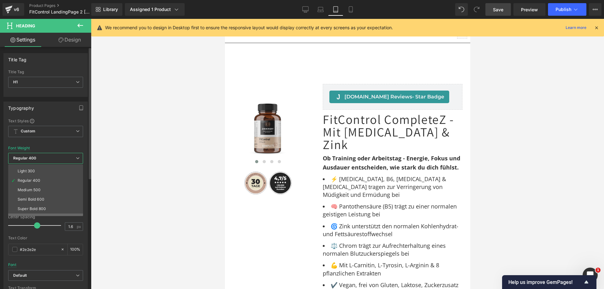
scroll to position [31, 0]
click at [44, 211] on li "Bold 700" at bounding box center [47, 213] width 78 height 9
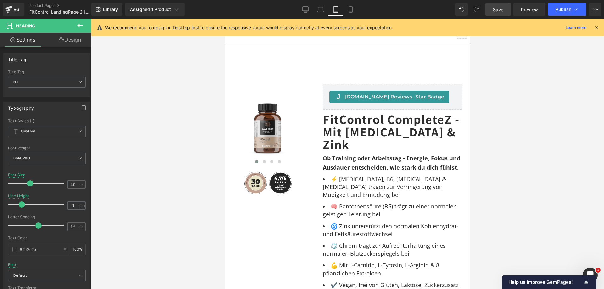
click at [529, 152] on div at bounding box center [347, 154] width 513 height 270
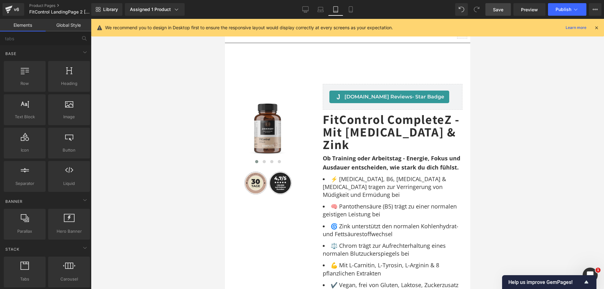
click at [379, 175] on span "⚡ [MEDICAL_DATA], B6, [MEDICAL_DATA] & [MEDICAL_DATA] tragen zur Verringerung v…" at bounding box center [384, 186] width 125 height 23
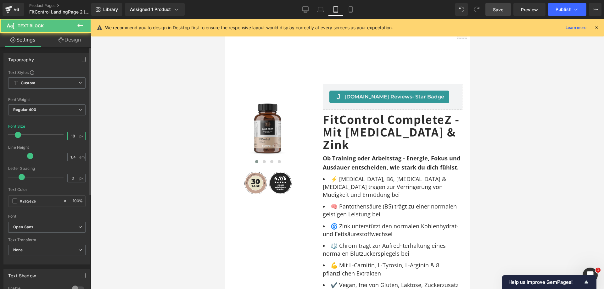
click at [73, 137] on input "18" at bounding box center [73, 136] width 11 height 8
type input "14"
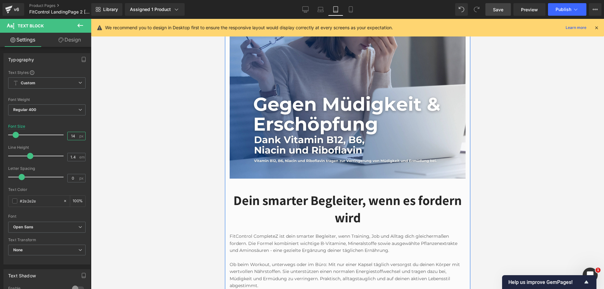
scroll to position [472, 0]
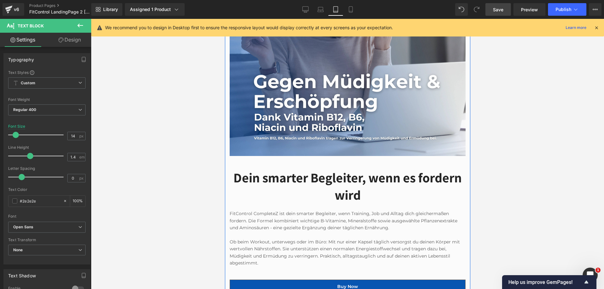
click at [344, 156] on div "Dein smarter Begleiter, wenn es fordern wird Heading FitControl CompleteZ ist d…" at bounding box center [347, 226] width 236 height 141
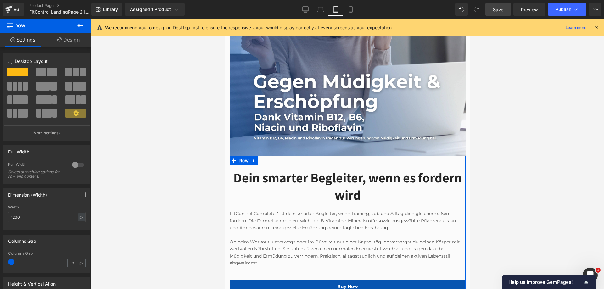
click at [76, 39] on link "Design" at bounding box center [69, 40] width 46 height 14
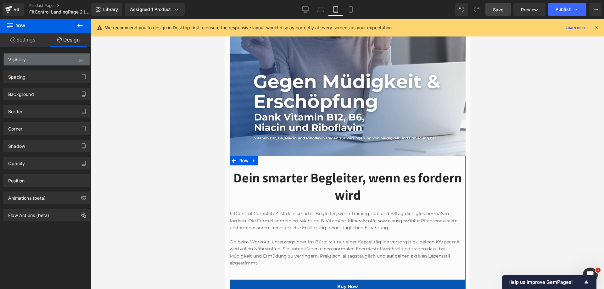
click at [46, 61] on div "Visibility (All)" at bounding box center [47, 59] width 86 height 12
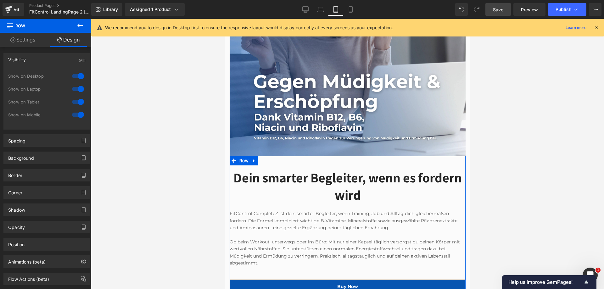
click at [74, 101] on div at bounding box center [77, 102] width 15 height 10
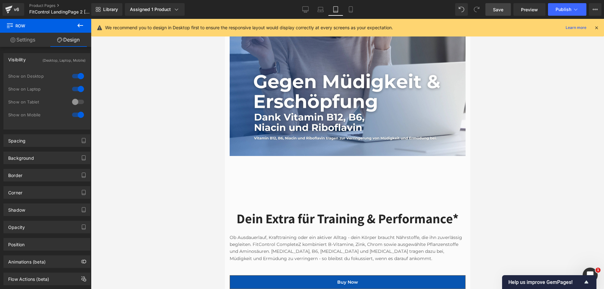
click at [73, 114] on div at bounding box center [77, 115] width 15 height 10
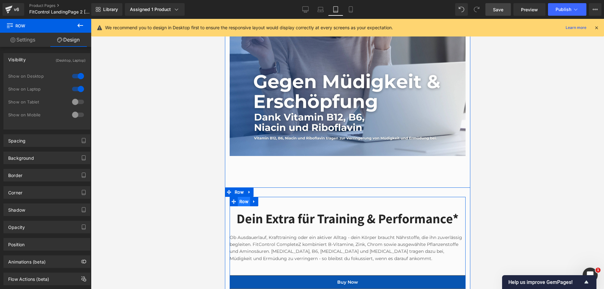
click at [242, 197] on span "Row" at bounding box center [243, 201] width 12 height 9
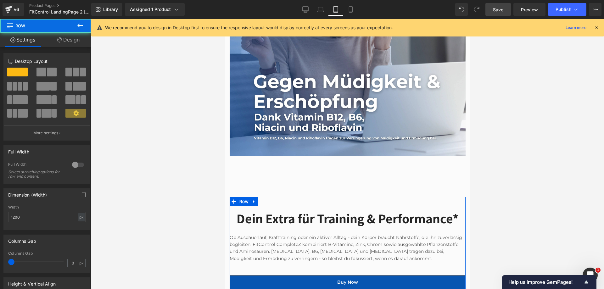
click at [72, 41] on link "Design" at bounding box center [69, 40] width 46 height 14
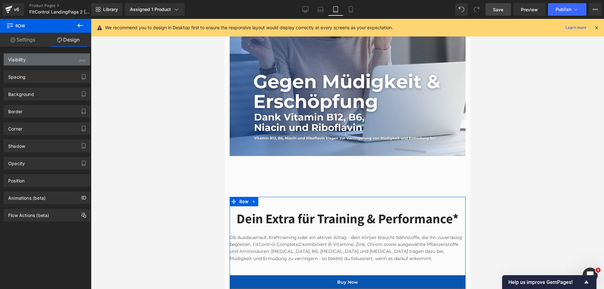
click at [55, 60] on div "Visibility (All)" at bounding box center [47, 59] width 86 height 12
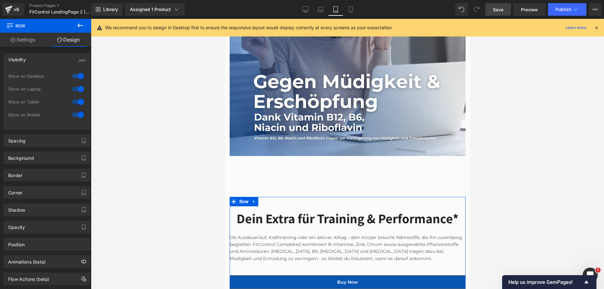
click at [75, 102] on div at bounding box center [77, 102] width 15 height 10
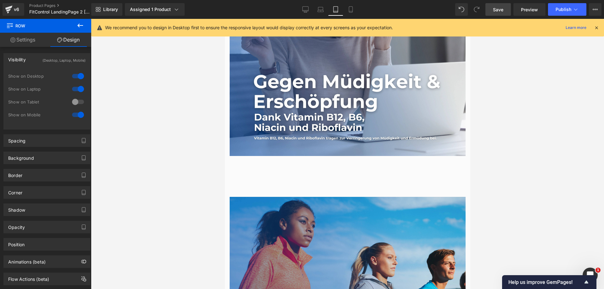
click at [74, 114] on div at bounding box center [77, 115] width 15 height 10
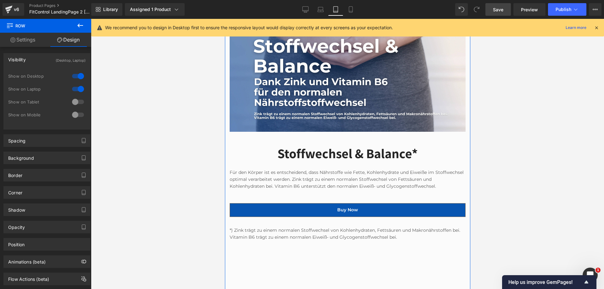
scroll to position [1038, 0]
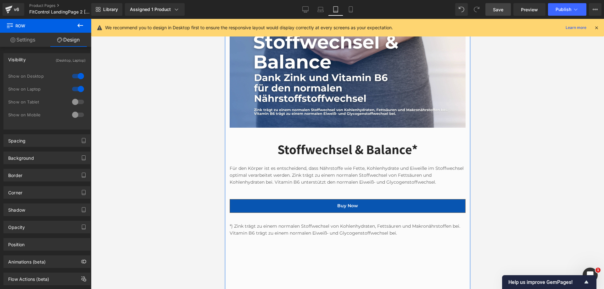
click at [257, 141] on h2 "Stoffwechsel & Balance*" at bounding box center [347, 149] width 236 height 17
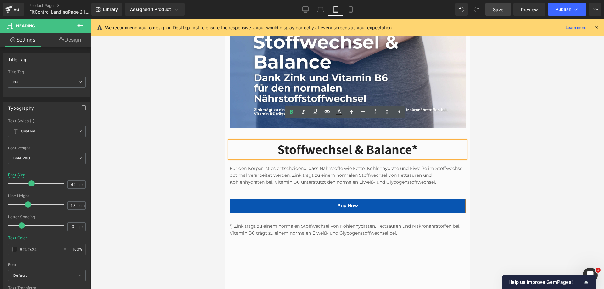
click at [260, 165] on p "Für den Körper ist es entscheidend, dass Nährstoffe wie Fette, Kohlenhydrate un…" at bounding box center [347, 175] width 236 height 21
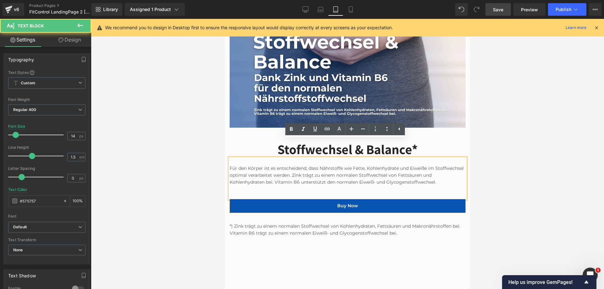
drag, startPoint x: 180, startPoint y: 132, endPoint x: 223, endPoint y: 126, distance: 42.8
click at [181, 132] on div at bounding box center [347, 154] width 513 height 270
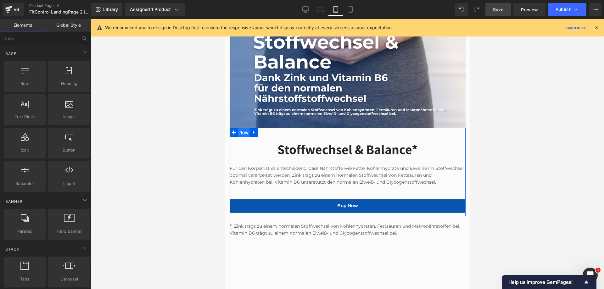
click at [243, 128] on span "Row" at bounding box center [243, 132] width 12 height 9
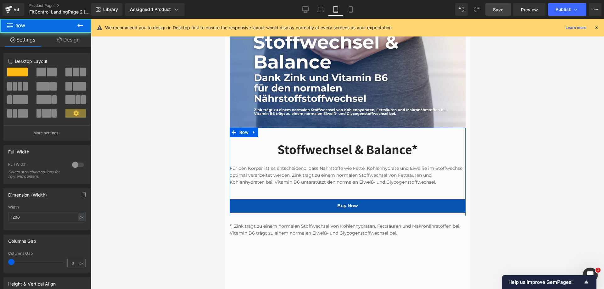
click at [70, 38] on link "Design" at bounding box center [69, 40] width 46 height 14
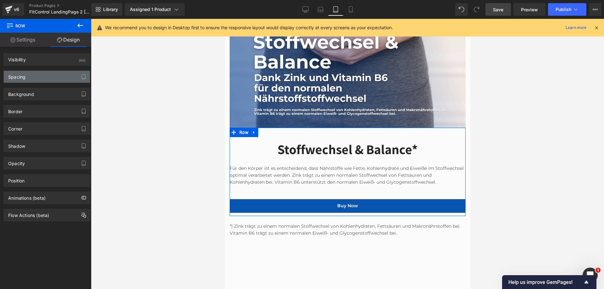
click at [49, 77] on div "Spacing" at bounding box center [47, 77] width 86 height 12
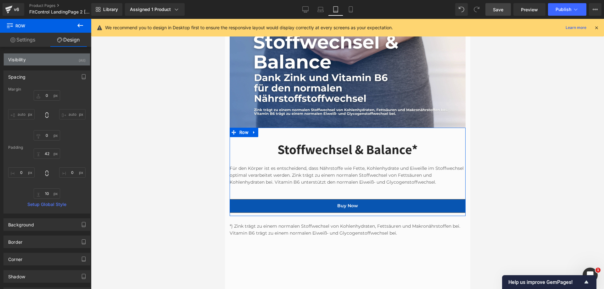
click at [27, 57] on div "Visibility (All)" at bounding box center [47, 59] width 86 height 12
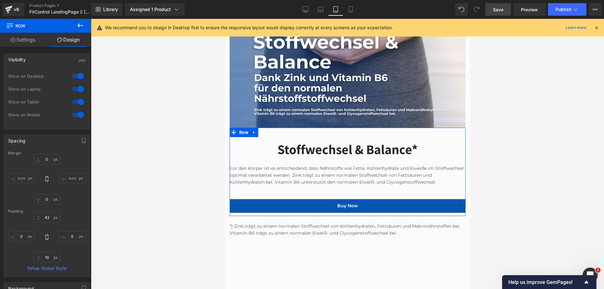
click at [74, 102] on div at bounding box center [77, 102] width 15 height 10
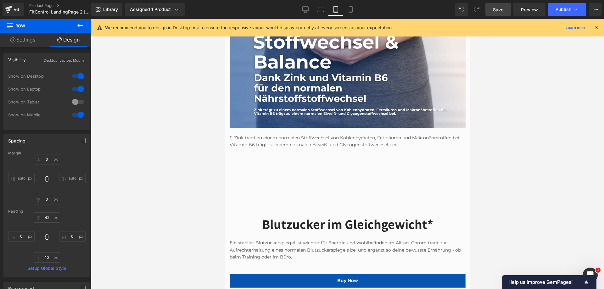
click at [76, 114] on div at bounding box center [77, 115] width 15 height 10
click at [278, 134] on p "*) Zink trägt zu einem normalen Stoffwechsel von Kohlenhydraten, Fettsäuren und…" at bounding box center [347, 141] width 236 height 14
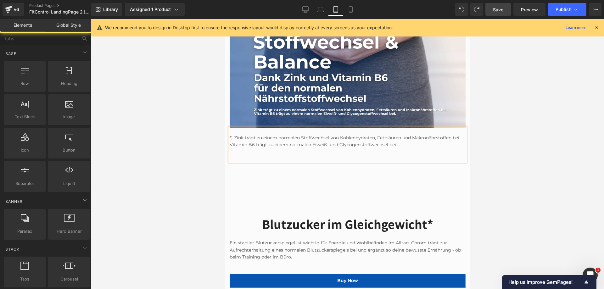
click at [201, 123] on div at bounding box center [347, 154] width 513 height 270
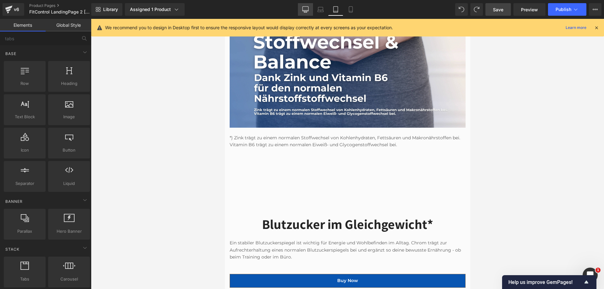
click at [308, 9] on icon at bounding box center [305, 9] width 6 height 6
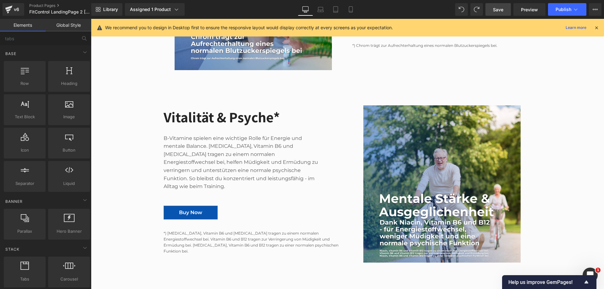
scroll to position [1109, 0]
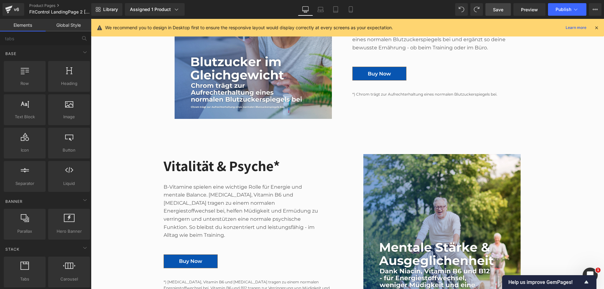
click at [241, 147] on div "Vitalität & Psyche* Heading B-Vitamine spielen eine wichtige Rolle für Energie …" at bounding box center [253, 209] width 179 height 124
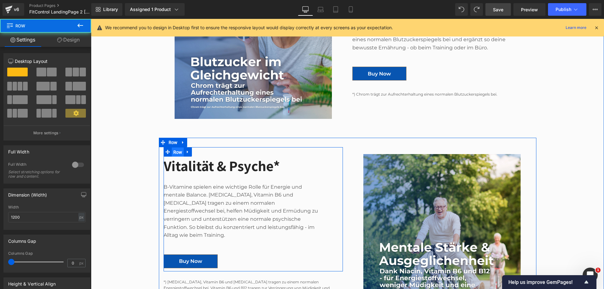
click at [173, 148] on span "Row" at bounding box center [178, 152] width 12 height 9
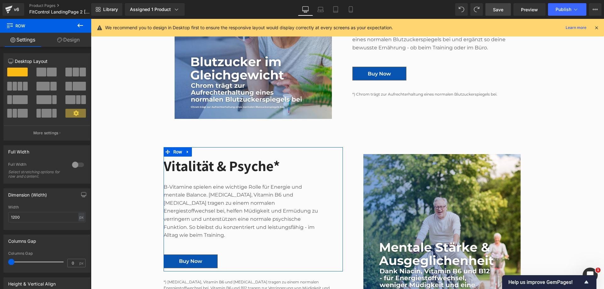
click at [74, 37] on link "Design" at bounding box center [69, 40] width 46 height 14
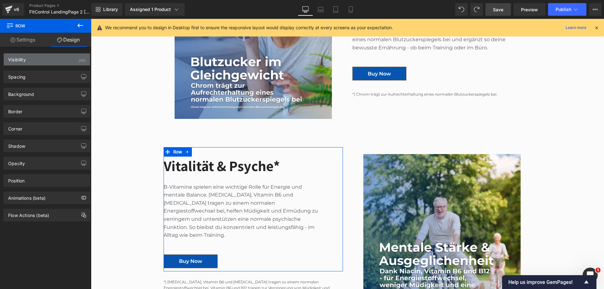
click at [43, 60] on div "Visibility (All)" at bounding box center [47, 59] width 86 height 12
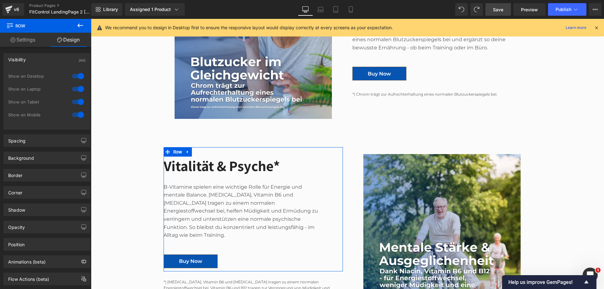
click at [72, 100] on div at bounding box center [77, 102] width 15 height 10
click at [73, 115] on div at bounding box center [77, 115] width 15 height 10
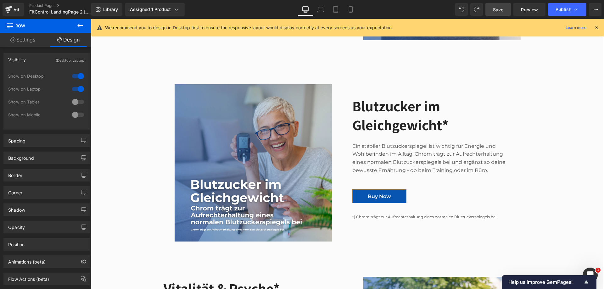
scroll to position [952, 0]
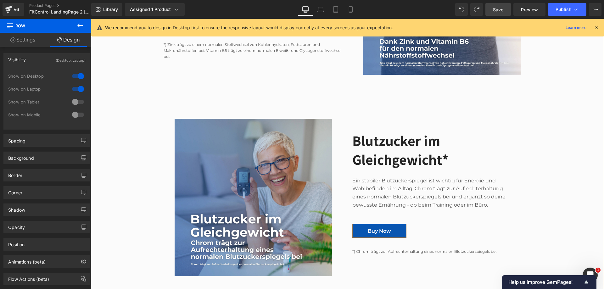
click at [360, 131] on h2 "Blutzucker im Gleichgewicht*" at bounding box center [430, 150] width 157 height 38
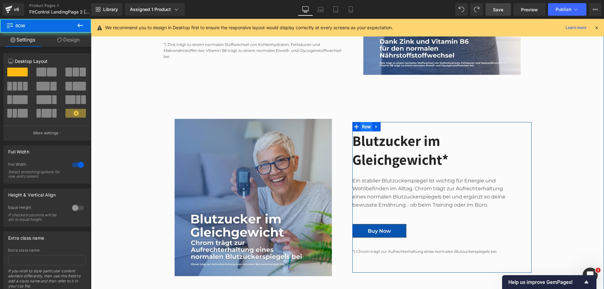
click at [363, 122] on span "Row" at bounding box center [366, 126] width 12 height 9
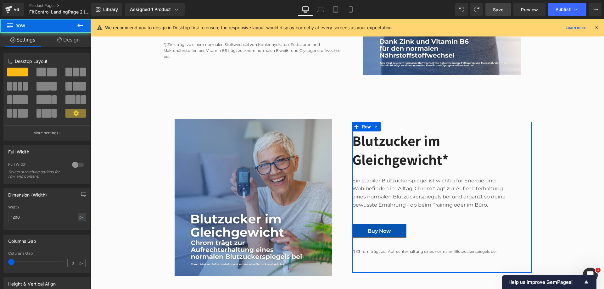
click at [68, 41] on link "Design" at bounding box center [69, 40] width 46 height 14
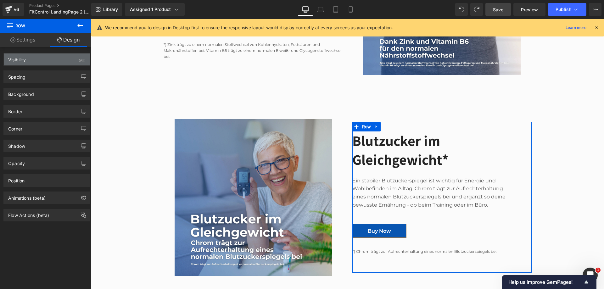
click at [51, 59] on div "Visibility (All)" at bounding box center [47, 59] width 86 height 12
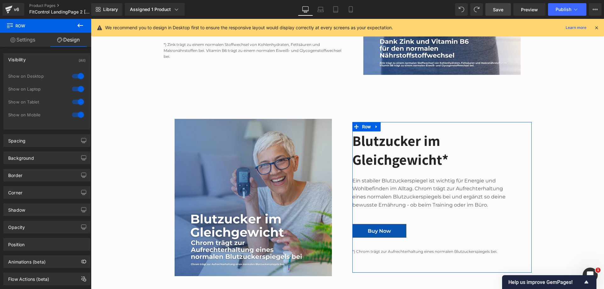
click at [74, 103] on div at bounding box center [77, 102] width 15 height 10
click at [74, 113] on div at bounding box center [77, 115] width 15 height 10
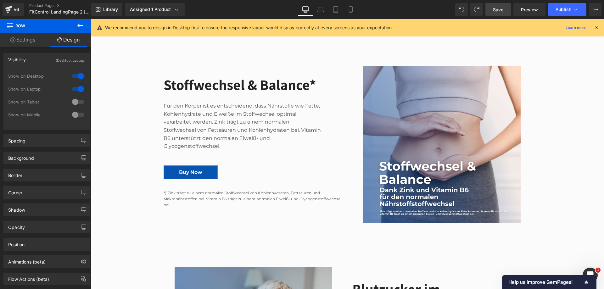
scroll to position [763, 0]
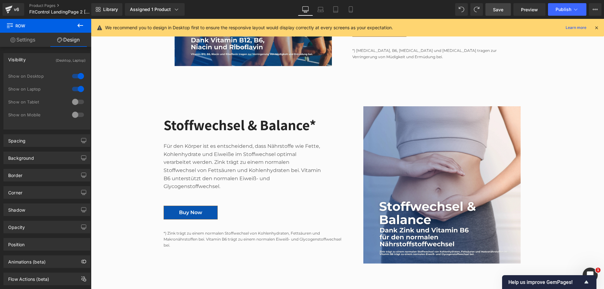
click at [189, 116] on h2 "Stoffwechsel & Balance*" at bounding box center [242, 125] width 157 height 19
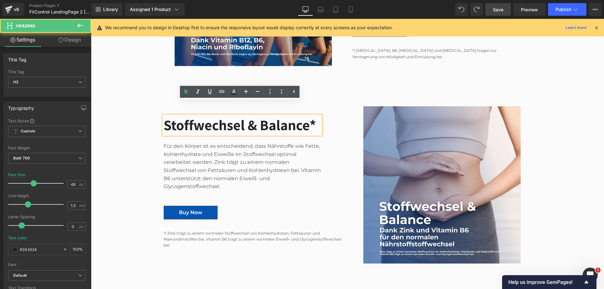
click at [133, 132] on div "Image Stoffwechsel & Balance* Heading Für den Körper ist es entscheidend, dass …" at bounding box center [347, 182] width 513 height 170
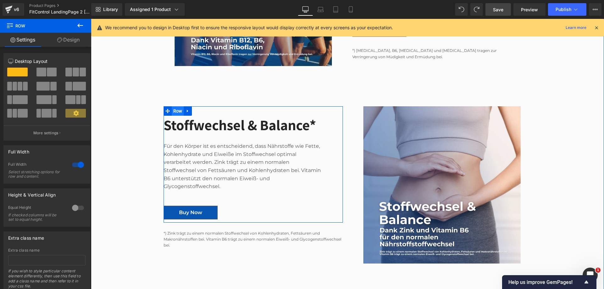
click at [176, 106] on span "Row" at bounding box center [178, 110] width 12 height 9
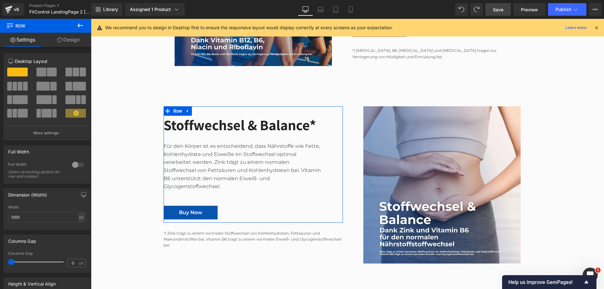
click at [75, 38] on link "Design" at bounding box center [69, 40] width 46 height 14
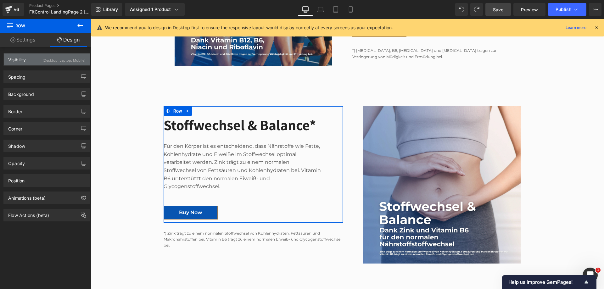
click at [49, 62] on div "(Desktop, Laptop, Mobile)" at bounding box center [63, 58] width 43 height 10
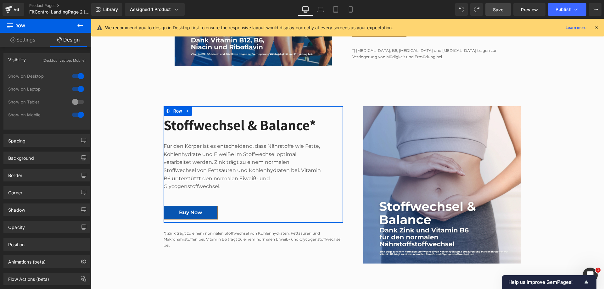
click at [73, 113] on div at bounding box center [77, 115] width 15 height 10
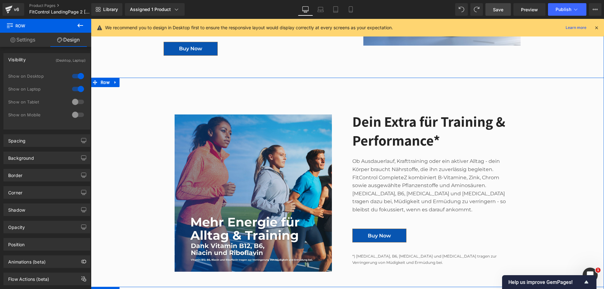
scroll to position [511, 0]
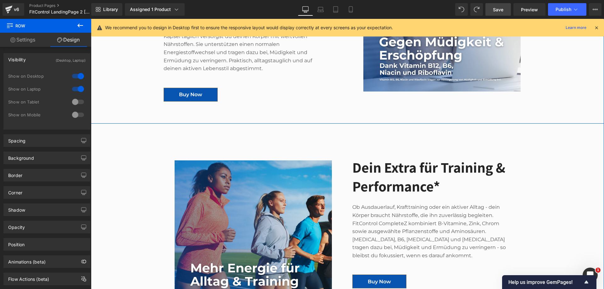
click at [118, 86] on div "Image Dein smarter Begleiter, wenn es fordern wird Heading FitControl CompleteZ…" at bounding box center [347, 10] width 513 height 196
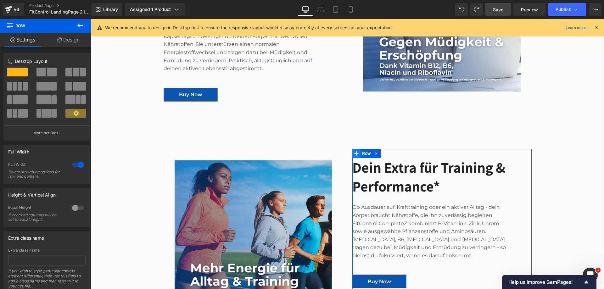
click at [358, 149] on span at bounding box center [356, 153] width 8 height 9
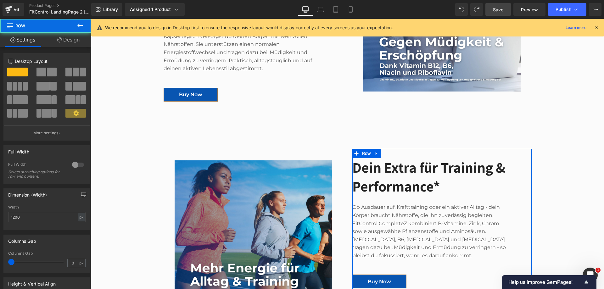
click at [75, 42] on link "Design" at bounding box center [69, 40] width 46 height 14
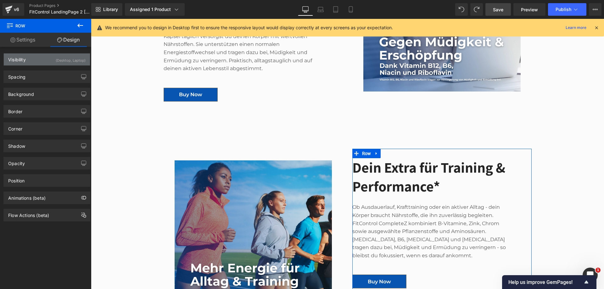
click at [56, 60] on div "(Desktop, Laptop)" at bounding box center [71, 58] width 30 height 10
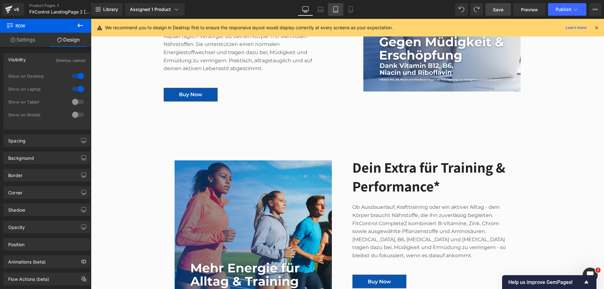
click at [333, 8] on icon at bounding box center [335, 9] width 6 height 6
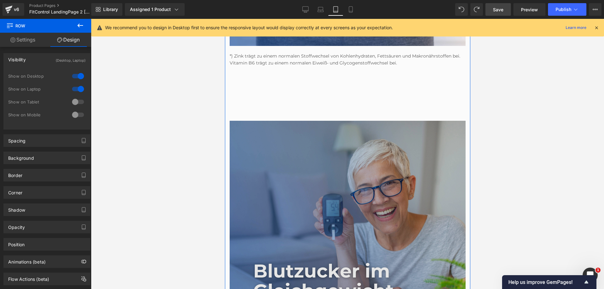
scroll to position [1069, 0]
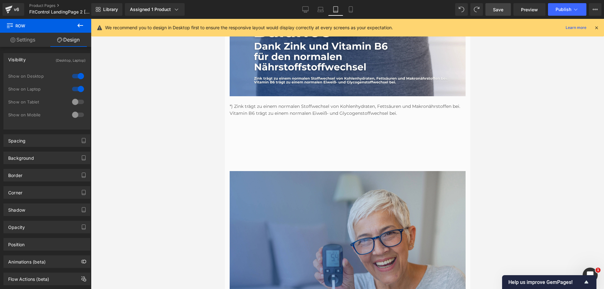
click at [307, 8] on icon at bounding box center [305, 9] width 6 height 6
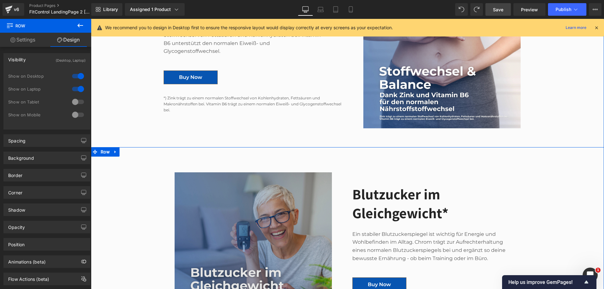
scroll to position [843, 0]
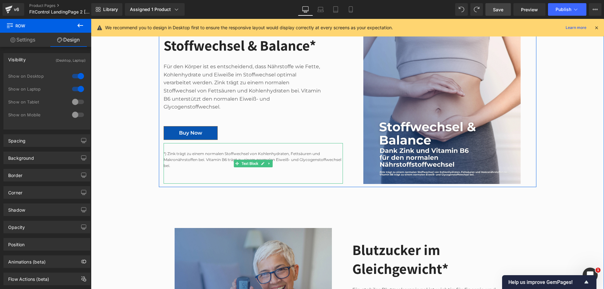
click at [285, 151] on p "*) Zink trägt zu einem normalen Stoffwechsel von Kohlenhydraten, Fettsäuren und…" at bounding box center [253, 160] width 179 height 18
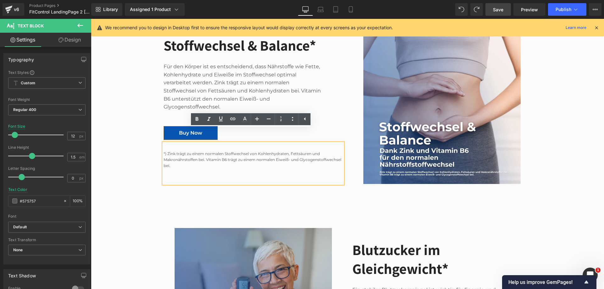
click at [146, 126] on div "Image Stoffwechsel & Balance* Heading Für den Körper ist es entscheidend, dass …" at bounding box center [347, 102] width 513 height 170
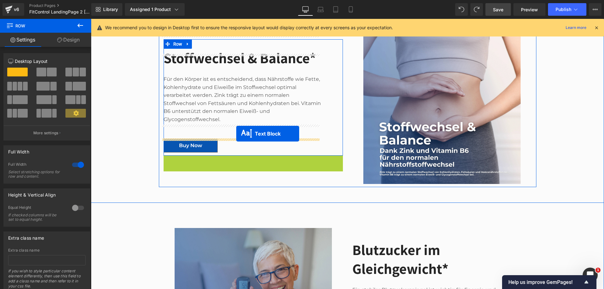
drag, startPoint x: 236, startPoint y: 151, endPoint x: 236, endPoint y: 134, distance: 17.0
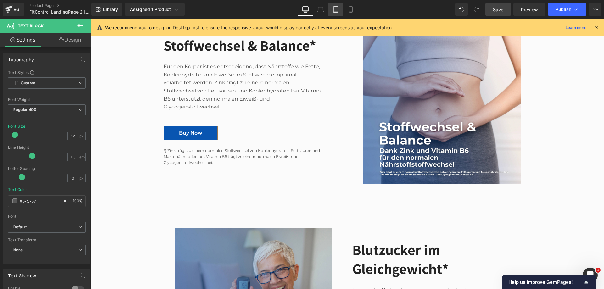
drag, startPoint x: 338, startPoint y: 10, endPoint x: 131, endPoint y: 19, distance: 207.2
click at [338, 10] on icon at bounding box center [335, 9] width 6 height 6
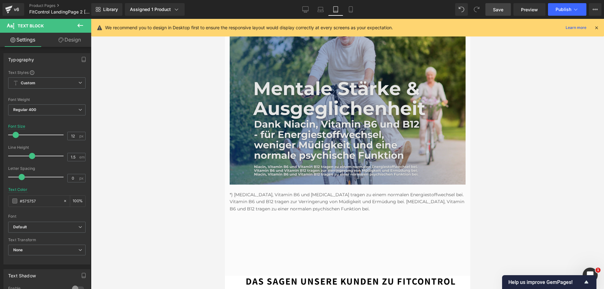
scroll to position [1573, 0]
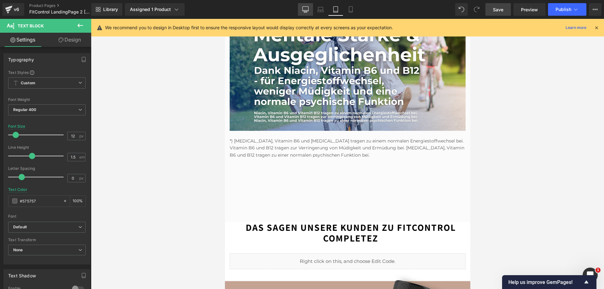
click at [308, 9] on icon at bounding box center [305, 9] width 6 height 6
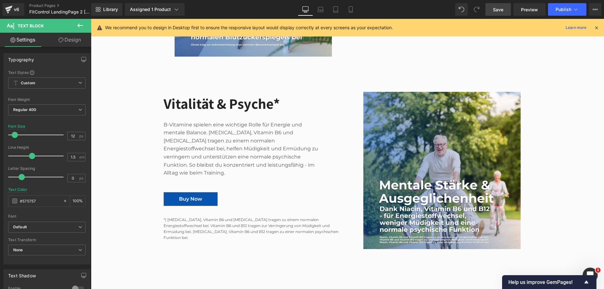
scroll to position [1239, 0]
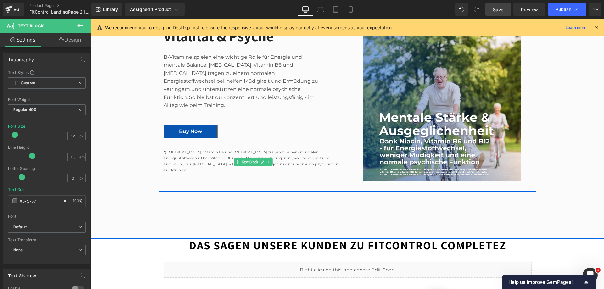
click at [187, 149] on p "*) Niacin, Vitamin B6 und Vitamin B12 tragen zu einem normalen Energiestoffwech…" at bounding box center [253, 161] width 179 height 24
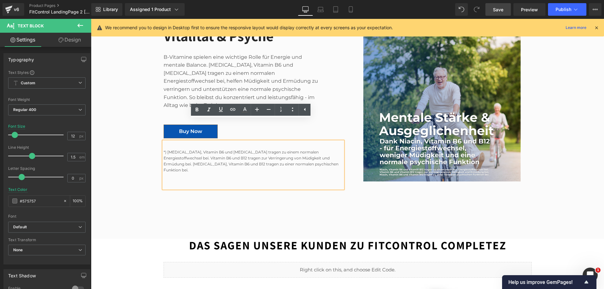
click at [122, 138] on div "Image Vitalität & Psyche* Heading B-Vitamine spielen eine wichtige Rolle für En…" at bounding box center [347, 100] width 513 height 184
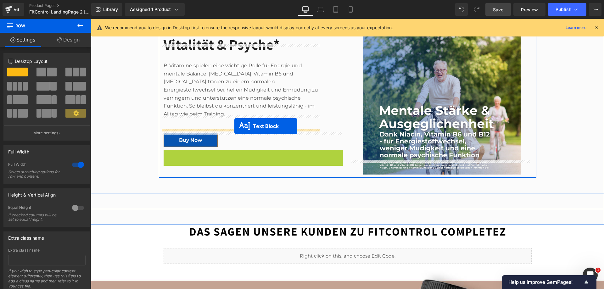
drag, startPoint x: 234, startPoint y: 140, endPoint x: 234, endPoint y: 126, distance: 13.5
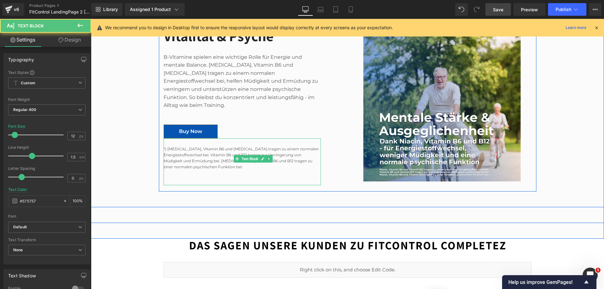
scroll to position [1242, 0]
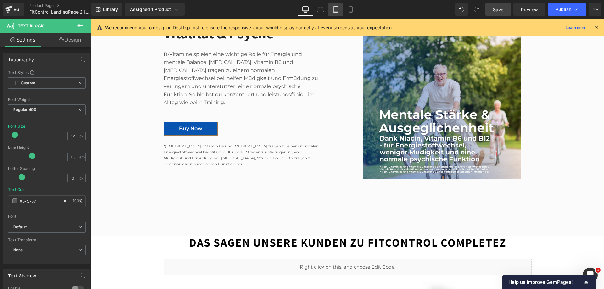
click at [335, 8] on icon at bounding box center [335, 9] width 6 height 6
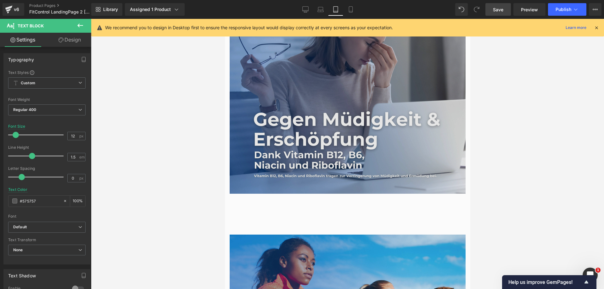
scroll to position [377, 0]
